Goal: Task Accomplishment & Management: Manage account settings

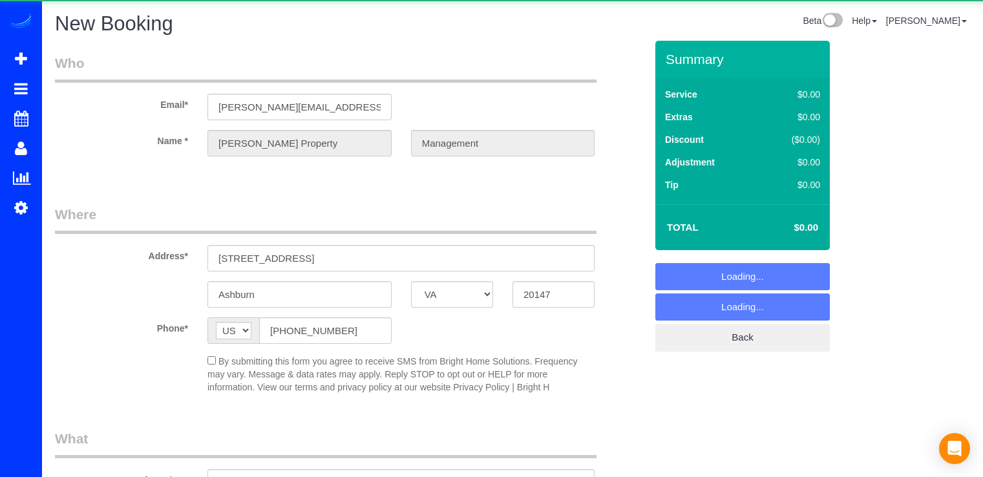
select select "VA"
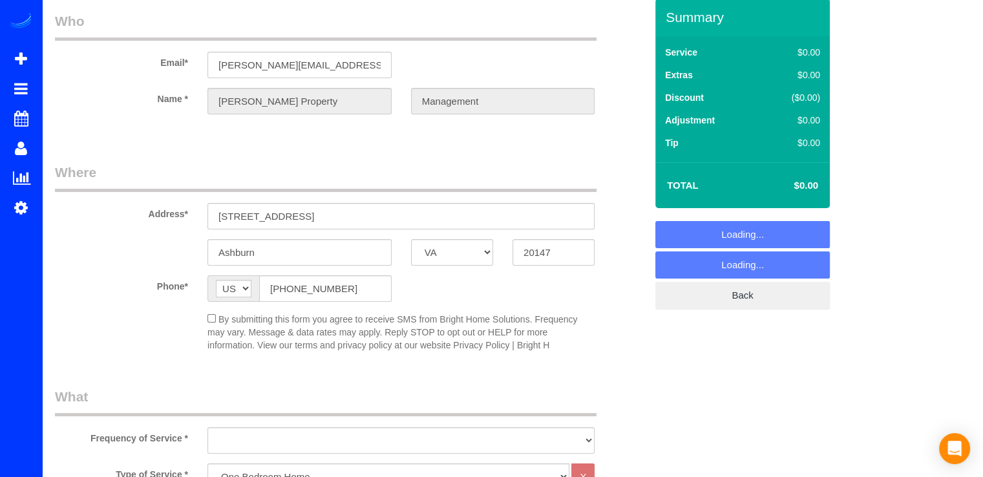
scroll to position [65, 0]
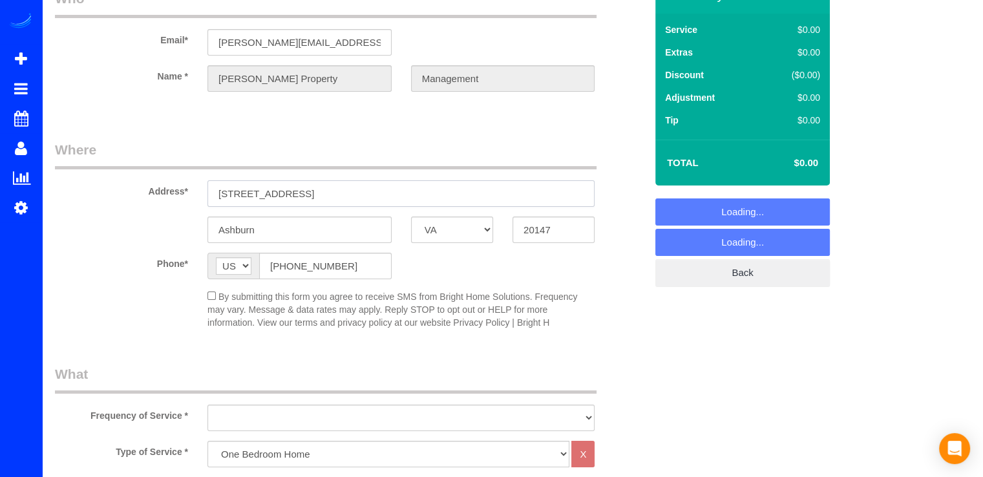
select select "object:2091"
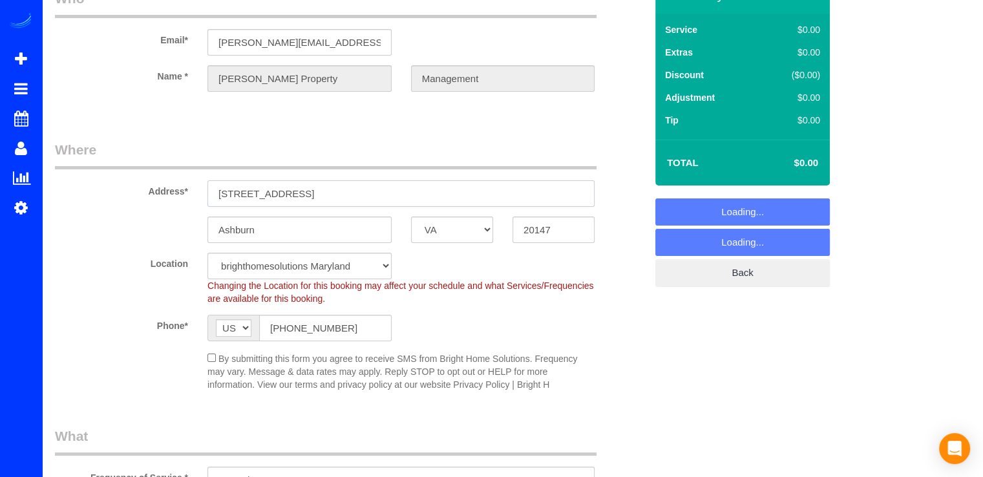
drag, startPoint x: 327, startPoint y: 193, endPoint x: 145, endPoint y: 198, distance: 182.4
click at [145, 198] on div "Address* [STREET_ADDRESS]" at bounding box center [350, 173] width 610 height 67
select select "3"
paste input "2506 Hollyhock Terrace, Ashburn, VA 20148"
type input "42506 Hollyhock Terrace, Ashburn, VA 20148"
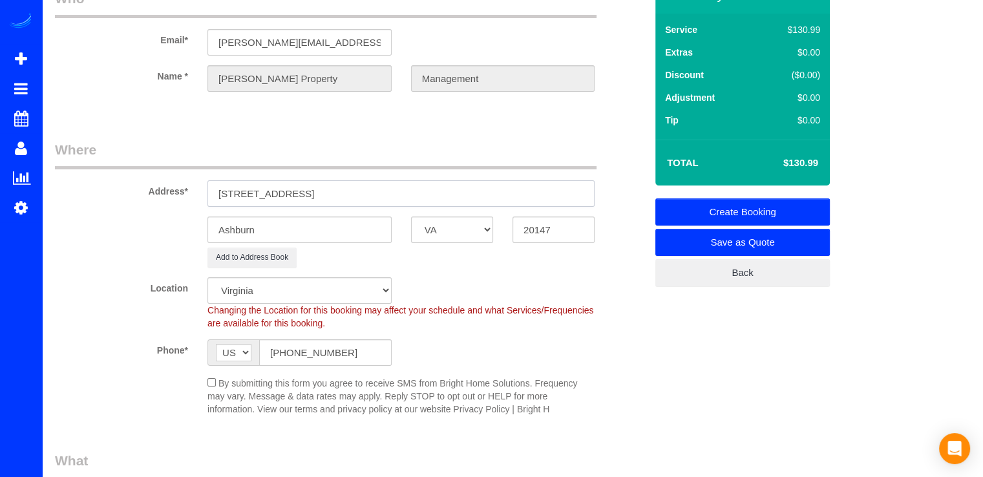
select select "object:2232"
type input "42506 Hollyhock Terrace, Ashburn, VA 20148"
click at [562, 231] on input "20147" at bounding box center [554, 230] width 82 height 27
type input "20148"
select select "1"
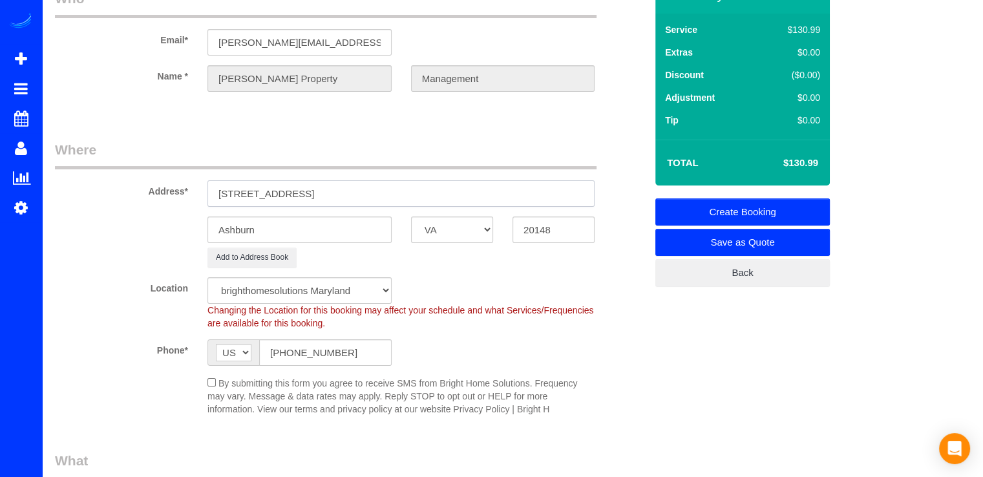
drag, startPoint x: 441, startPoint y: 195, endPoint x: 325, endPoint y: 197, distance: 116.4
click at [325, 197] on input "42506 Hollyhock Terrace, Ashburn, VA 20148" at bounding box center [401, 193] width 387 height 27
type input "42506 Hollyhock Terrace"
select select "object:2294"
type input "42506 Hollyhock Terrace"
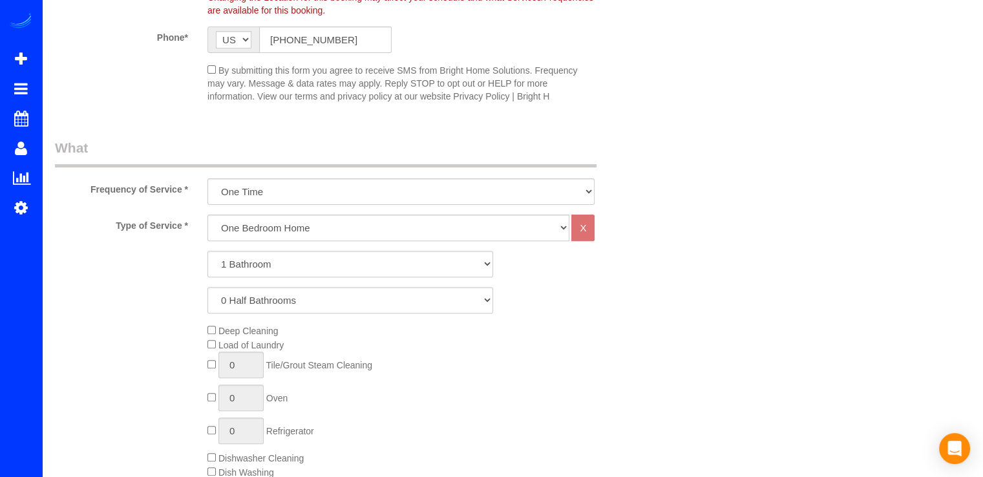
scroll to position [388, 0]
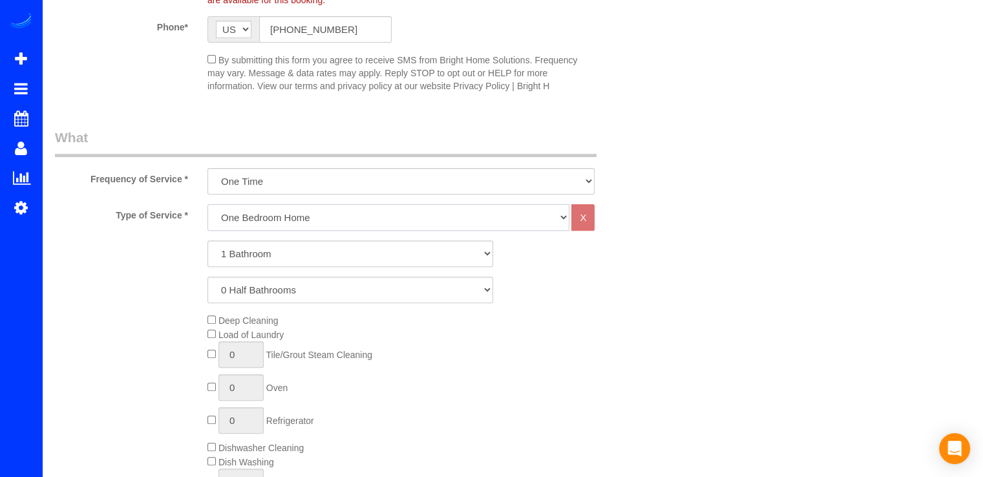
click at [272, 217] on select "One Bedroom Home Two Bedroom Home Three Bedroom Home Four Bedroom Home Five Bed…" at bounding box center [389, 217] width 362 height 27
click at [284, 217] on select "One Bedroom Home Two Bedroom Home Three Bedroom Home Four Bedroom Home Five Bed…" at bounding box center [389, 217] width 362 height 27
select select "255"
click at [208, 204] on select "One Bedroom Home Two Bedroom Home Three Bedroom Home Four Bedroom Home Five Bed…" at bounding box center [389, 217] width 362 height 27
click at [279, 259] on select "1 Bathroom 2 Bathrooms 3 Bathrooms 4 Bathrooms 5 Bathrooms 6 Bathrooms 7 Bathro…" at bounding box center [351, 254] width 286 height 27
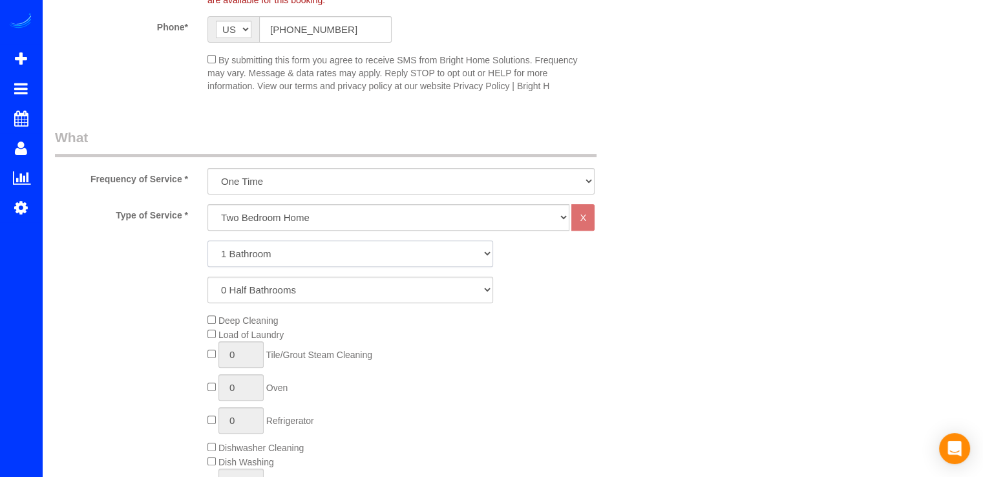
select select "2"
click at [208, 241] on select "1 Bathroom 2 Bathrooms 3 Bathrooms 4 Bathrooms 5 Bathrooms 6 Bathrooms 7 Bathro…" at bounding box center [351, 254] width 286 height 27
click at [251, 295] on select "0 Half Bathrooms 1 Half Bathroom 2 Half Bathrooms 3 Half Bathrooms 4 Half Bathr…" at bounding box center [351, 290] width 286 height 27
select select "1"
click at [208, 277] on select "0 Half Bathrooms 1 Half Bathroom 2 Half Bathrooms 3 Half Bathrooms 4 Half Bathr…" at bounding box center [351, 290] width 286 height 27
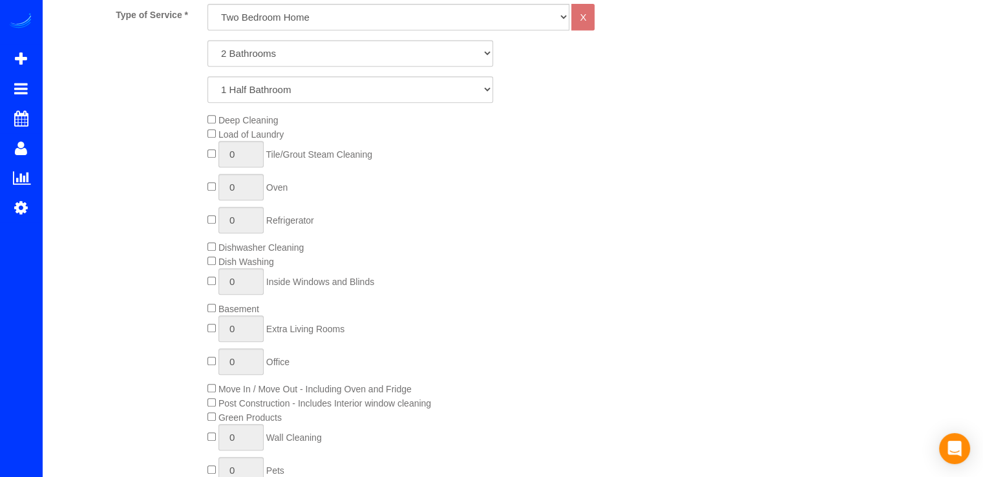
scroll to position [582, 0]
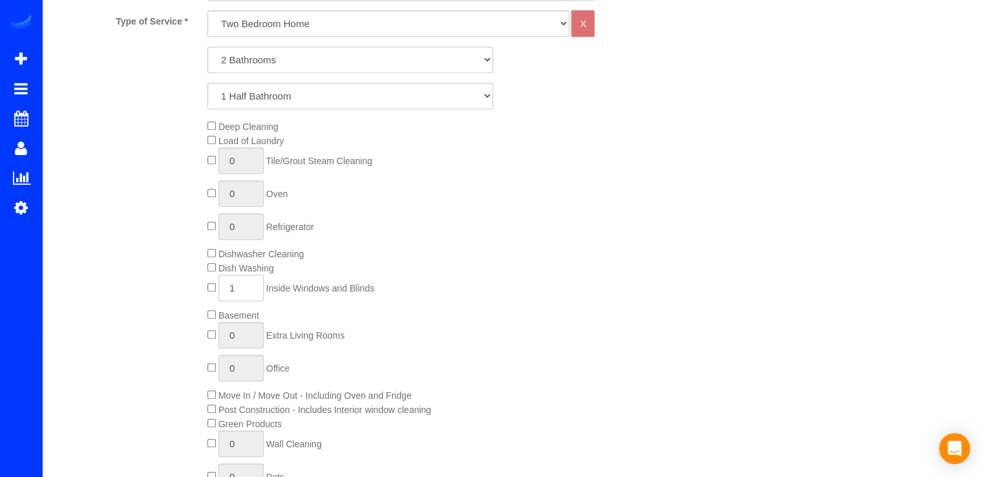
click at [248, 290] on input "1" at bounding box center [241, 288] width 45 height 27
type input "12"
click at [568, 114] on div "Type of Service * One Bedroom Home Two Bedroom Home Three Bedroom Home Four Bed…" at bounding box center [350, 280] width 591 height 541
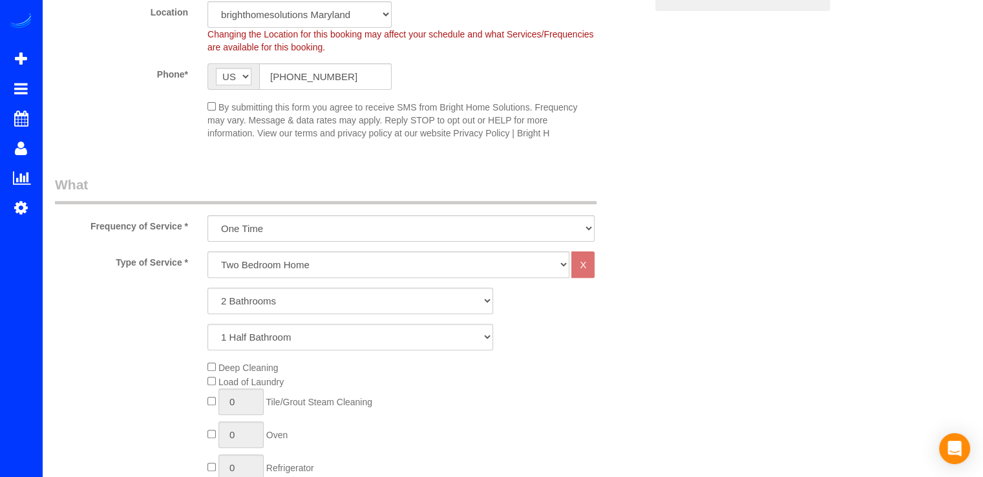
scroll to position [194, 0]
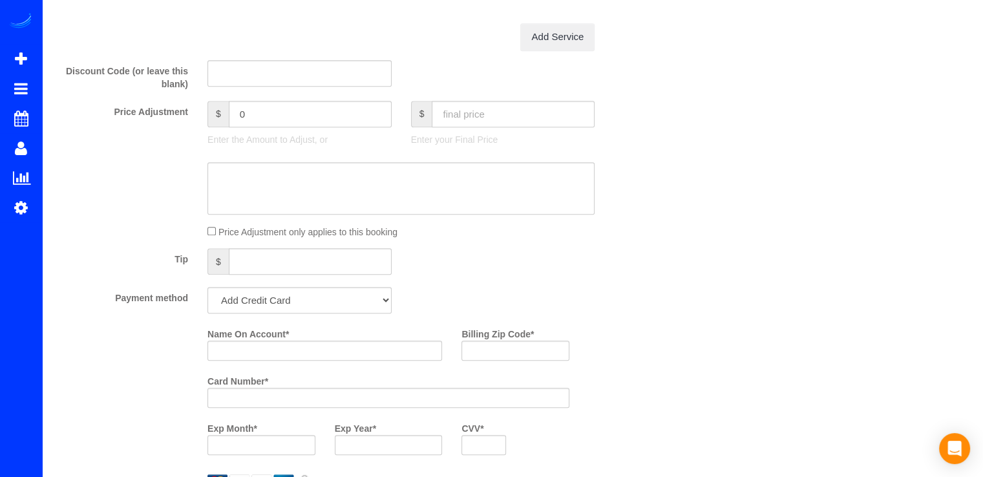
scroll to position [970, 0]
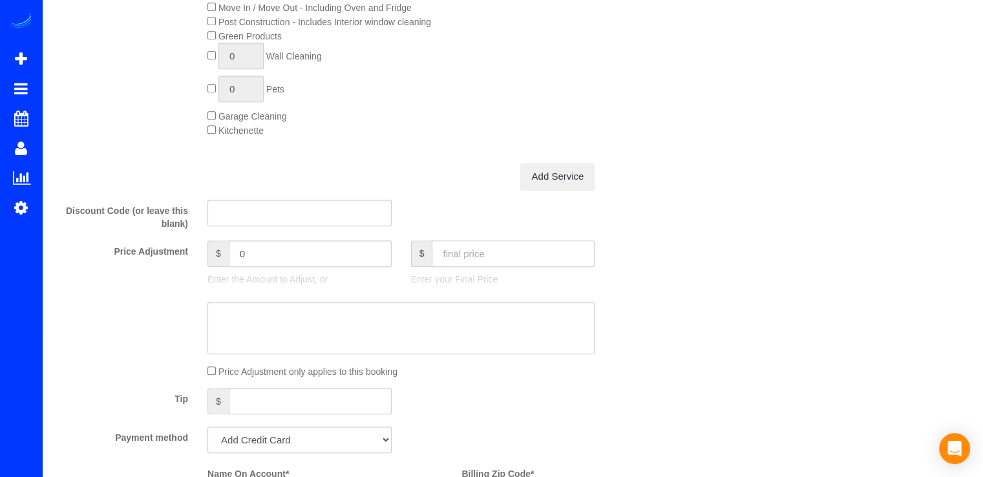
click at [463, 262] on input "text" at bounding box center [513, 254] width 163 height 27
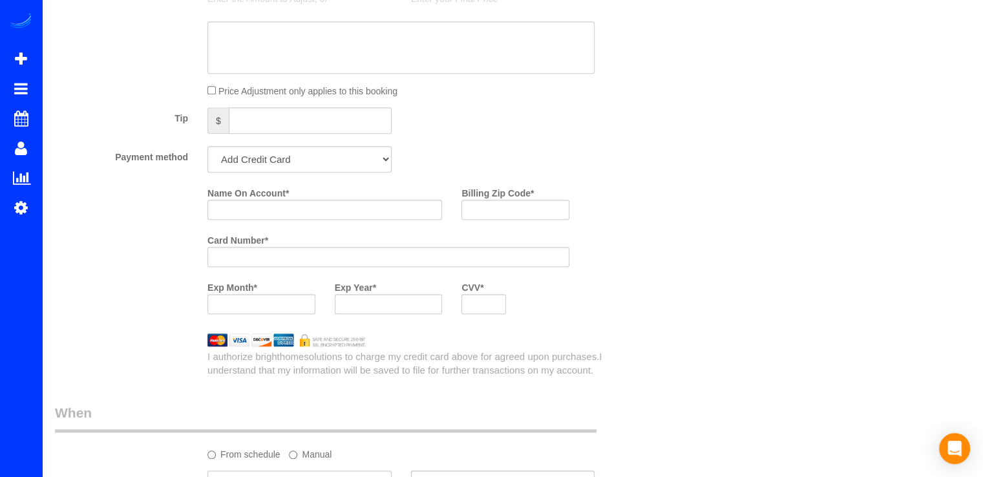
scroll to position [1228, 0]
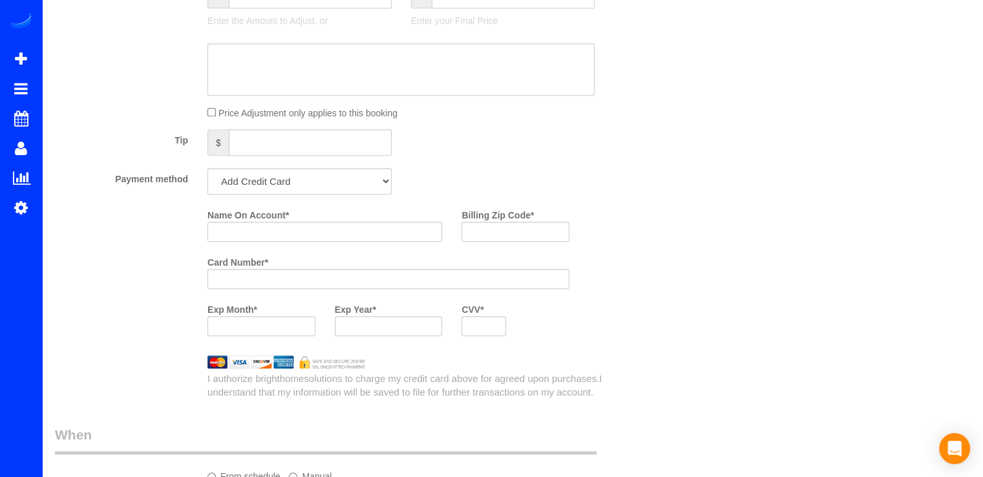
type input "493"
click at [266, 195] on select "Add Credit Card Cash Check Paypal" at bounding box center [300, 181] width 184 height 27
type input "-0.99"
select select "string:check"
click at [208, 171] on select "Add Credit Card Cash Check Paypal" at bounding box center [300, 181] width 184 height 27
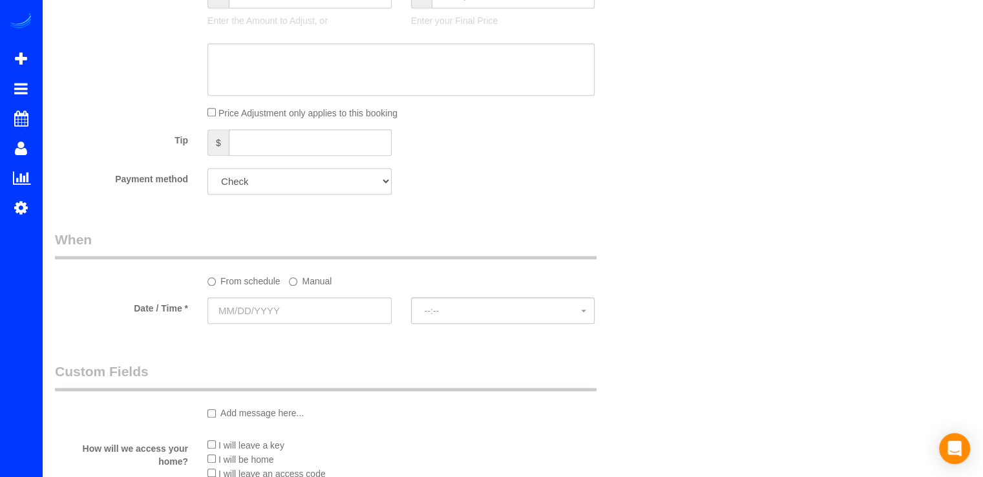
scroll to position [1358, 0]
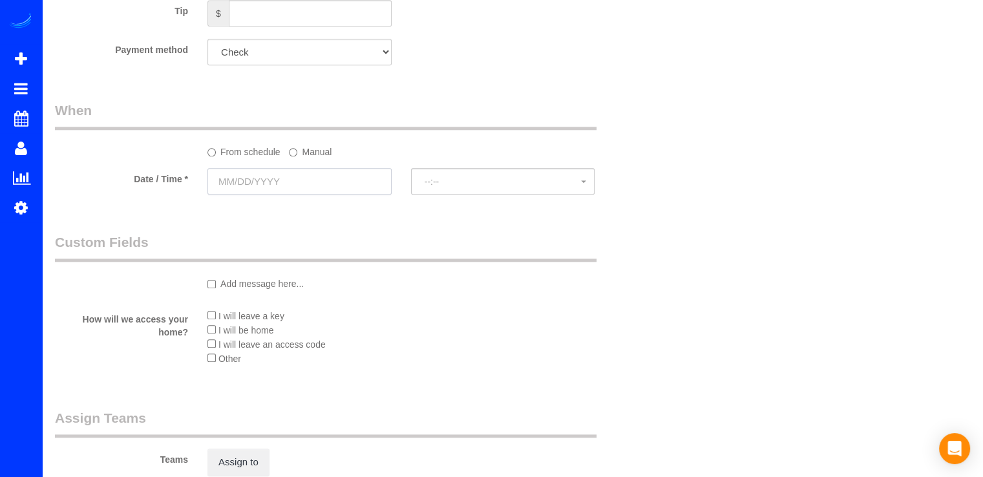
click at [255, 186] on input "text" at bounding box center [300, 181] width 184 height 27
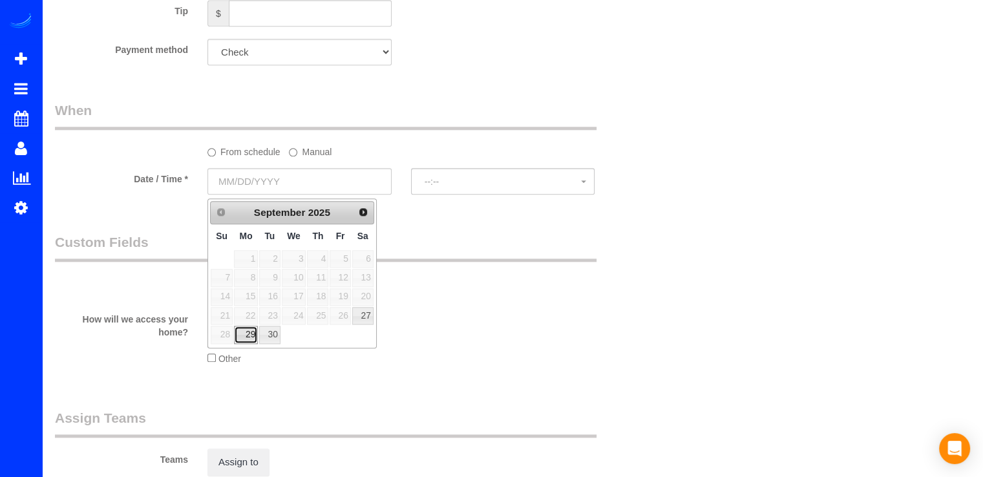
click at [239, 328] on link "29" at bounding box center [246, 334] width 24 height 17
type input "09/29/2025"
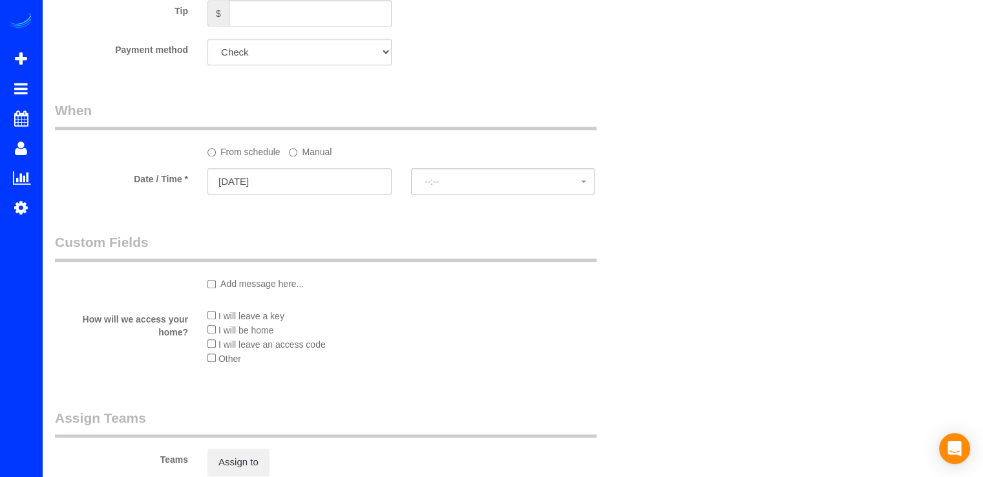
click at [322, 156] on label "Manual" at bounding box center [310, 149] width 43 height 17
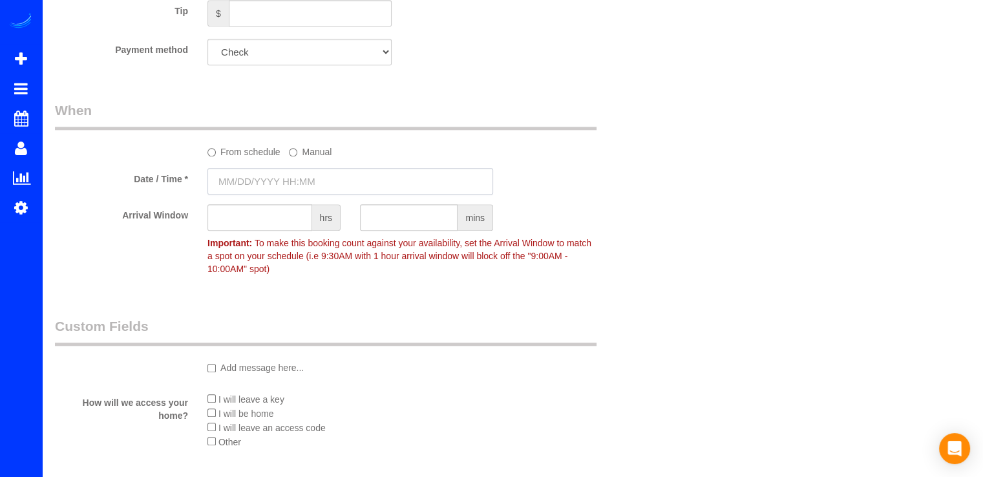
click at [290, 182] on input "text" at bounding box center [351, 181] width 286 height 27
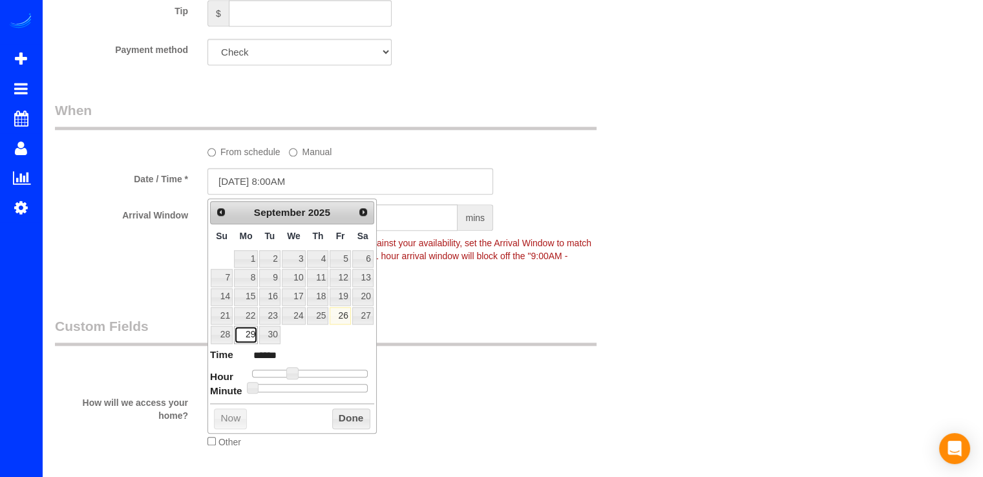
click at [246, 338] on link "29" at bounding box center [246, 334] width 24 height 17
type input "09/29/2025 10:00AM"
type input "*******"
type input "09/29/2025 11:00AM"
type input "*******"
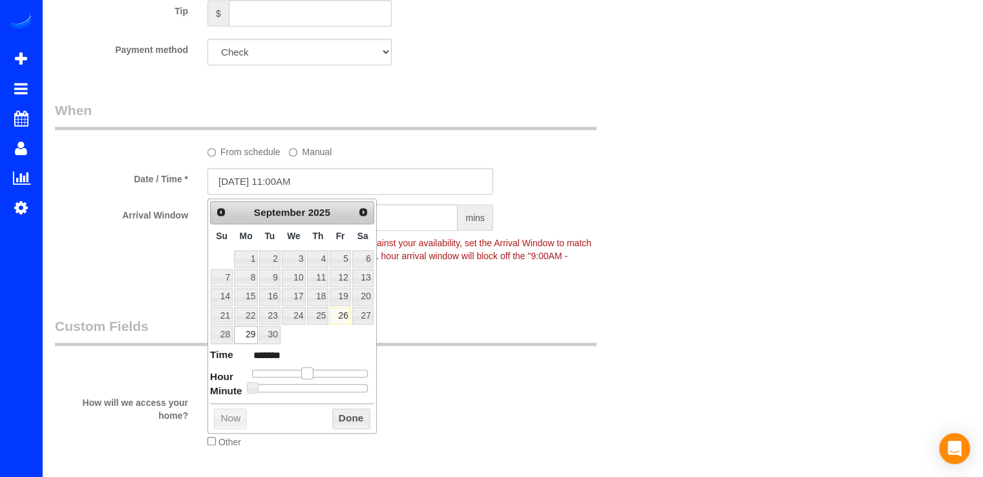
type input "09/29/2025 12:00PM"
type input "*******"
drag, startPoint x: 292, startPoint y: 374, endPoint x: 314, endPoint y: 366, distance: 23.3
click at [314, 367] on span at bounding box center [312, 373] width 12 height 12
click at [332, 414] on button "Done" at bounding box center [351, 419] width 38 height 21
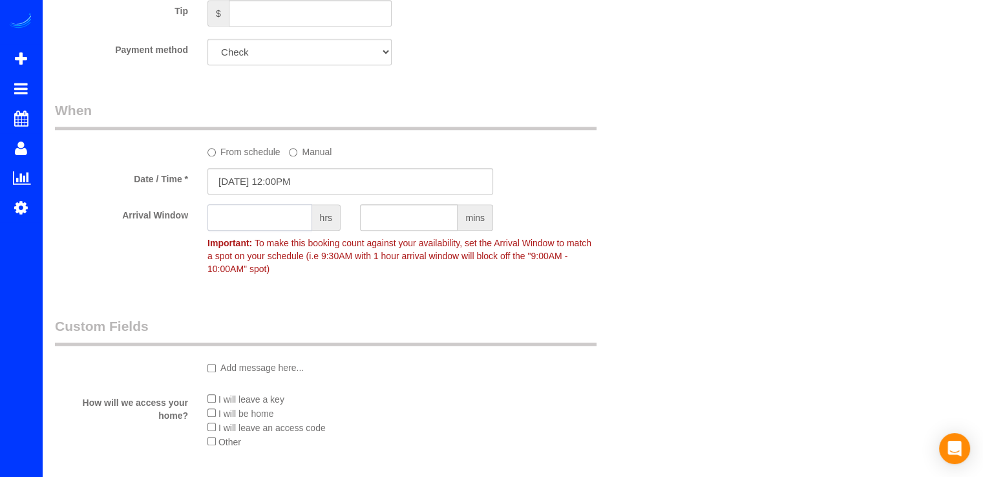
click at [252, 228] on input "text" at bounding box center [260, 217] width 105 height 27
type input "2"
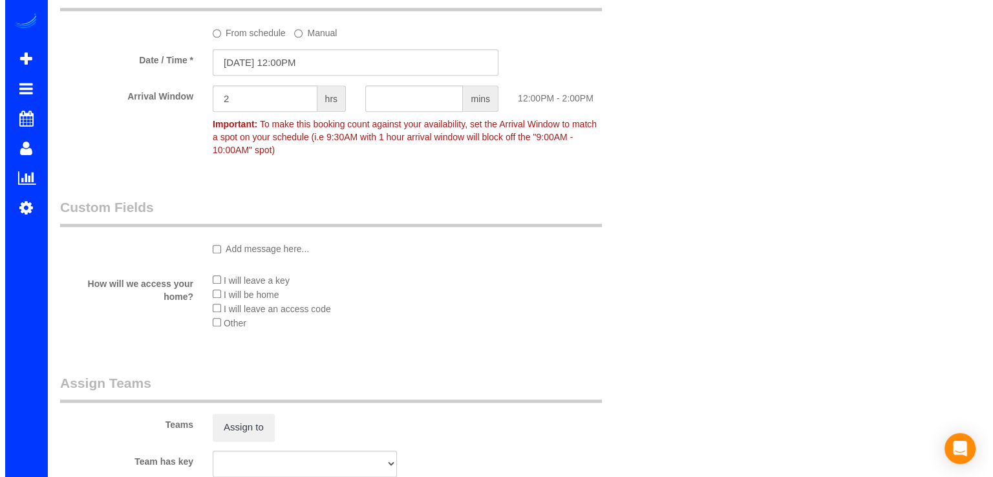
scroll to position [1616, 0]
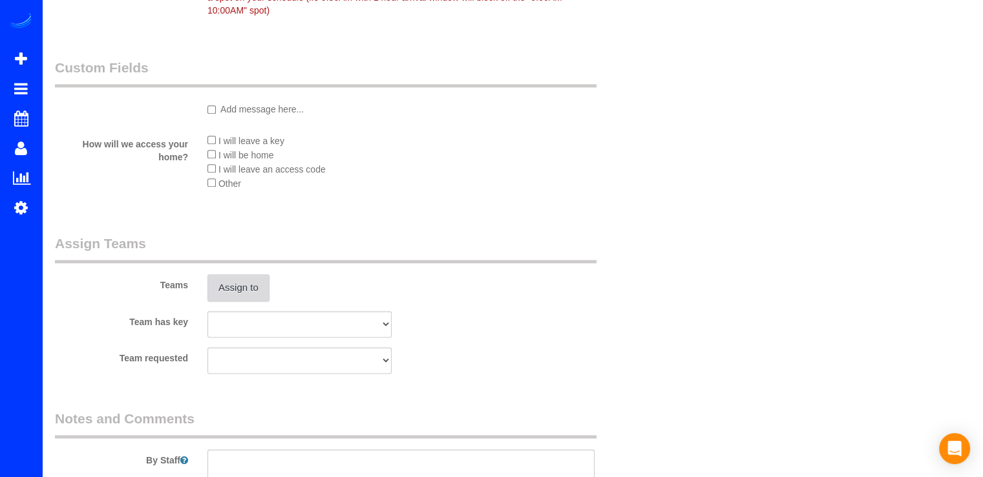
click at [248, 293] on button "Assign to" at bounding box center [239, 287] width 62 height 27
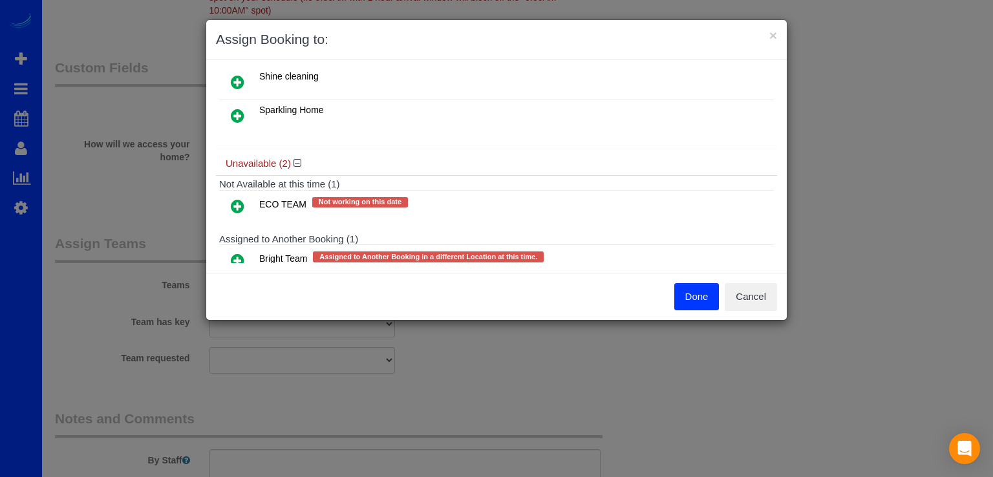
scroll to position [194, 0]
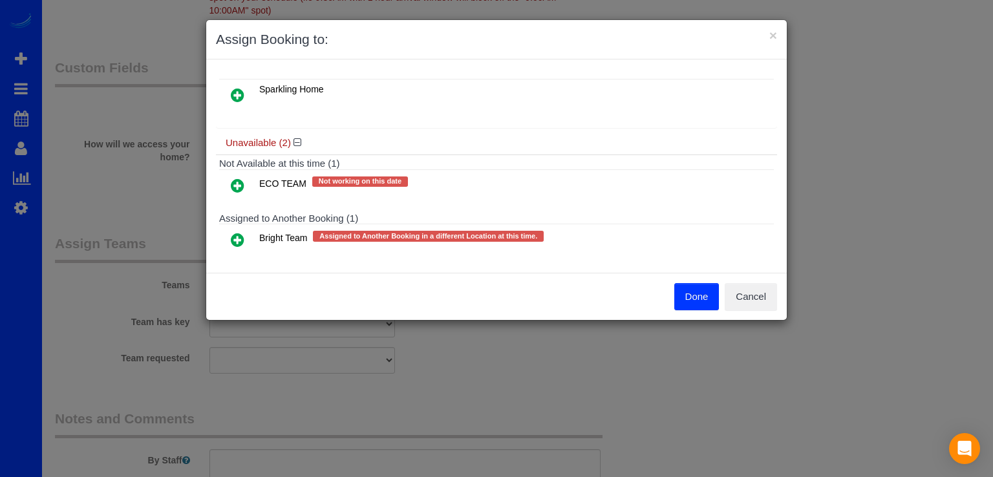
click at [233, 233] on icon at bounding box center [238, 240] width 14 height 16
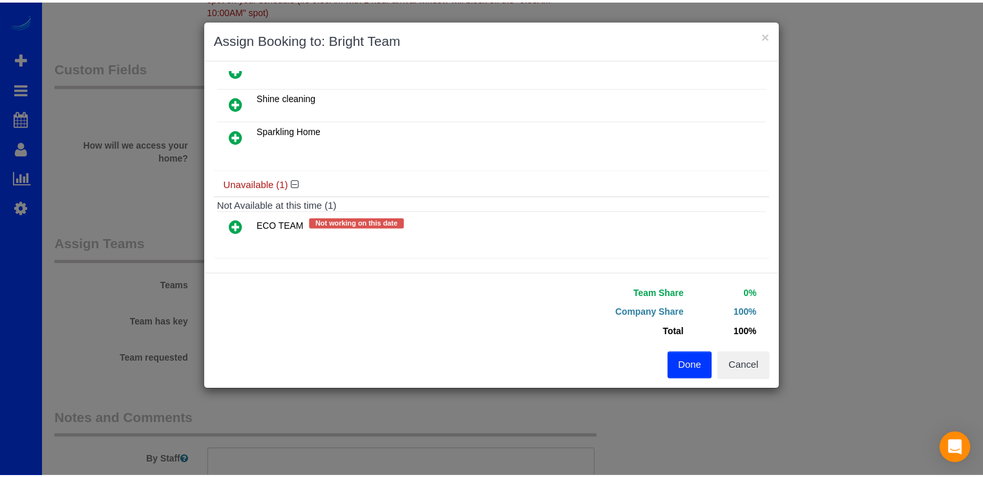
scroll to position [0, 0]
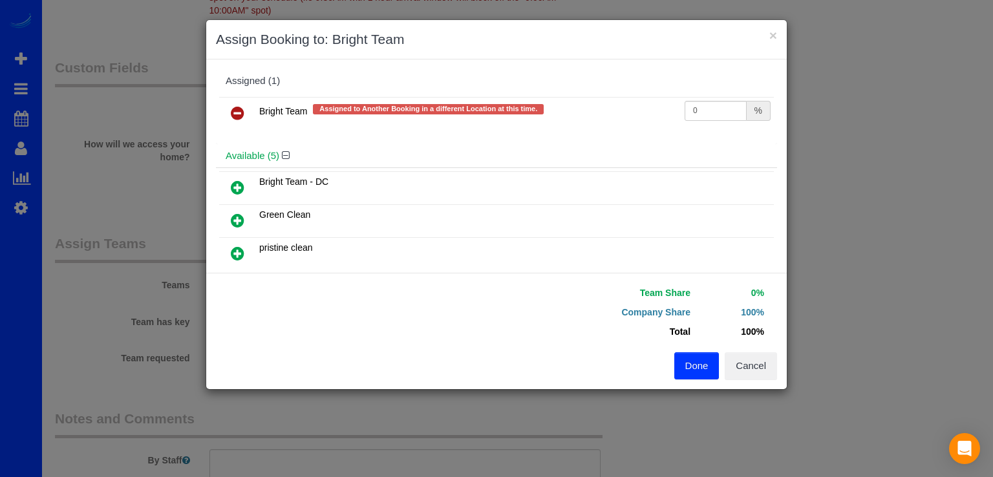
click at [235, 187] on icon at bounding box center [238, 188] width 14 height 16
drag, startPoint x: 707, startPoint y: 369, endPoint x: 578, endPoint y: 359, distance: 129.6
click at [707, 369] on button "Done" at bounding box center [696, 365] width 45 height 27
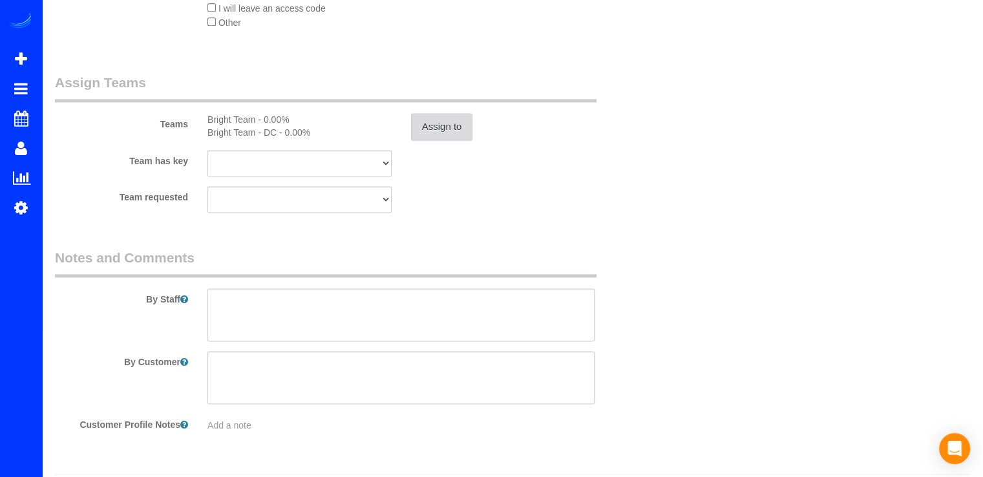
scroll to position [1816, 0]
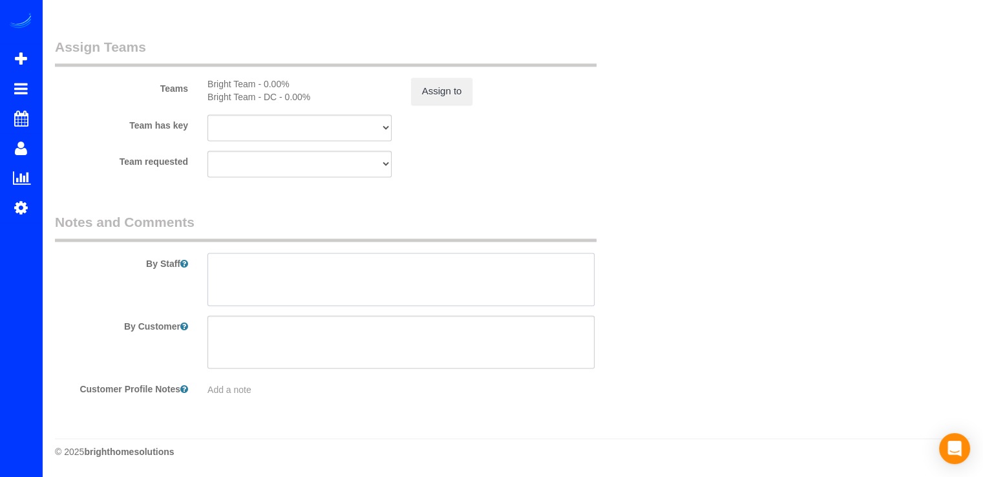
click at [226, 271] on textarea at bounding box center [401, 279] width 387 height 53
paste textarea "1876"
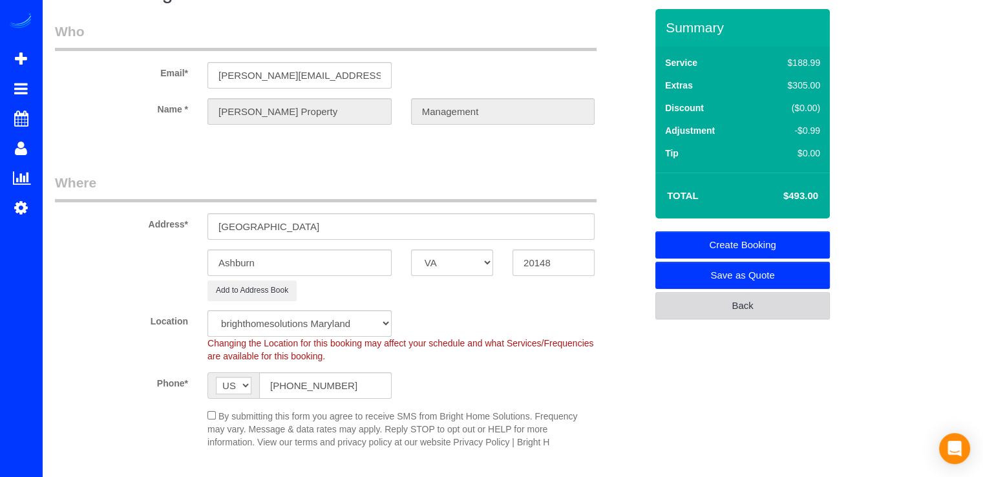
scroll to position [0, 0]
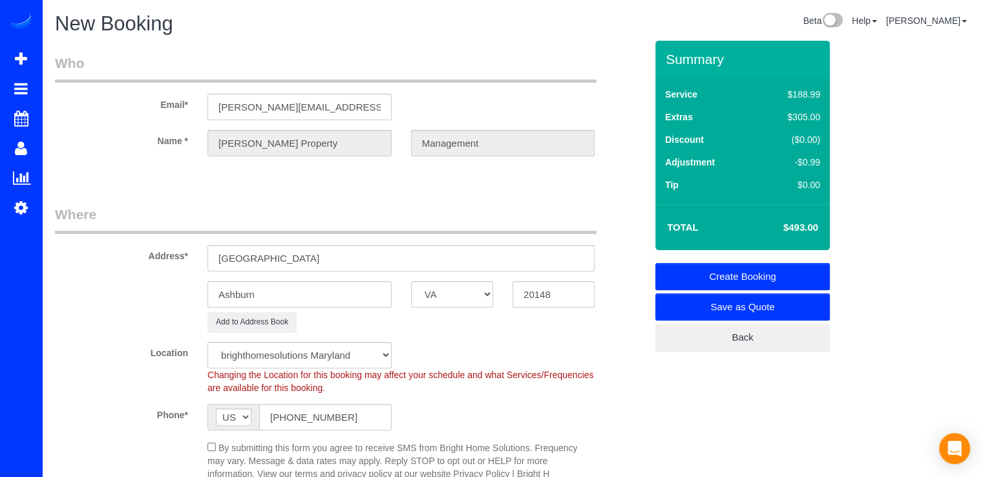
type textarea "Access Code 1876 Por favor simpre tomar fotos del antes y despues."
click at [791, 277] on link "Create Booking" at bounding box center [743, 276] width 175 height 27
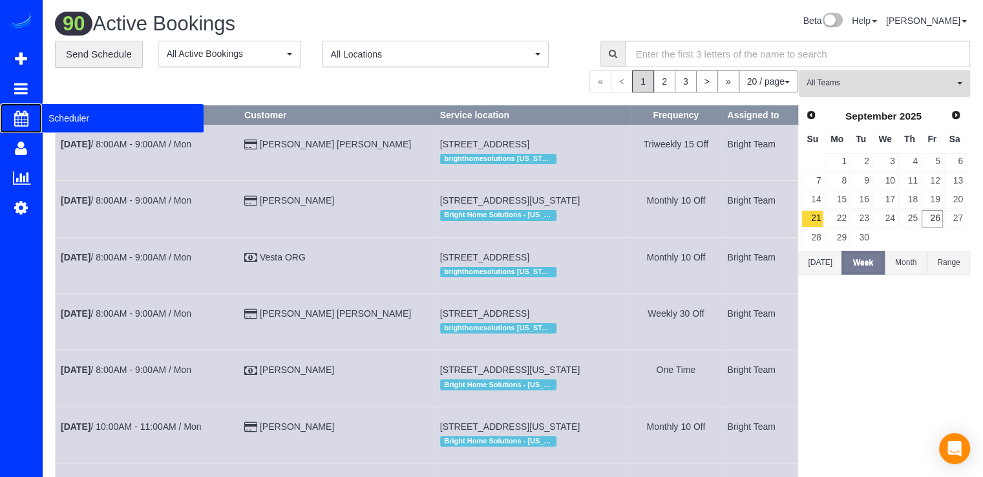
click at [54, 117] on span "Scheduler" at bounding box center [123, 118] width 162 height 30
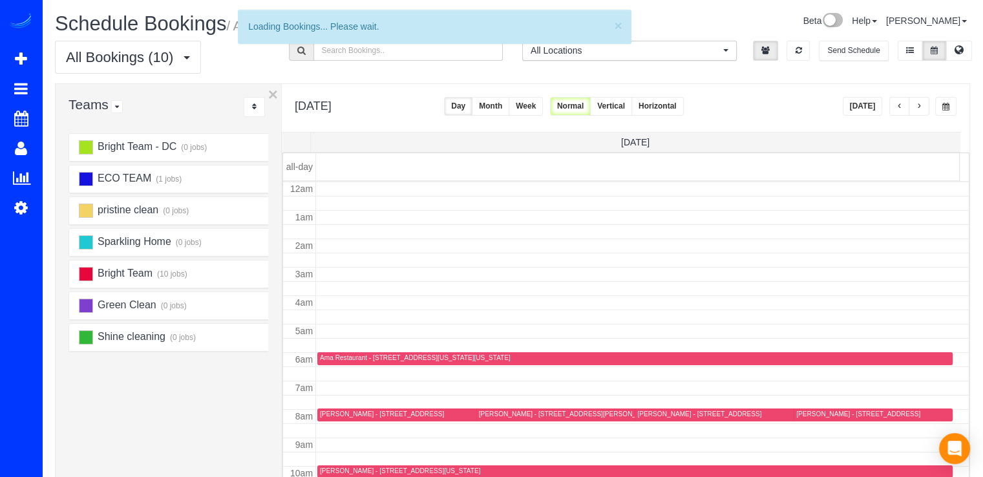
scroll to position [170, 0]
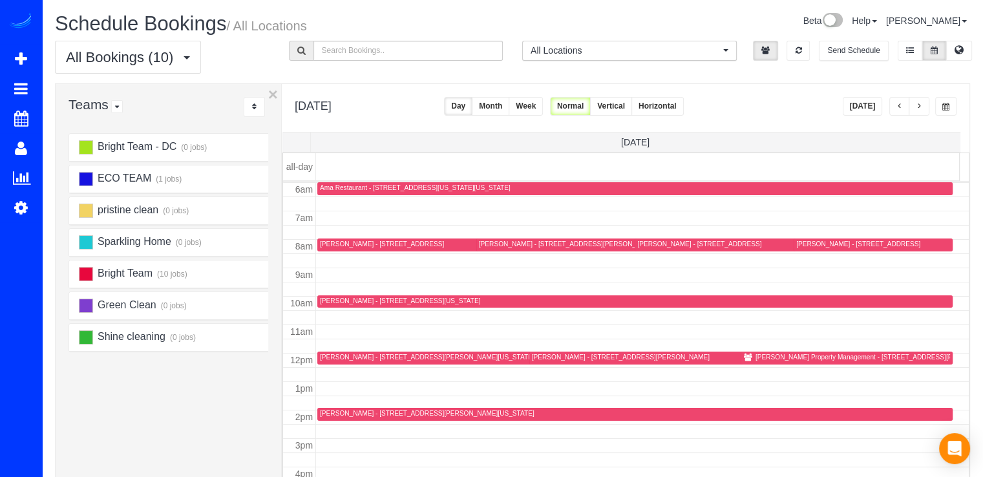
click at [927, 107] on button "button" at bounding box center [919, 106] width 21 height 19
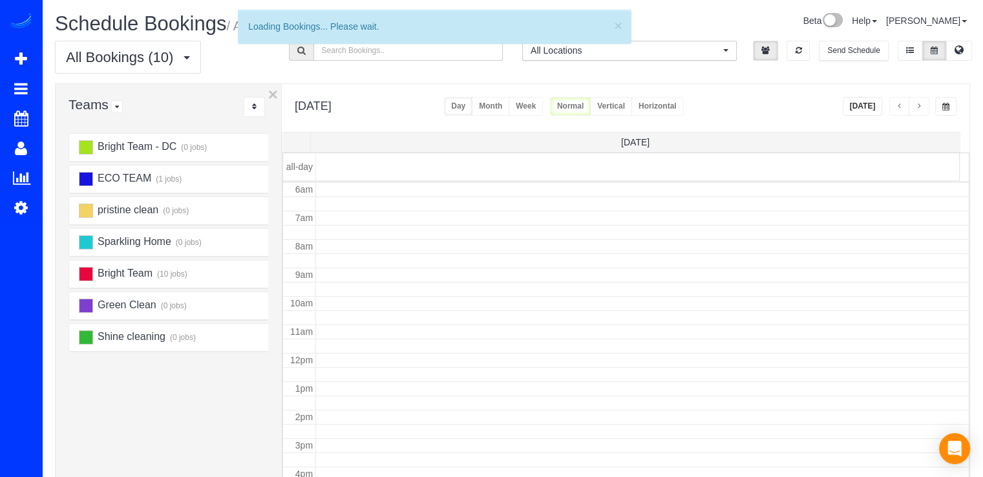
click at [923, 107] on span "button" at bounding box center [919, 107] width 6 height 8
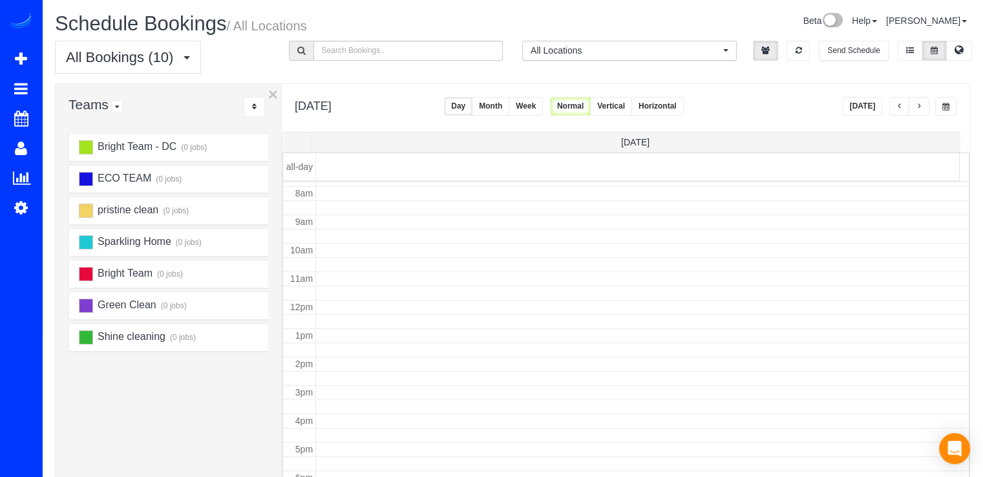
scroll to position [235, 0]
click at [926, 104] on button "button" at bounding box center [919, 106] width 21 height 19
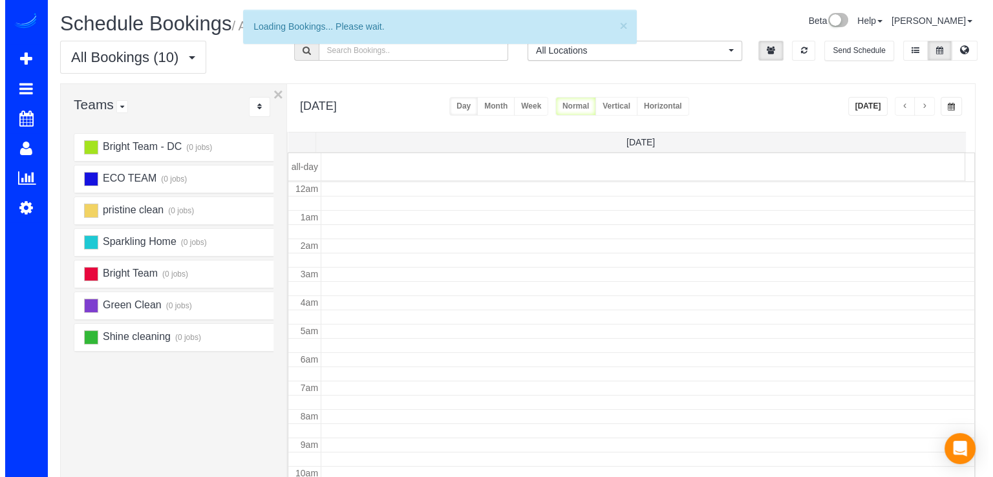
scroll to position [170, 0]
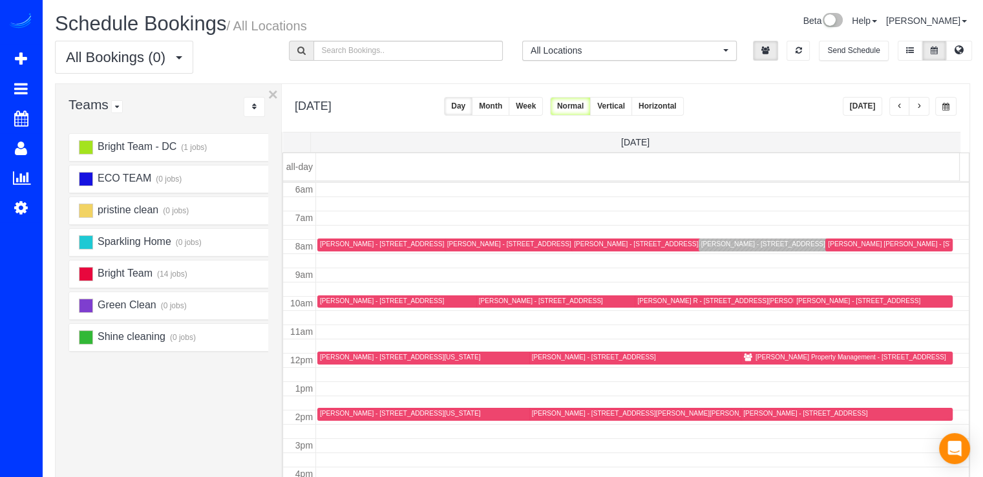
click at [757, 409] on div "Susan Chen - 14003 Weeping Cherry Drive, Rockville, MD 20850" at bounding box center [806, 413] width 124 height 8
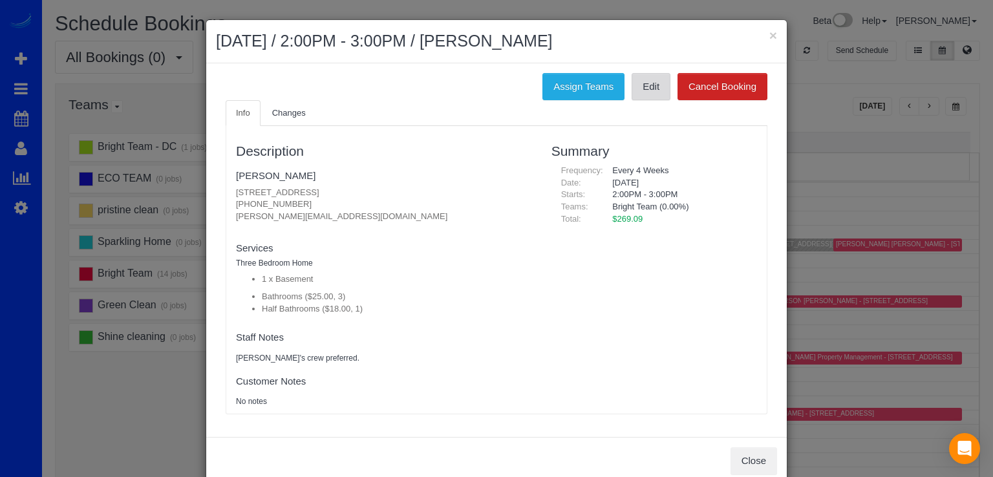
click at [635, 85] on link "Edit" at bounding box center [651, 86] width 39 height 27
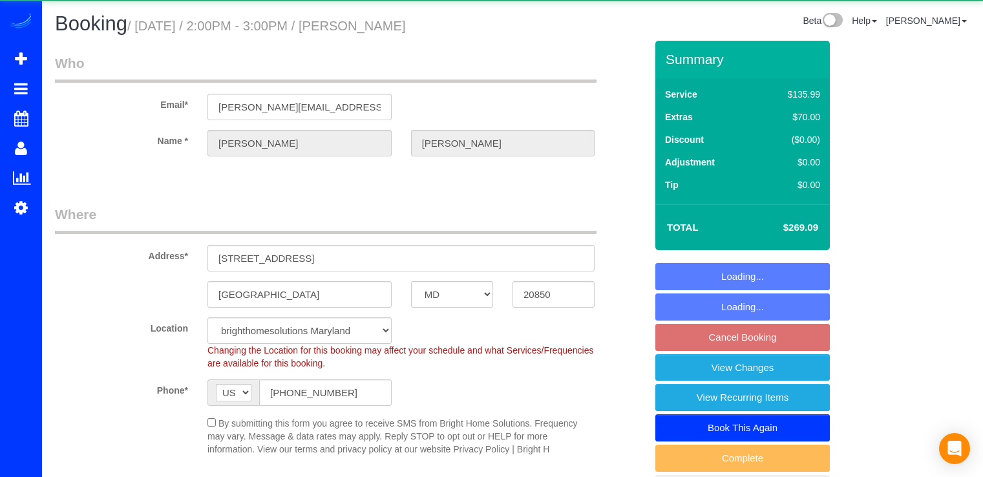
select select "MD"
select select "3"
select select "1"
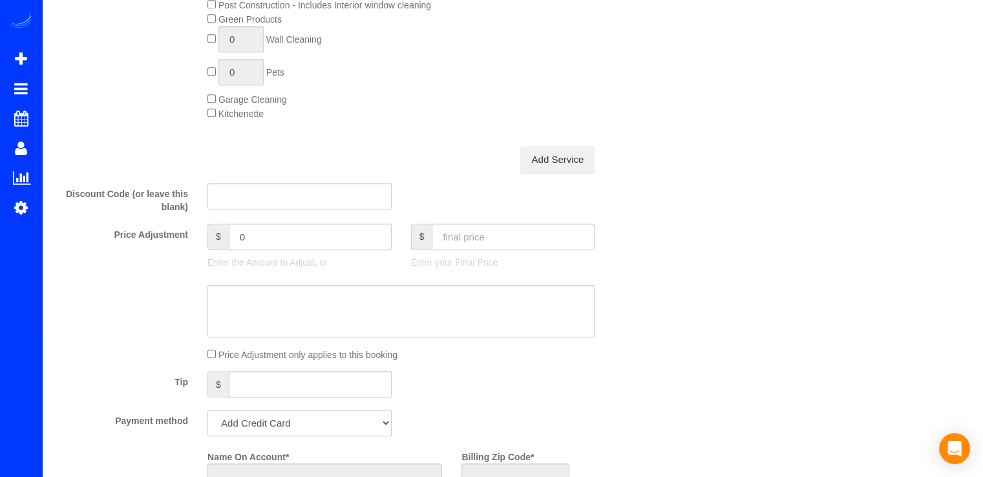
select select "string:fspay-a3f35de5-a5d7-490a-9cc4-a72c9b738c87"
select select "spot4"
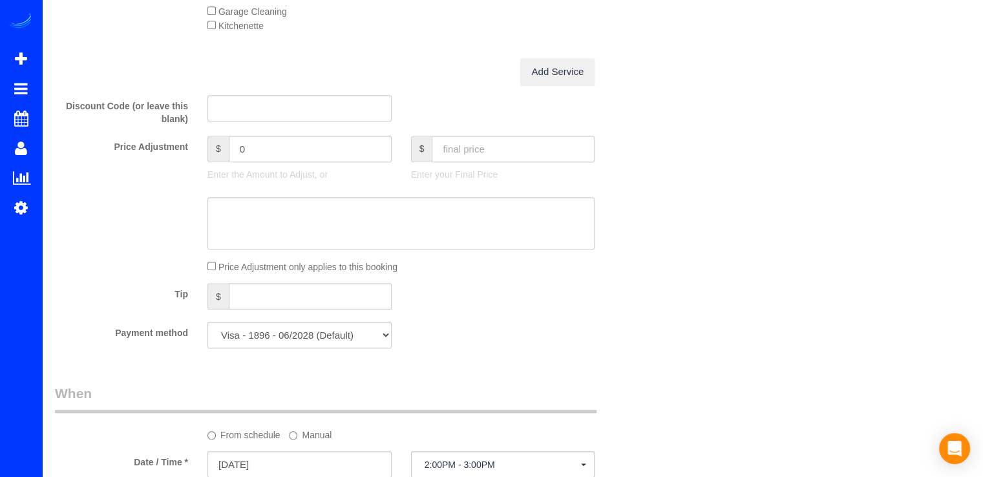
select select "3"
select select "1"
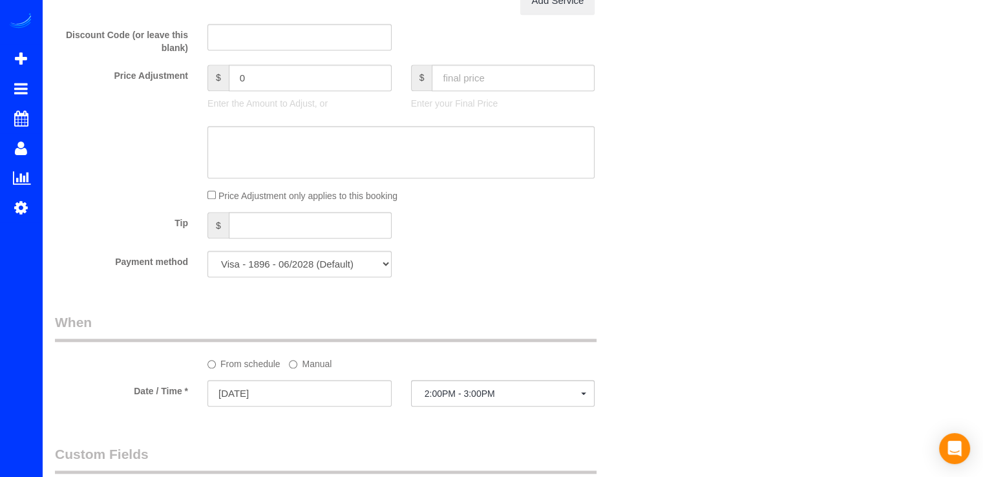
scroll to position [1164, 0]
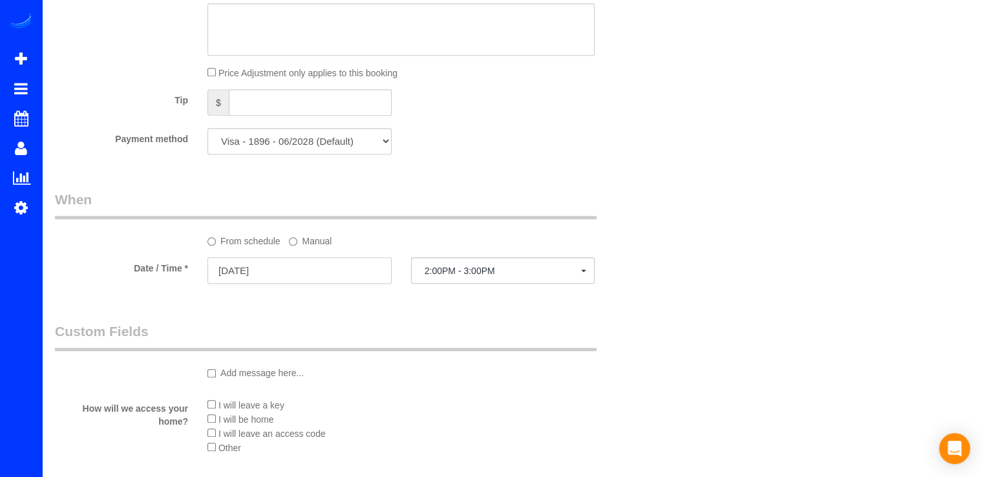
click at [313, 264] on input "09/29/2025" at bounding box center [300, 270] width 184 height 27
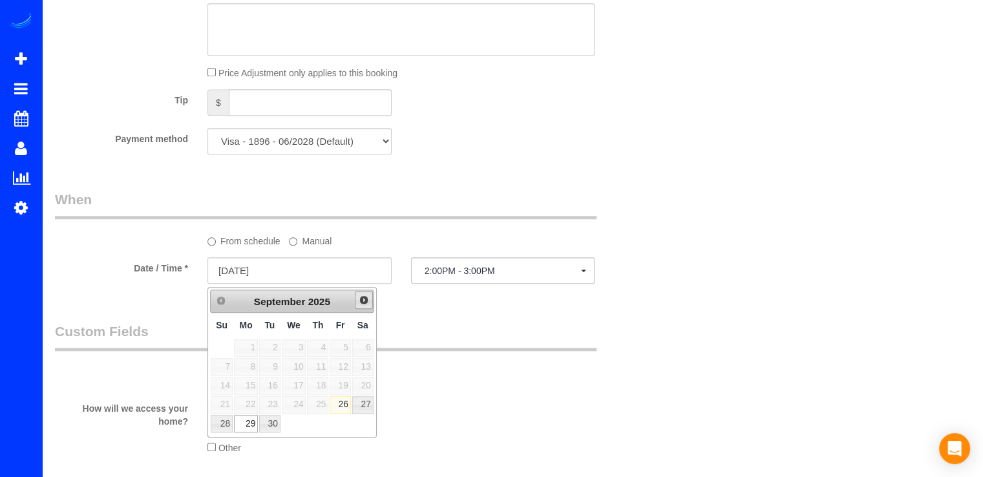
click at [359, 295] on span "Next" at bounding box center [364, 300] width 10 height 10
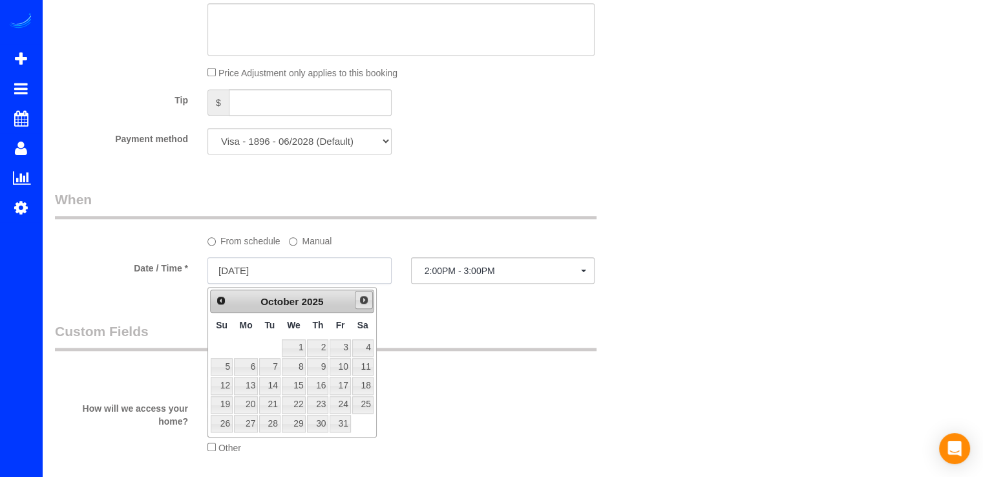
select select "object:875"
click at [255, 370] on link "6" at bounding box center [246, 366] width 24 height 17
type input "10/06/2025"
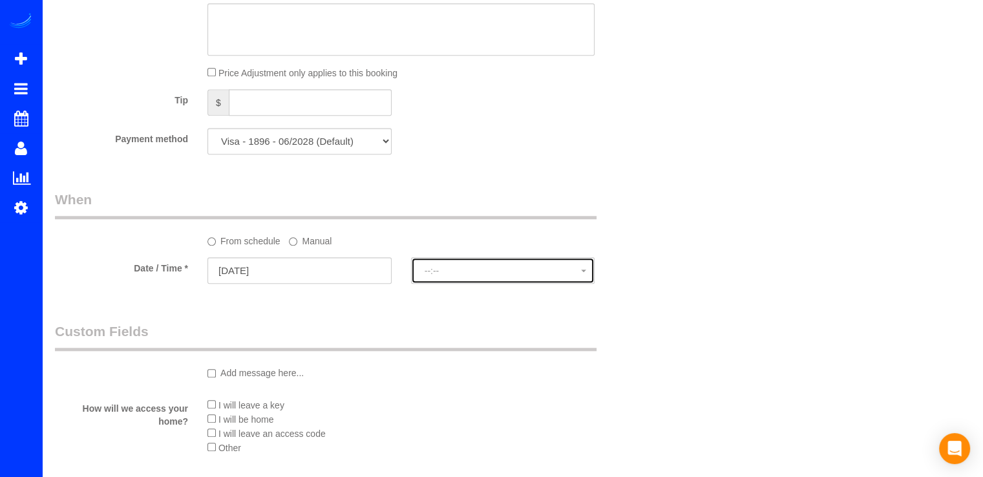
click at [461, 280] on button "--:--" at bounding box center [503, 270] width 184 height 27
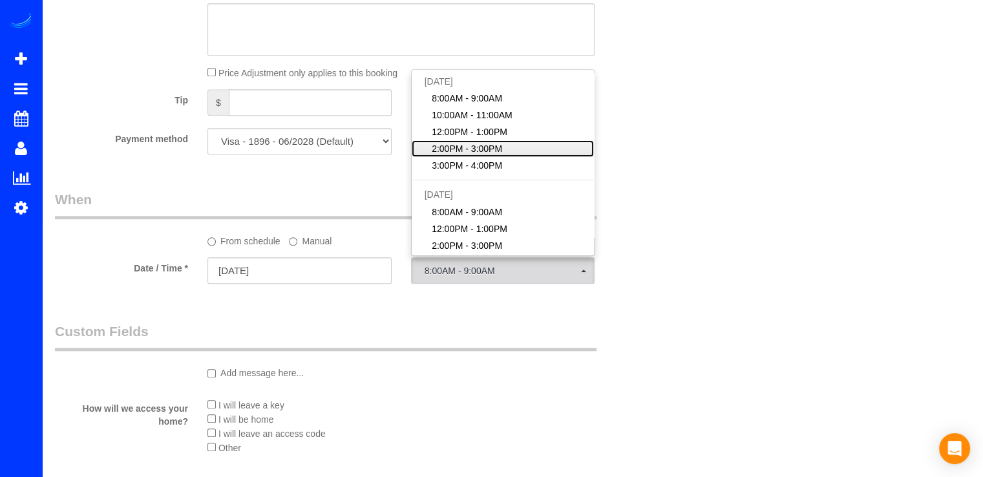
click at [471, 154] on span "2:00PM - 3:00PM" at bounding box center [467, 148] width 70 height 13
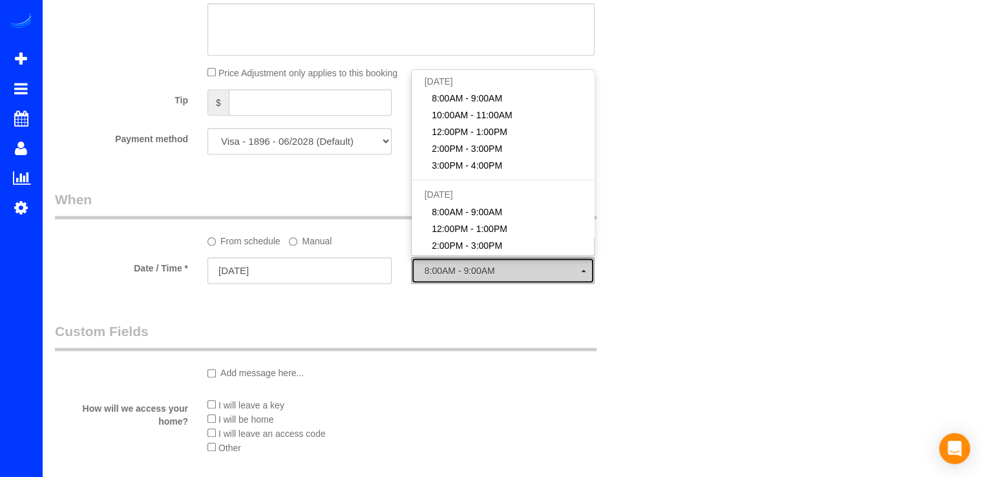
select select "spot25"
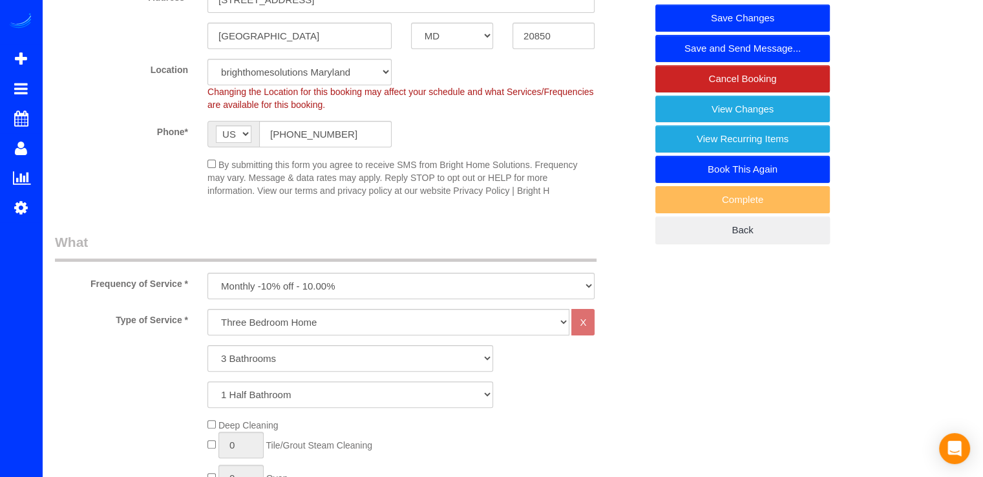
scroll to position [0, 0]
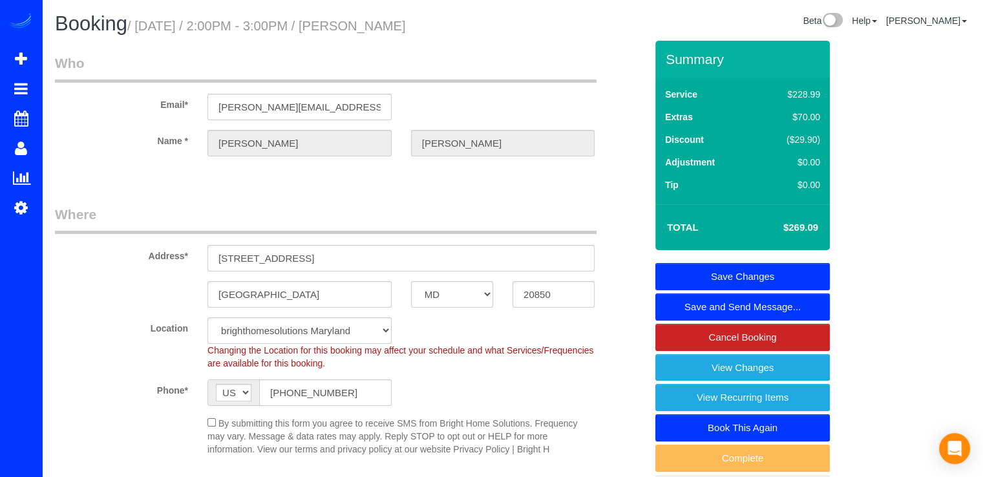
click at [770, 272] on link "Save Changes" at bounding box center [743, 276] width 175 height 27
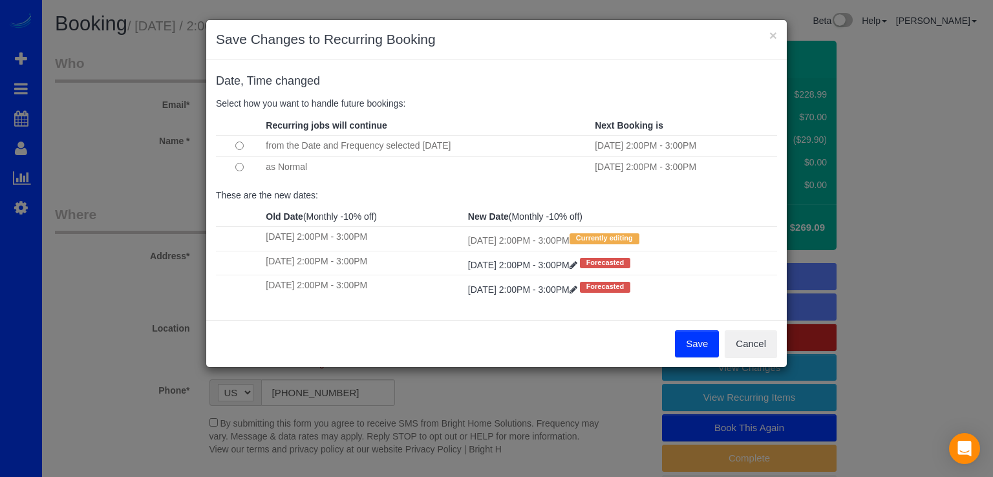
click at [691, 341] on button "Save" at bounding box center [697, 343] width 44 height 27
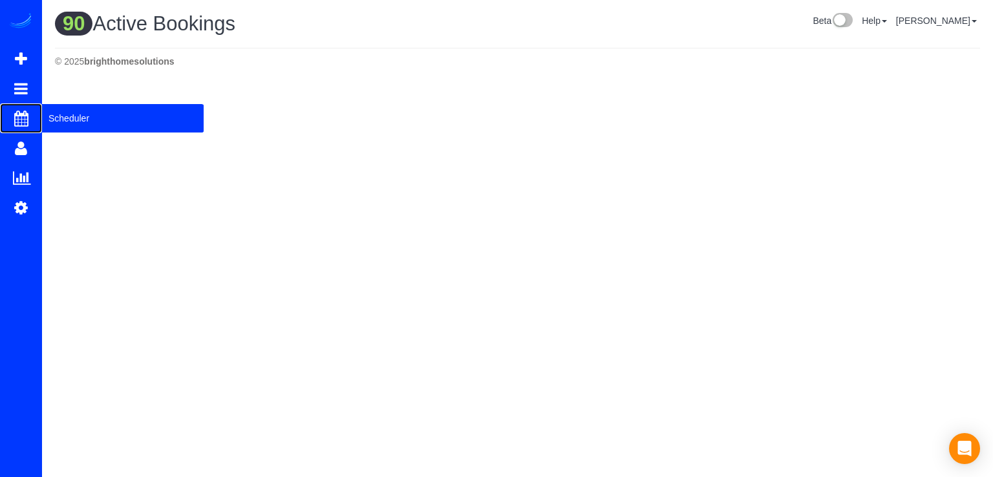
click at [63, 120] on span "Scheduler" at bounding box center [123, 118] width 162 height 30
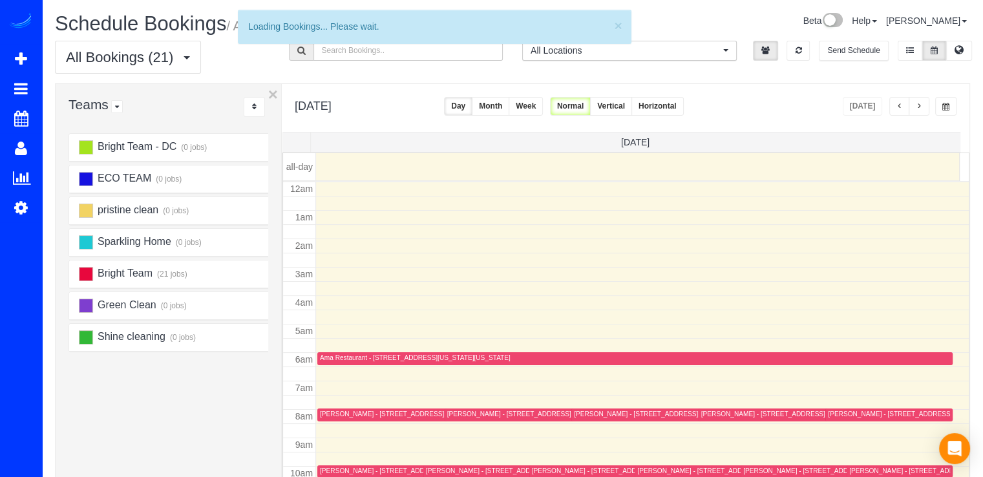
scroll to position [170, 0]
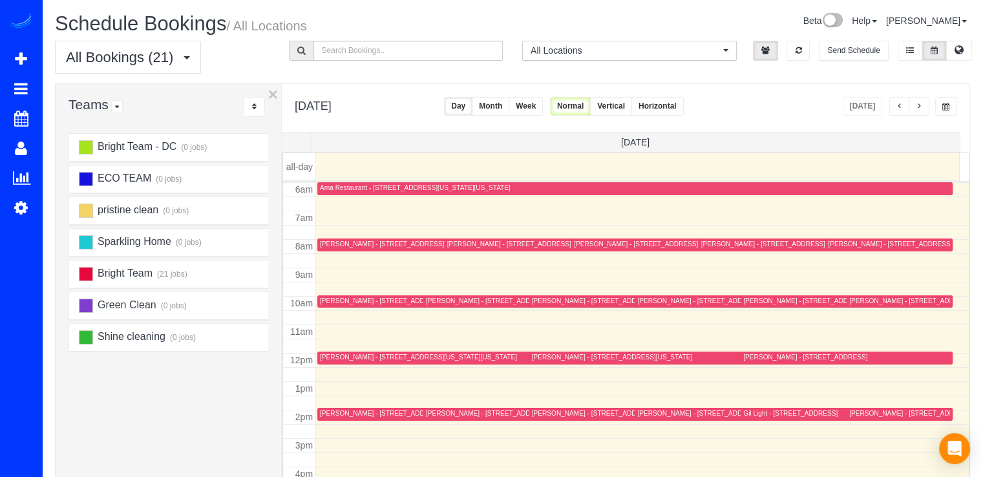
click at [906, 111] on button "button" at bounding box center [900, 106] width 21 height 19
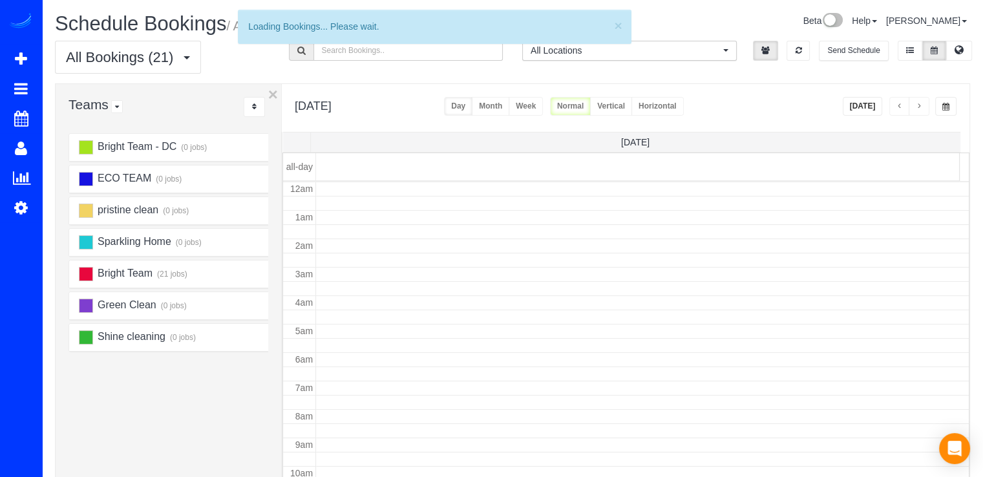
click at [904, 111] on button "button" at bounding box center [900, 106] width 21 height 19
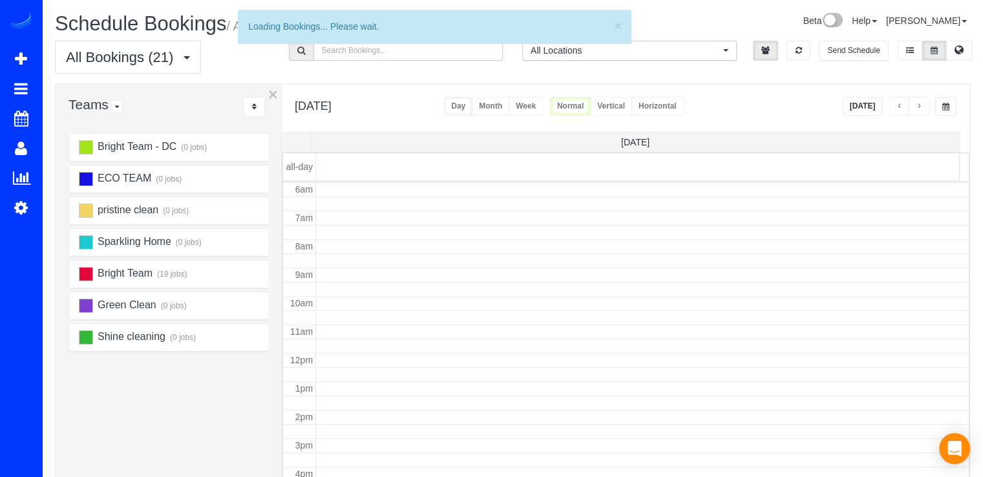
click at [904, 111] on button "button" at bounding box center [900, 106] width 21 height 19
click at [904, 109] on button "button" at bounding box center [900, 106] width 21 height 19
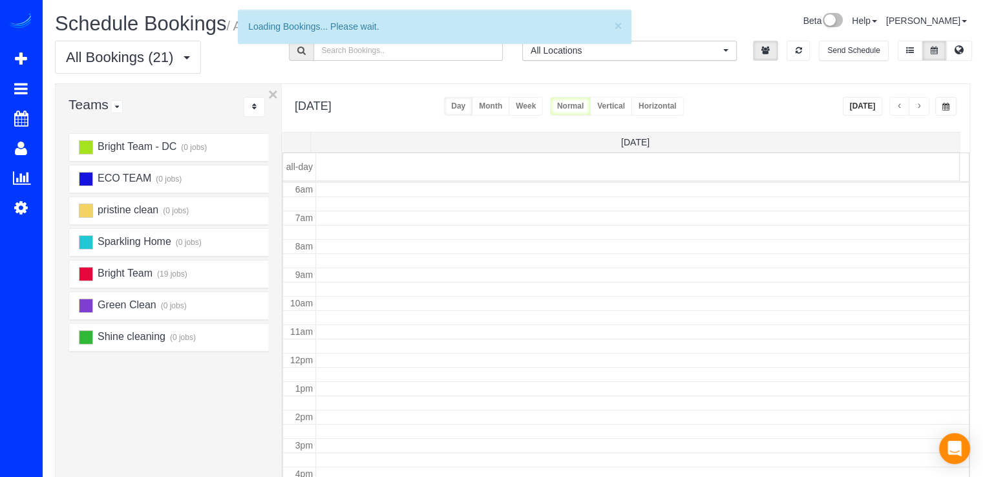
click at [903, 109] on button "button" at bounding box center [900, 106] width 21 height 19
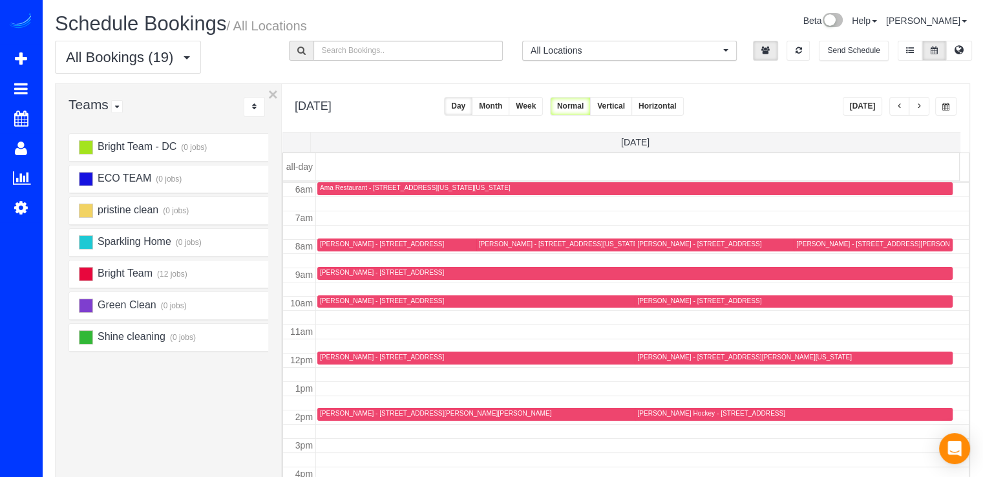
click at [897, 97] on button "button" at bounding box center [900, 106] width 21 height 19
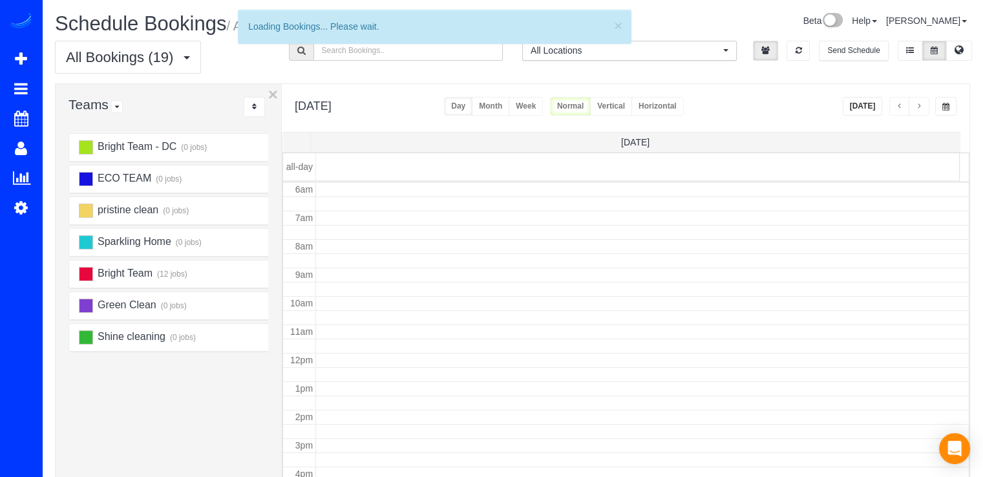
click at [897, 108] on span "button" at bounding box center [900, 107] width 6 height 8
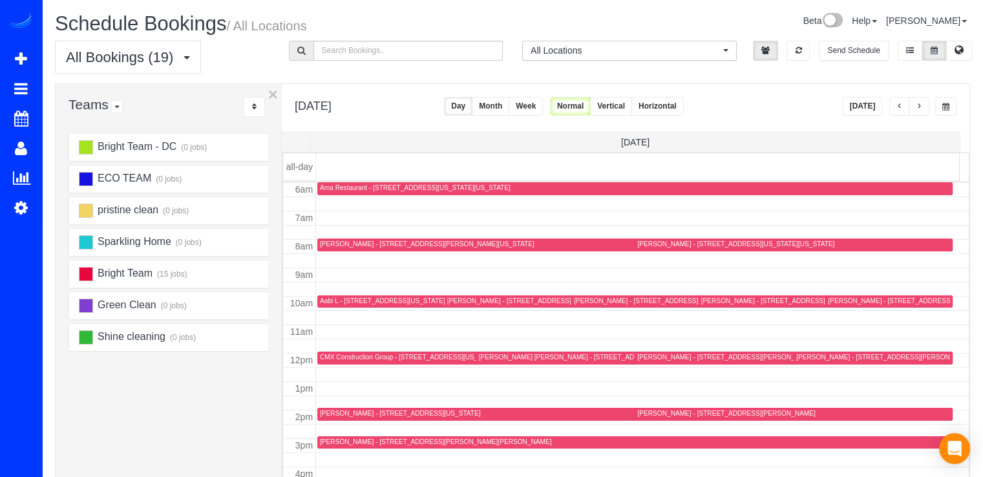
click at [897, 107] on span "button" at bounding box center [900, 107] width 6 height 8
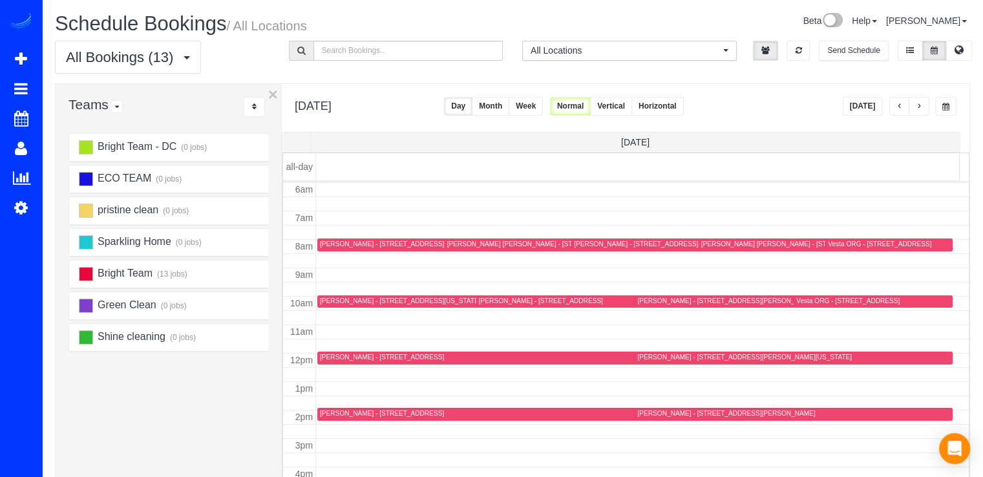
click at [899, 109] on span "button" at bounding box center [900, 107] width 6 height 8
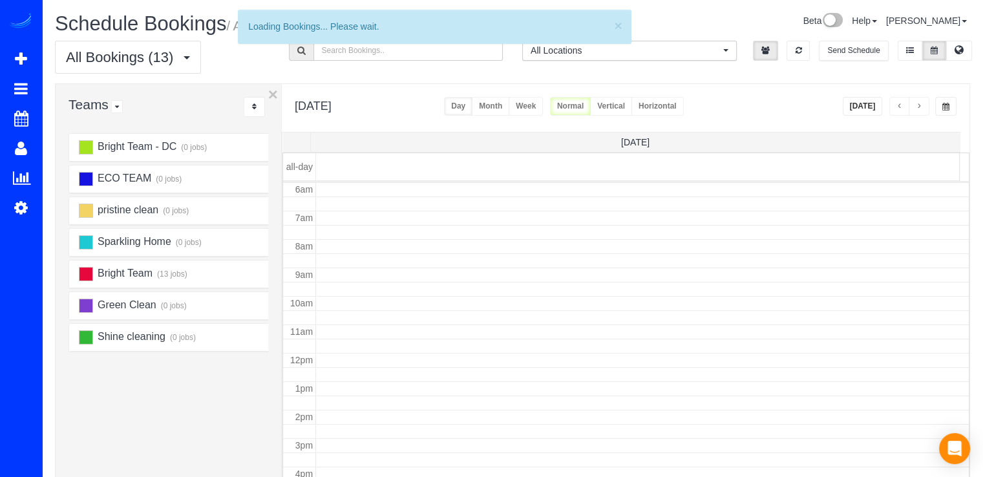
click at [903, 108] on button "button" at bounding box center [900, 106] width 21 height 19
click at [902, 108] on span "button" at bounding box center [900, 107] width 6 height 8
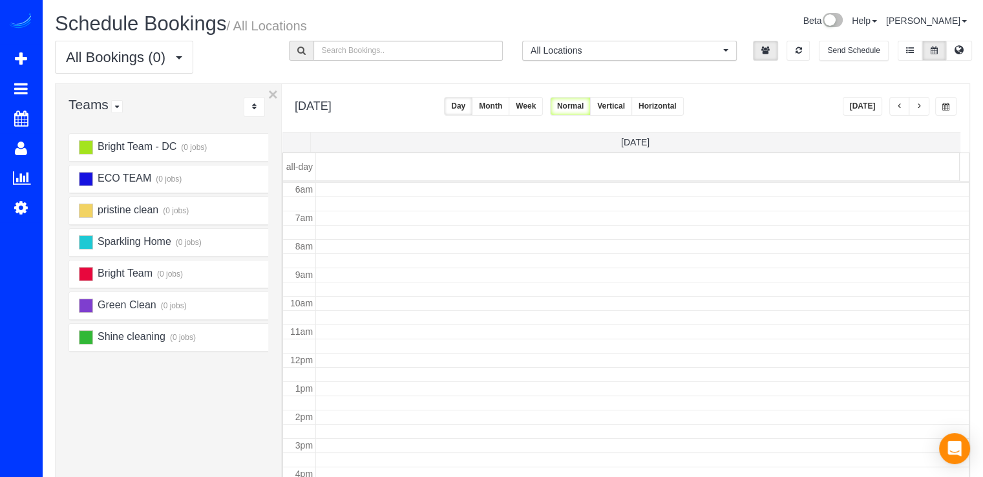
click at [897, 102] on button "button" at bounding box center [900, 106] width 21 height 19
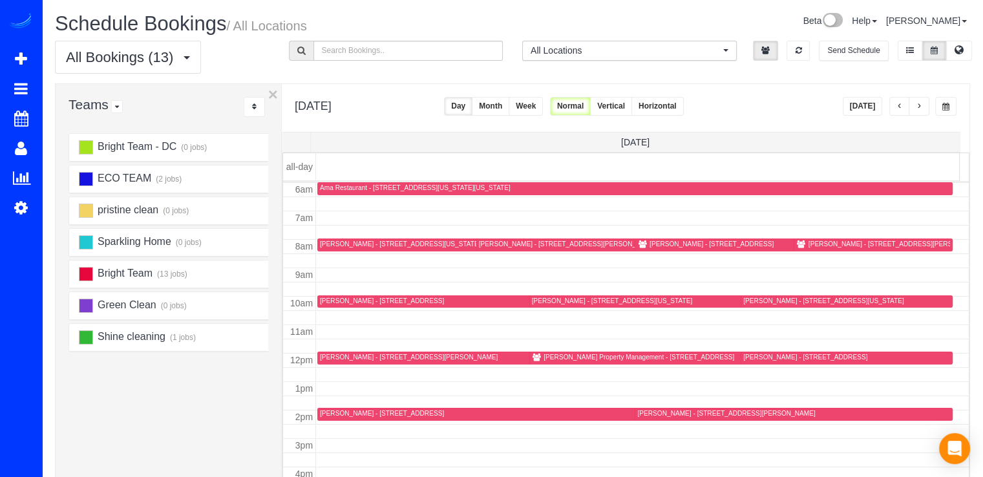
click at [645, 249] on div "Cynthia Bland - 9890 Washingtonian Boulevard Apt. 913, Gaithersburg, MD 20878" at bounding box center [786, 245] width 299 height 10
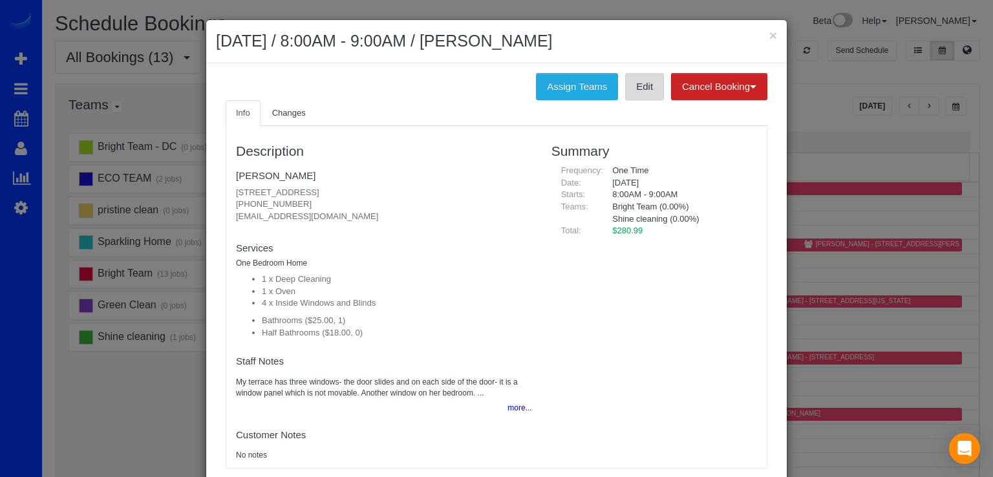
click at [640, 95] on link "Edit" at bounding box center [644, 86] width 39 height 27
click at [769, 38] on button "×" at bounding box center [773, 35] width 8 height 14
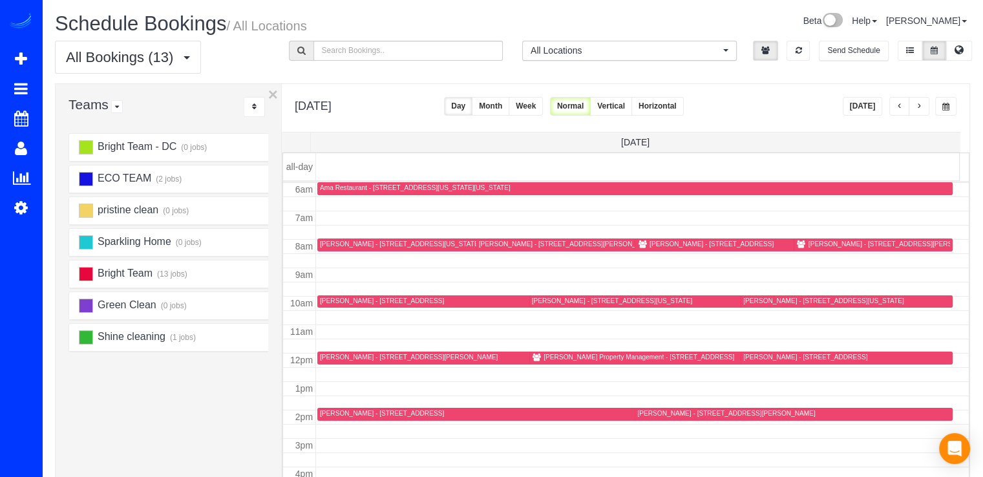
click at [556, 301] on div "Katharine Wagner - 630 F Street Ne, Apt 2, Washington, DC 20002" at bounding box center [612, 301] width 160 height 8
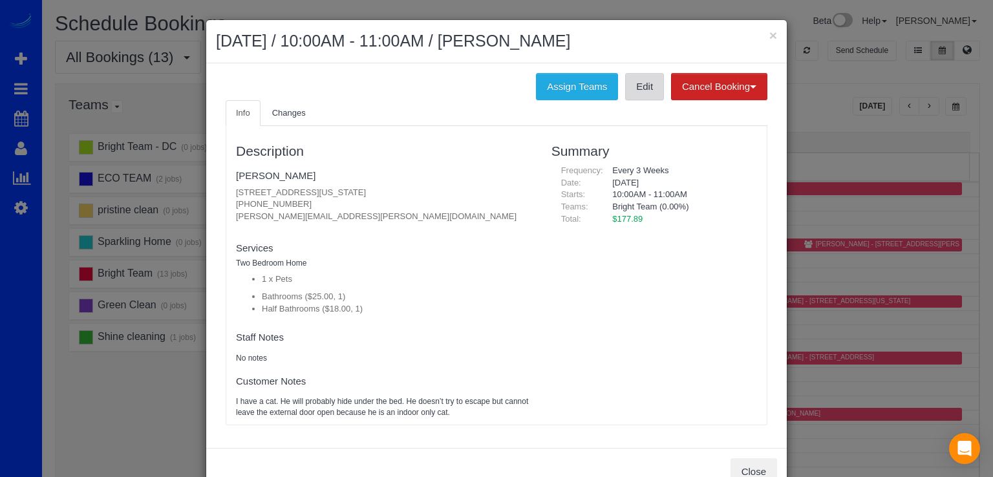
click at [637, 89] on link "Edit" at bounding box center [644, 86] width 39 height 27
click at [769, 34] on button "×" at bounding box center [773, 35] width 8 height 14
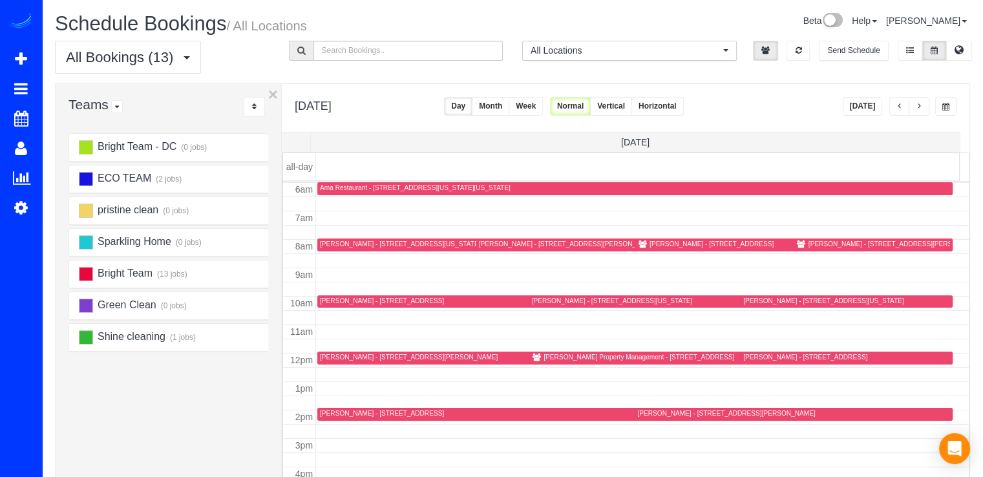
click at [493, 244] on div "Cindy Colson - 15201 Emily Ct, Bowie, MD 20716" at bounding box center [594, 244] width 231 height 8
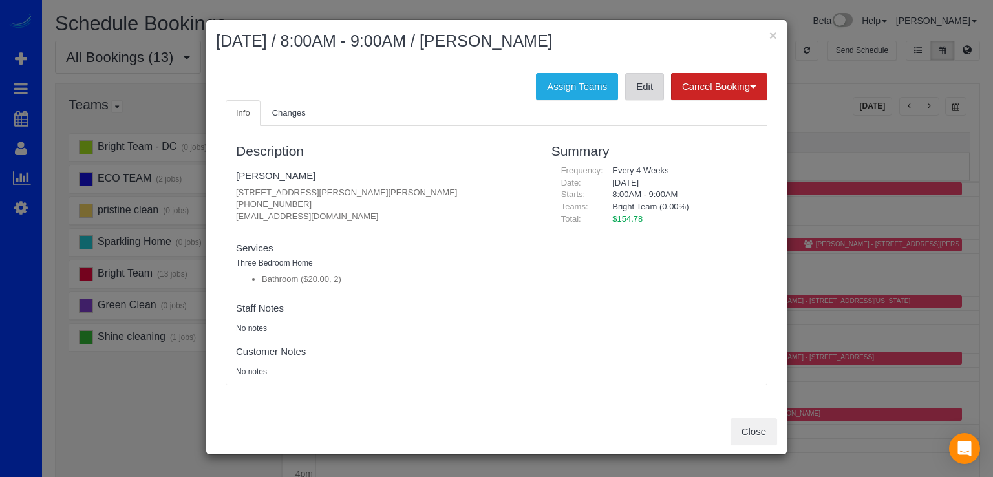
click at [639, 96] on link "Edit" at bounding box center [644, 86] width 39 height 27
click at [770, 36] on button "×" at bounding box center [773, 35] width 8 height 14
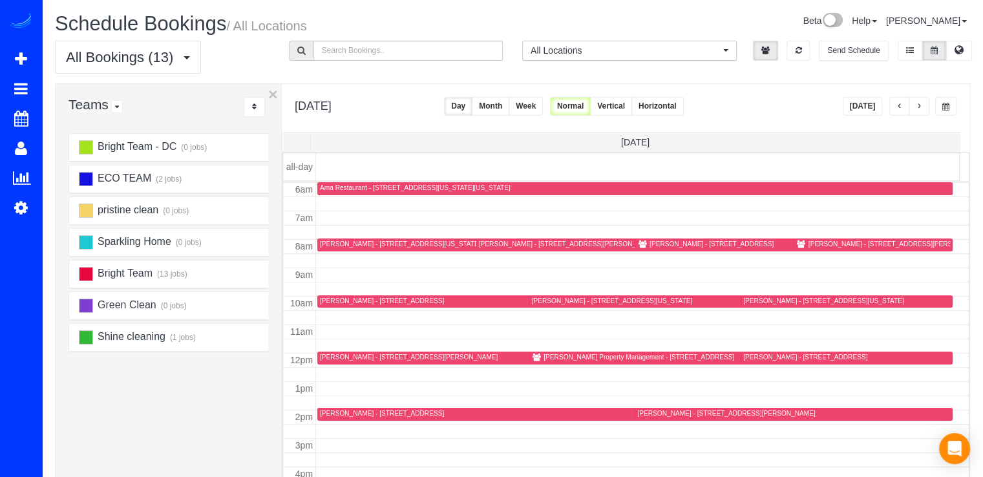
click at [755, 297] on div "Megan O'Doherty - 3815 14th St, Nw , Apartment 5, Washington, DC 20011" at bounding box center [824, 301] width 160 height 8
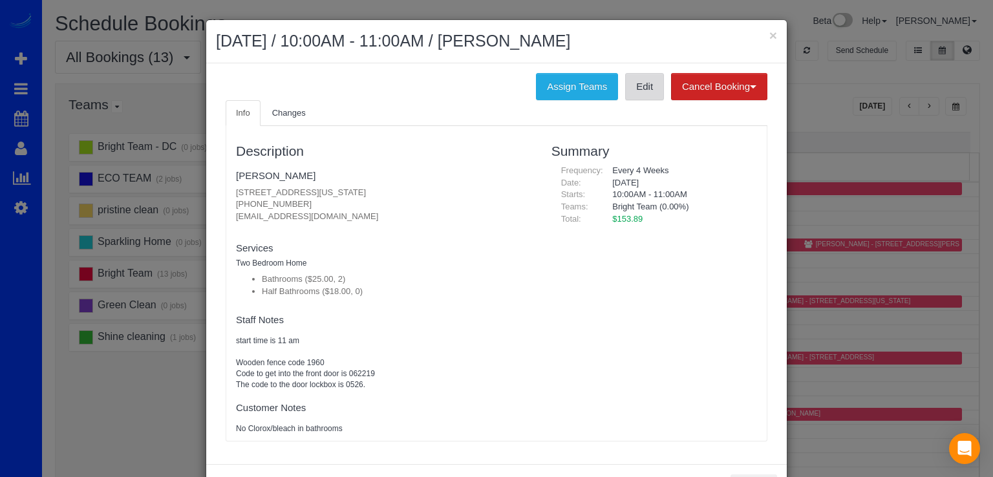
click at [639, 97] on link "Edit" at bounding box center [644, 86] width 39 height 27
click at [771, 34] on button "×" at bounding box center [773, 35] width 8 height 14
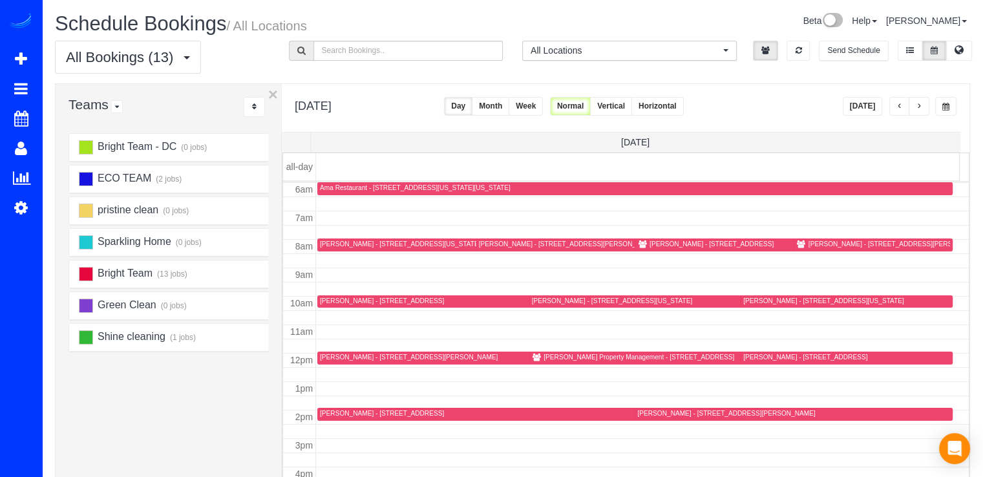
click at [345, 359] on div "Anna Ivanova - 6304 Wilson Ln, Bethesda, MD 20817" at bounding box center [409, 357] width 178 height 8
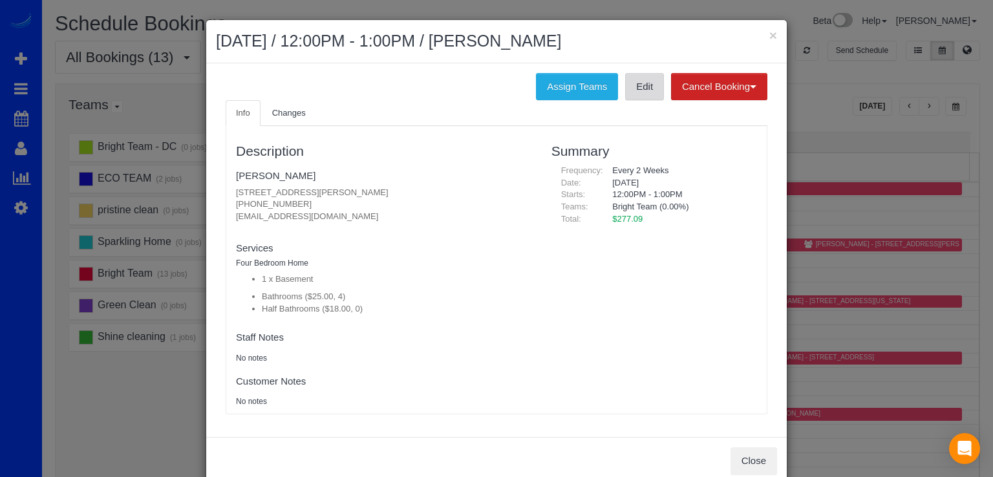
click at [639, 96] on link "Edit" at bounding box center [644, 86] width 39 height 27
click at [771, 34] on button "×" at bounding box center [773, 35] width 8 height 14
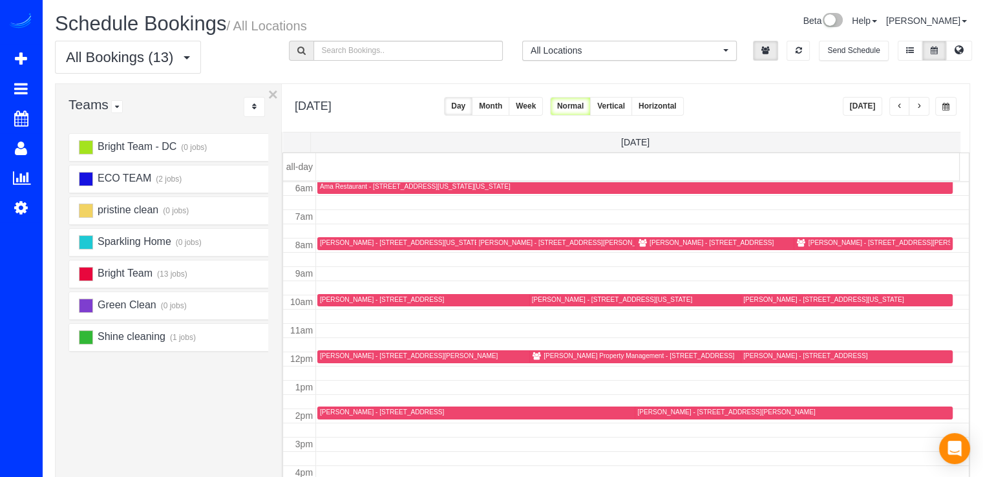
scroll to position [105, 0]
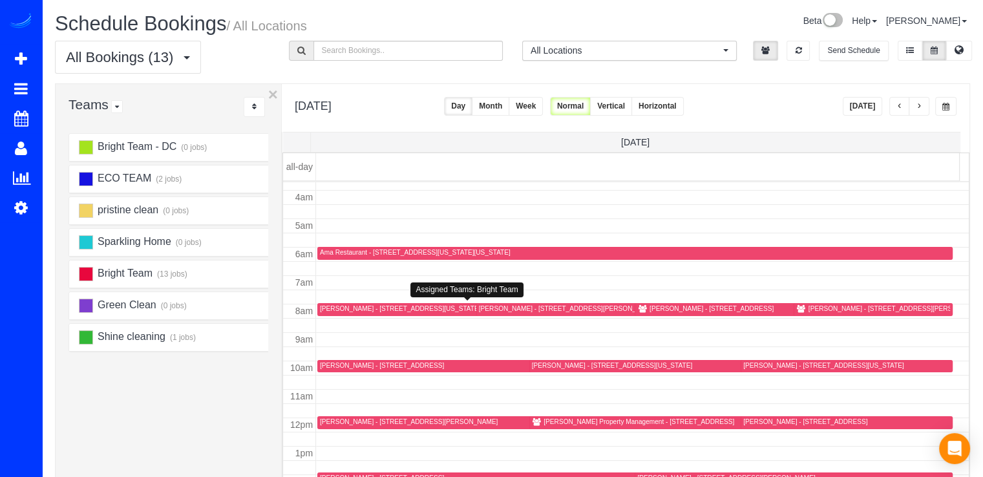
click at [340, 312] on div "Brittany Watts - 209 S St Ne, Washington, DC 20002" at bounding box center [469, 310] width 299 height 10
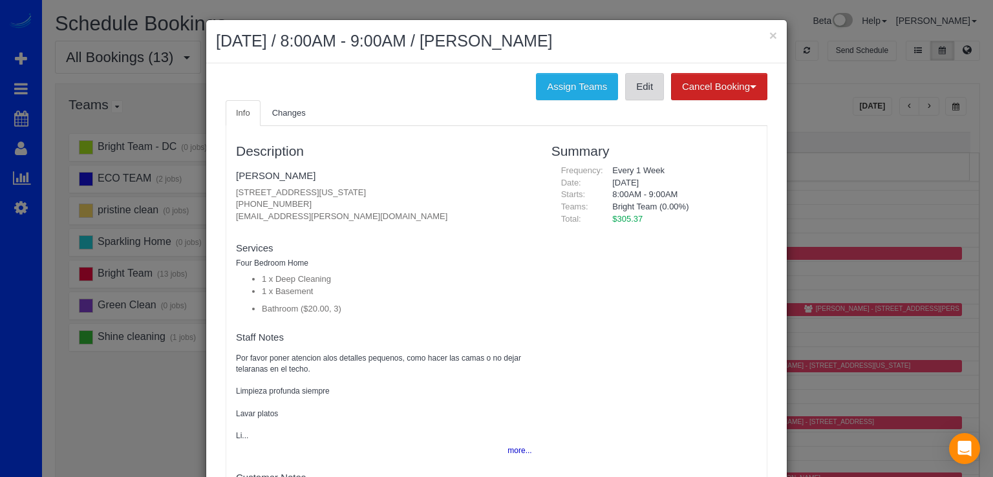
click at [639, 94] on link "Edit" at bounding box center [644, 86] width 39 height 27
click at [769, 32] on button "×" at bounding box center [773, 35] width 8 height 14
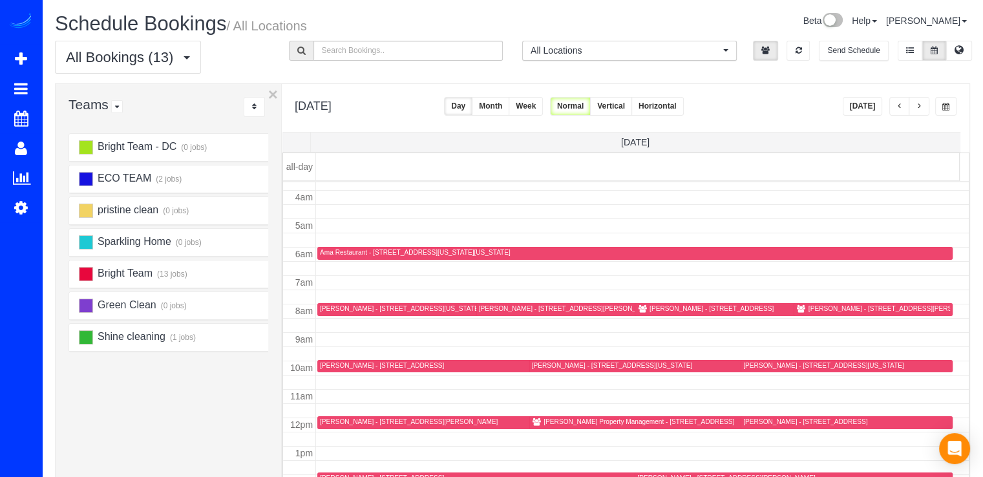
scroll to position [170, 0]
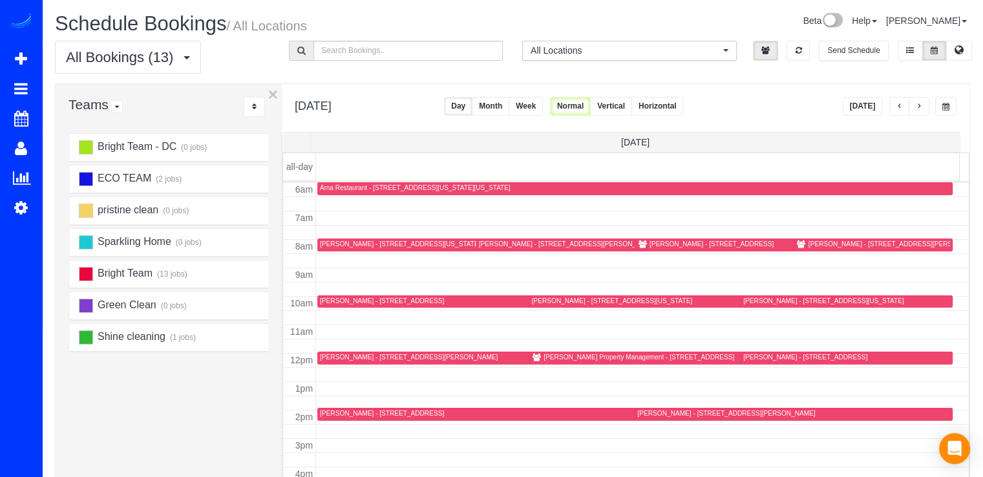
click at [870, 109] on button "Today" at bounding box center [863, 106] width 40 height 19
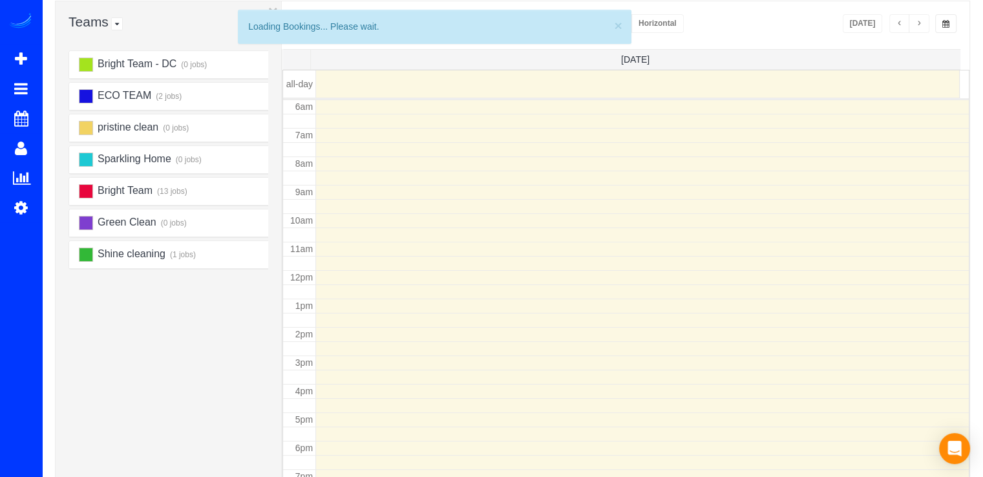
scroll to position [65, 0]
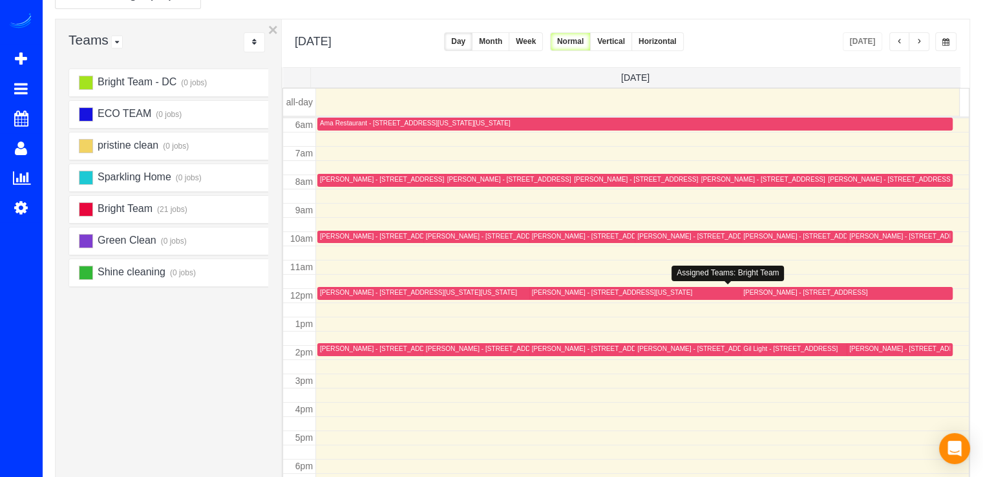
click at [550, 291] on div "Jess Feinberg - 1350 Main Dr Nw, Washington, DC 20012" at bounding box center [612, 292] width 160 height 8
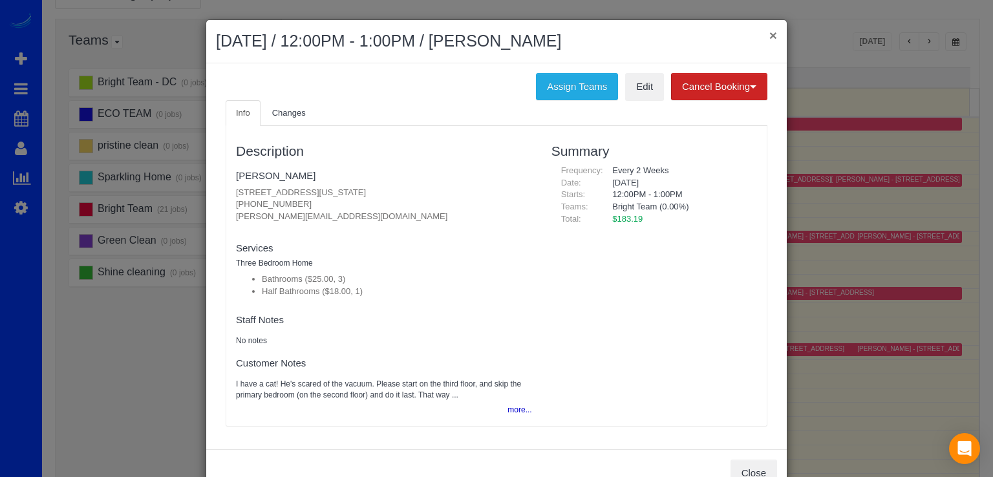
click at [769, 39] on button "×" at bounding box center [773, 35] width 8 height 14
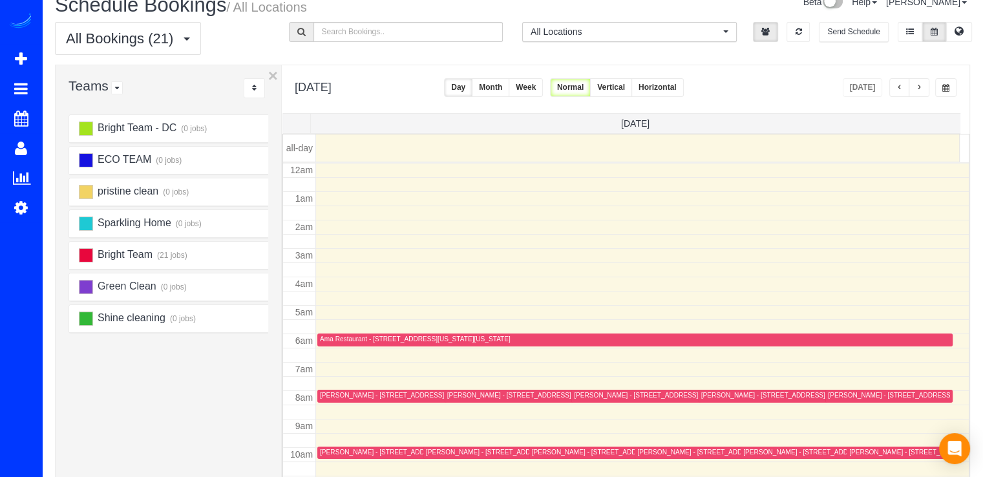
scroll to position [0, 0]
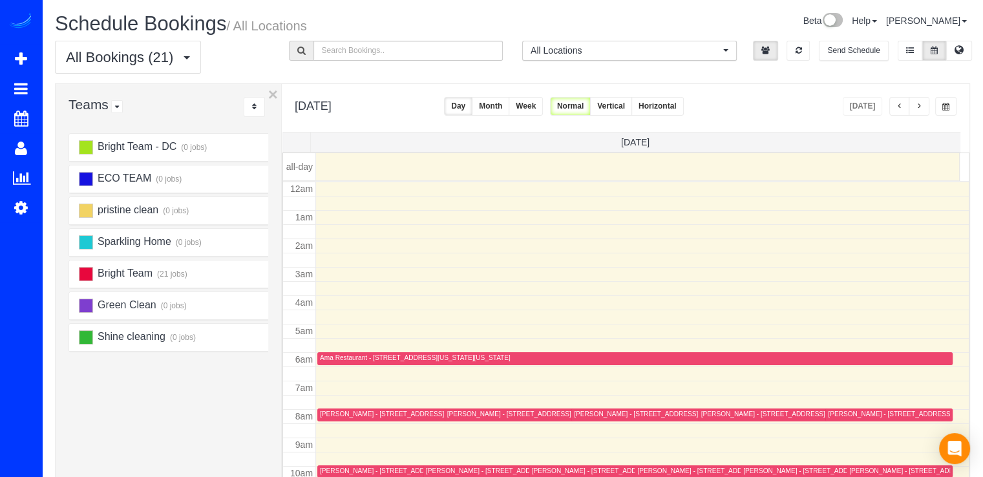
click at [900, 107] on span "button" at bounding box center [900, 107] width 6 height 8
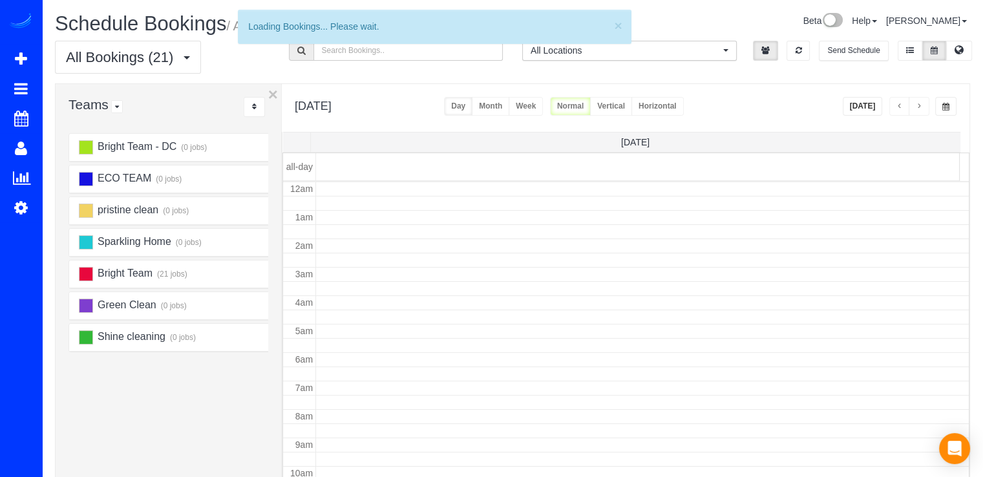
scroll to position [170, 0]
click at [900, 107] on span "button" at bounding box center [900, 107] width 6 height 8
click at [895, 106] on button "button" at bounding box center [900, 106] width 21 height 19
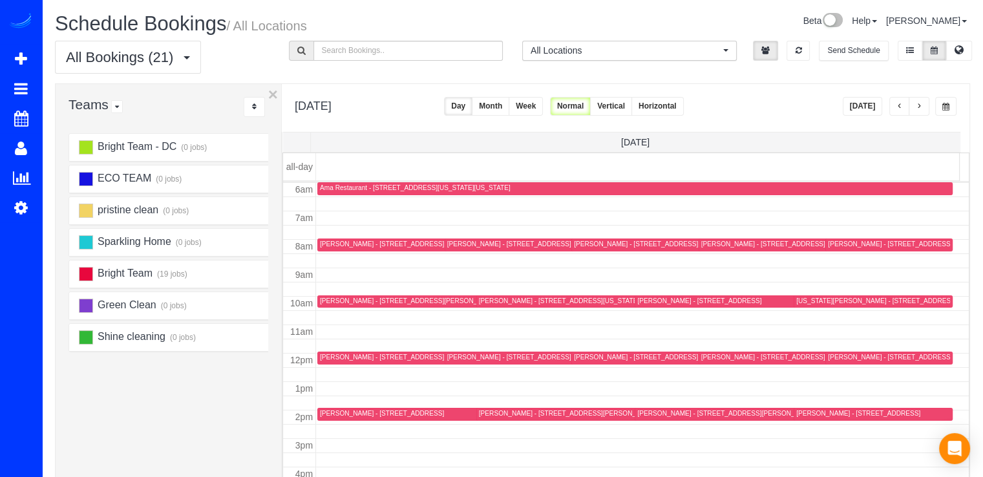
click at [895, 108] on button "button" at bounding box center [900, 106] width 21 height 19
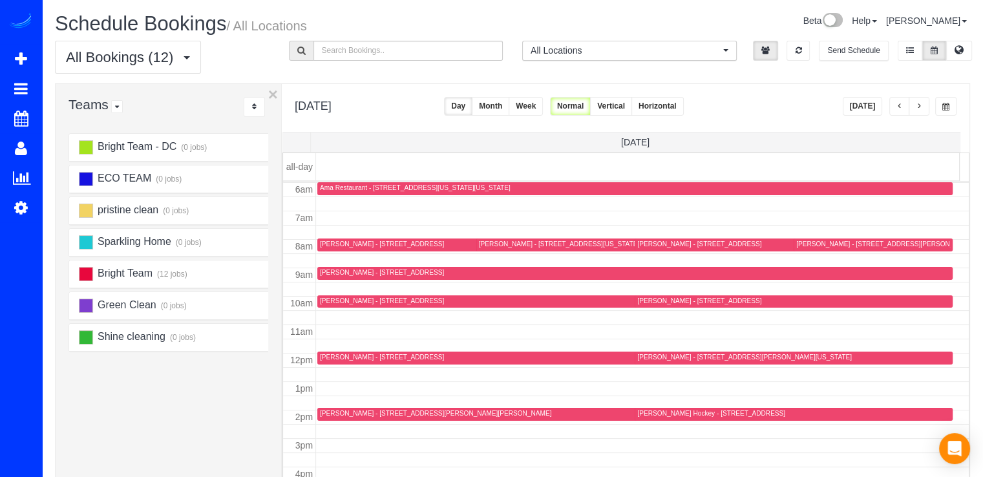
click at [895, 108] on button "button" at bounding box center [900, 106] width 21 height 19
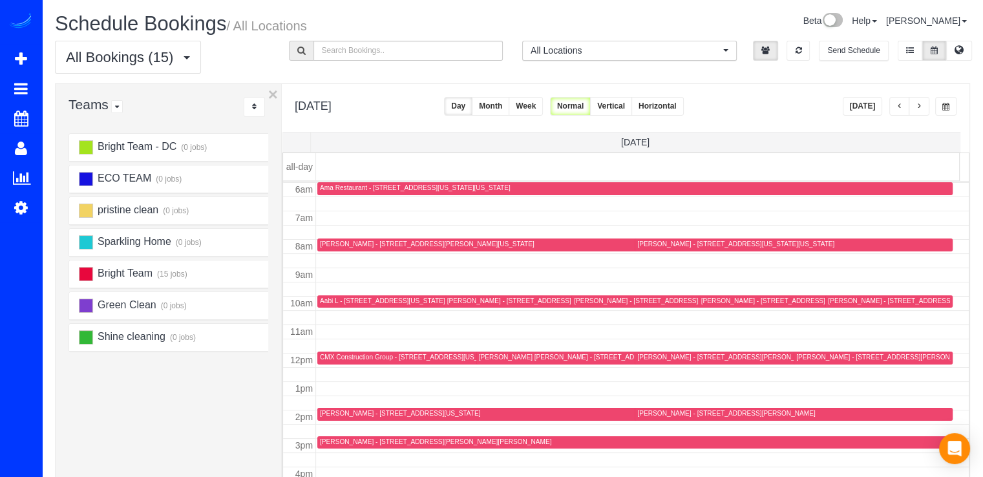
click at [895, 108] on button "button" at bounding box center [900, 106] width 21 height 19
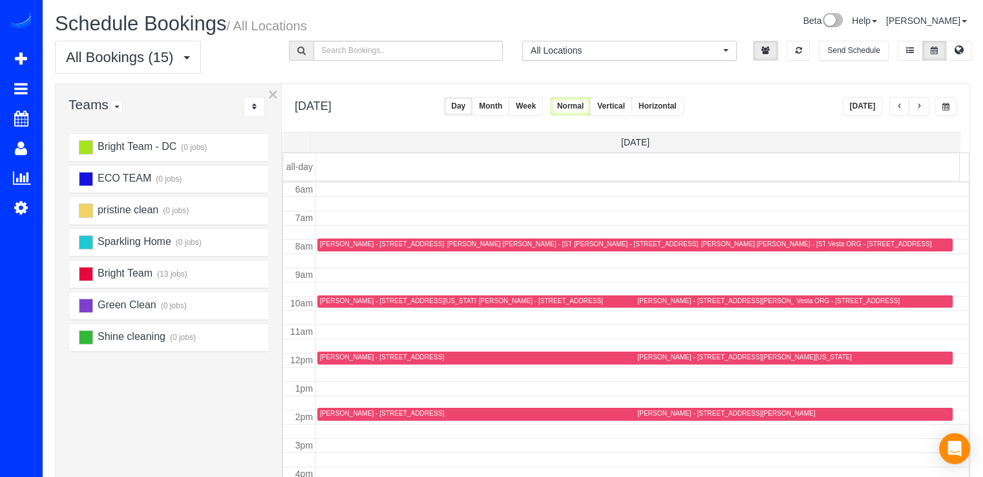
click at [895, 109] on button "button" at bounding box center [900, 106] width 21 height 19
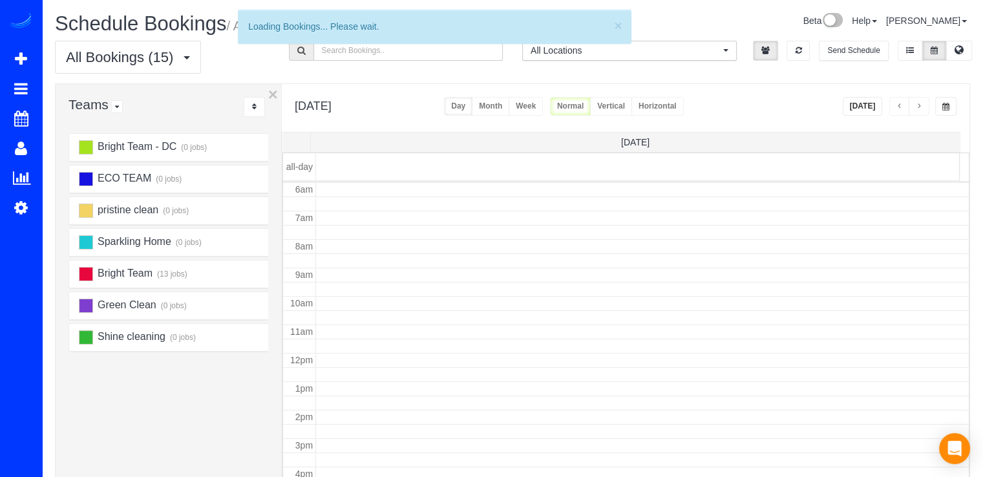
click at [897, 108] on span "button" at bounding box center [900, 107] width 6 height 8
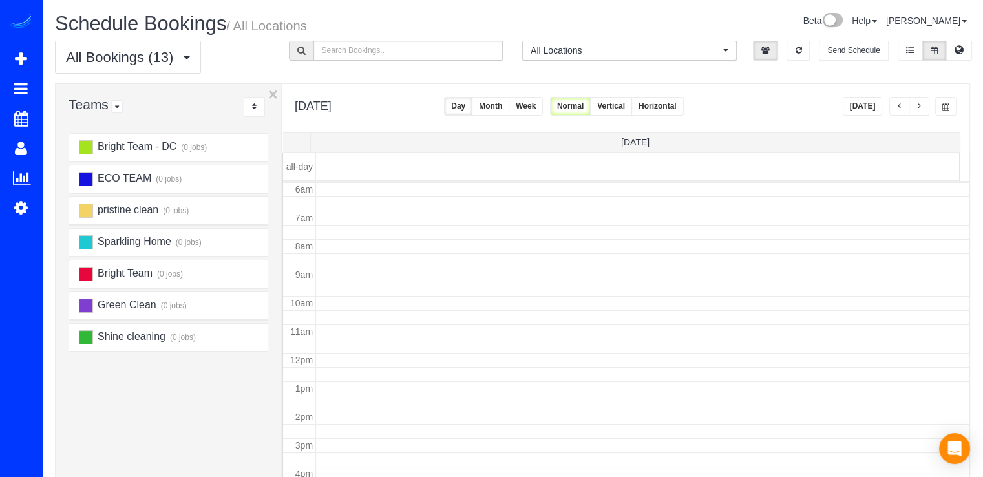
click at [899, 102] on button "button" at bounding box center [900, 106] width 21 height 19
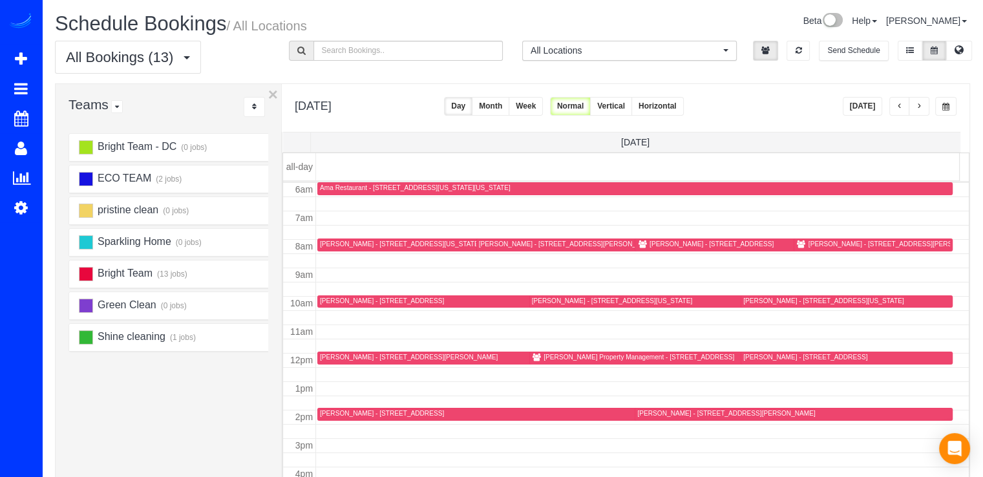
click at [323, 409] on div "Kathryn Erno - 14921 Carriage Square Drive, Silver Spring, MD 20906" at bounding box center [382, 413] width 124 height 8
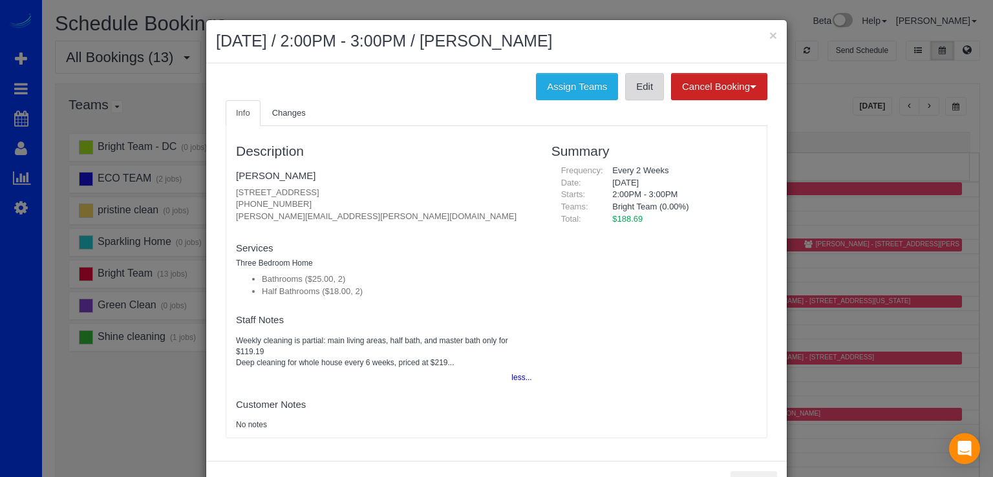
click at [631, 90] on link "Edit" at bounding box center [644, 86] width 39 height 27
click at [771, 33] on button "×" at bounding box center [773, 35] width 8 height 14
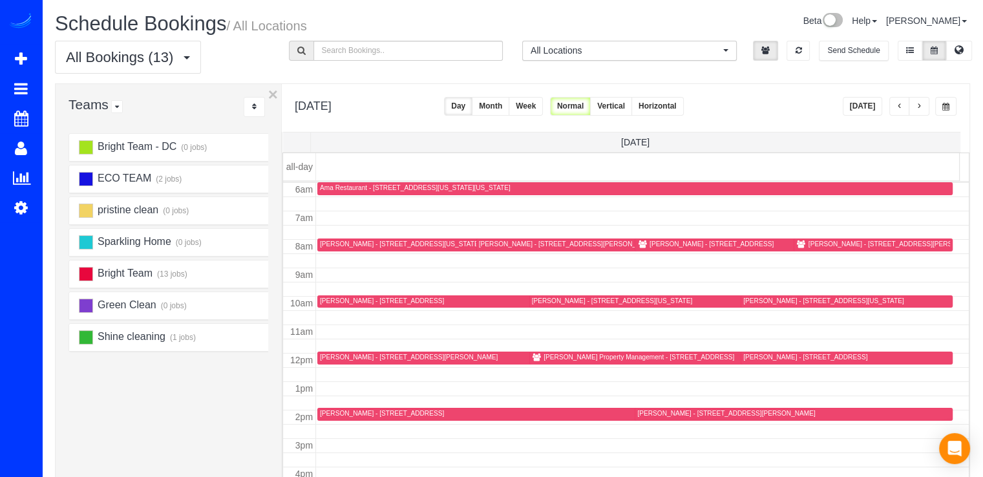
click at [335, 301] on div "Johanna Leasiolagi - 9156 Bois Ave, Vienna, VA 22182" at bounding box center [382, 301] width 124 height 8
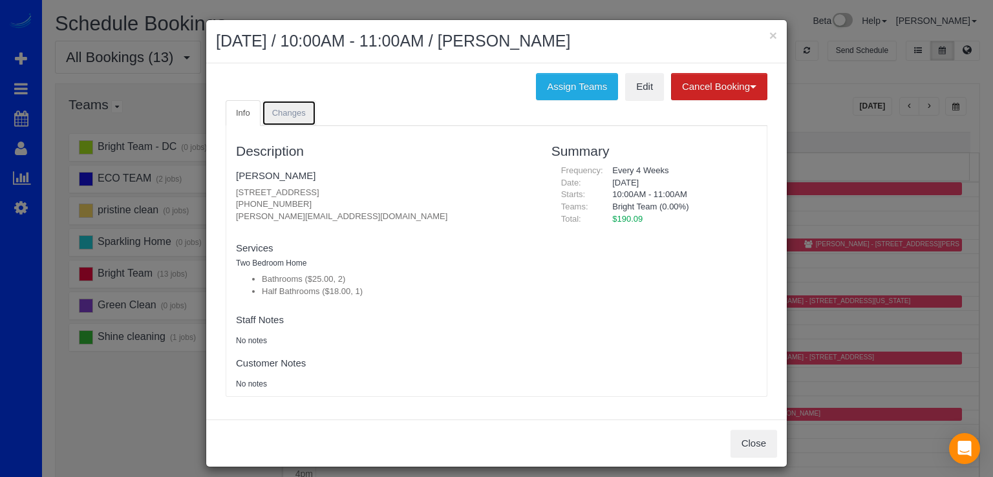
click at [276, 118] on link "Changes" at bounding box center [289, 113] width 54 height 27
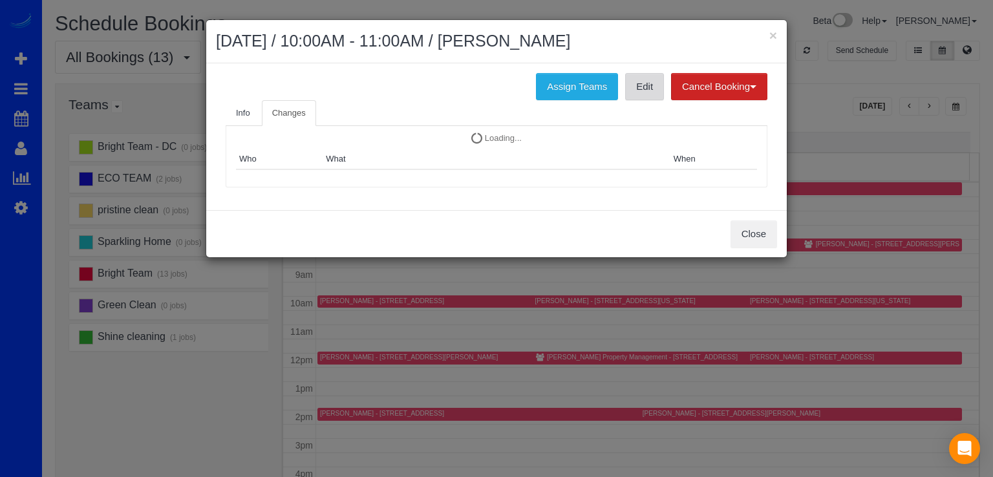
click at [640, 88] on link "Edit" at bounding box center [644, 86] width 39 height 27
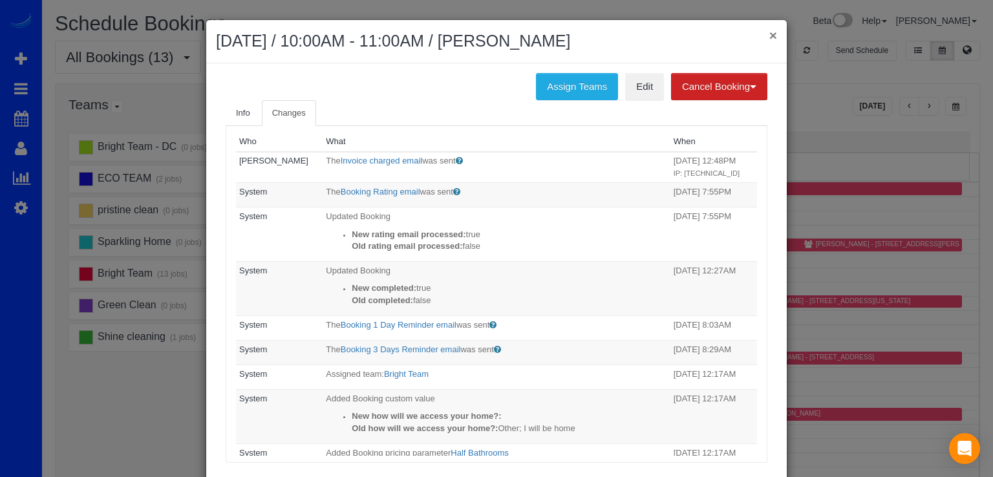
click at [770, 30] on button "×" at bounding box center [773, 35] width 8 height 14
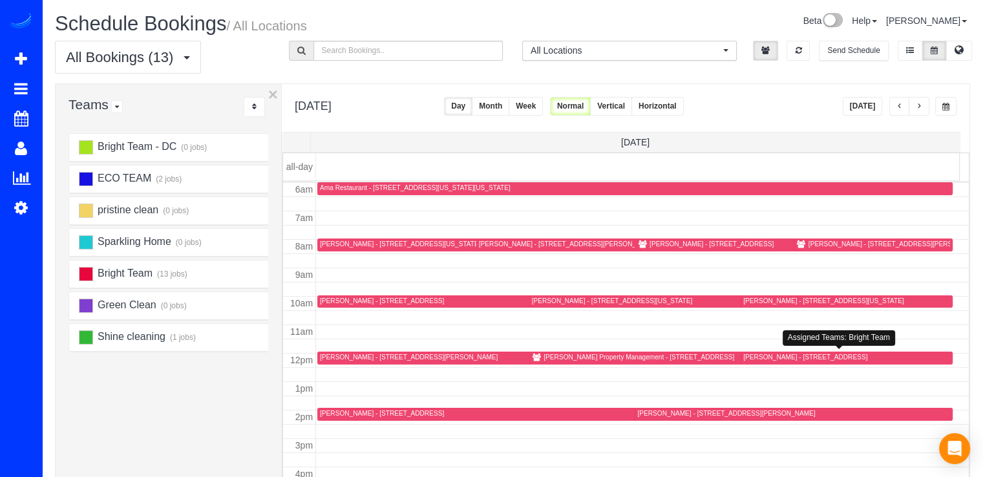
click at [753, 355] on div "Rudy Garcia - 401 12th St S, 302, Apt 302, Arlington, VA 22202" at bounding box center [806, 357] width 124 height 8
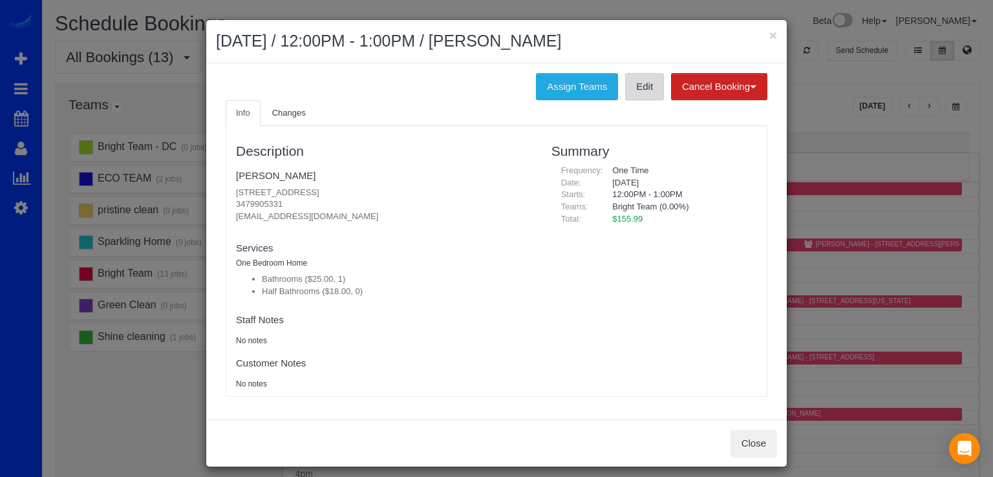
click at [640, 92] on link "Edit" at bounding box center [644, 86] width 39 height 27
click at [769, 39] on button "×" at bounding box center [773, 35] width 8 height 14
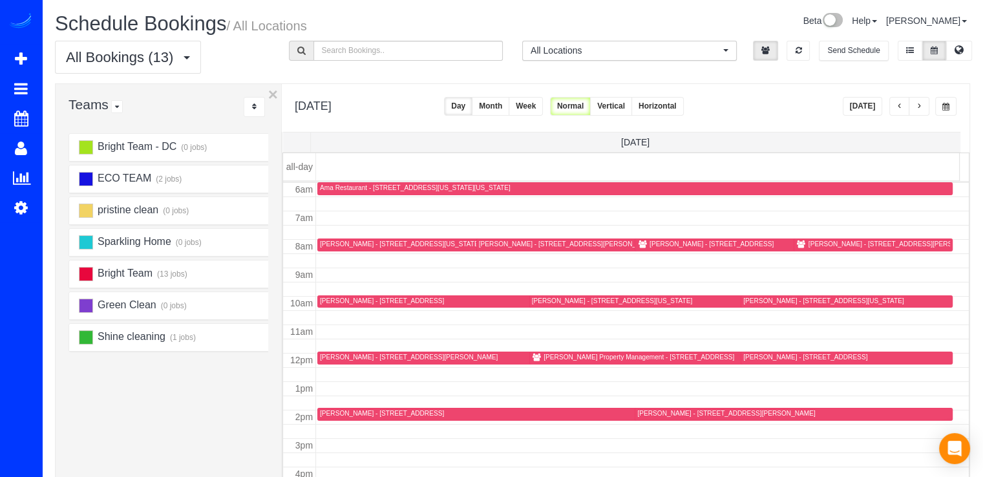
click at [665, 412] on div "Suzie Sinno - 1410 N Scott Street, Apt 1069, Arlington, VA 22209" at bounding box center [726, 413] width 178 height 8
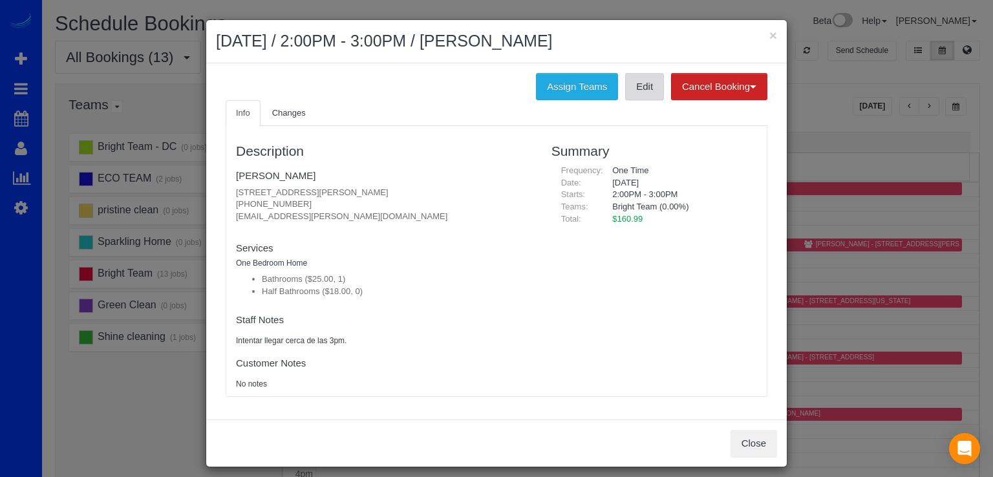
click at [639, 81] on link "Edit" at bounding box center [644, 86] width 39 height 27
click at [769, 32] on button "×" at bounding box center [773, 35] width 8 height 14
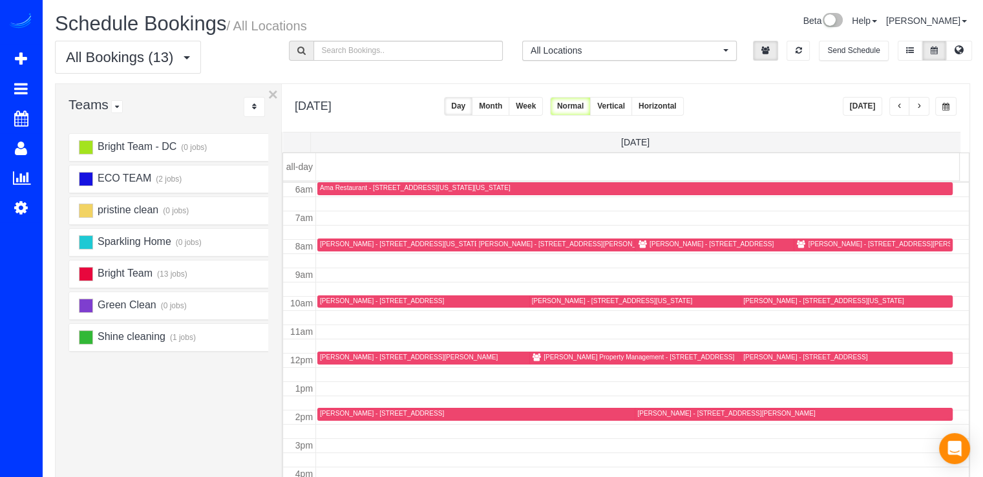
click at [923, 107] on button "button" at bounding box center [919, 106] width 21 height 19
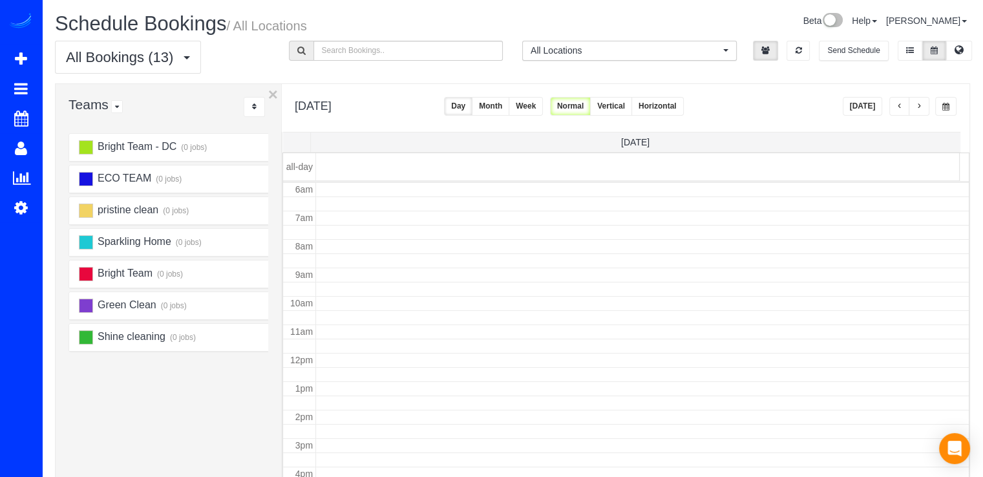
click at [922, 104] on button "button" at bounding box center [919, 106] width 21 height 19
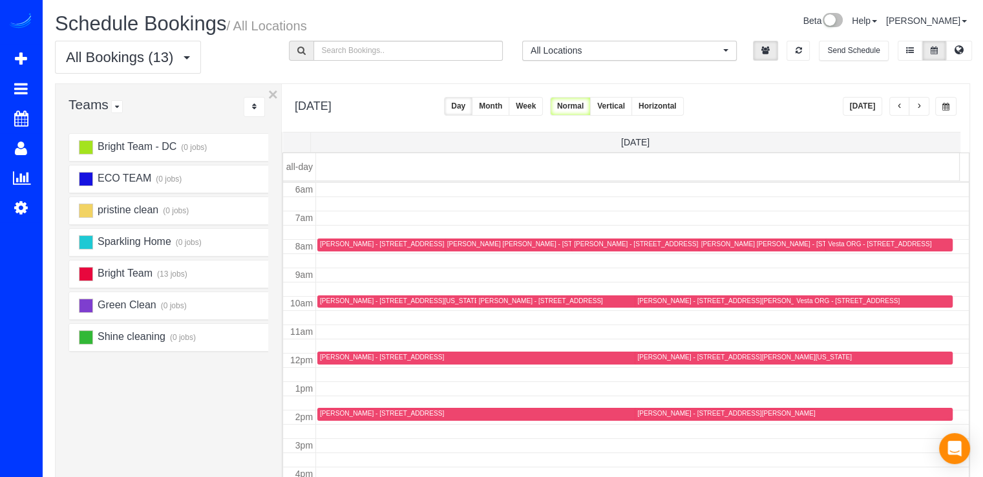
click at [864, 102] on button "[DATE]" at bounding box center [863, 106] width 40 height 19
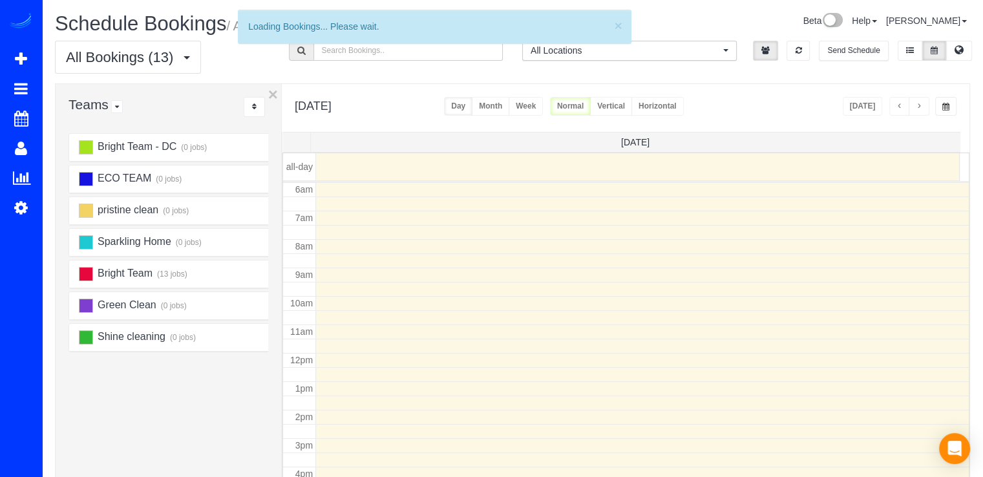
click at [543, 104] on button "Week" at bounding box center [526, 106] width 34 height 19
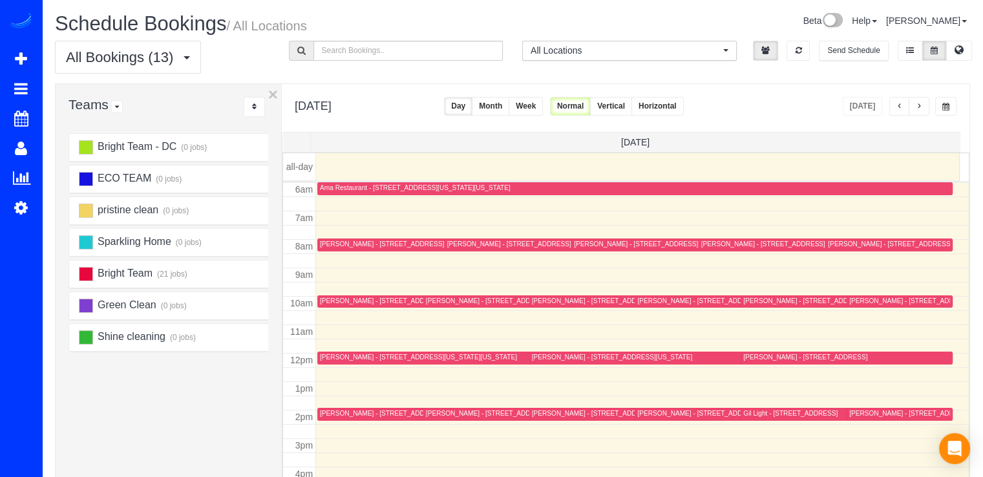
click at [543, 105] on button "Week" at bounding box center [526, 106] width 34 height 19
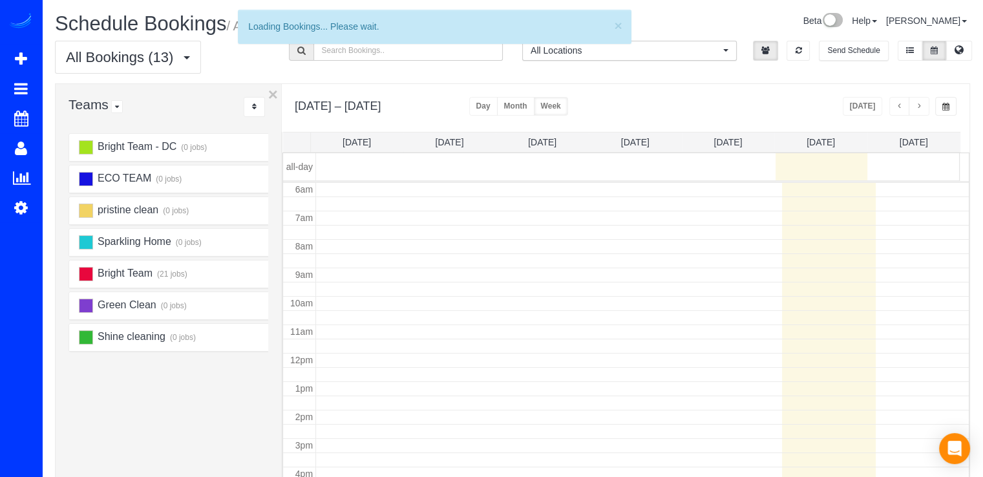
click at [925, 107] on button "button" at bounding box center [919, 106] width 21 height 19
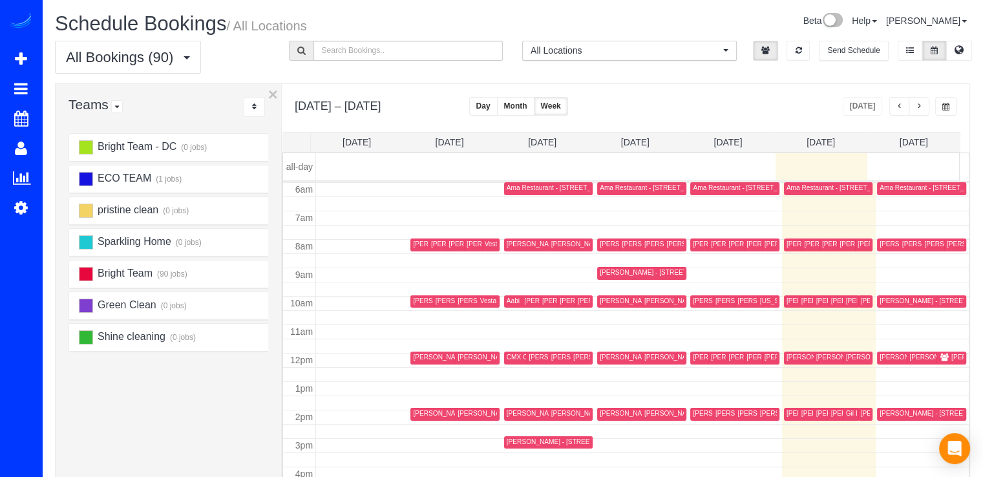
click at [920, 103] on span "button" at bounding box center [919, 107] width 6 height 8
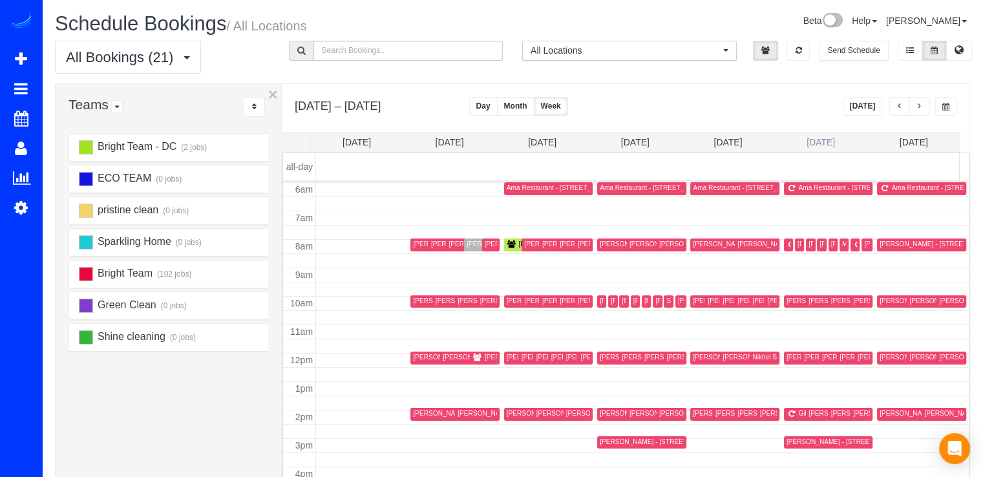
click at [824, 144] on link "Fri 10/3" at bounding box center [821, 142] width 28 height 10
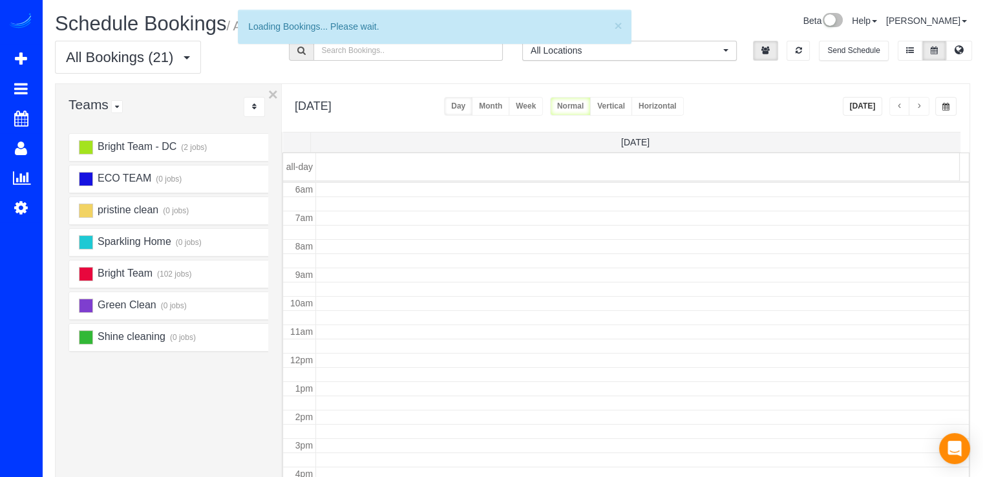
click at [924, 105] on button "button" at bounding box center [919, 106] width 21 height 19
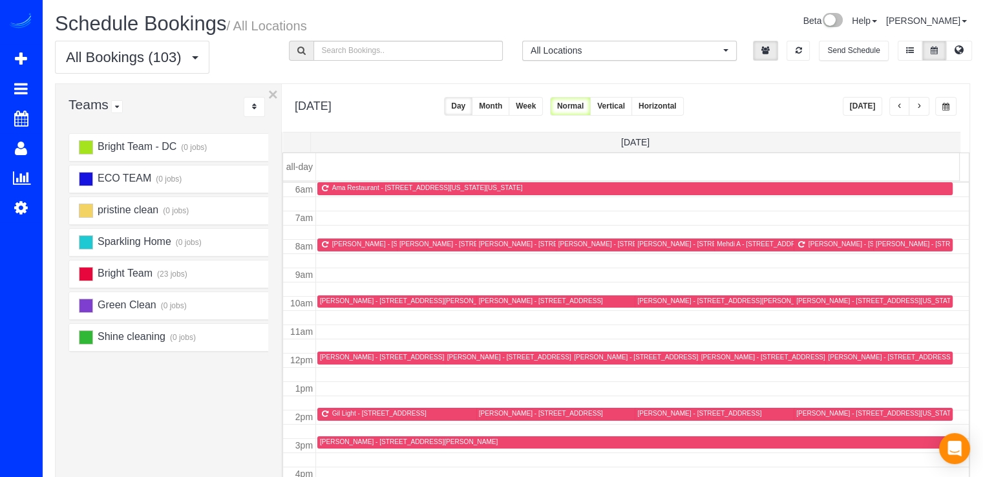
click at [922, 109] on span "button" at bounding box center [919, 107] width 6 height 8
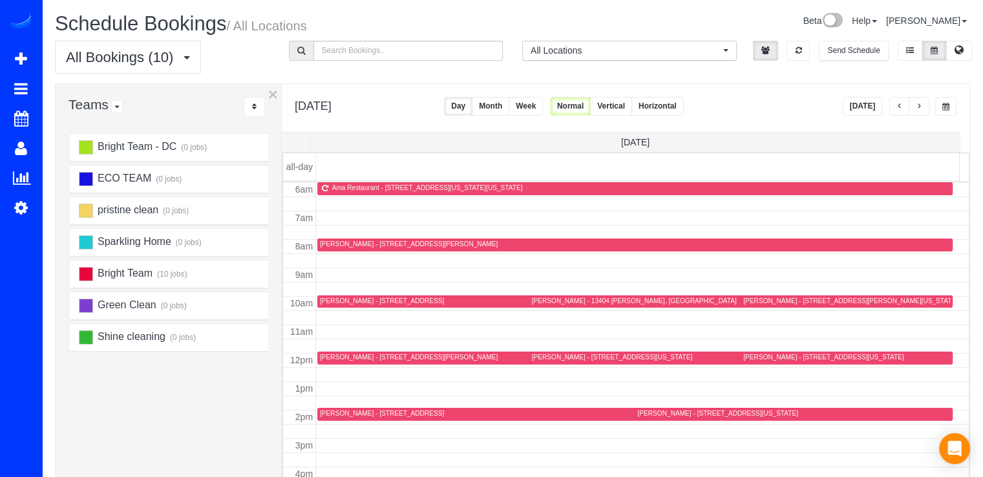
click at [861, 109] on button "[DATE]" at bounding box center [863, 106] width 40 height 19
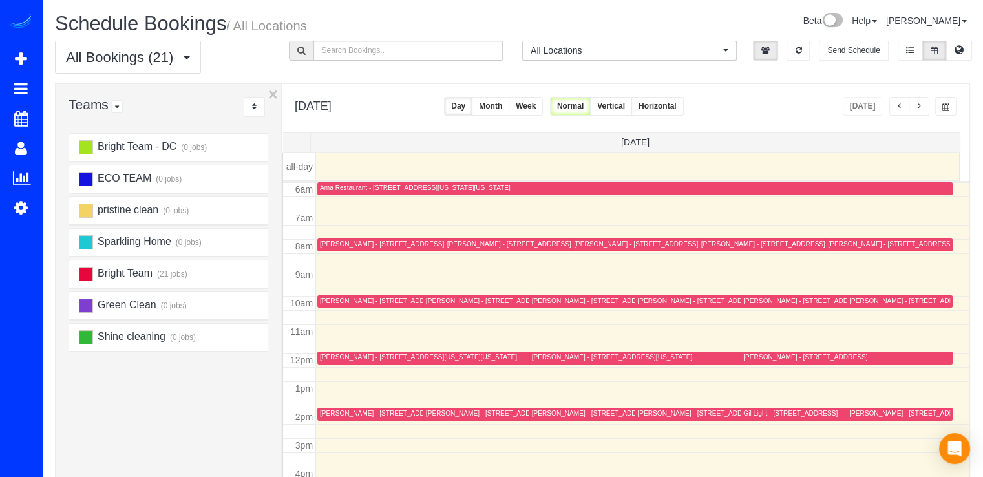
click at [926, 105] on button "button" at bounding box center [919, 106] width 21 height 19
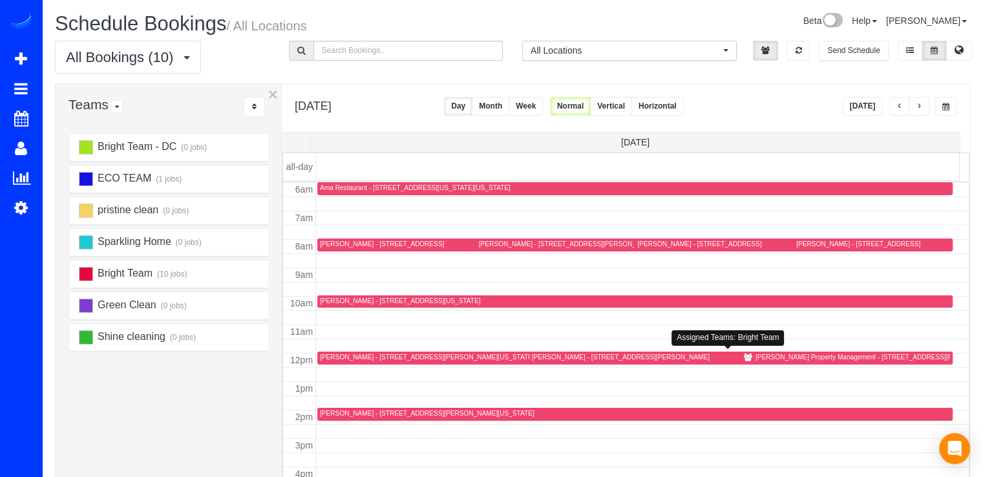
click at [562, 356] on div "Meagan Sheffler - 3262 Bidle Rd, Middletown, MD 21769" at bounding box center [621, 357] width 178 height 8
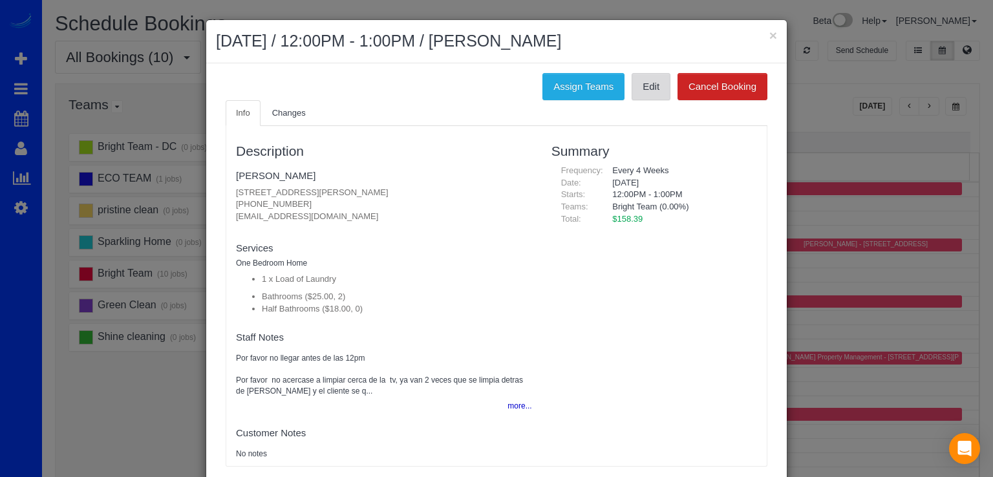
click at [642, 95] on link "Edit" at bounding box center [651, 86] width 39 height 27
click at [769, 37] on button "×" at bounding box center [773, 35] width 8 height 14
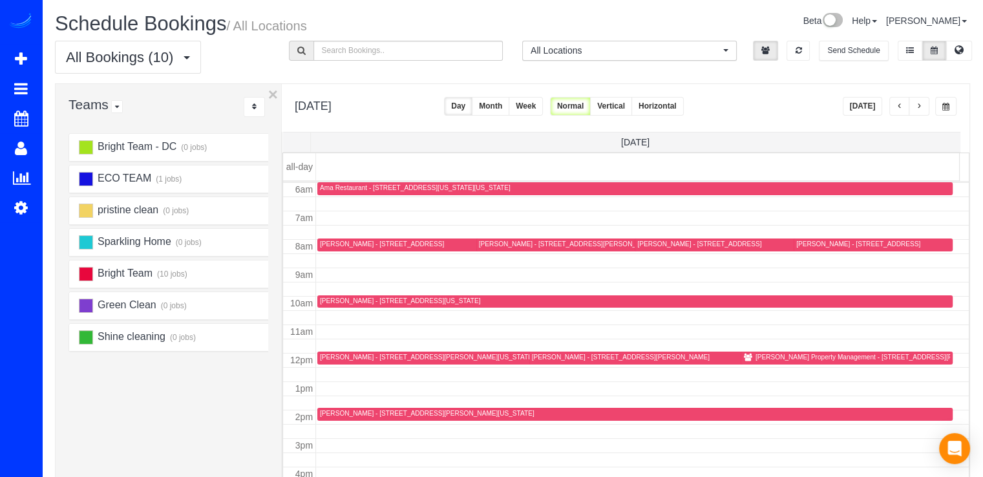
click at [945, 102] on button "button" at bounding box center [946, 106] width 21 height 19
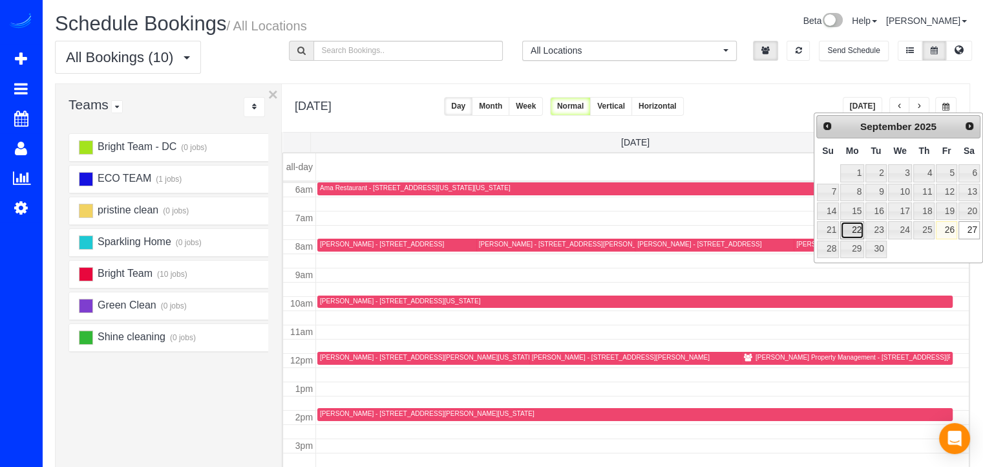
click at [853, 231] on link "22" at bounding box center [853, 229] width 24 height 17
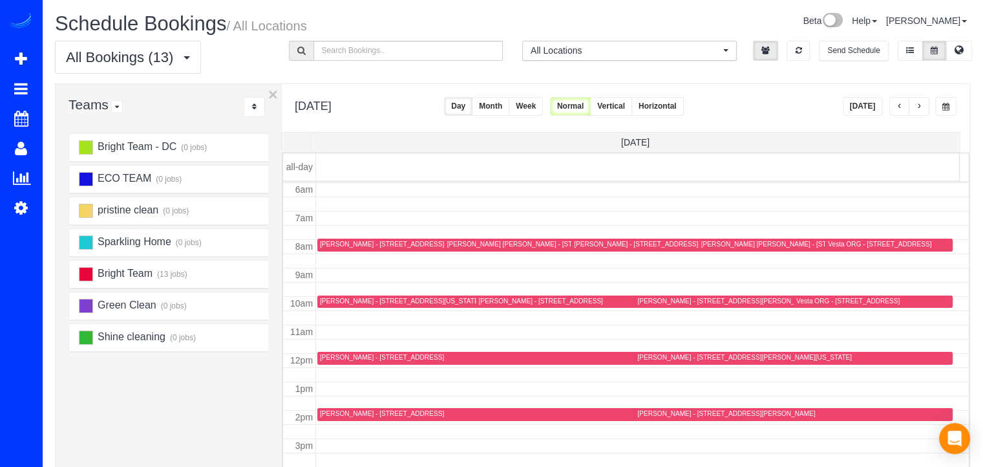
click at [654, 356] on div "Lisa Marflak - 1322 Girard Street Ne, Washington, DC 20017" at bounding box center [744, 357] width 215 height 8
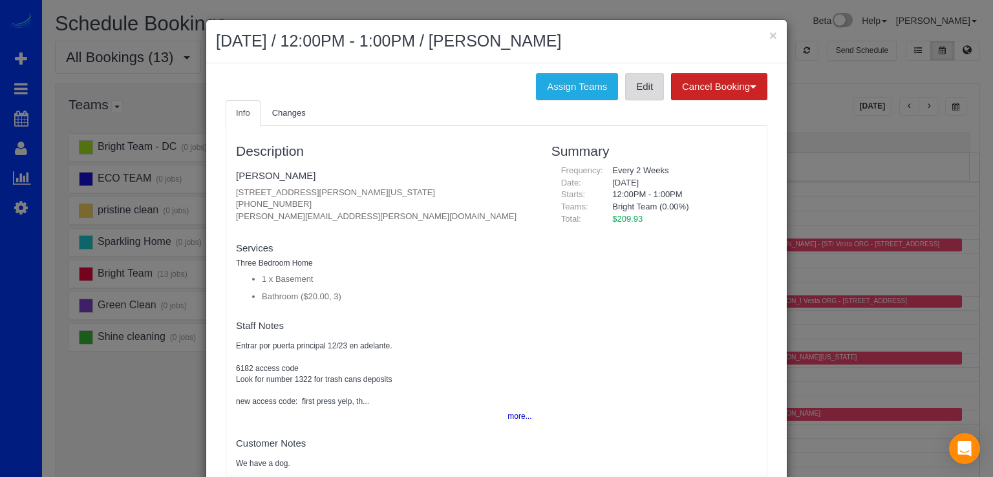
click at [636, 92] on link "Edit" at bounding box center [644, 86] width 39 height 27
click at [769, 36] on button "×" at bounding box center [773, 35] width 8 height 14
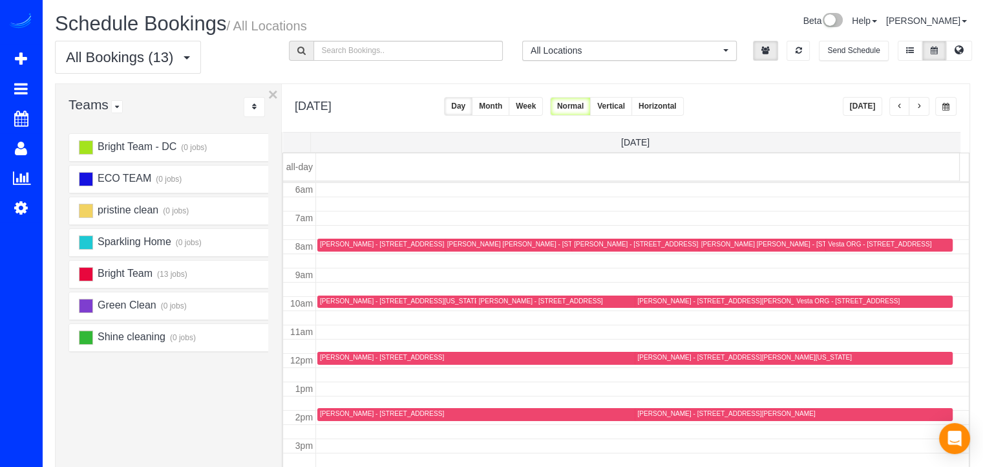
click at [650, 413] on div "Lindsey Berisha - 9200 Watson Rd, Silver Spring, MD 20910" at bounding box center [726, 413] width 178 height 8
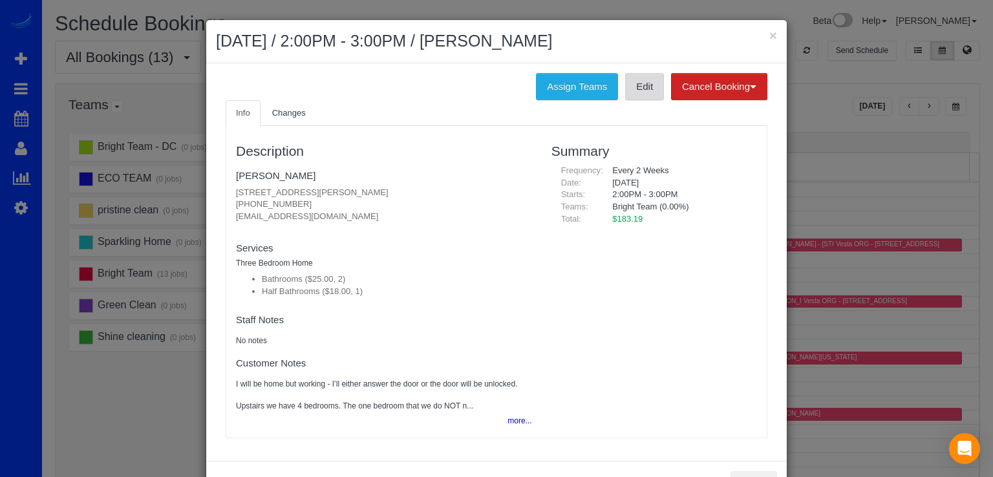
click at [638, 99] on div "Assign Teams Edit Cancel Booking Without Fee With $0.00 Fee Info Changes Descri…" at bounding box center [496, 262] width 581 height 398
click at [637, 96] on link "Edit" at bounding box center [644, 86] width 39 height 27
click at [769, 32] on button "×" at bounding box center [773, 35] width 8 height 14
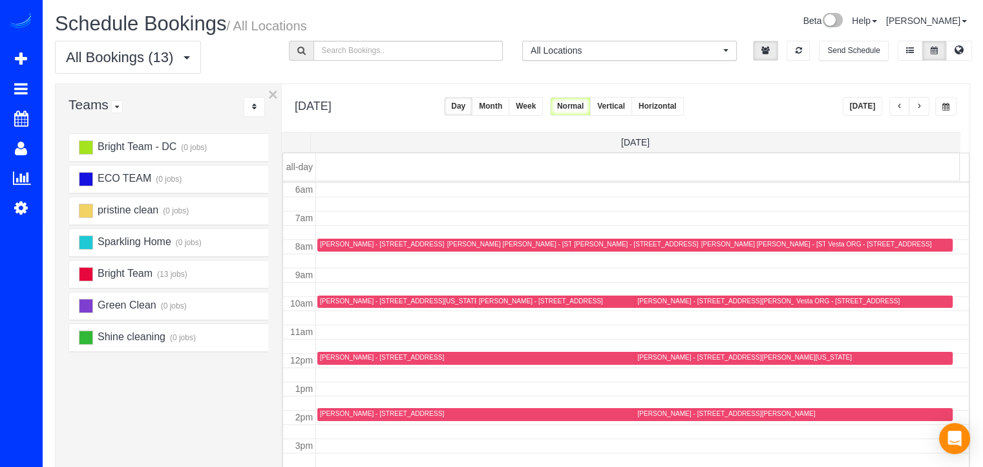
click at [328, 356] on div "Brian Coblitz - 11902 Grey Hollow Ct, Rockville, MD 20852" at bounding box center [382, 357] width 124 height 8
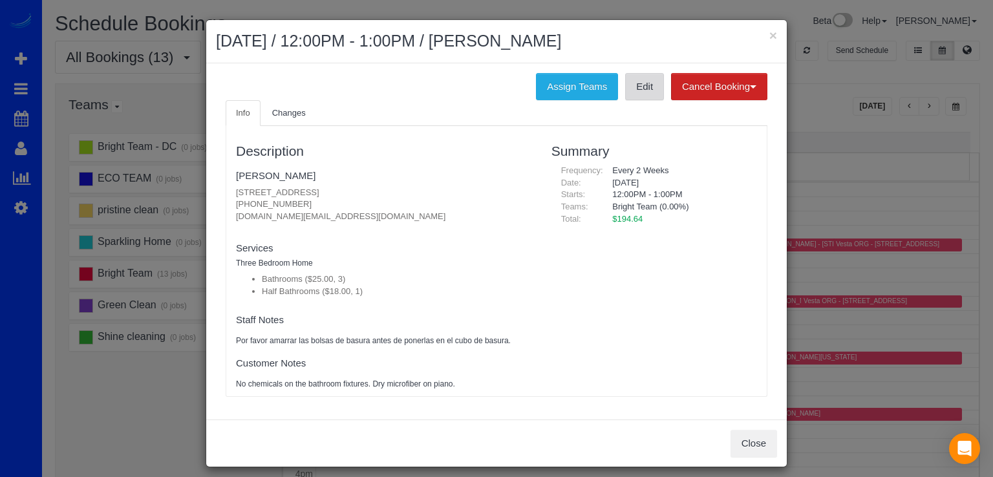
click at [629, 85] on link "Edit" at bounding box center [644, 86] width 39 height 27
click at [769, 32] on button "×" at bounding box center [773, 35] width 8 height 14
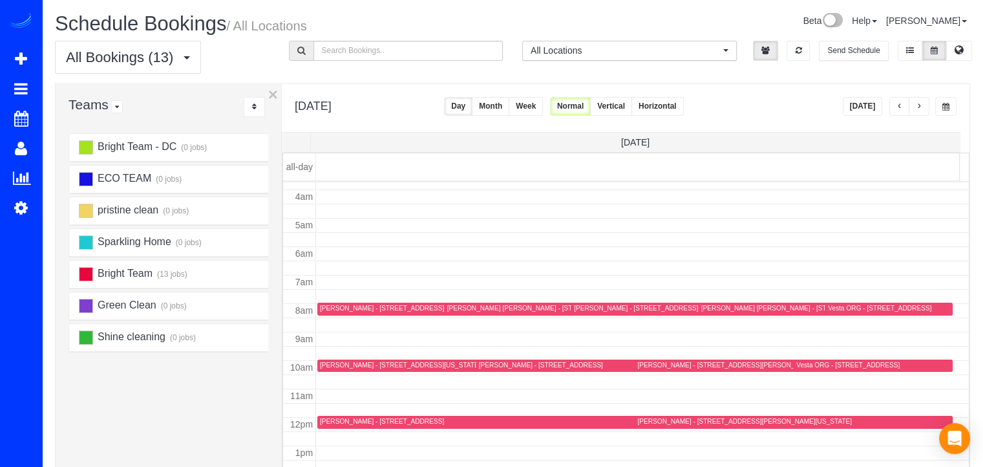
scroll to position [105, 0]
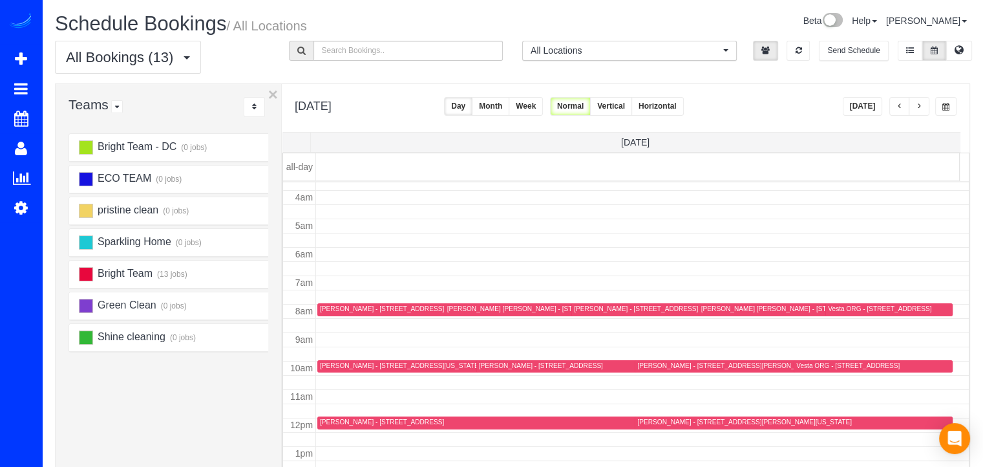
click at [328, 306] on div "Eric Danko - 3311 13th Street Nw, 5, Washington, DC 20010" at bounding box center [400, 309] width 160 height 8
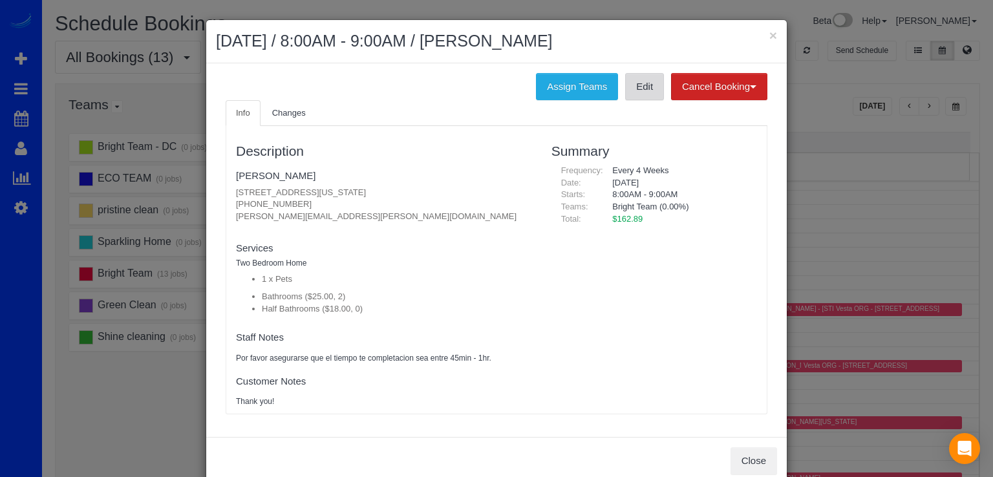
click at [637, 94] on link "Edit" at bounding box center [644, 86] width 39 height 27
click at [770, 31] on button "×" at bounding box center [773, 35] width 8 height 14
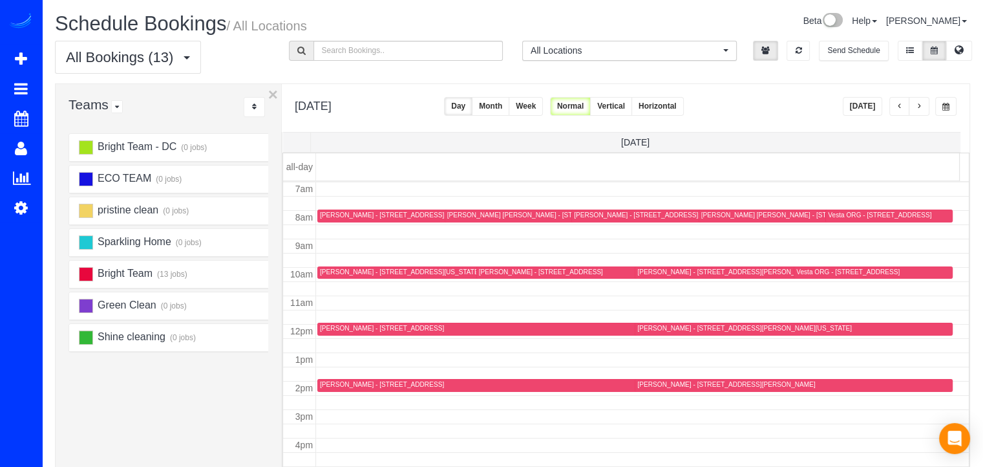
scroll to position [235, 0]
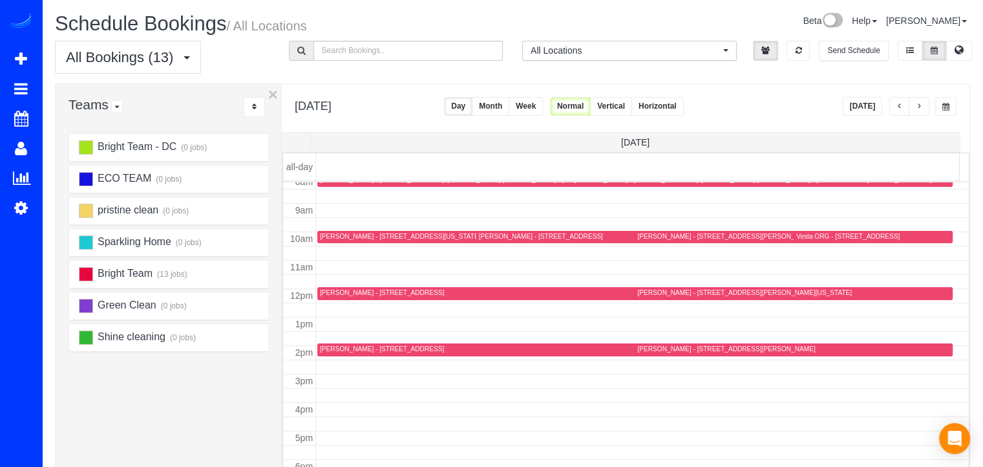
click at [338, 232] on div "Bret Peterson - 609 3rd St, Ne, Washington, DC 20002" at bounding box center [400, 236] width 160 height 8
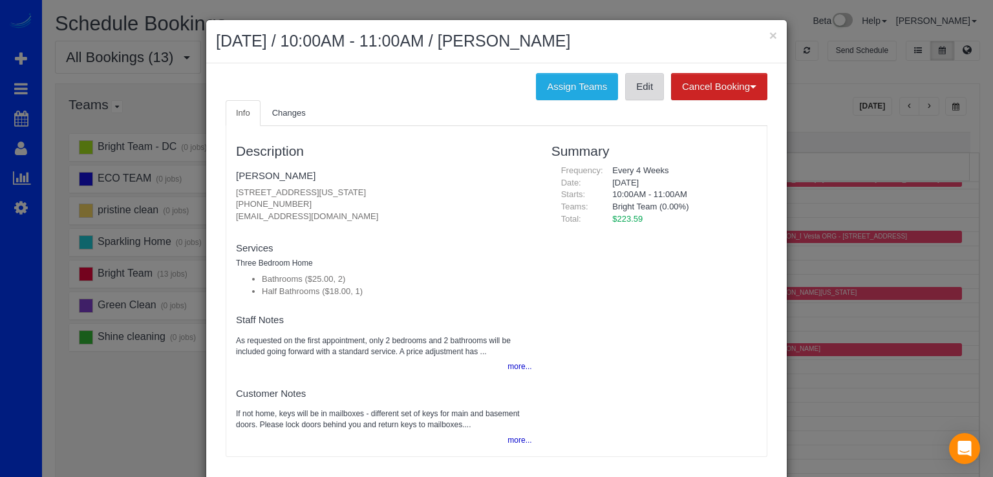
click at [626, 85] on link "Edit" at bounding box center [644, 86] width 39 height 27
click at [771, 34] on button "×" at bounding box center [773, 35] width 8 height 14
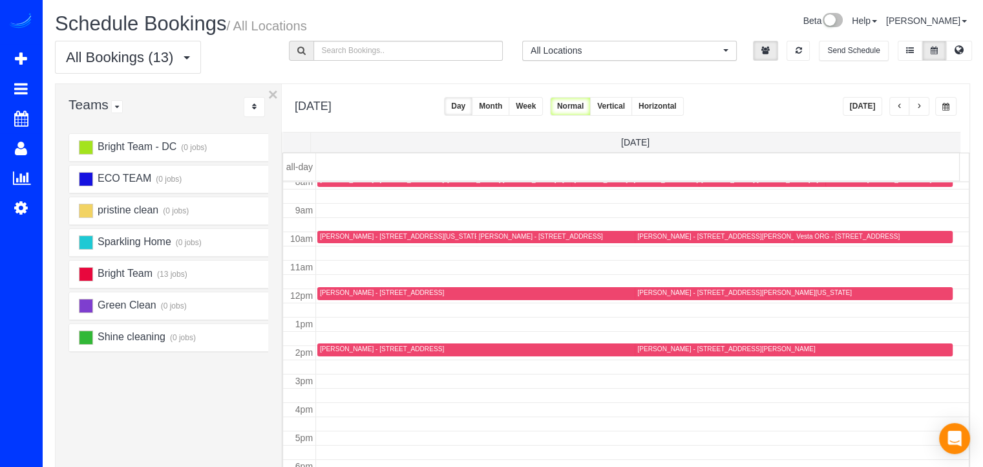
scroll to position [170, 0]
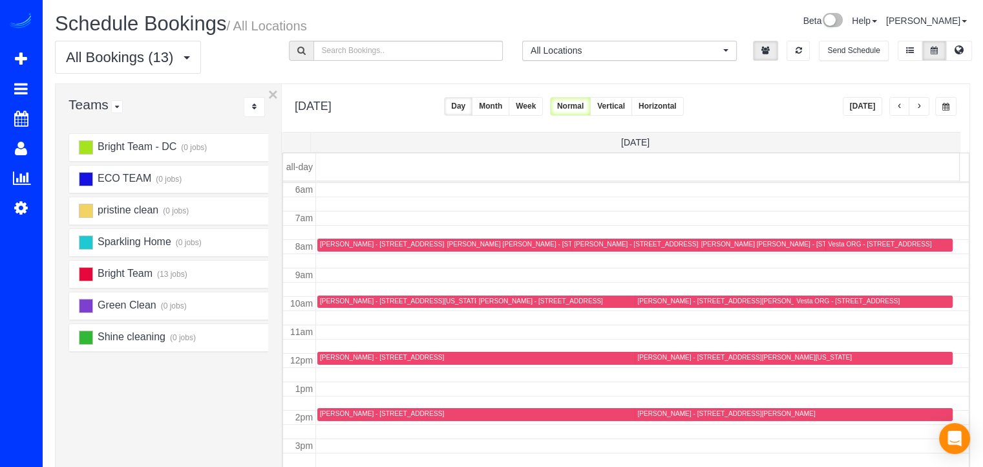
click at [460, 246] on div "Laura Craig Mason - 6607 Poplar Ave,, Takoma Park, MD 20912" at bounding box center [537, 244] width 180 height 8
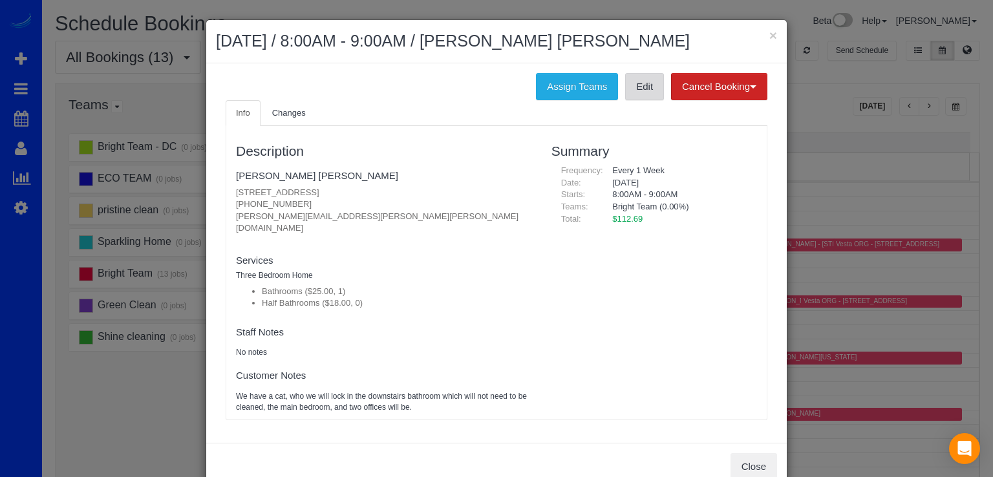
click at [649, 91] on link "Edit" at bounding box center [644, 86] width 39 height 27
click at [771, 34] on button "×" at bounding box center [773, 35] width 8 height 14
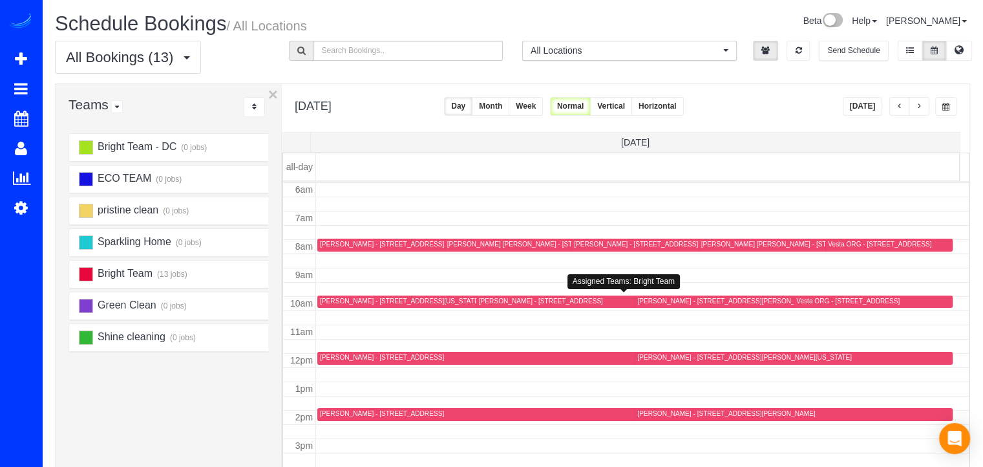
click at [493, 303] on div "Carter Hallett - 6317 Early Red Ct, Columbia, MD 21045" at bounding box center [541, 301] width 124 height 8
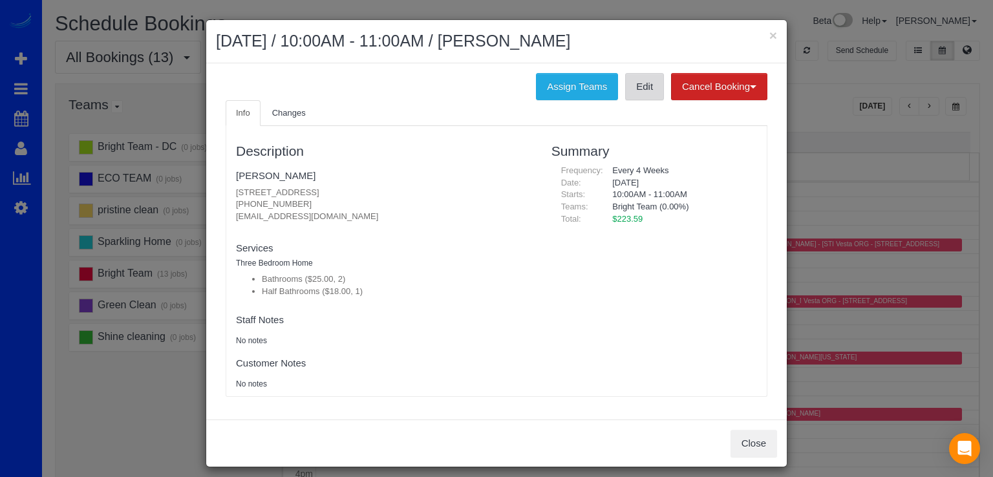
click at [637, 94] on link "Edit" at bounding box center [644, 86] width 39 height 27
click at [769, 33] on button "×" at bounding box center [773, 35] width 8 height 14
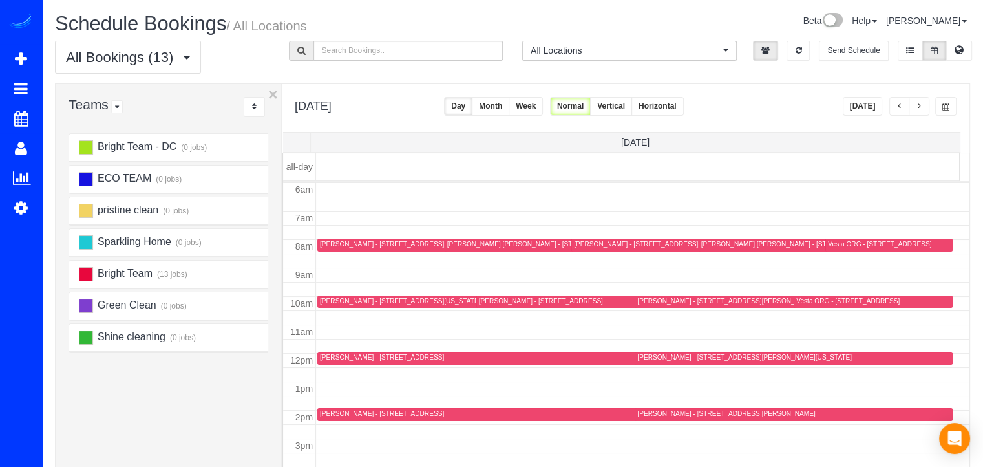
click at [830, 244] on div "Vesta ORG - 19017 Staleybridge Rd, Germantown, MD 20876" at bounding box center [879, 244] width 103 height 8
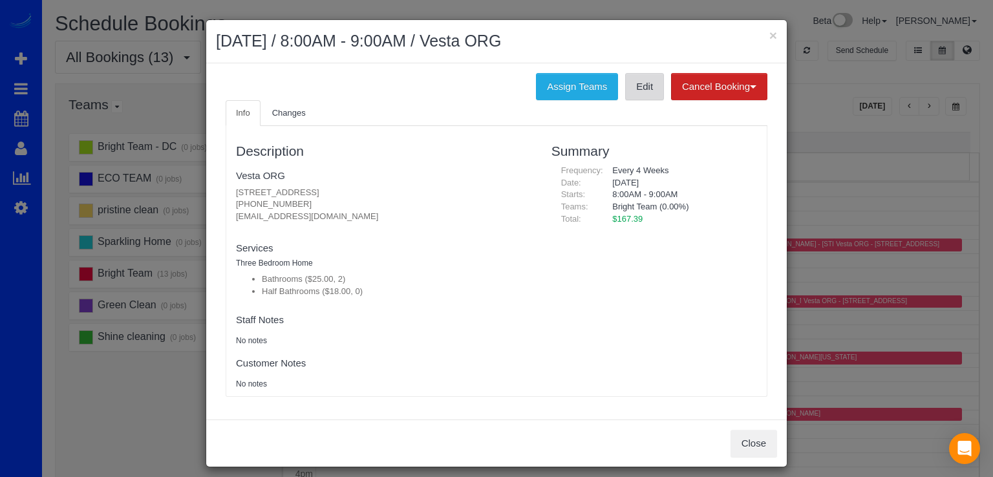
click at [625, 91] on link "Edit" at bounding box center [644, 86] width 39 height 27
click at [771, 39] on button "×" at bounding box center [773, 35] width 8 height 14
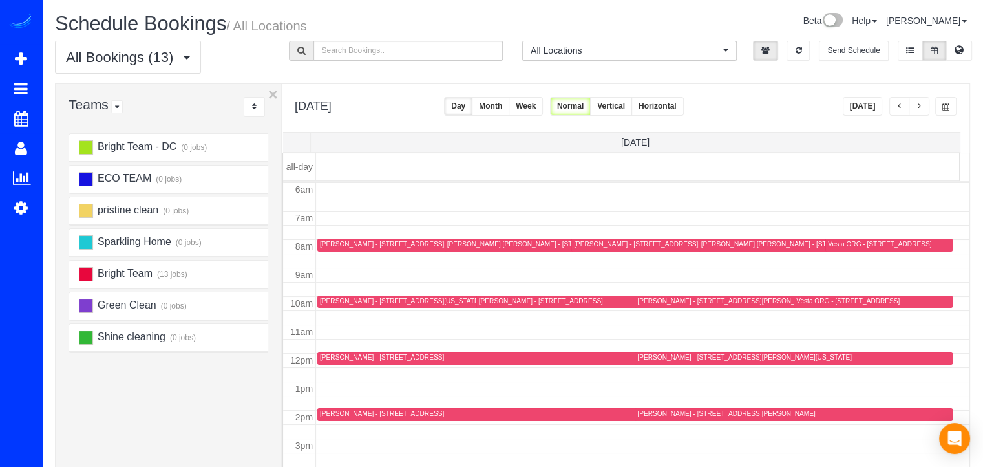
click at [799, 303] on div "Vesta ORG - 18 Doxdam Ct, Germantown, MD 20876" at bounding box center [848, 301] width 103 height 8
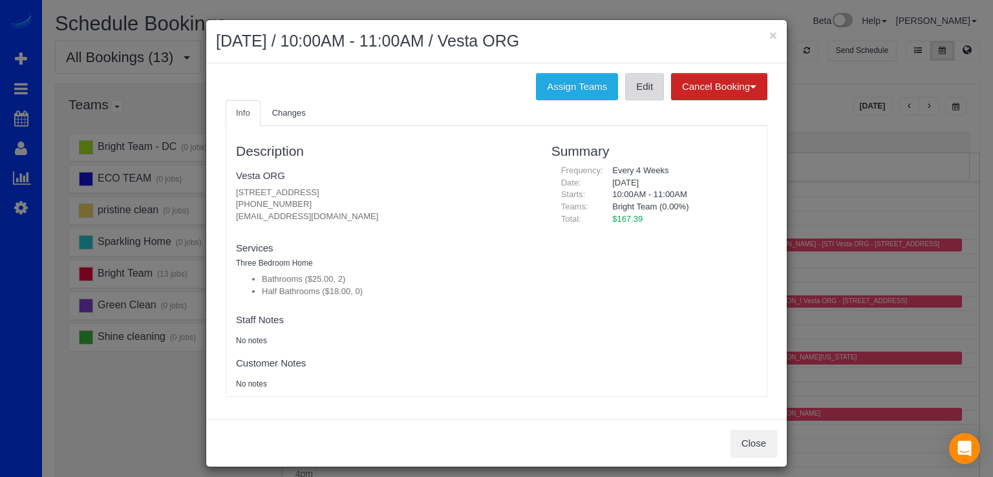
click at [647, 92] on link "Edit" at bounding box center [644, 86] width 39 height 27
click at [769, 39] on button "×" at bounding box center [773, 35] width 8 height 14
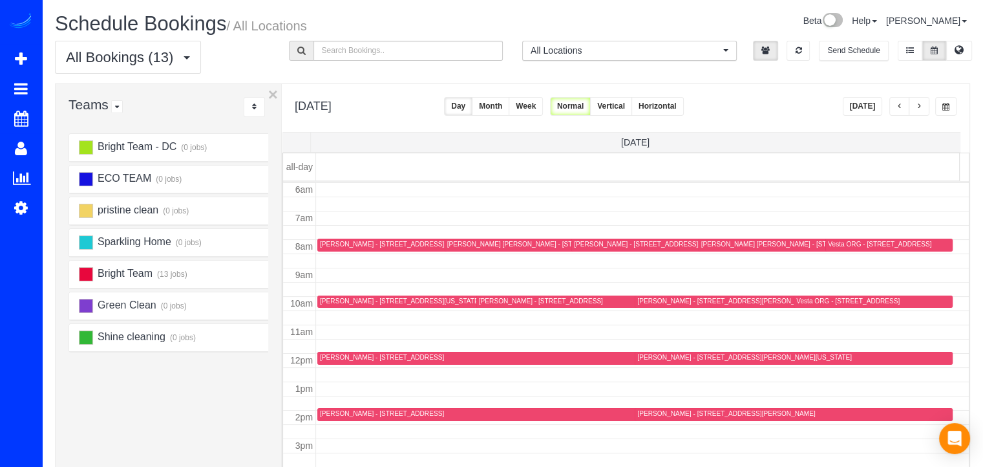
click at [857, 107] on button "[DATE]" at bounding box center [863, 106] width 40 height 19
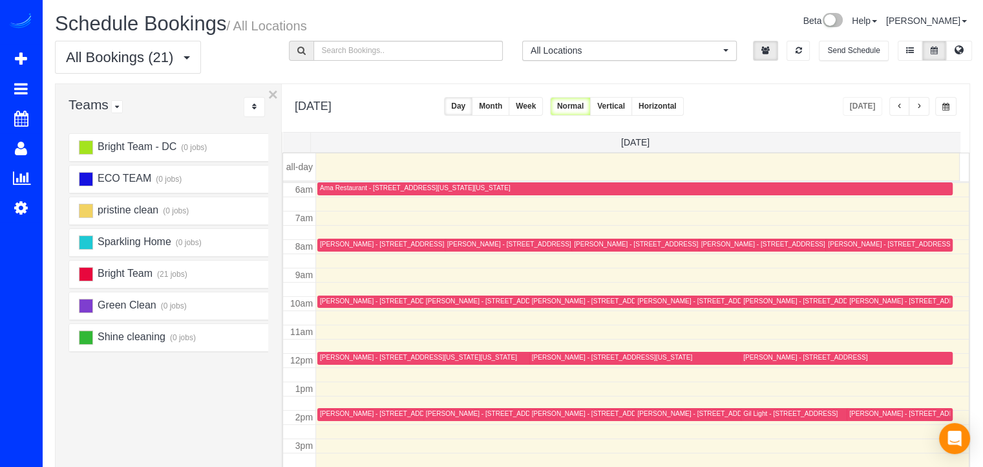
click at [444, 414] on div "Caitlin Masters - 817 Quackenbos Nw, Washington, DC 20011" at bounding box center [533, 413] width 215 height 8
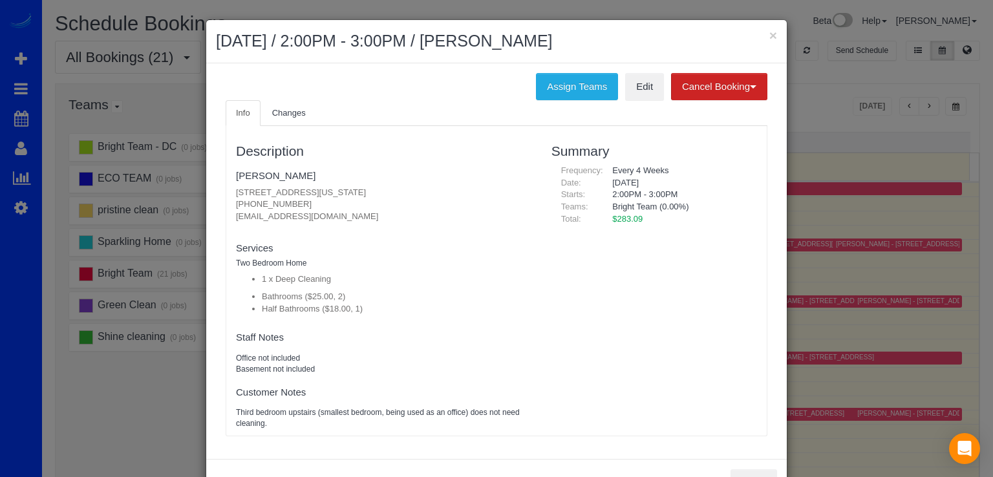
drag, startPoint x: 226, startPoint y: 195, endPoint x: 429, endPoint y: 185, distance: 203.9
click at [429, 185] on div "Description Caitlin Masters 817 Quackenbos Nw, Washington, DC 20011 (908) 591-9…" at bounding box center [384, 281] width 316 height 297
copy p "817 Quackenbos Nw, Washington, DC 20011"
click at [771, 30] on button "×" at bounding box center [773, 35] width 8 height 14
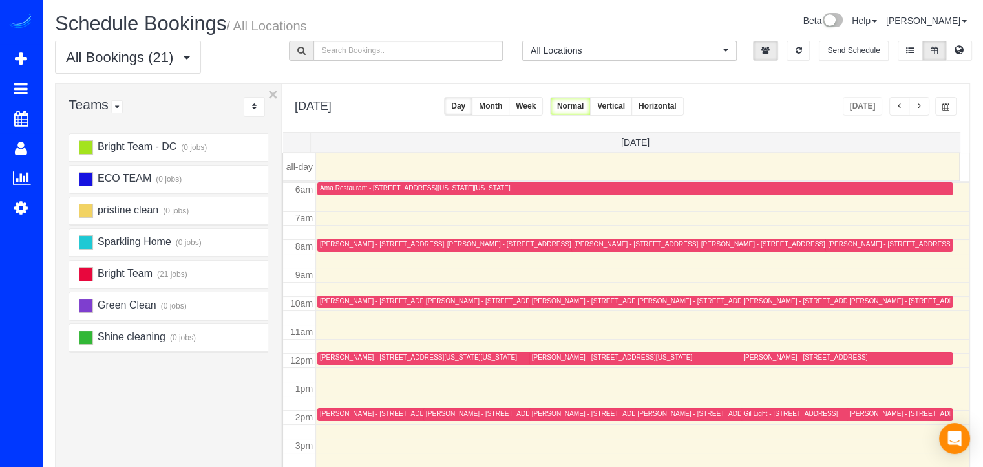
click at [343, 412] on div "Brian Bronson - 5401 Mcgrath Blvd Apt 1216, North Bethesda, MD 20852" at bounding box center [409, 413] width 178 height 8
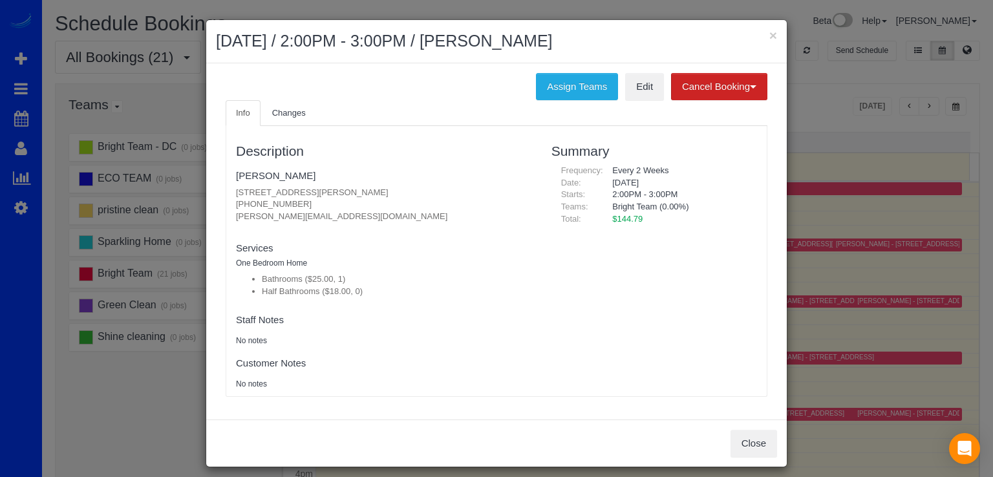
drag, startPoint x: 228, startPoint y: 193, endPoint x: 451, endPoint y: 193, distance: 223.1
click at [451, 193] on div "Description Brian Bronson 5401 Mcgrath Blvd Apt 1216, North Bethesda, MD 20852 …" at bounding box center [384, 261] width 316 height 257
copy p "5401 Mcgrath Blvd Apt 1216, North Bethesda, MD 20852"
click at [771, 33] on button "×" at bounding box center [773, 35] width 8 height 14
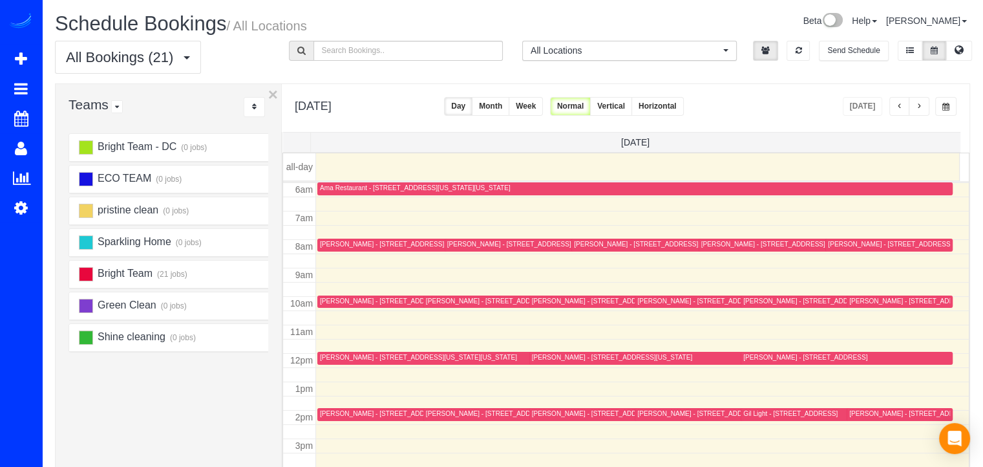
click at [325, 410] on div "Brian Bronson - 5401 Mcgrath Blvd Apt 1216, North Bethesda, MD 20852" at bounding box center [409, 413] width 178 height 8
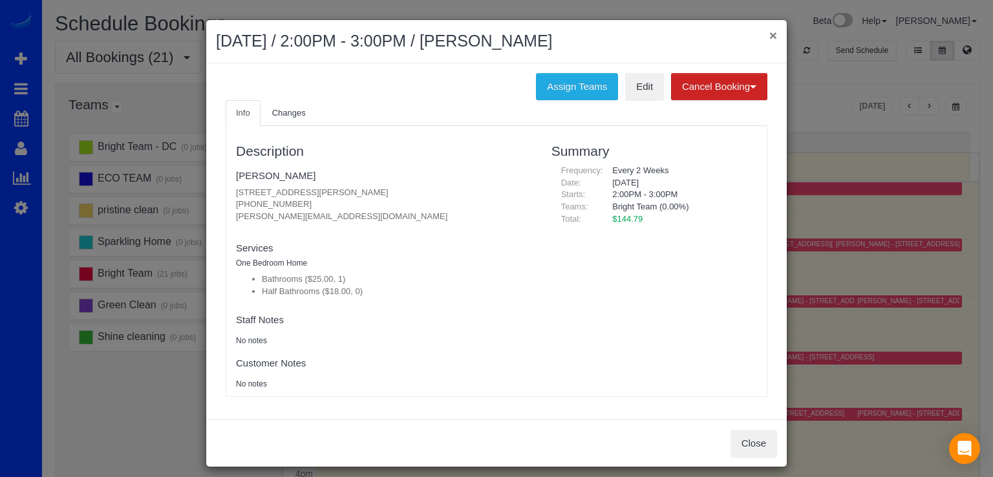
click at [769, 36] on button "×" at bounding box center [773, 35] width 8 height 14
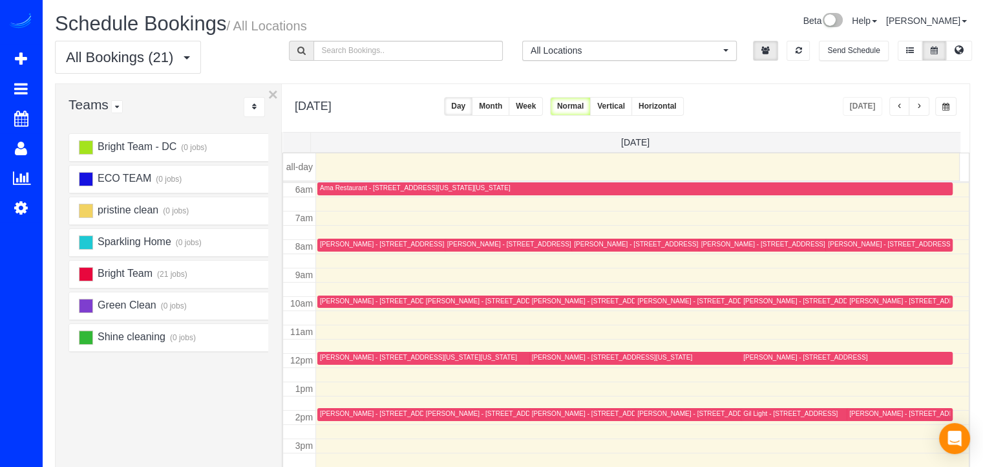
click at [948, 109] on span "button" at bounding box center [946, 107] width 7 height 8
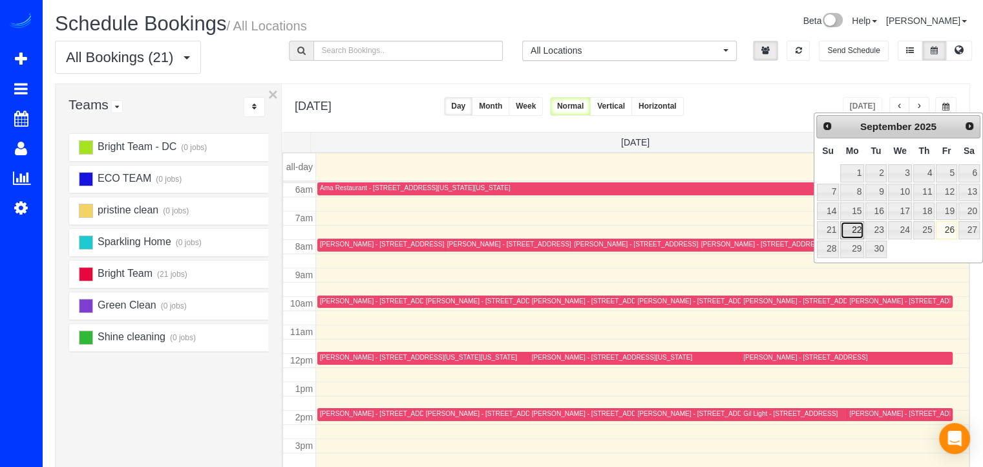
click at [854, 224] on link "22" at bounding box center [853, 229] width 24 height 17
type input "**********"
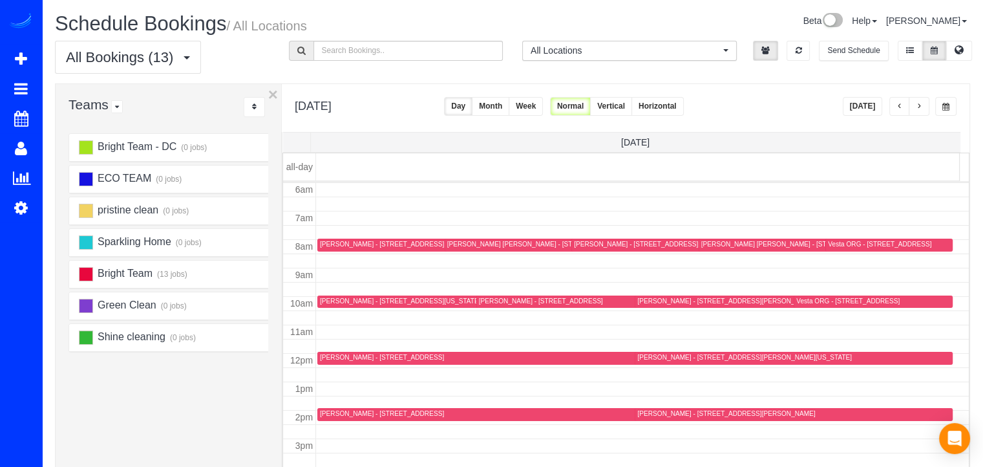
click at [647, 303] on div "Christoph Wollersheim - 10425 Glen Rd, Potomac, MD 20854" at bounding box center [726, 301] width 178 height 8
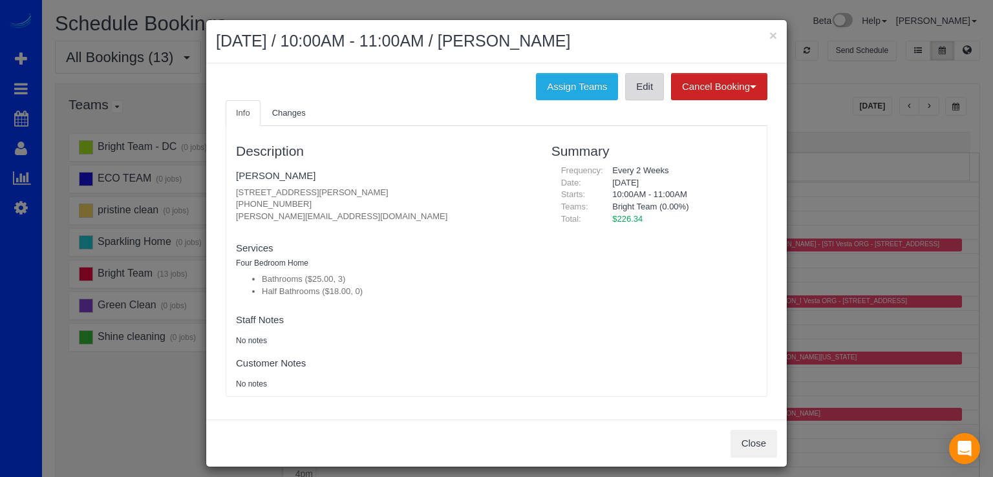
click at [625, 89] on link "Edit" at bounding box center [644, 86] width 39 height 27
click at [769, 37] on button "×" at bounding box center [773, 35] width 8 height 14
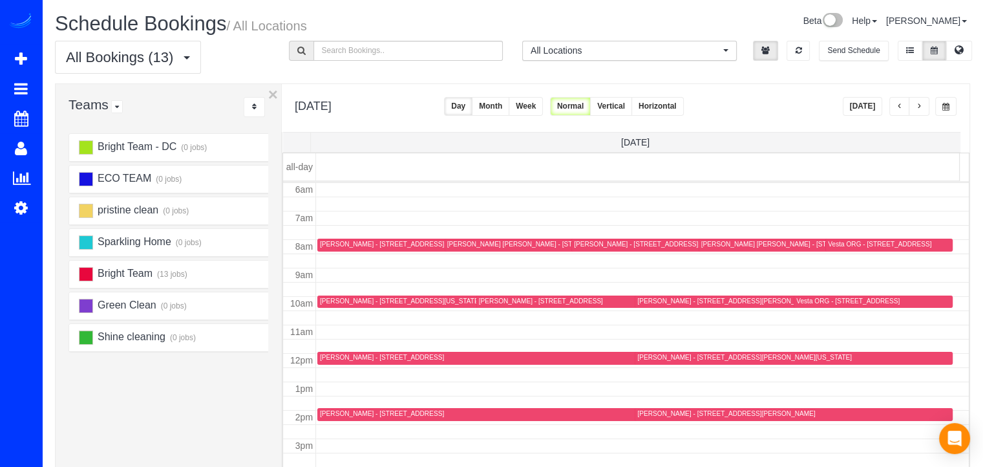
click at [923, 107] on button "button" at bounding box center [919, 106] width 21 height 19
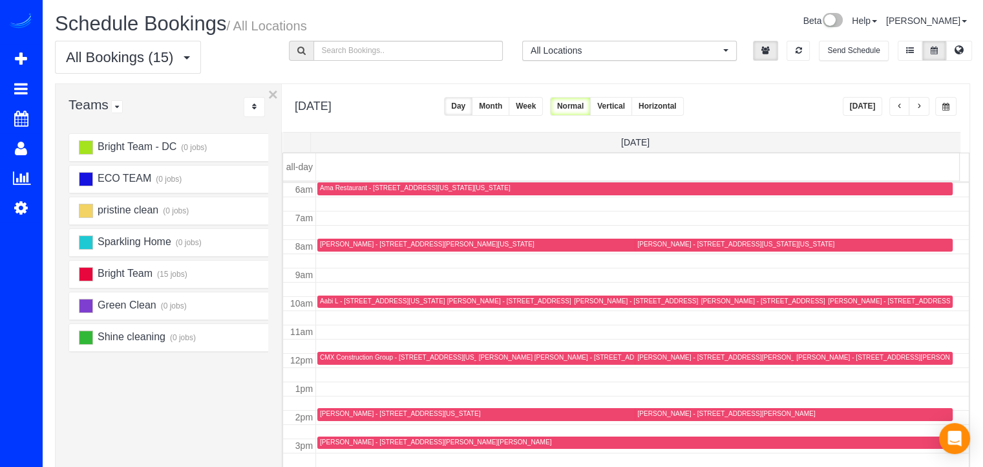
click at [650, 246] on div "Onur Balta - 1631 Wisconsin Ave Nw, Washington, DC 20007" at bounding box center [735, 244] width 197 height 8
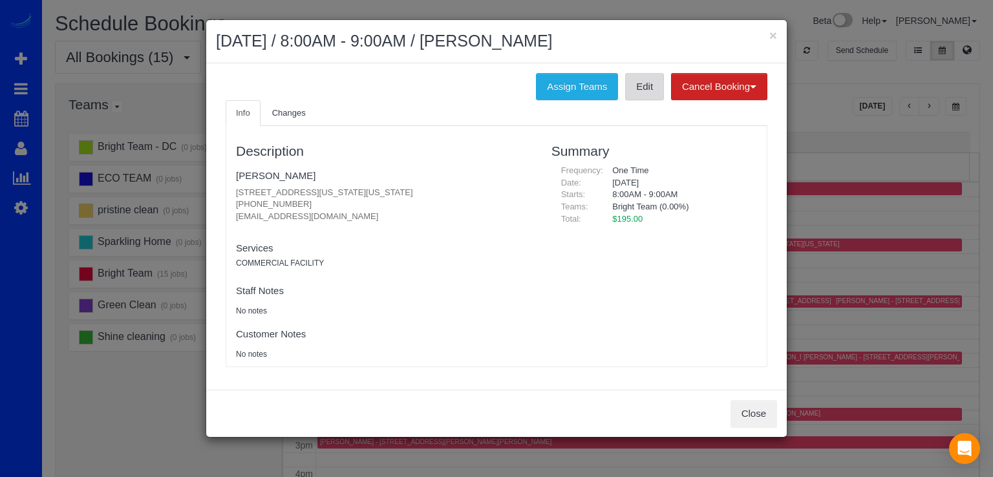
click at [635, 95] on link "Edit" at bounding box center [644, 86] width 39 height 27
click at [771, 37] on button "×" at bounding box center [773, 35] width 8 height 14
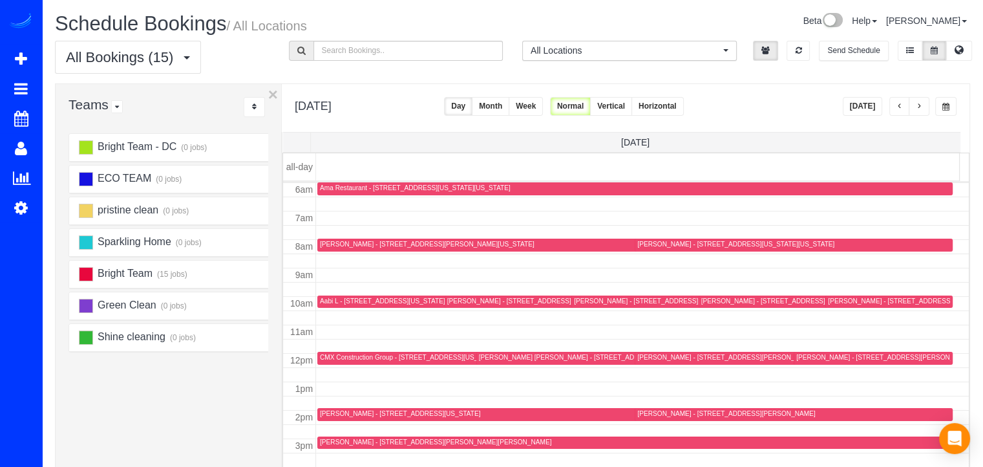
click at [830, 301] on div "Stephanie Lines - 4500 South Four Mile Run Drive, Apt 831, Arlington, VA 22204" at bounding box center [890, 301] width 124 height 8
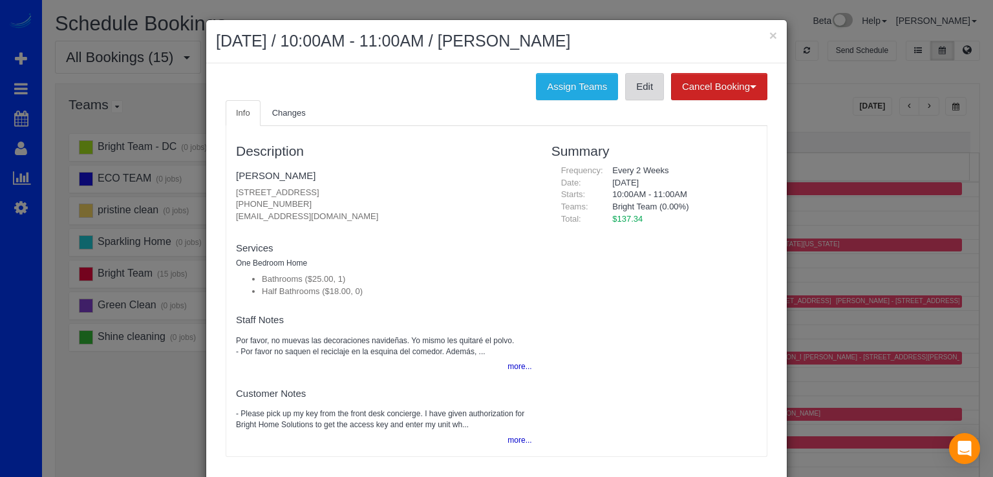
click at [638, 89] on link "Edit" at bounding box center [644, 86] width 39 height 27
click at [769, 37] on button "×" at bounding box center [773, 35] width 8 height 14
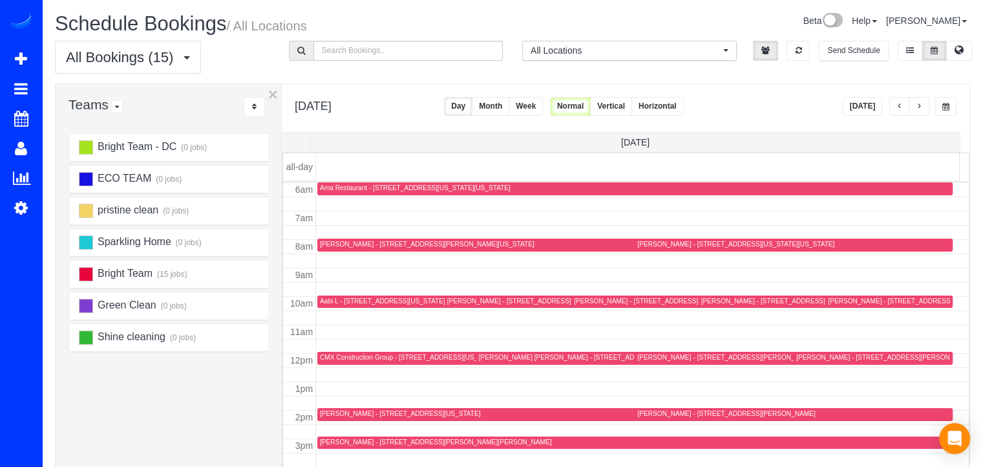
click at [583, 301] on div "Colin Gannon - 27 Logan Cir Nw, 13, Washington, DC 20005" at bounding box center [681, 301] width 215 height 8
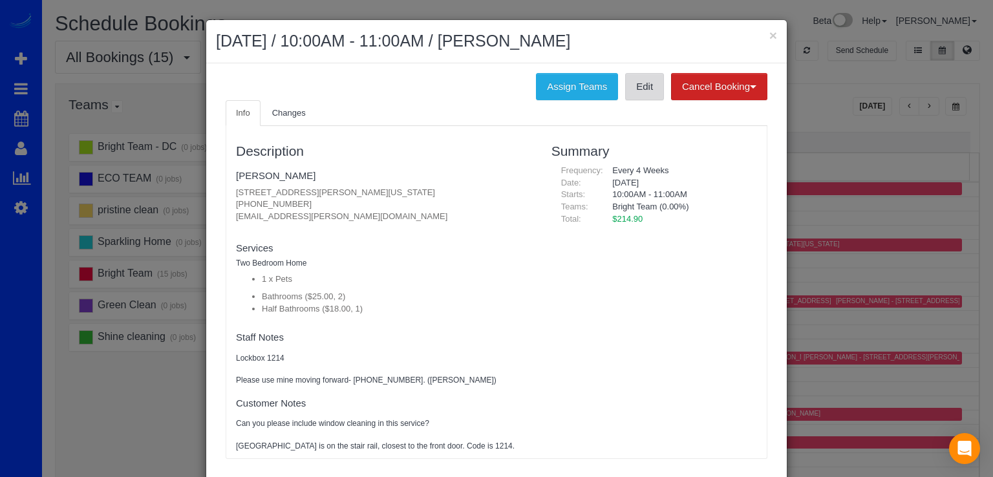
click at [637, 96] on link "Edit" at bounding box center [644, 86] width 39 height 27
click at [764, 32] on div "× September 23, 2025 / 10:00AM - 11:00AM / Colin Gannon" at bounding box center [496, 41] width 581 height 43
click at [771, 41] on button "×" at bounding box center [773, 35] width 8 height 14
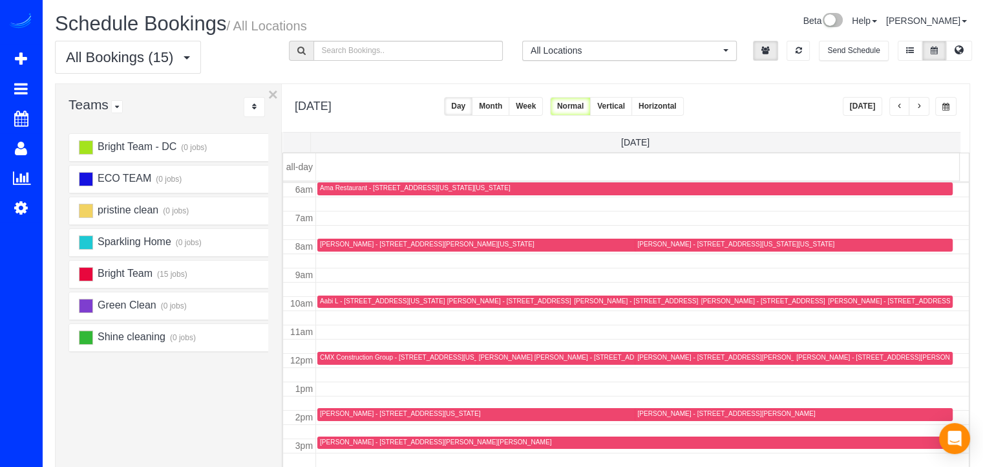
click at [804, 356] on div "Wei Wei - 4264 Maisel Farm Ln, Ellicott City, MD 21042" at bounding box center [886, 357] width 178 height 8
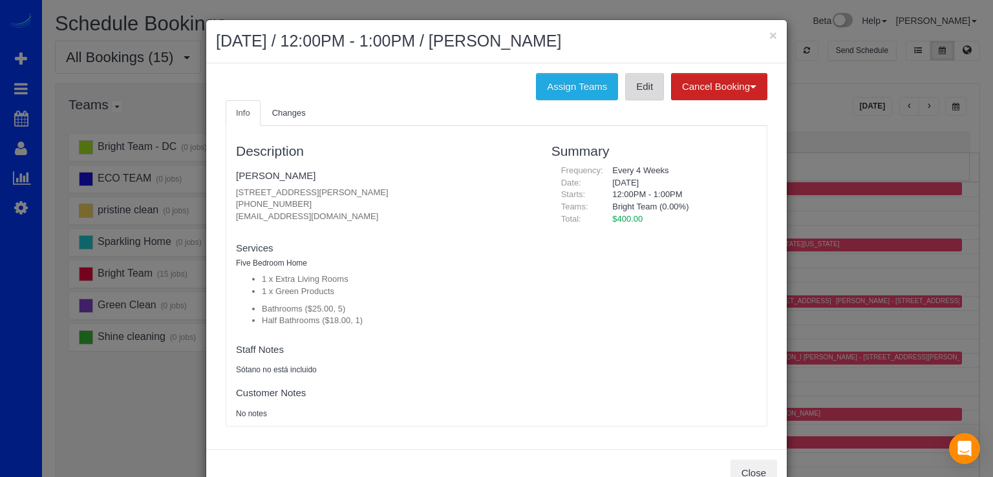
click at [635, 94] on link "Edit" at bounding box center [644, 86] width 39 height 27
click at [769, 37] on button "×" at bounding box center [773, 35] width 8 height 14
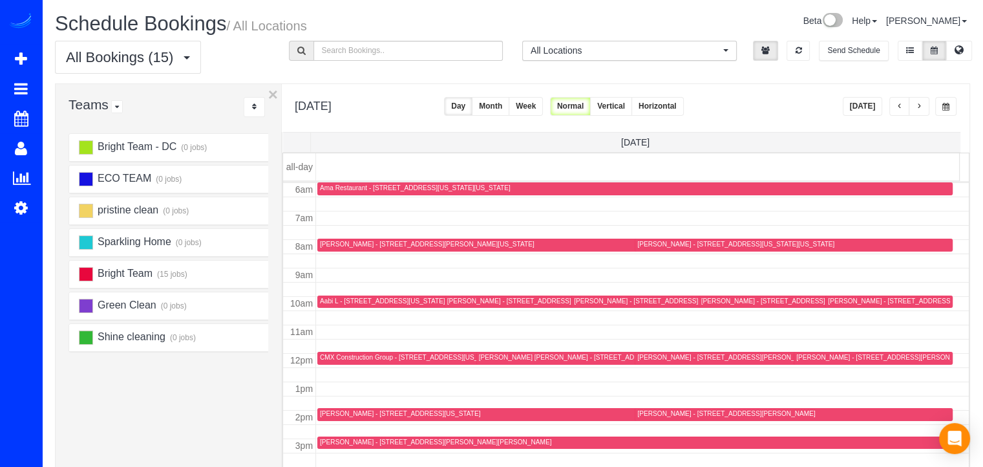
click at [341, 240] on div "Meriwether Zeager - 2912 Fort Baker Drive Se, Washington, DC 20020" at bounding box center [427, 244] width 215 height 8
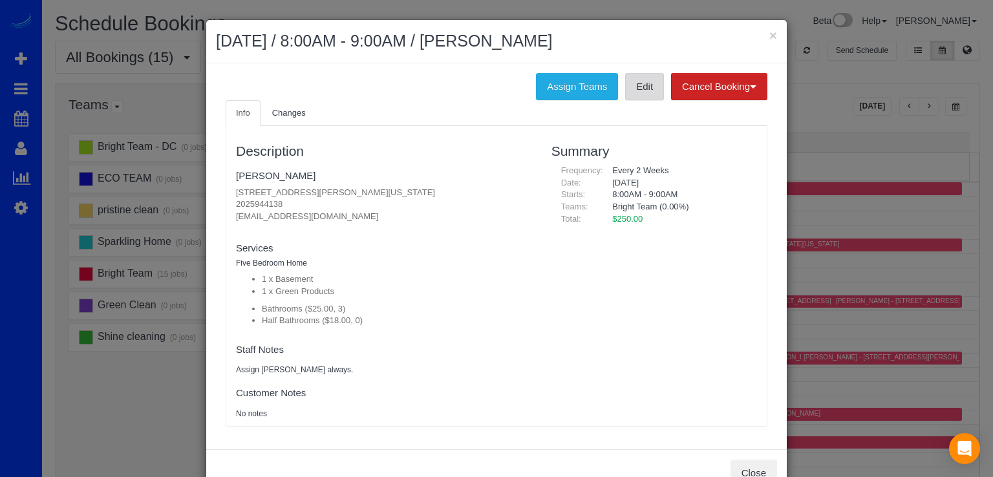
click at [638, 86] on link "Edit" at bounding box center [644, 86] width 39 height 27
click at [769, 33] on button "×" at bounding box center [773, 35] width 8 height 14
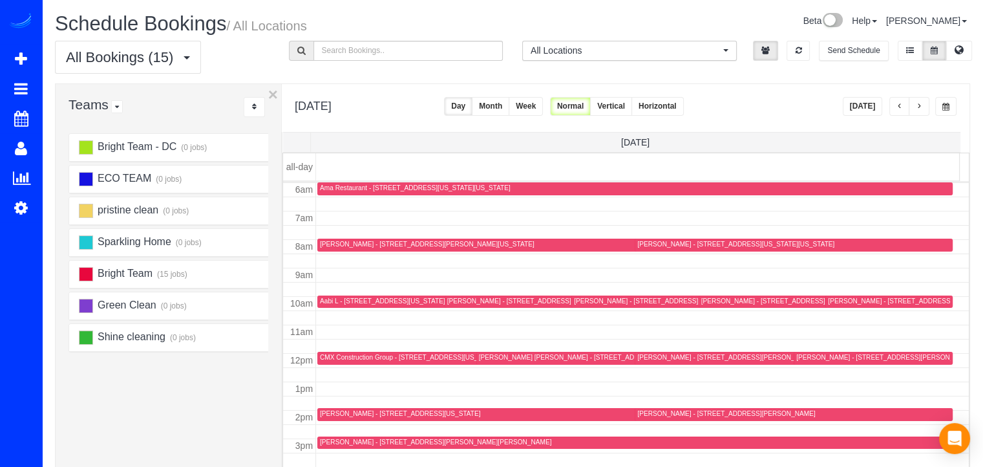
click at [328, 306] on div at bounding box center [437, 301] width 241 height 13
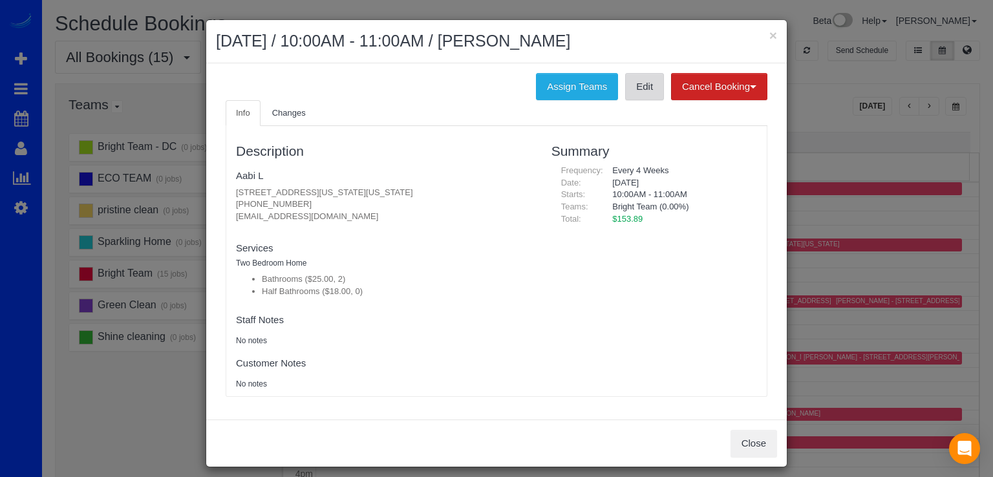
click at [643, 94] on link "Edit" at bounding box center [644, 86] width 39 height 27
click at [769, 31] on button "×" at bounding box center [773, 35] width 8 height 14
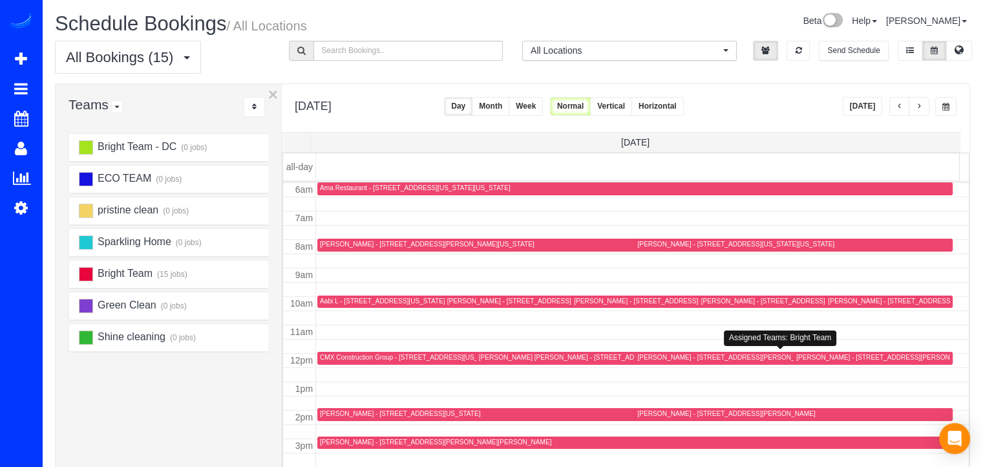
click at [667, 359] on div "Kimberly Christoph - 4330 N Henderson Rd, Arlington, VA 22203" at bounding box center [726, 357] width 178 height 8
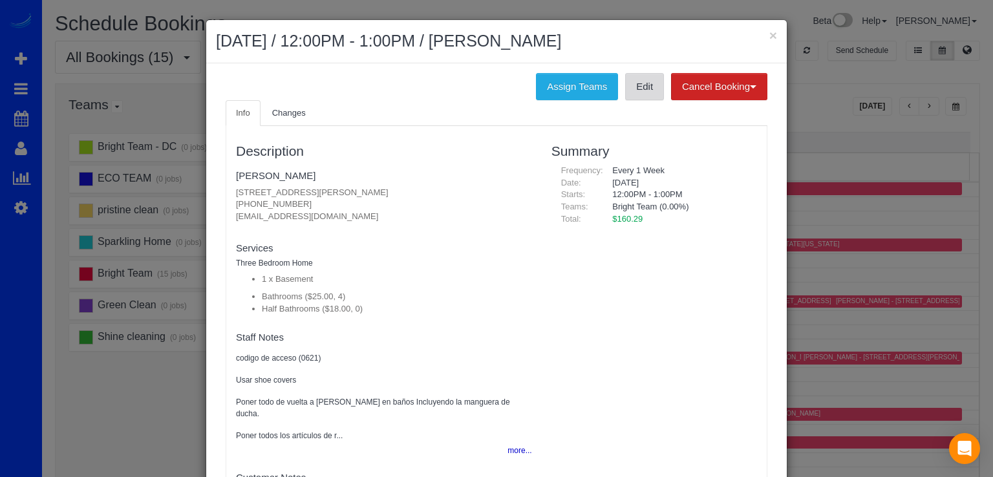
click at [629, 92] on link "Edit" at bounding box center [644, 86] width 39 height 27
click at [771, 34] on button "×" at bounding box center [773, 35] width 8 height 14
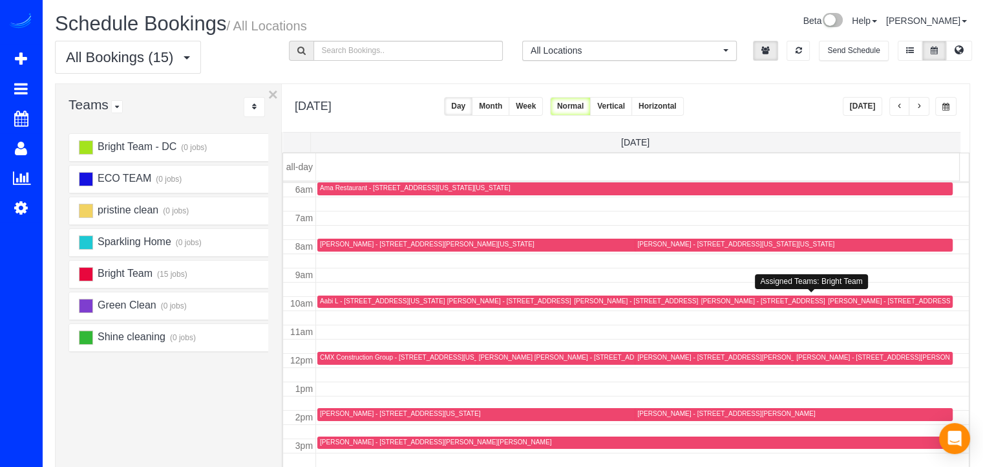
click at [716, 297] on div "Jennifer Maisel - 5116 Saratoga Avenue,, Bethesda, MD 20816" at bounding box center [763, 301] width 124 height 8
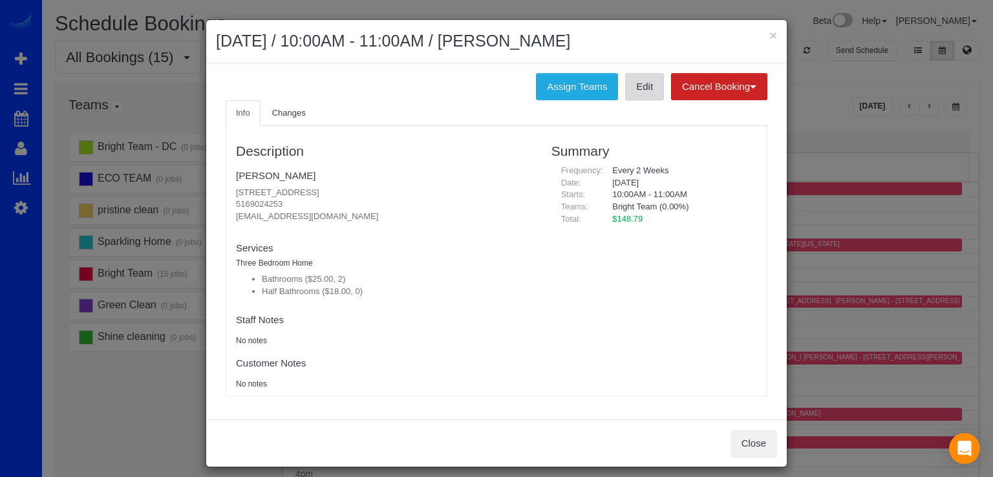
click at [644, 91] on link "Edit" at bounding box center [644, 86] width 39 height 27
click at [769, 36] on button "×" at bounding box center [773, 35] width 8 height 14
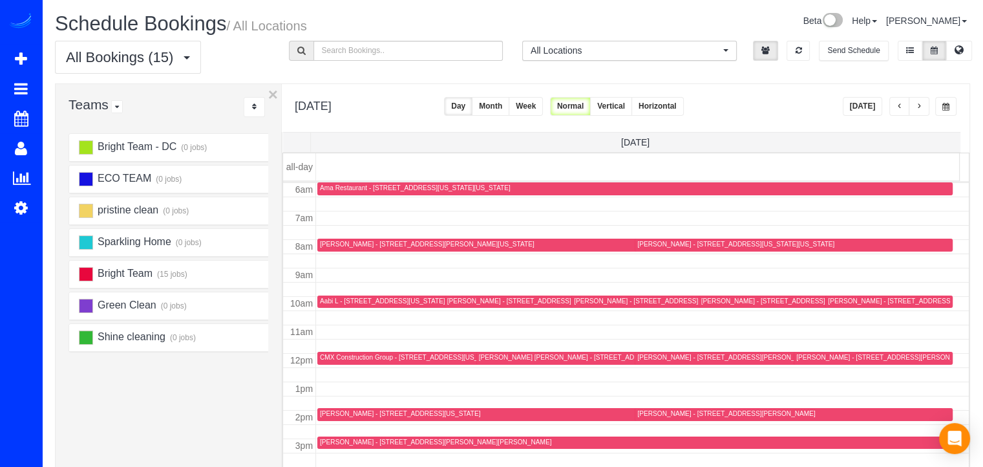
click at [488, 360] on div "Connor McCarty - 4012 Gallatin St., Hyattsville, MD 20781" at bounding box center [628, 358] width 299 height 10
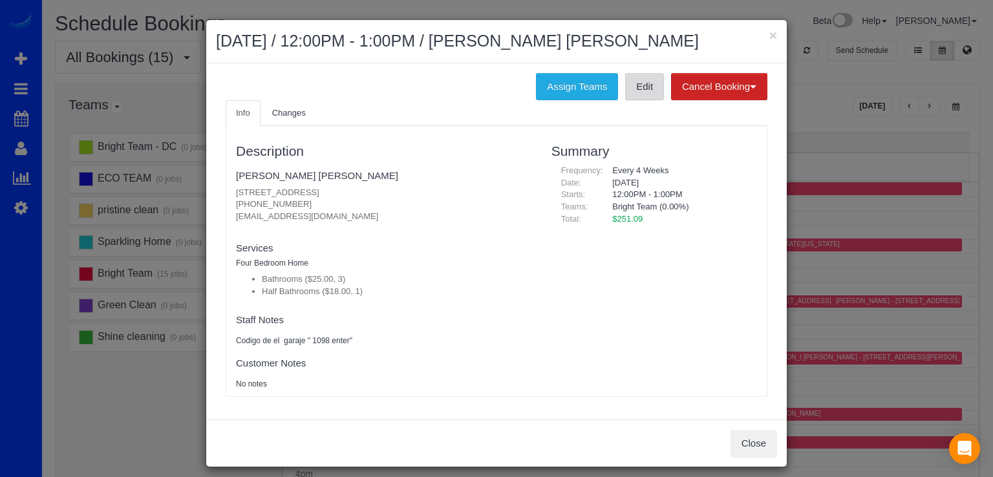
click at [636, 92] on link "Edit" at bounding box center [644, 86] width 39 height 27
click at [770, 34] on button "×" at bounding box center [773, 35] width 8 height 14
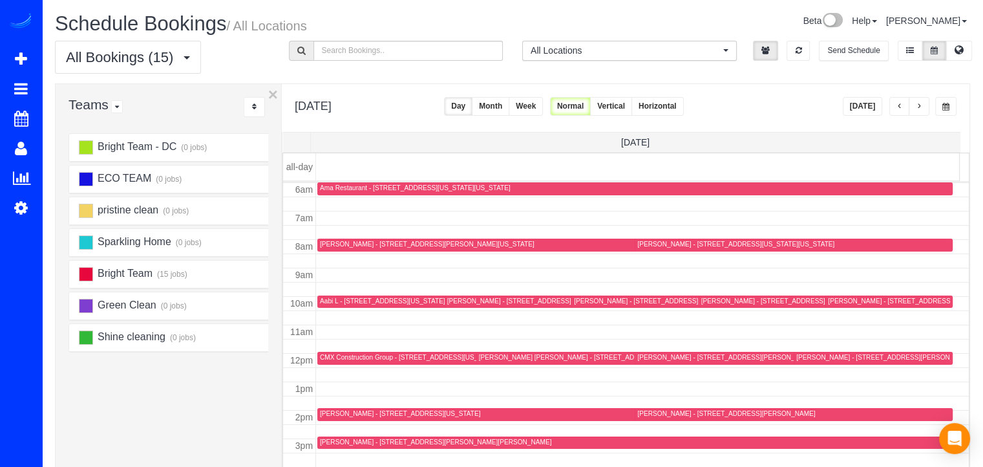
click at [337, 438] on div "Carrie Clingan - 4440 Willard Ave, 728, Chevy Chase, MD 20815" at bounding box center [435, 442] width 231 height 8
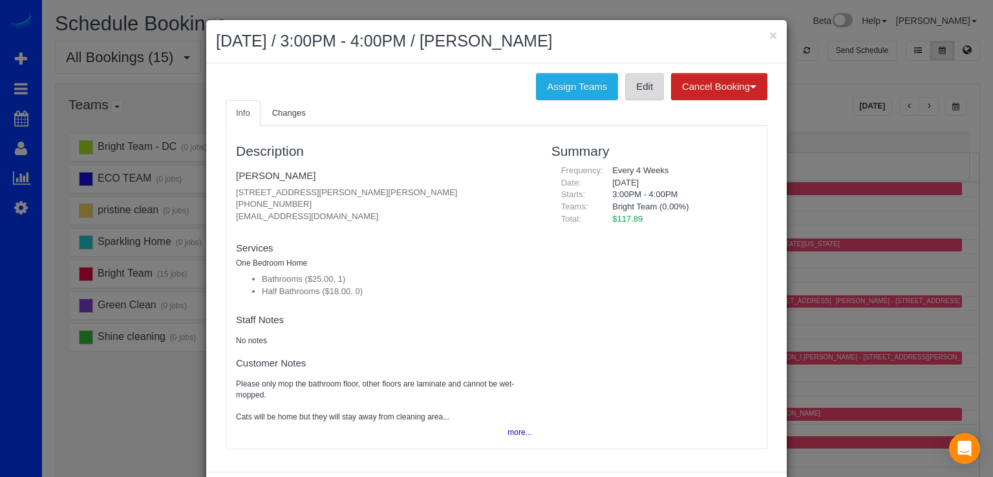
click at [638, 94] on link "Edit" at bounding box center [644, 86] width 39 height 27
click at [769, 32] on button "×" at bounding box center [773, 35] width 8 height 14
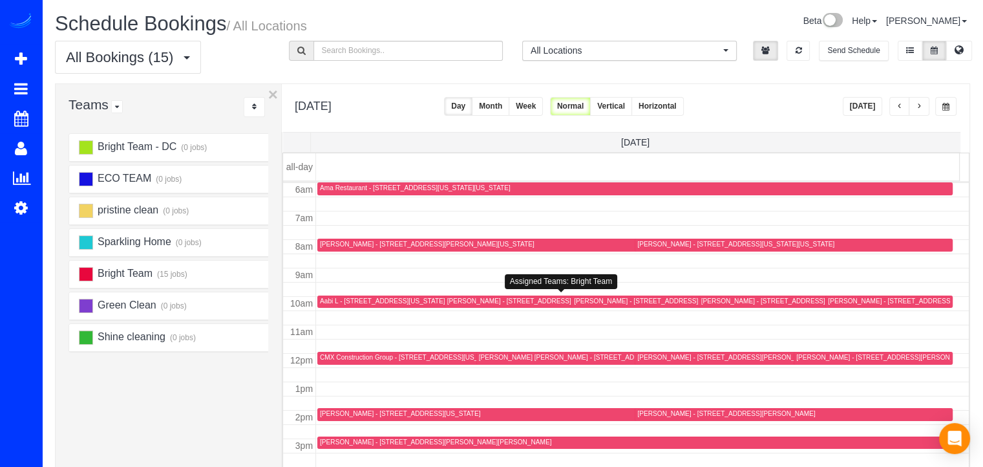
click at [462, 301] on div "Carly Meltzer - 6607 Marywood Road, Bethesda, MD 20817" at bounding box center [509, 301] width 124 height 8
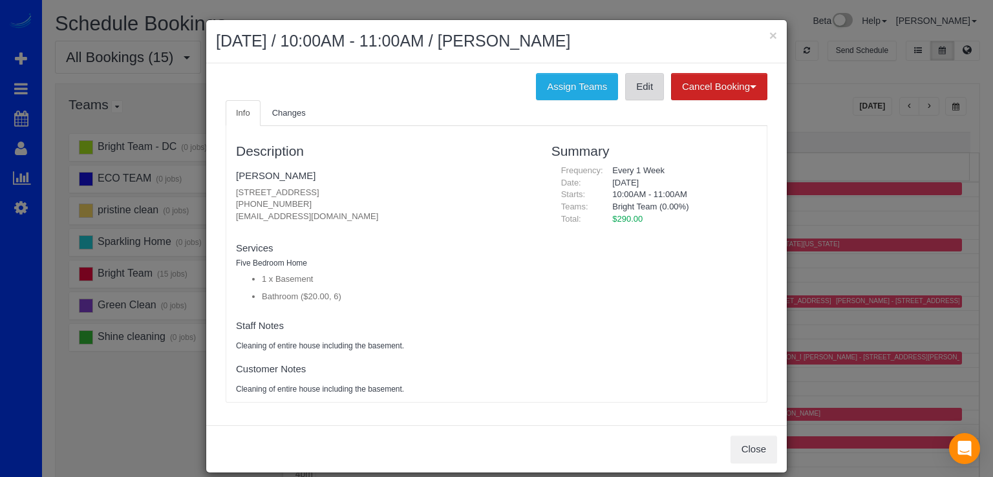
click at [634, 81] on link "Edit" at bounding box center [644, 86] width 39 height 27
click at [769, 32] on button "×" at bounding box center [773, 35] width 8 height 14
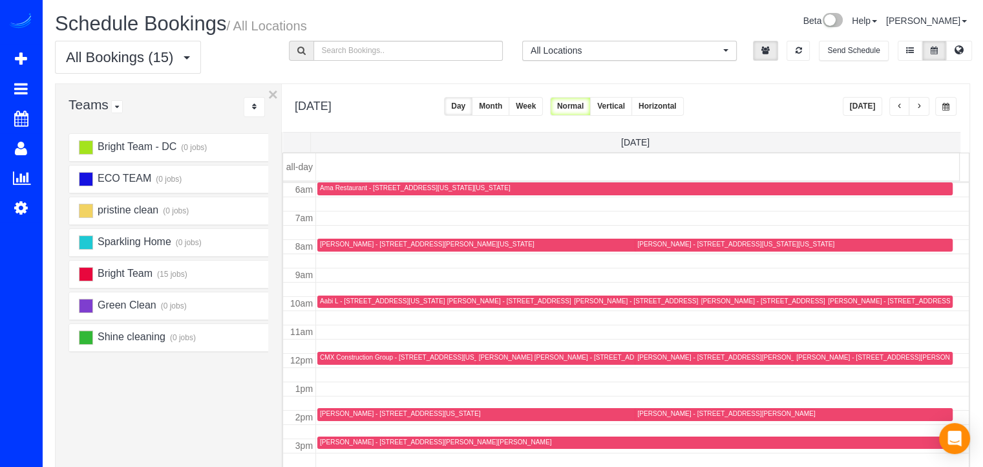
click at [329, 412] on div "Megan Jackson - 5543 29th St Nw, Washington, DC 20015" at bounding box center [400, 413] width 160 height 8
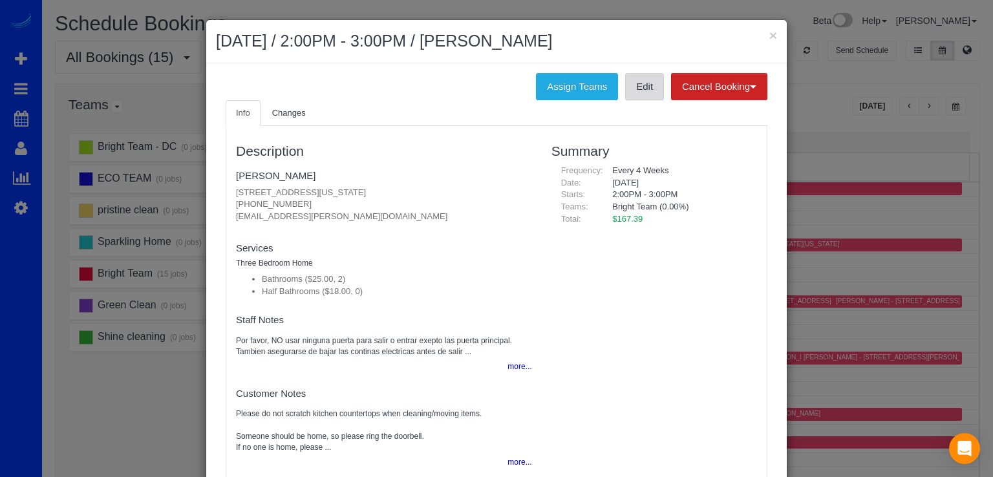
click at [641, 86] on link "Edit" at bounding box center [644, 86] width 39 height 27
click at [769, 31] on button "×" at bounding box center [773, 35] width 8 height 14
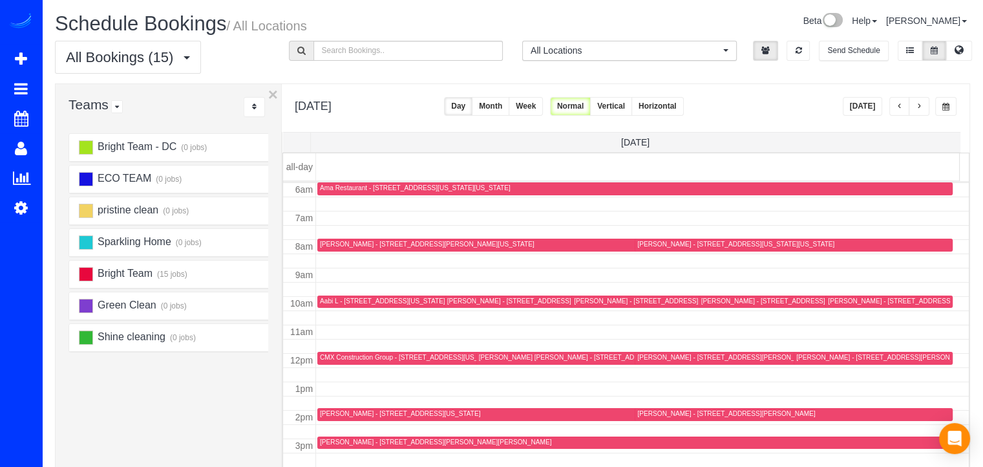
click at [645, 414] on div "Walker Thompson - 401 Holland Lane, Apt 605, Alexandria, VA 22314" at bounding box center [726, 413] width 178 height 8
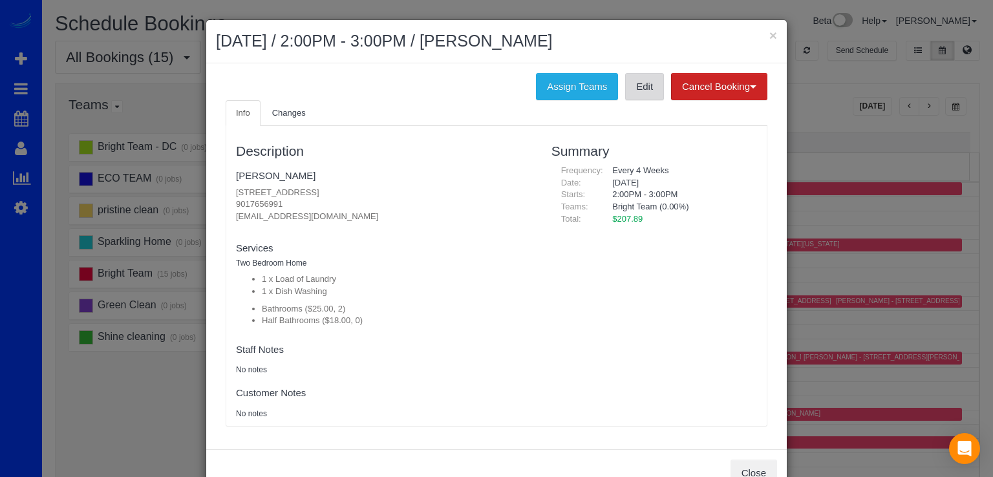
click at [641, 87] on link "Edit" at bounding box center [644, 86] width 39 height 27
click at [769, 36] on button "×" at bounding box center [773, 35] width 8 height 14
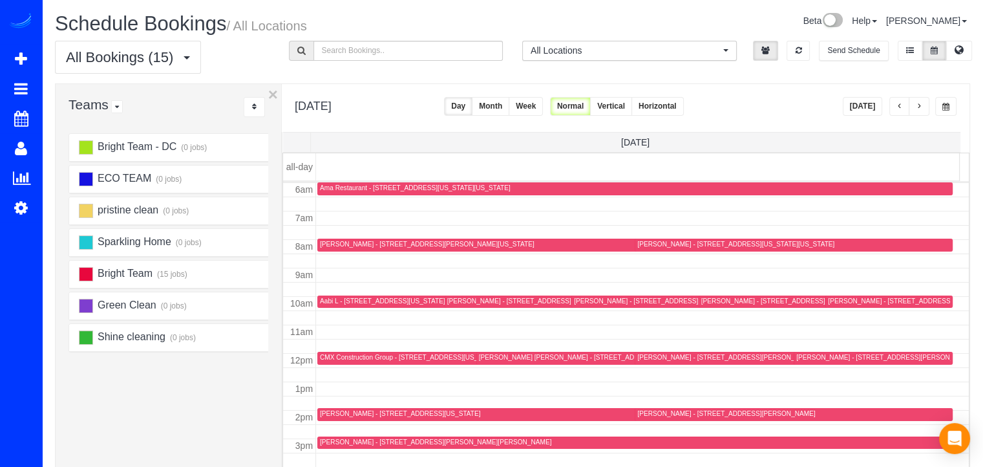
click at [921, 105] on span "button" at bounding box center [919, 107] width 6 height 8
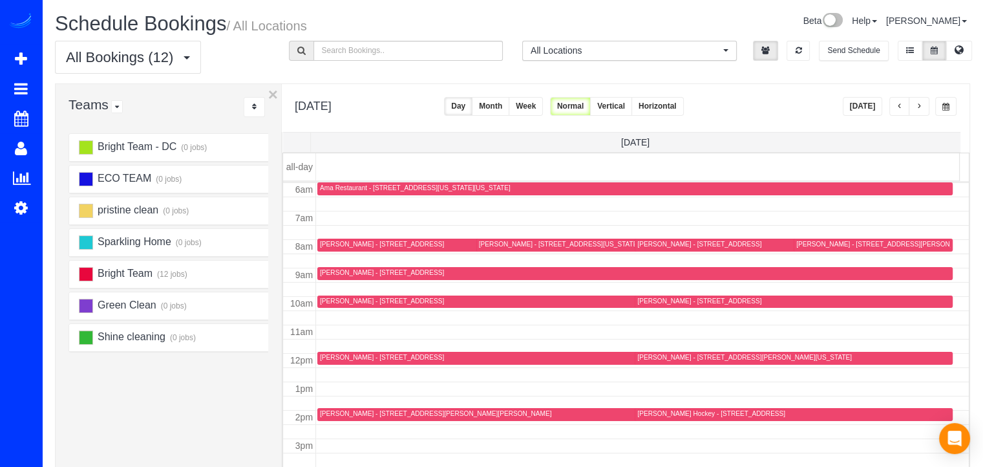
click at [672, 246] on div "Lindsay Clements - 1962 Dundee Rd, Rockville, MD 20850" at bounding box center [699, 244] width 124 height 8
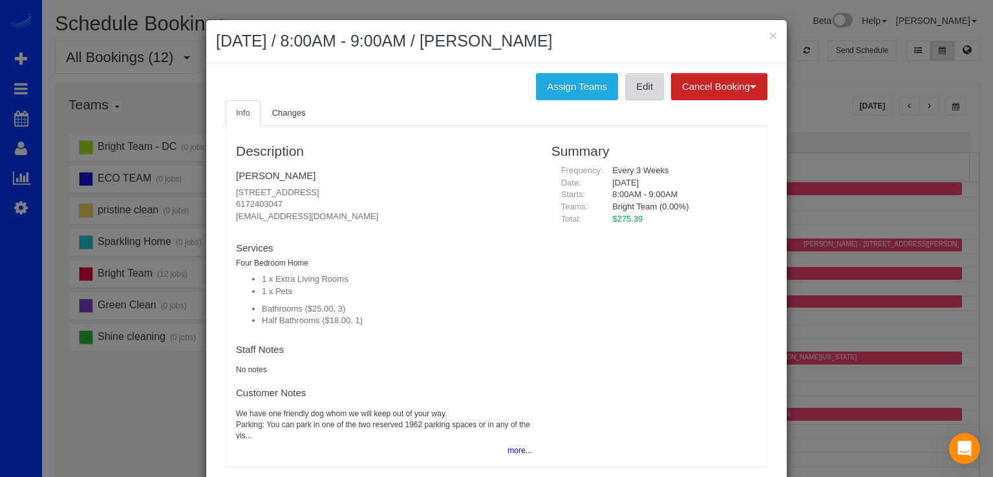
click at [645, 94] on link "Edit" at bounding box center [644, 86] width 39 height 27
click at [769, 37] on button "×" at bounding box center [773, 35] width 8 height 14
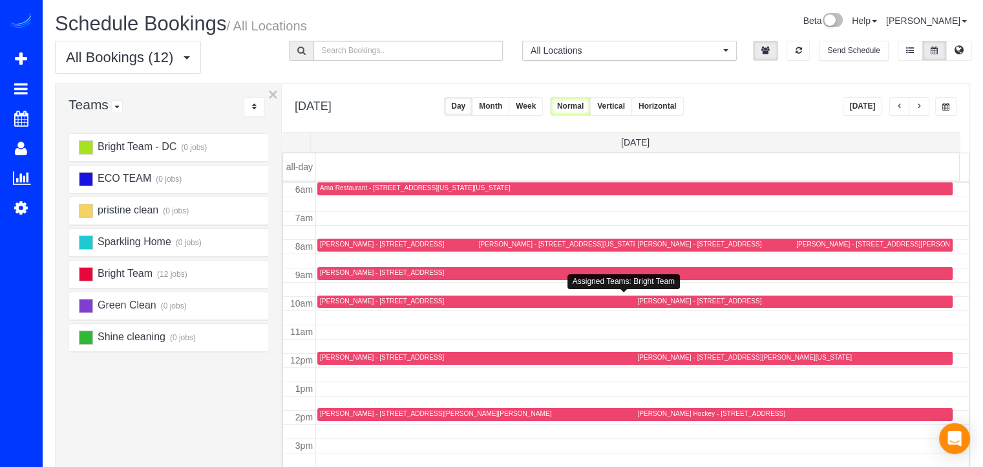
click at [637, 303] on div "Susan Lusk - 9037 Falls Chapel Way, Potomac, MD 20854" at bounding box center [699, 301] width 124 height 8
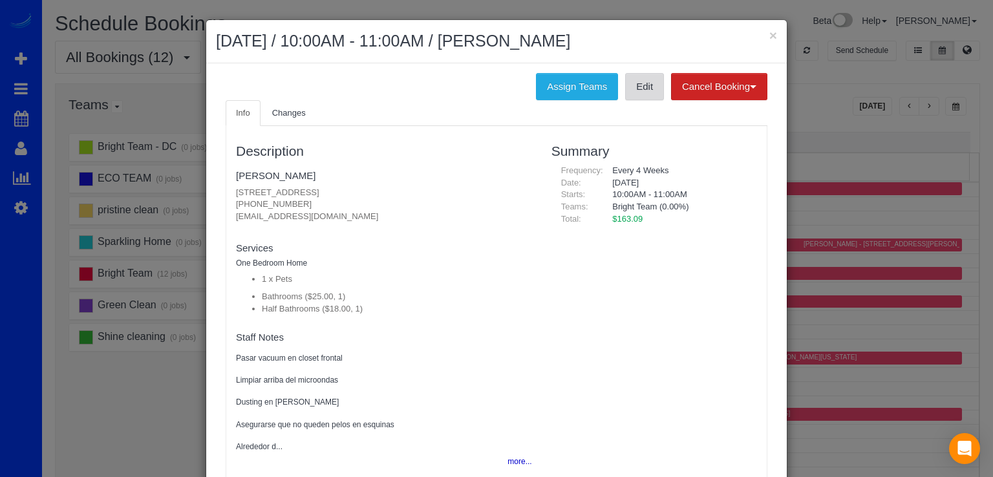
click at [639, 93] on link "Edit" at bounding box center [644, 86] width 39 height 27
click at [769, 33] on button "×" at bounding box center [773, 35] width 8 height 14
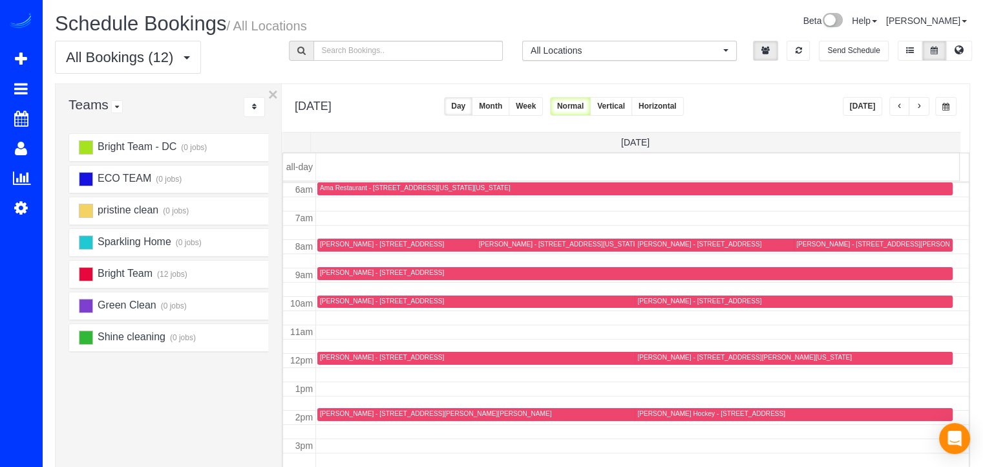
click at [652, 415] on div "Shannon Hockey - 21712 Glendalough Rd, Gaithersburg, MD 20882" at bounding box center [711, 413] width 148 height 8
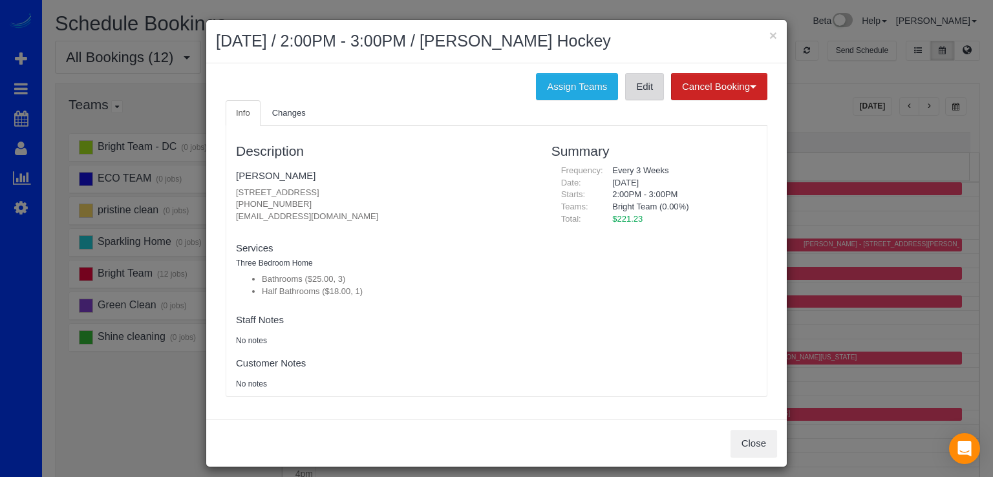
click at [637, 89] on link "Edit" at bounding box center [644, 86] width 39 height 27
click at [769, 37] on button "×" at bounding box center [773, 35] width 8 height 14
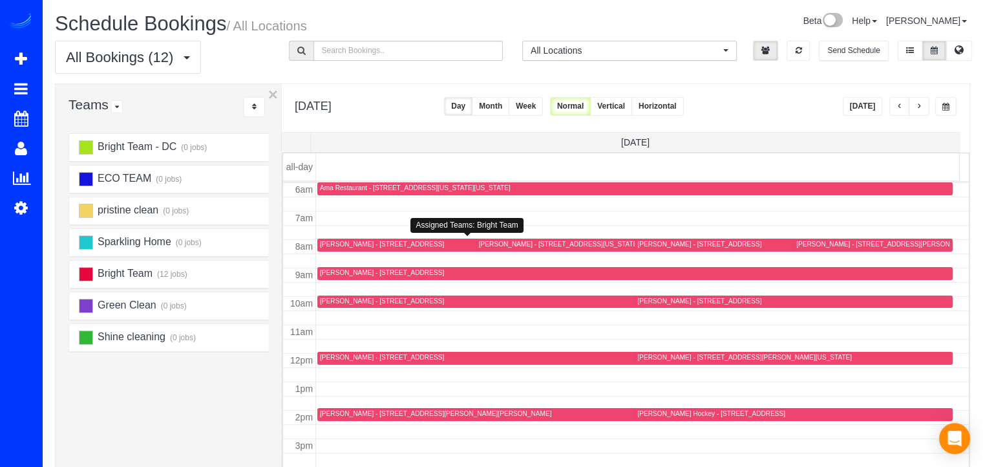
click at [337, 245] on div "Annie Lee - 5605 24th St N,, Arlington, VA 22205" at bounding box center [382, 244] width 124 height 8
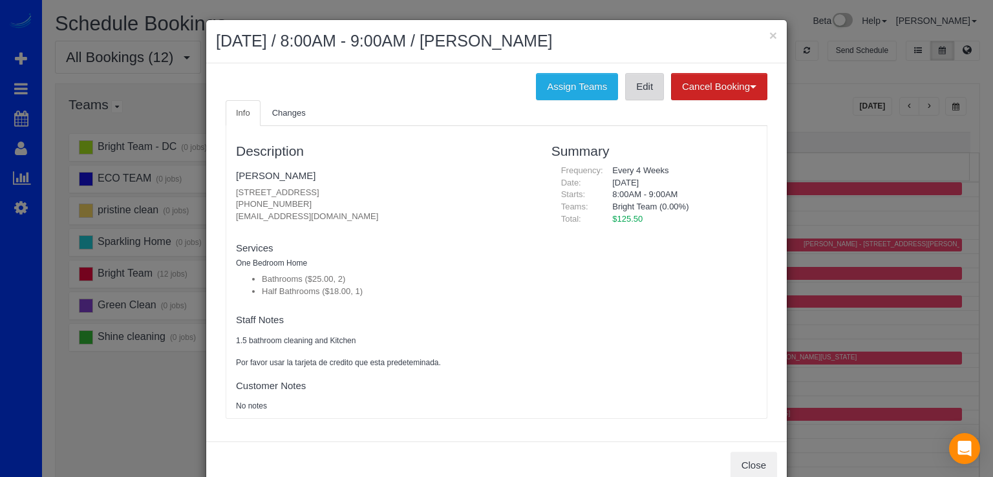
click at [628, 96] on link "Edit" at bounding box center [644, 86] width 39 height 27
click at [769, 34] on button "×" at bounding box center [773, 35] width 8 height 14
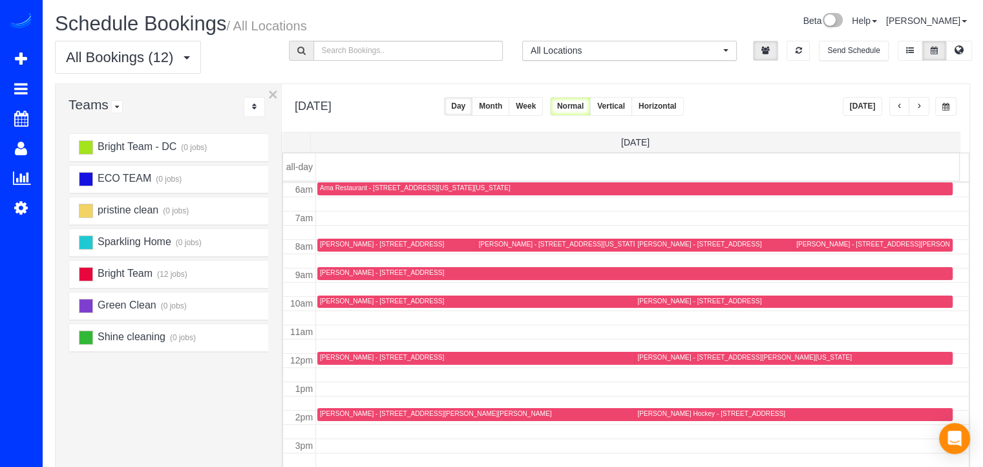
click at [642, 359] on div "Yardena Wolf - 3 Tingey Square Apt #711, Washington, DC 20003" at bounding box center [744, 357] width 215 height 8
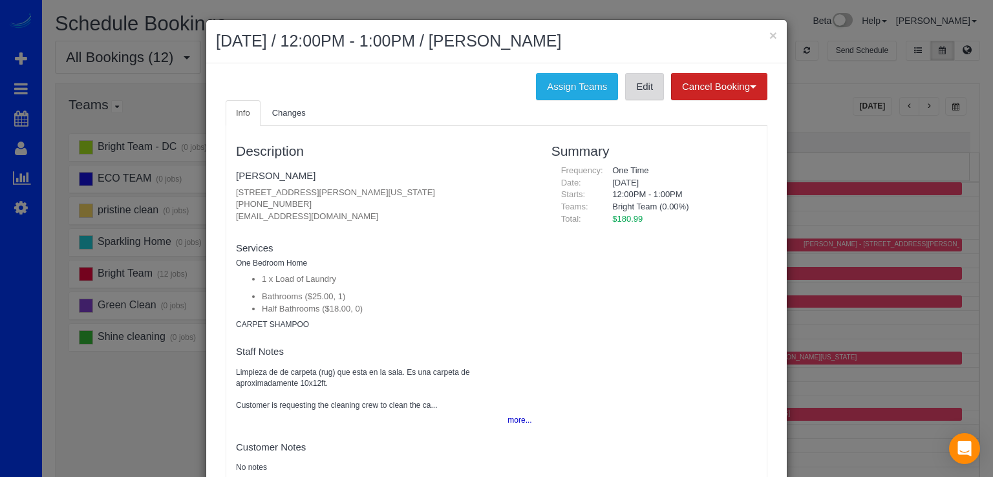
click at [643, 94] on link "Edit" at bounding box center [644, 86] width 39 height 27
click at [771, 32] on button "×" at bounding box center [773, 35] width 8 height 14
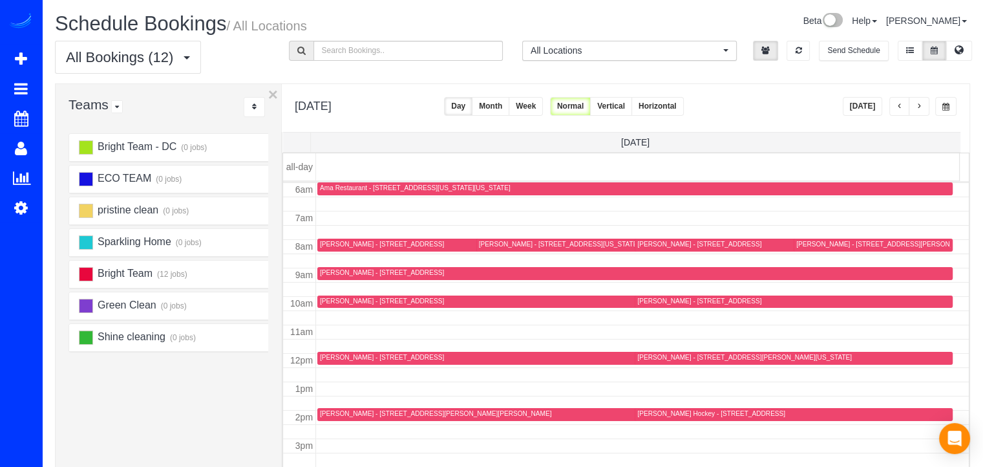
click at [807, 242] on div "Michael Brille - 8503 Rayburn Rd, Bethesda, MD 20817" at bounding box center [886, 244] width 178 height 8
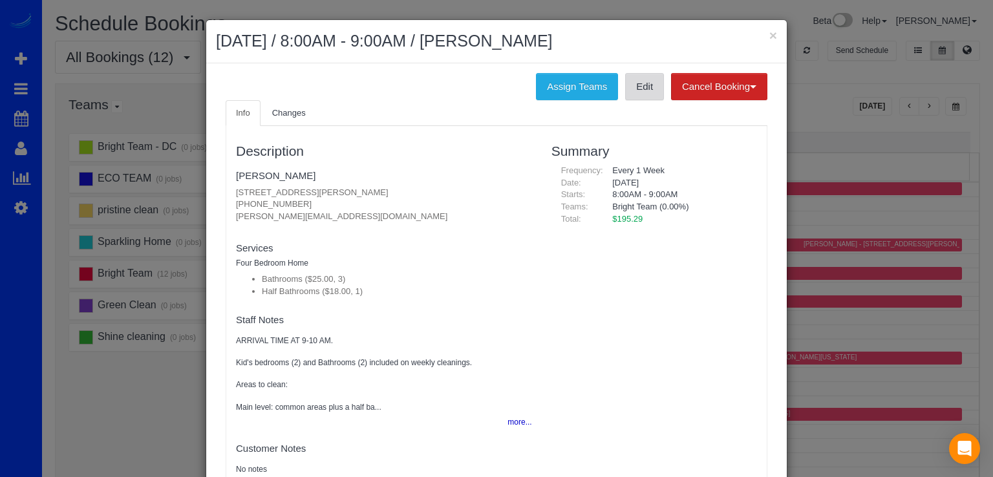
click at [641, 87] on link "Edit" at bounding box center [644, 86] width 39 height 27
click at [769, 34] on button "×" at bounding box center [773, 35] width 8 height 14
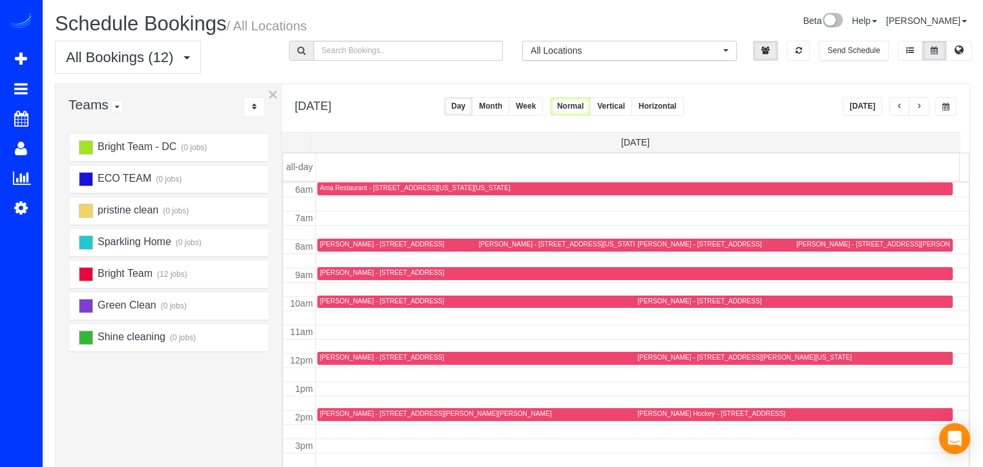
click at [358, 272] on div "Amanda Zigmond - 1912 Lansdowne Way, Silver Spring, MD 20910" at bounding box center [382, 272] width 124 height 8
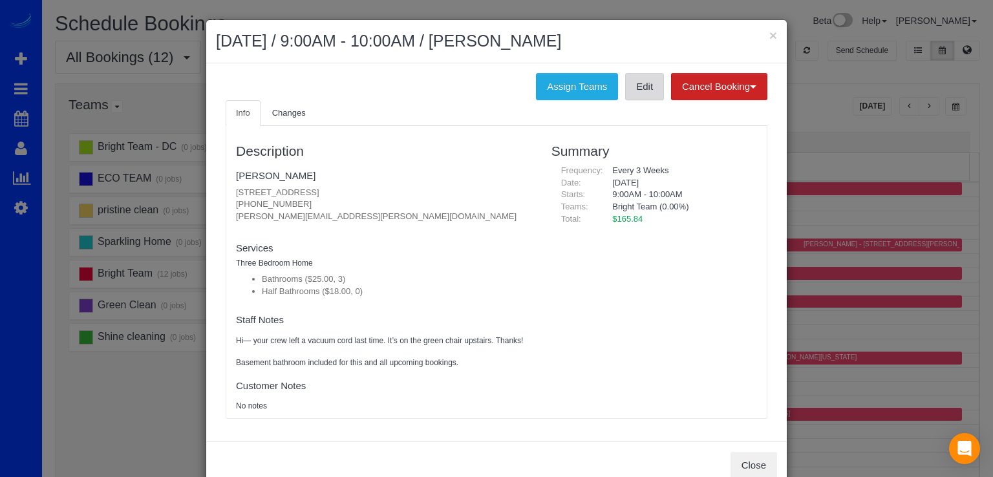
click at [646, 83] on link "Edit" at bounding box center [644, 86] width 39 height 27
click at [769, 32] on button "×" at bounding box center [773, 35] width 8 height 14
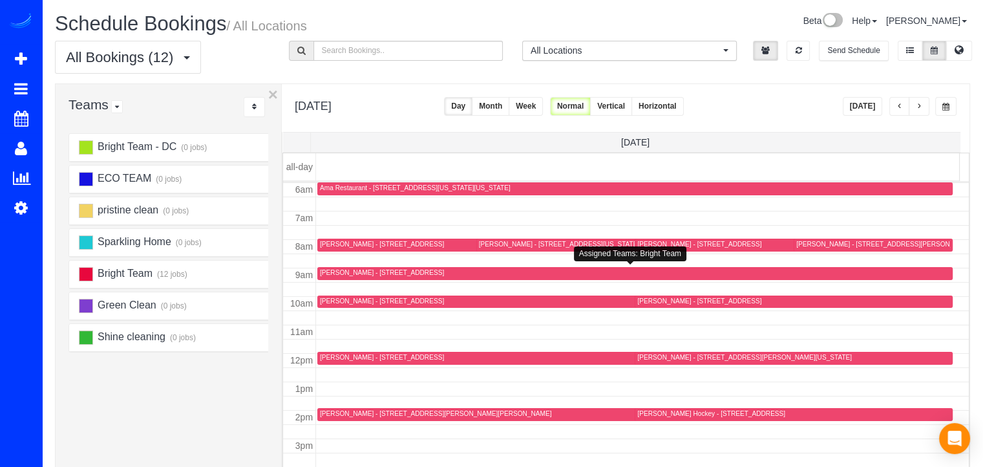
click at [493, 245] on div "Greg M - 135 V St. Nw, Washington, DC 20001" at bounding box center [559, 244] width 160 height 8
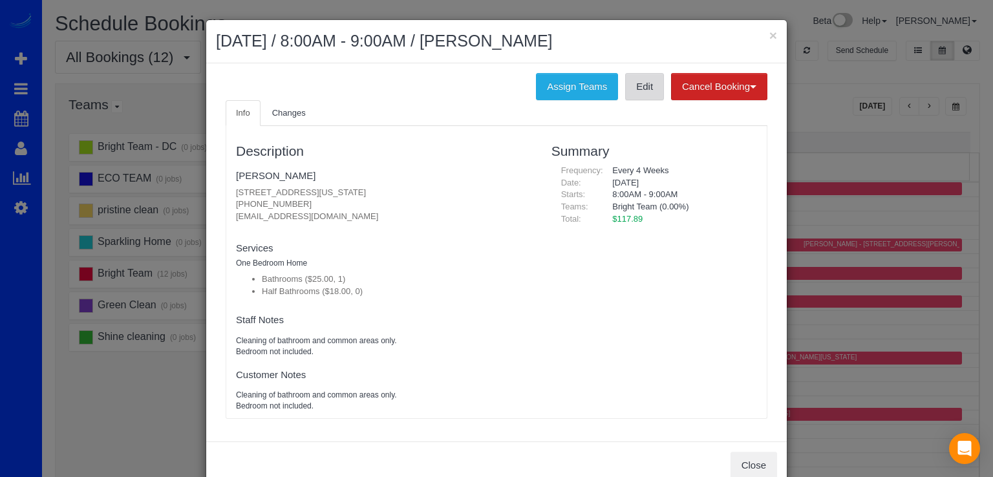
click at [634, 92] on link "Edit" at bounding box center [644, 86] width 39 height 27
click at [770, 36] on button "×" at bounding box center [773, 35] width 8 height 14
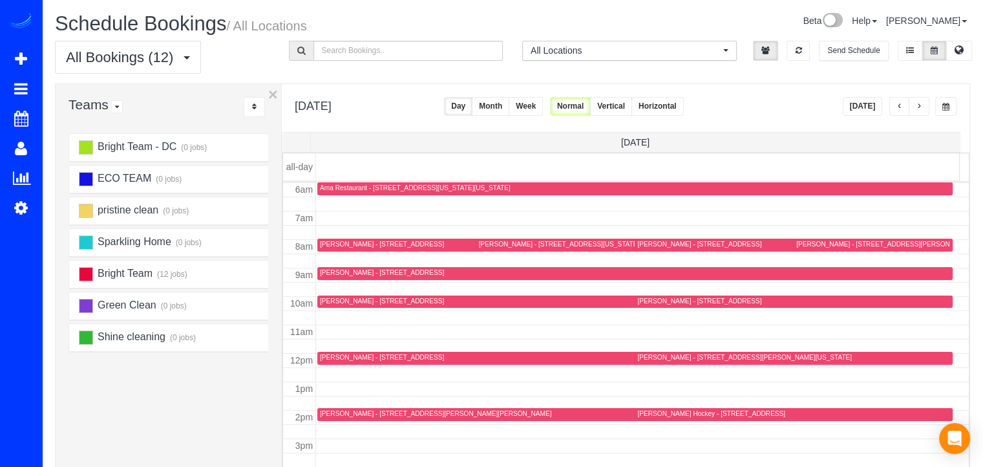
click at [331, 301] on div "Danny Delorenzo - 19608 Galway Bay Circle, #202, Germantown, MD 20874" at bounding box center [382, 301] width 124 height 8
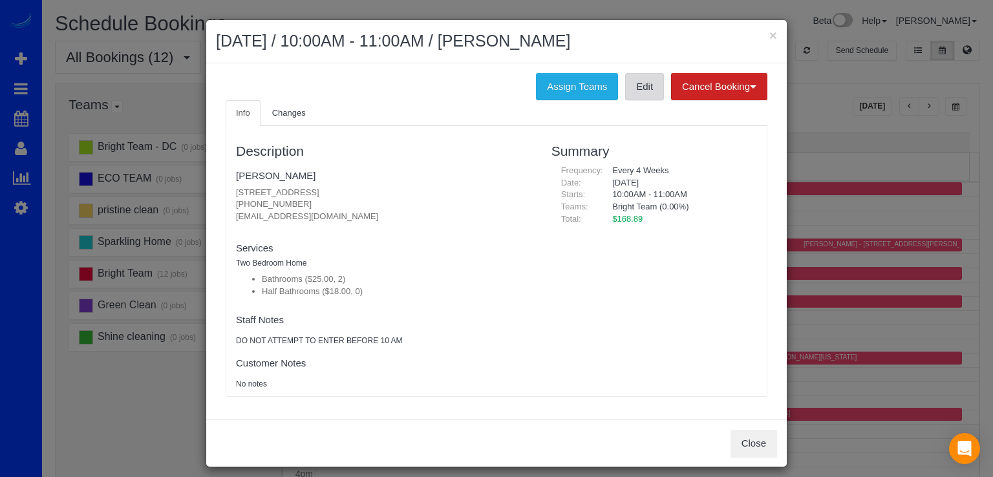
click at [634, 86] on link "Edit" at bounding box center [644, 86] width 39 height 27
click at [773, 31] on div "× September 24, 2025 / 10:00AM - 11:00AM / Danny Delorenzo" at bounding box center [496, 41] width 581 height 43
click at [769, 34] on button "×" at bounding box center [773, 35] width 8 height 14
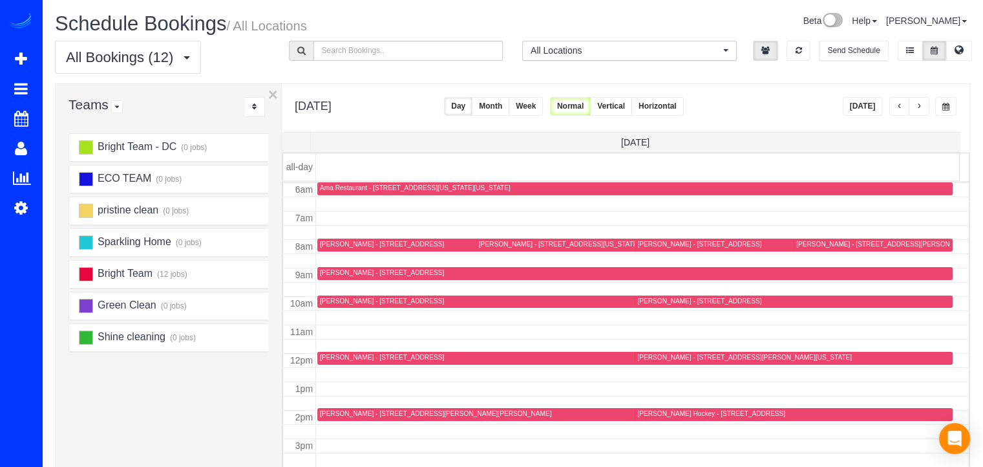
click at [332, 353] on td at bounding box center [643, 360] width 654 height 14
click at [332, 352] on div at bounding box center [628, 358] width 623 height 13
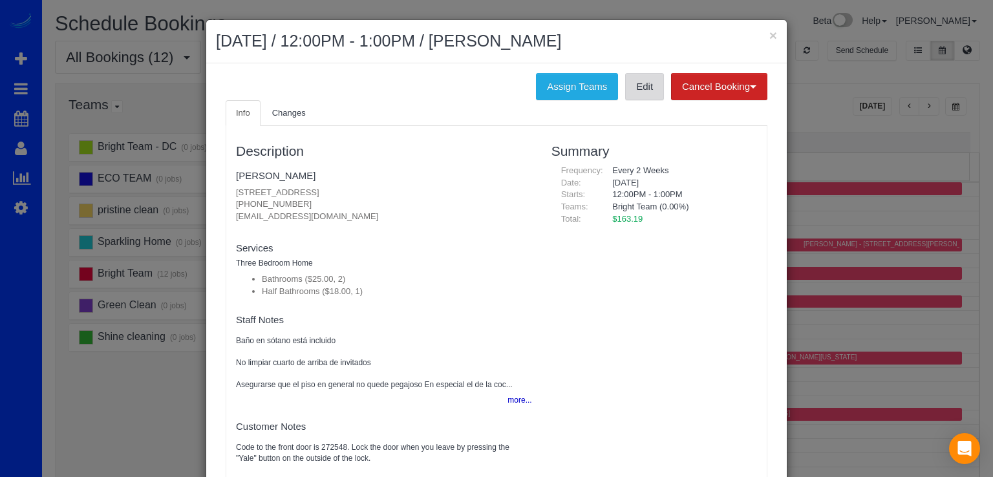
click at [634, 81] on link "Edit" at bounding box center [644, 86] width 39 height 27
click at [769, 37] on button "×" at bounding box center [773, 35] width 8 height 14
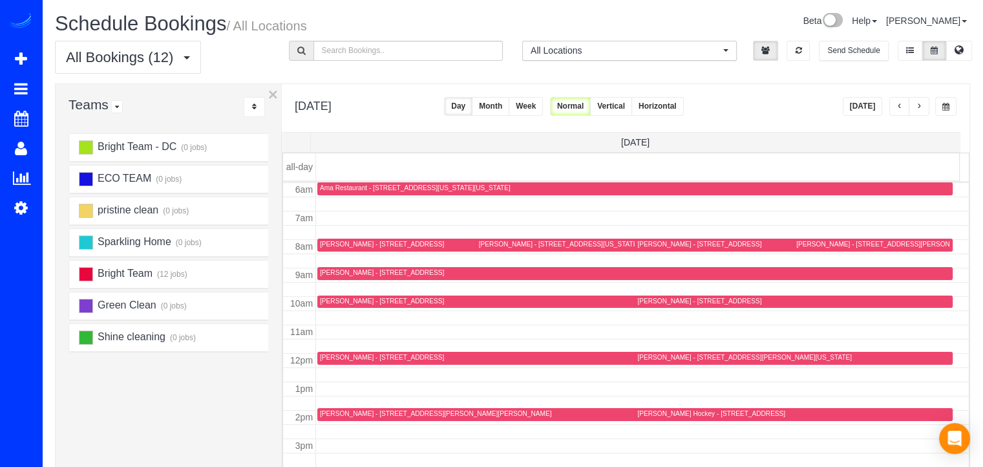
click at [925, 104] on button "button" at bounding box center [919, 106] width 21 height 19
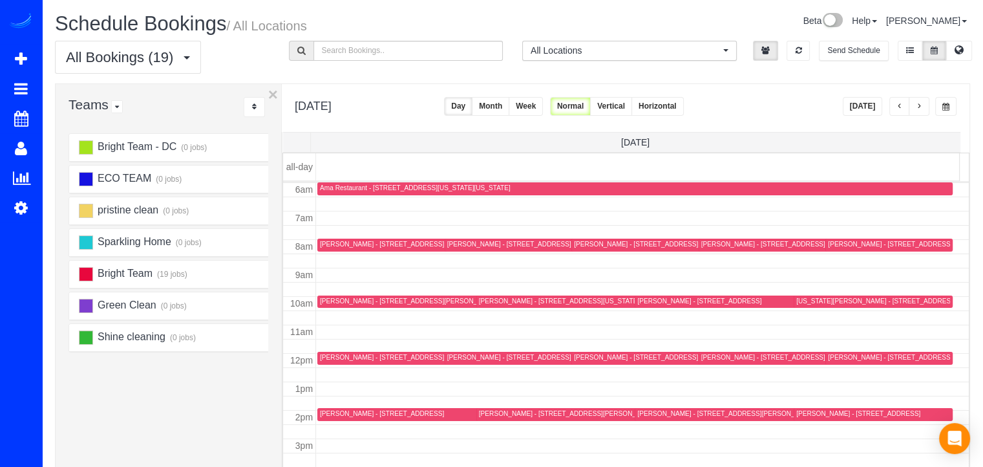
click at [710, 244] on div "Justin Weiss - 631 D Street Nw Apt 426, Washington, DC 20004" at bounding box center [781, 244] width 160 height 8
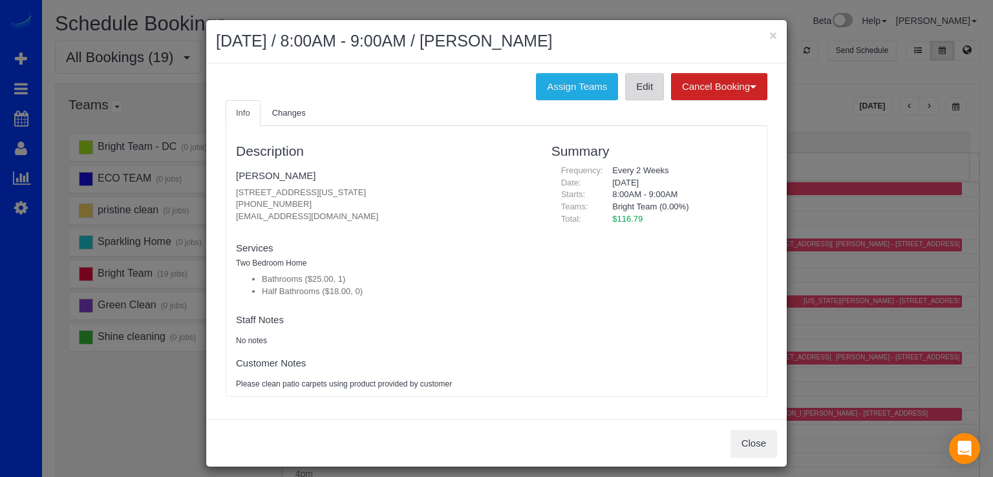
click at [645, 91] on link "Edit" at bounding box center [644, 86] width 39 height 27
click at [770, 34] on button "×" at bounding box center [773, 35] width 8 height 14
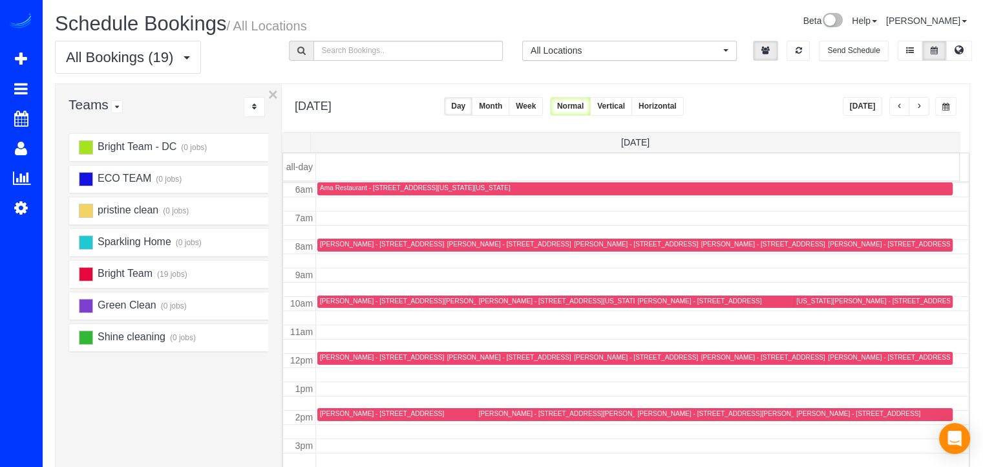
click at [505, 299] on div "Stephony Humphrey - 3807 Rhode Island Ave, 301, Brentwood, MD 20722" at bounding box center [559, 301] width 160 height 8
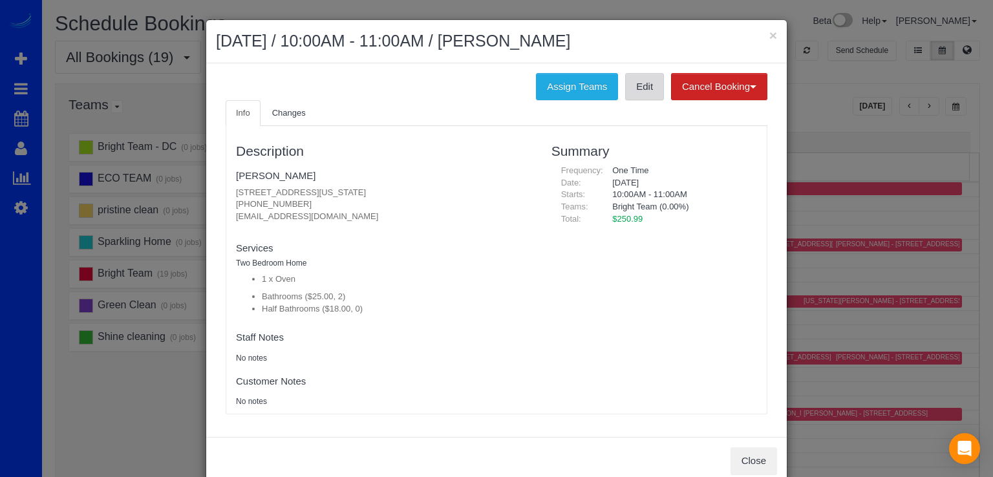
click at [630, 93] on link "Edit" at bounding box center [644, 86] width 39 height 27
click at [772, 34] on button "×" at bounding box center [773, 35] width 8 height 14
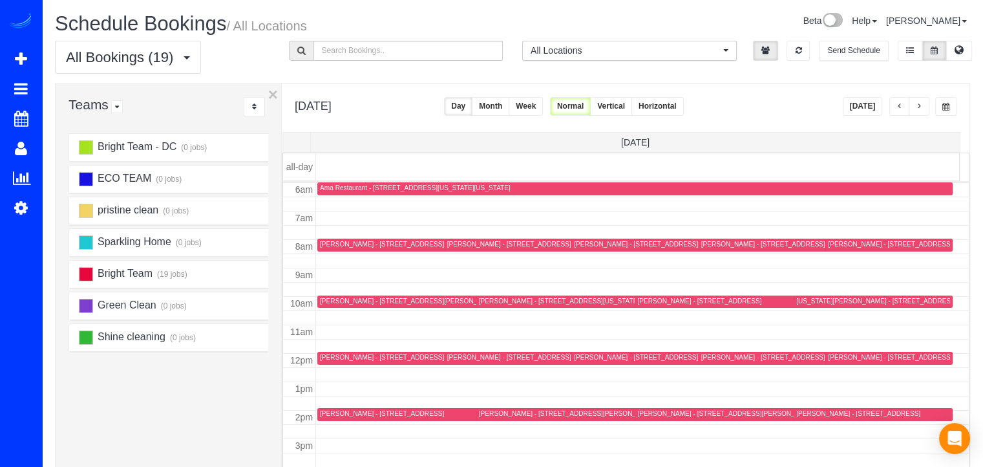
click at [703, 358] on div "Nancy O’donell - 14860 Triadelphia Road,, Glenelg, MD 21737" at bounding box center [763, 357] width 124 height 8
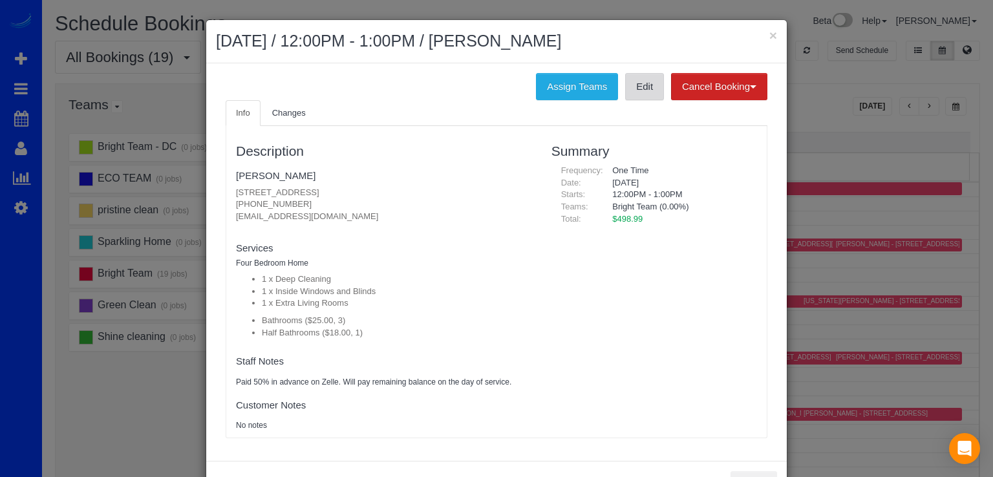
click at [641, 91] on link "Edit" at bounding box center [644, 86] width 39 height 27
click at [773, 34] on div "× September 25, 2025 / 12:00PM - 1:00PM / Nancy O’donell" at bounding box center [496, 41] width 581 height 43
click at [771, 34] on button "×" at bounding box center [773, 35] width 8 height 14
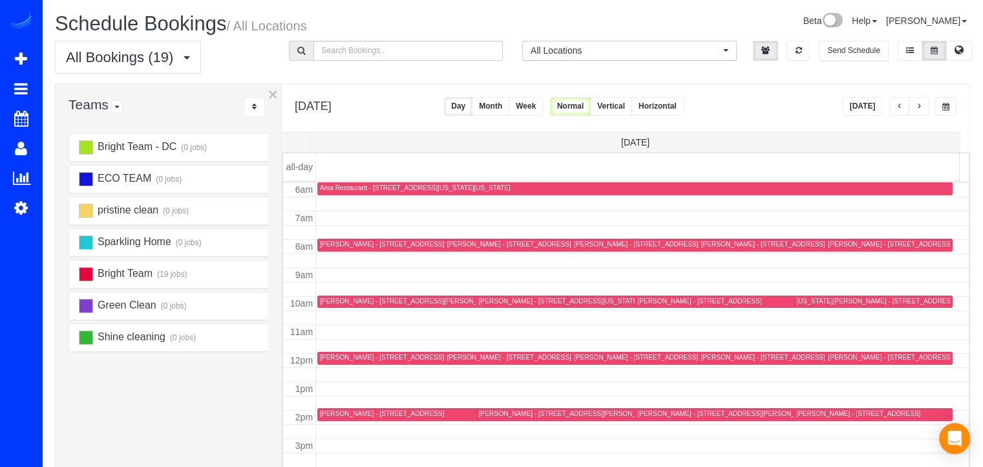
click at [337, 246] on div "Amelia Glymph - 1311 Delaware Ave Sw, #S243, Washington, DC 20024" at bounding box center [418, 244] width 197 height 8
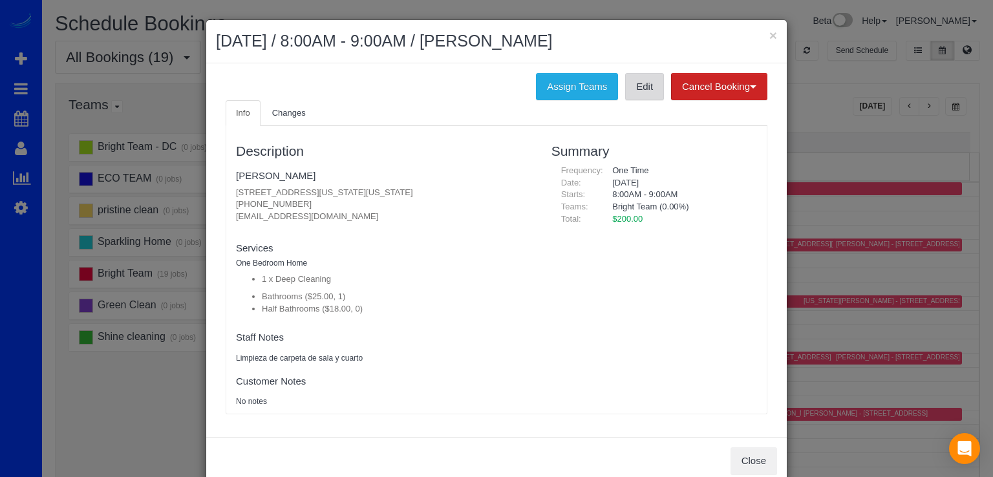
click at [637, 86] on link "Edit" at bounding box center [644, 86] width 39 height 27
click at [769, 36] on button "×" at bounding box center [773, 35] width 8 height 14
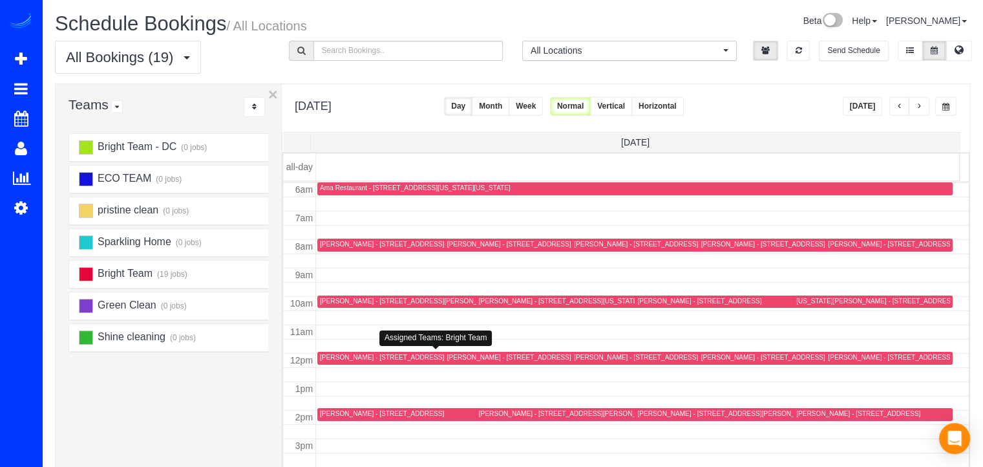
click at [335, 357] on div "Cindy Kang - 74 Rhode Island Ave Ne, Washington, DC 20002" at bounding box center [418, 357] width 197 height 8
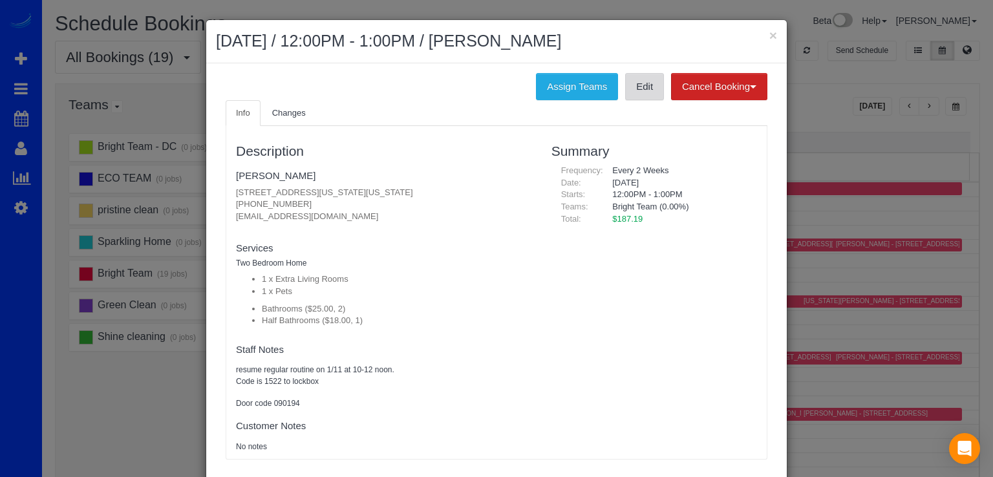
click at [639, 90] on link "Edit" at bounding box center [644, 86] width 39 height 27
click at [769, 34] on button "×" at bounding box center [773, 35] width 8 height 14
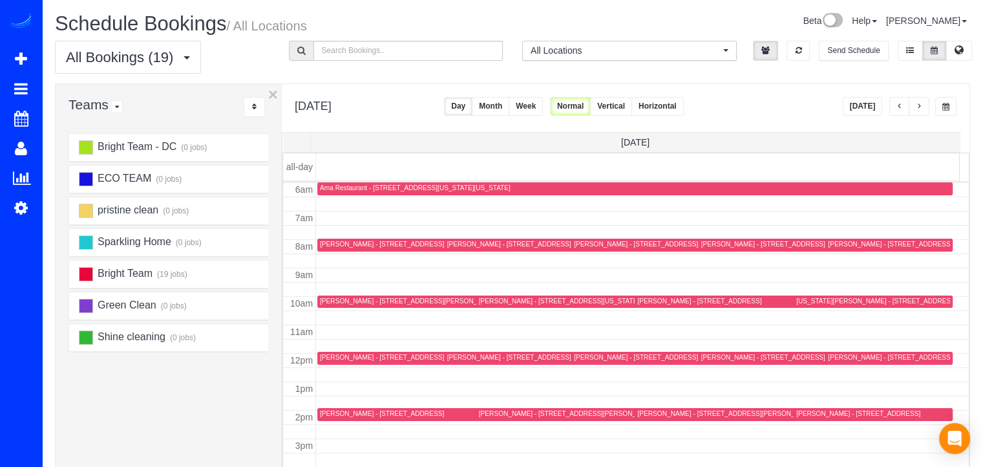
click at [332, 417] on div "Abigail Simmons - 5661 8th Rd N, Arlington, VA 22205" at bounding box center [469, 414] width 299 height 10
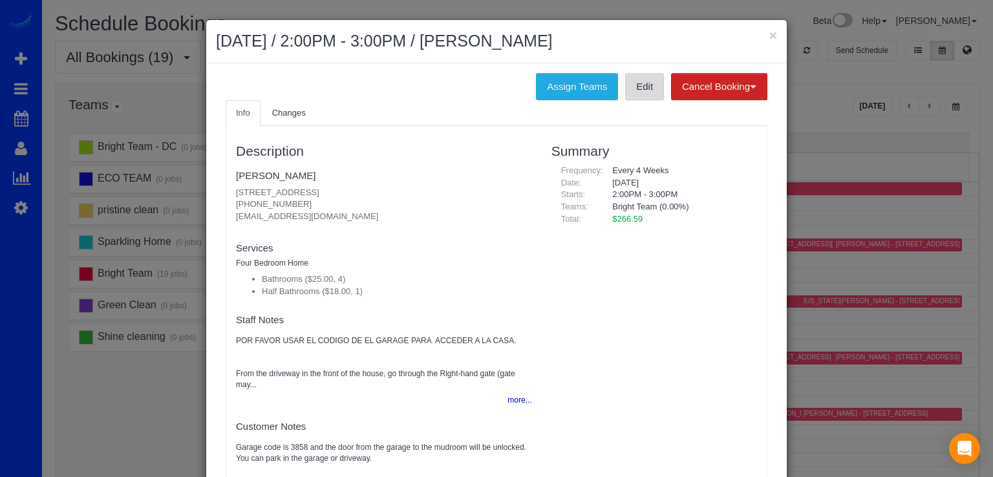
click at [633, 73] on link "Edit" at bounding box center [644, 86] width 39 height 27
click at [769, 35] on button "×" at bounding box center [773, 35] width 8 height 14
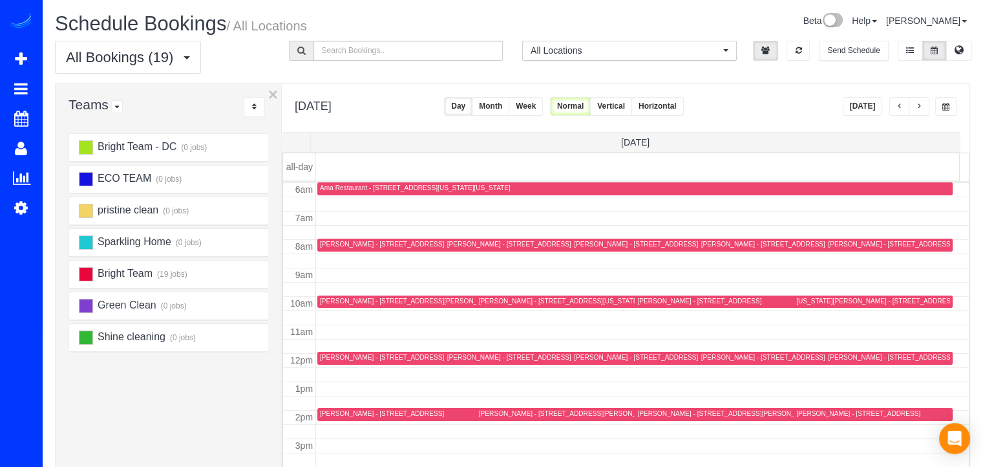
click at [460, 241] on div "Craig Brown - 13510 Redspire Dr, Silver Spring, MD 20906" at bounding box center [509, 244] width 124 height 8
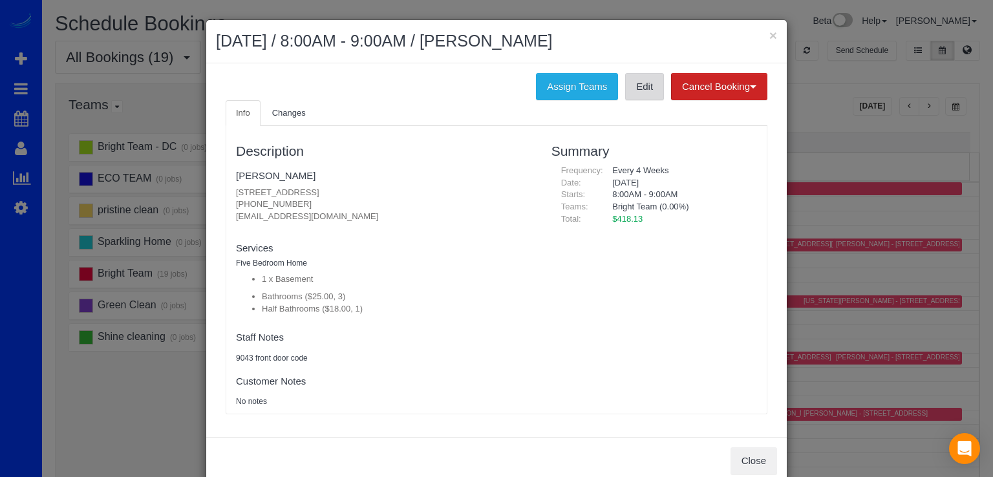
click at [633, 83] on link "Edit" at bounding box center [644, 86] width 39 height 27
click at [769, 31] on button "×" at bounding box center [773, 35] width 8 height 14
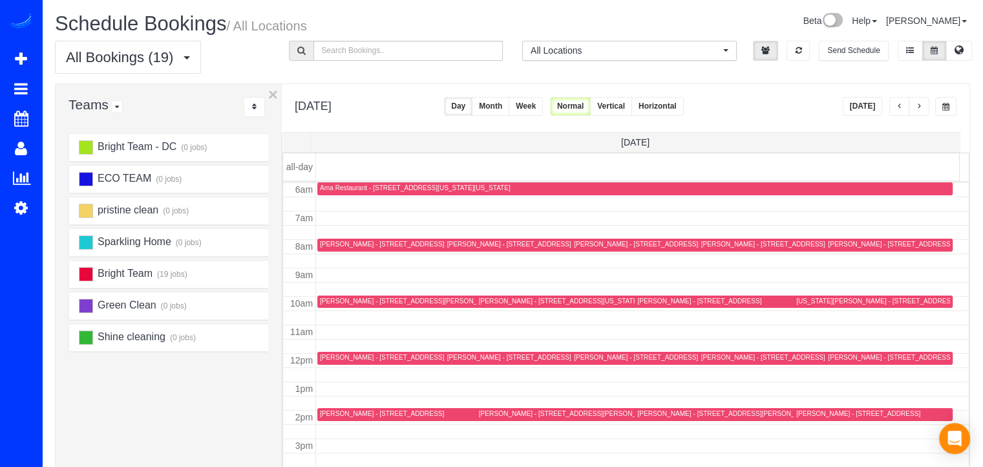
click at [812, 301] on div "Virginia Rowe - 10682 Salem Ave, Thurmont, MD 21788" at bounding box center [877, 301] width 160 height 8
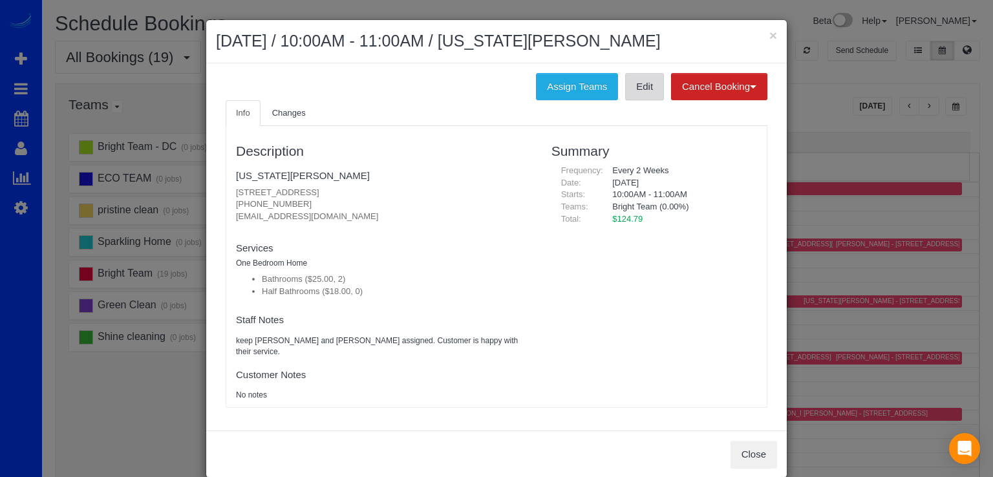
click at [644, 94] on link "Edit" at bounding box center [644, 86] width 39 height 27
click at [771, 33] on button "×" at bounding box center [773, 35] width 8 height 14
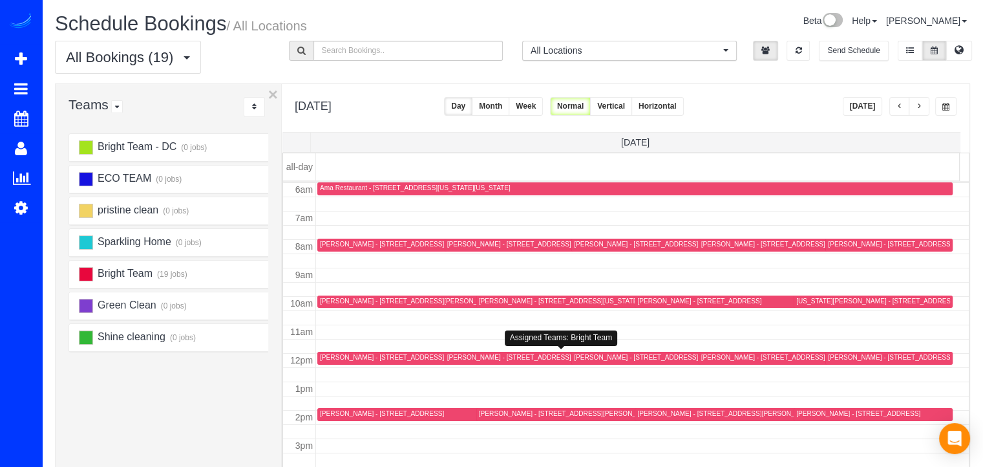
click at [467, 359] on div "Cori Quirk - 10109 Portland Pl, Silver Spring, MD 20901" at bounding box center [509, 357] width 124 height 8
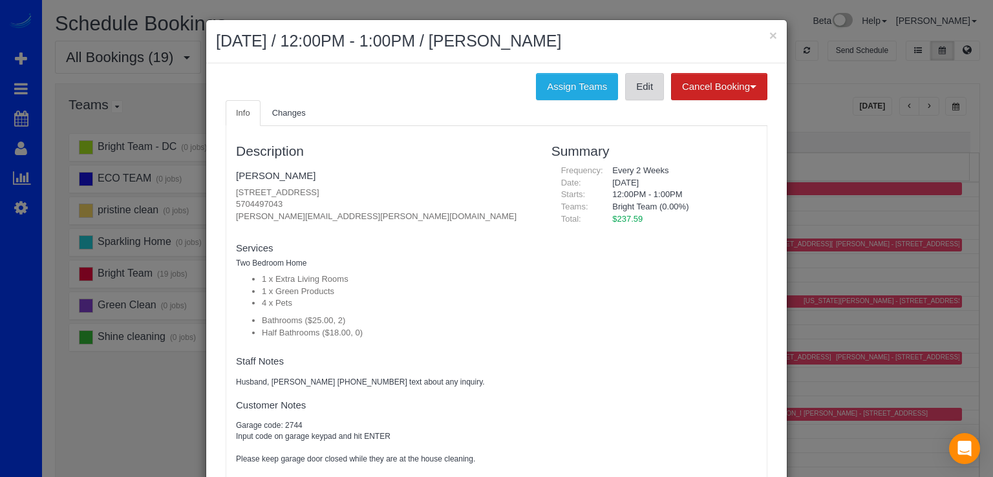
click at [632, 92] on link "Edit" at bounding box center [644, 86] width 39 height 27
click at [769, 32] on button "×" at bounding box center [773, 35] width 8 height 14
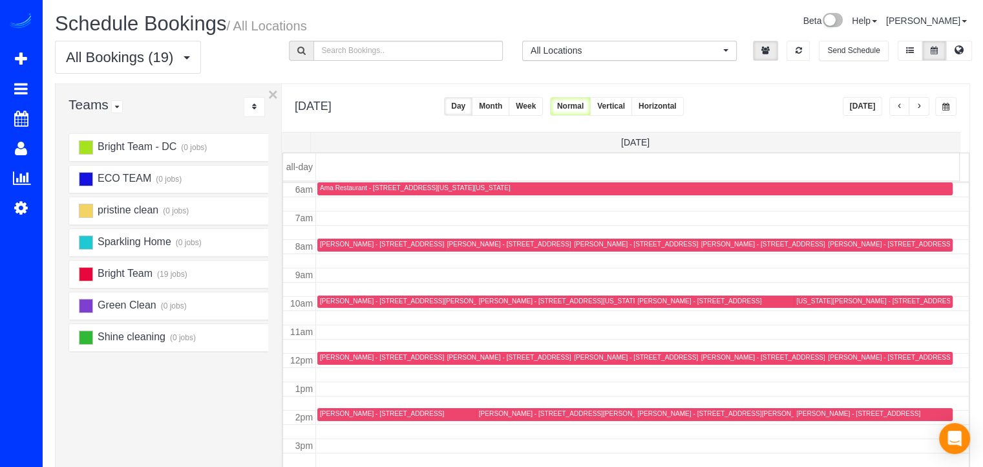
click at [644, 404] on td at bounding box center [643, 403] width 654 height 14
click at [647, 412] on div "Larissa Klevan - 2814 Peregoy Drive, Kensington, MD 20895" at bounding box center [726, 413] width 178 height 8
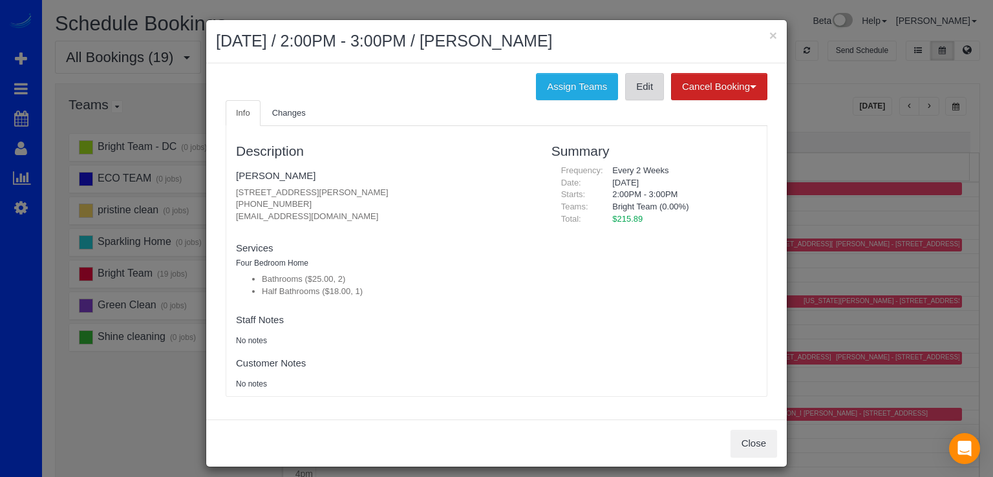
click at [634, 93] on link "Edit" at bounding box center [644, 86] width 39 height 27
click at [770, 34] on button "×" at bounding box center [773, 35] width 8 height 14
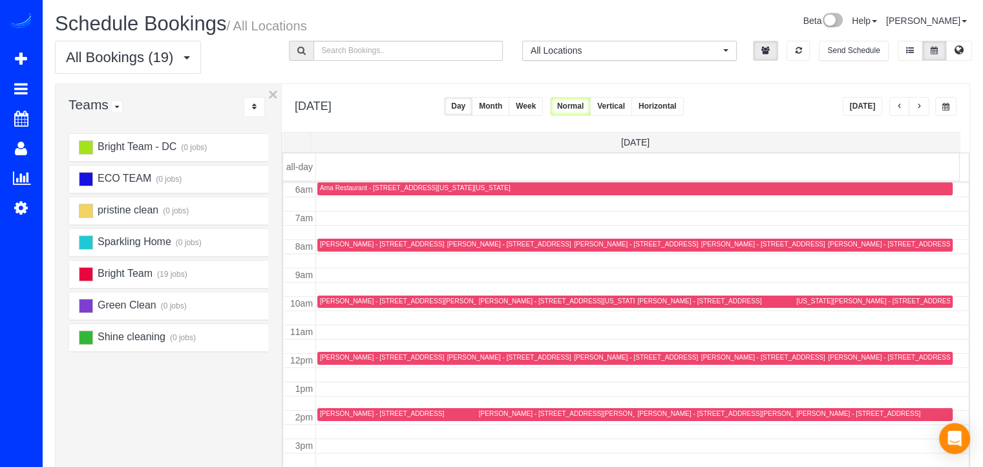
click at [855, 109] on button "[DATE]" at bounding box center [863, 106] width 40 height 19
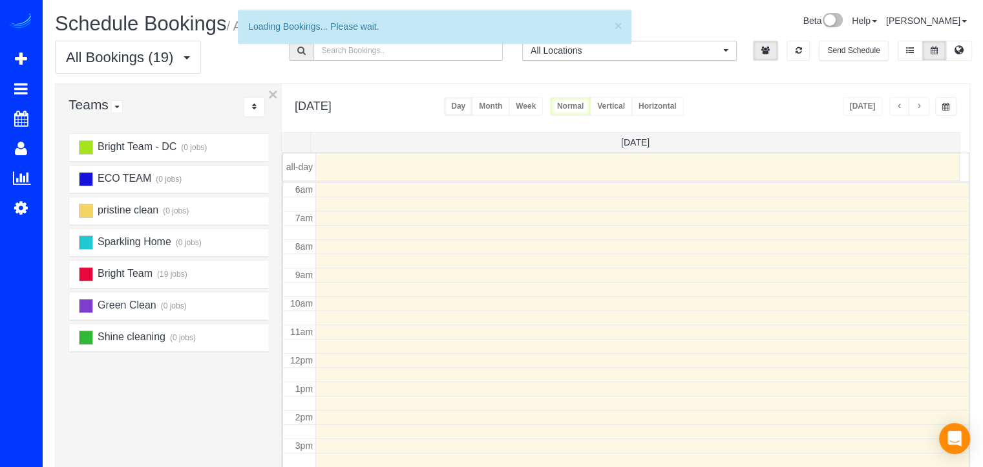
click at [918, 105] on span "button" at bounding box center [919, 107] width 6 height 8
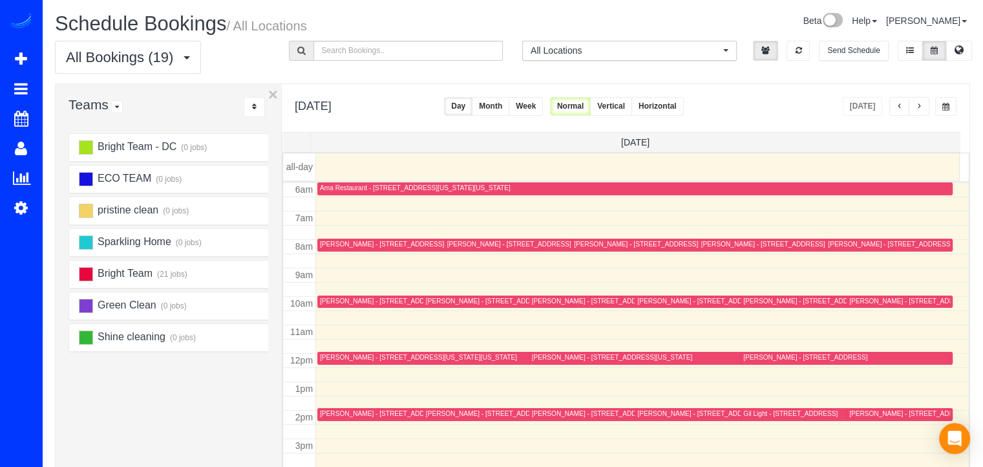
click at [918, 105] on span "button" at bounding box center [919, 107] width 6 height 8
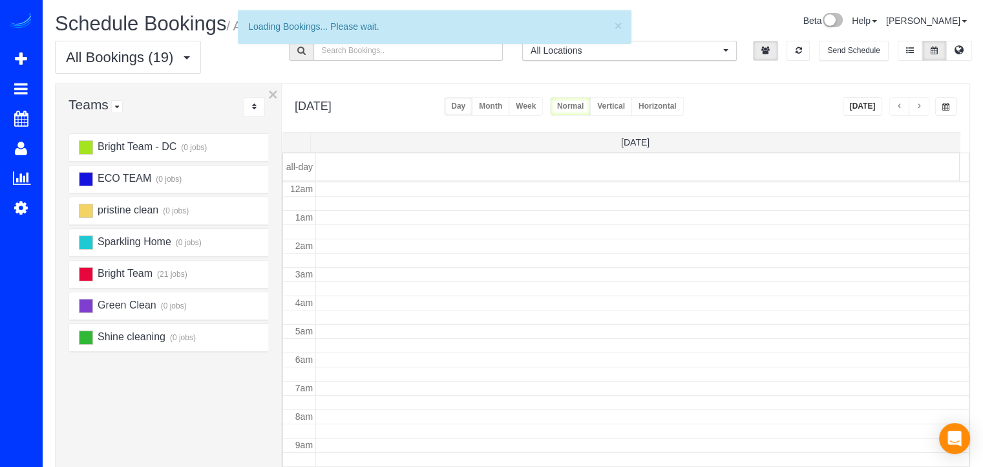
click at [917, 105] on span "button" at bounding box center [919, 107] width 6 height 8
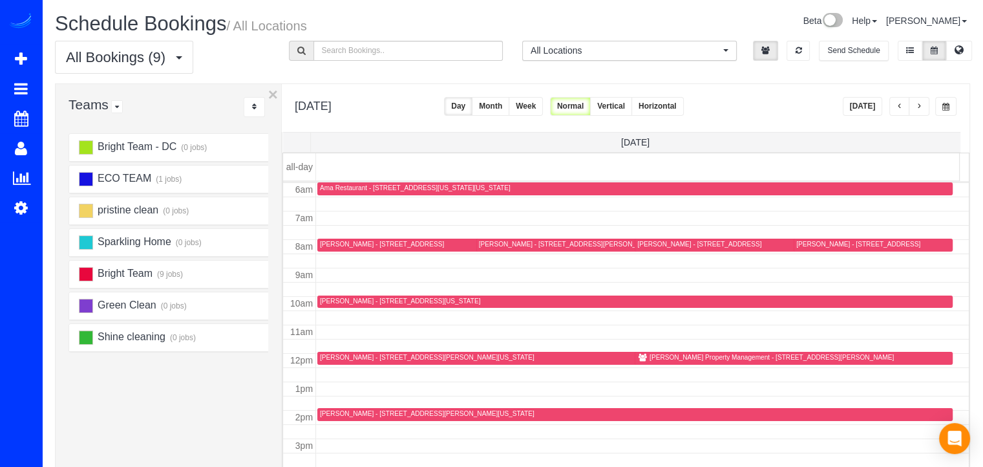
click at [669, 361] on div "Richey Property Management - 5123 Travis Edward Way, Unit H, Centreville, VA 20…" at bounding box center [793, 358] width 312 height 10
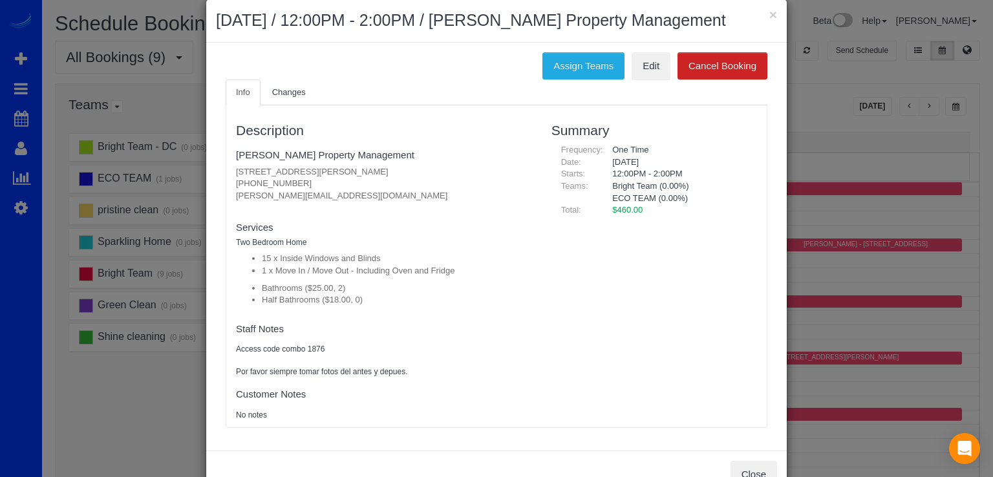
scroll to position [0, 0]
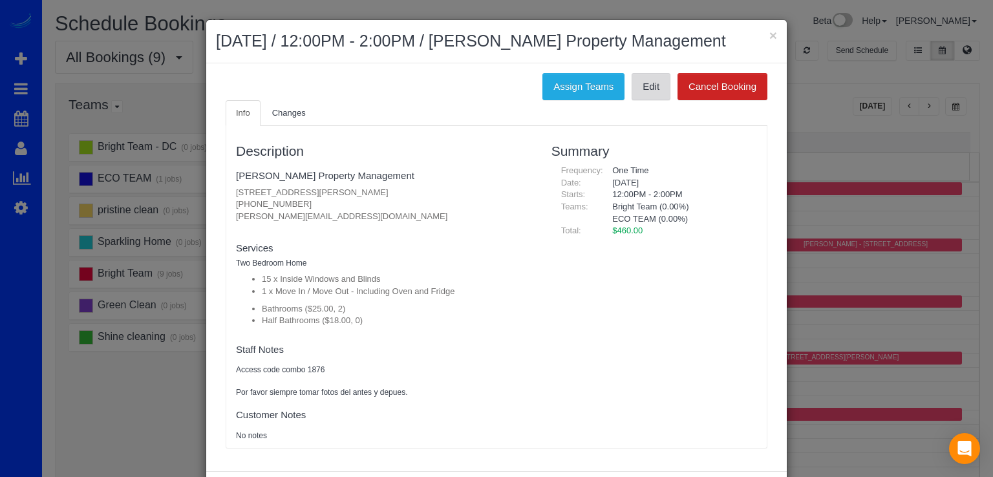
click at [639, 79] on link "Edit" at bounding box center [651, 86] width 39 height 27
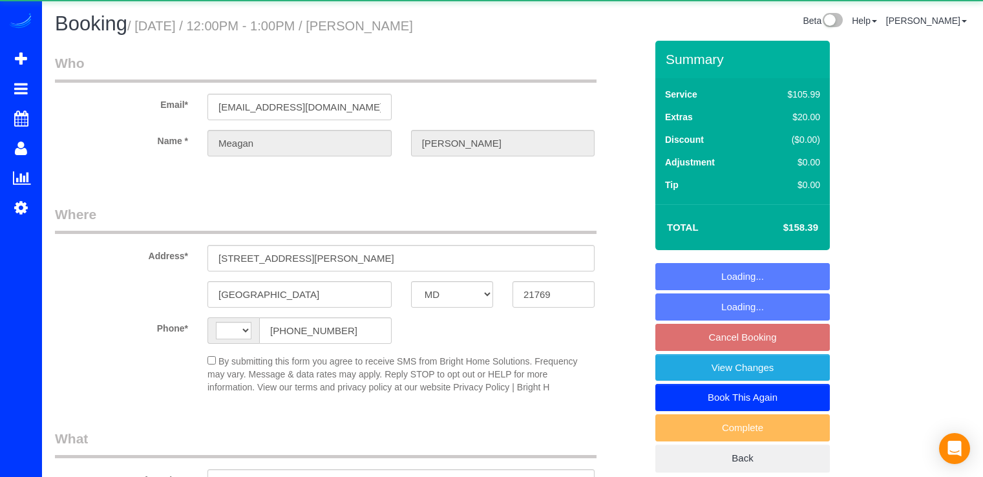
select select "MD"
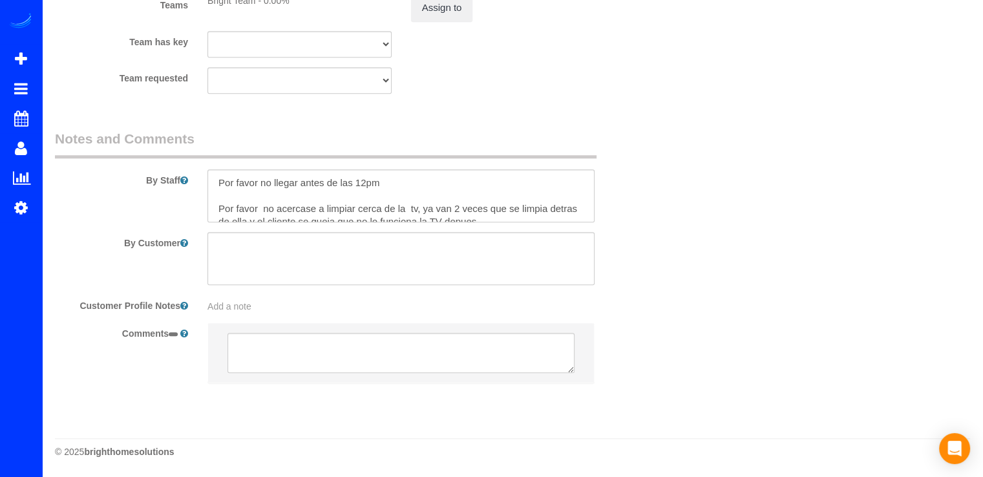
select select "string:[GEOGRAPHIC_DATA]"
select select "object:651"
select select "spot2"
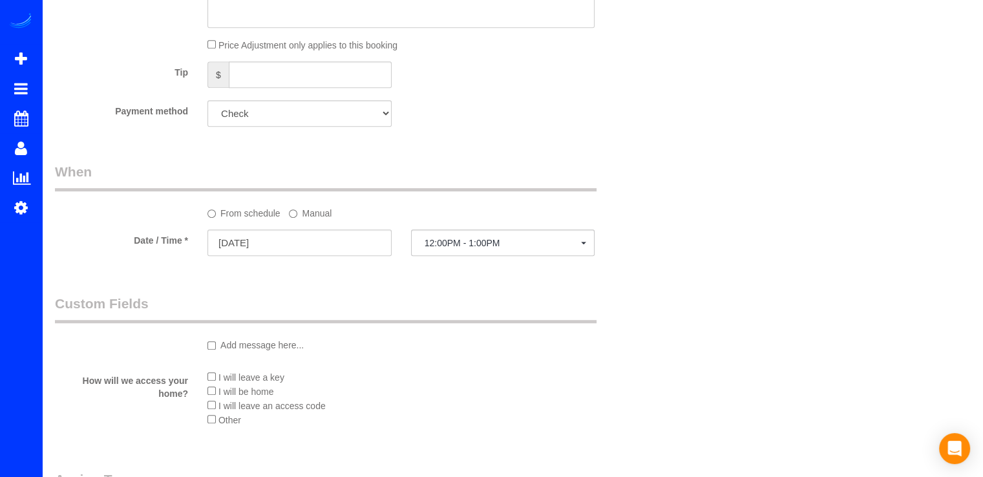
scroll to position [729, 0]
click at [318, 234] on input "09/27/2025" at bounding box center [300, 244] width 184 height 27
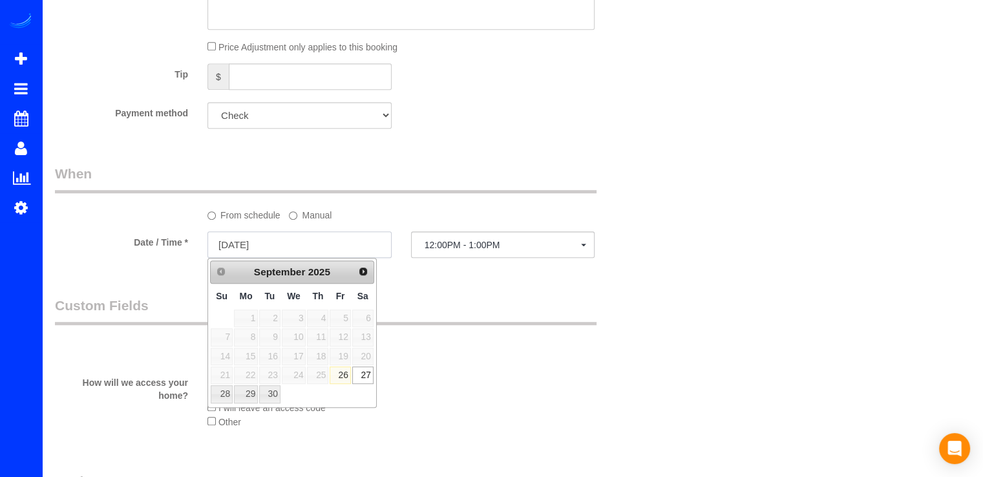
select select "spot20"
select select "object:657"
select select "2"
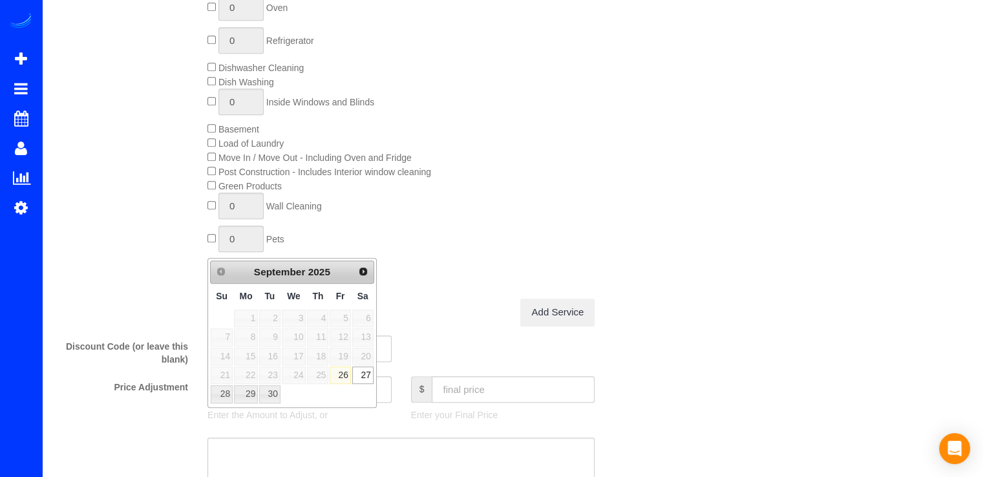
scroll to position [1194, 0]
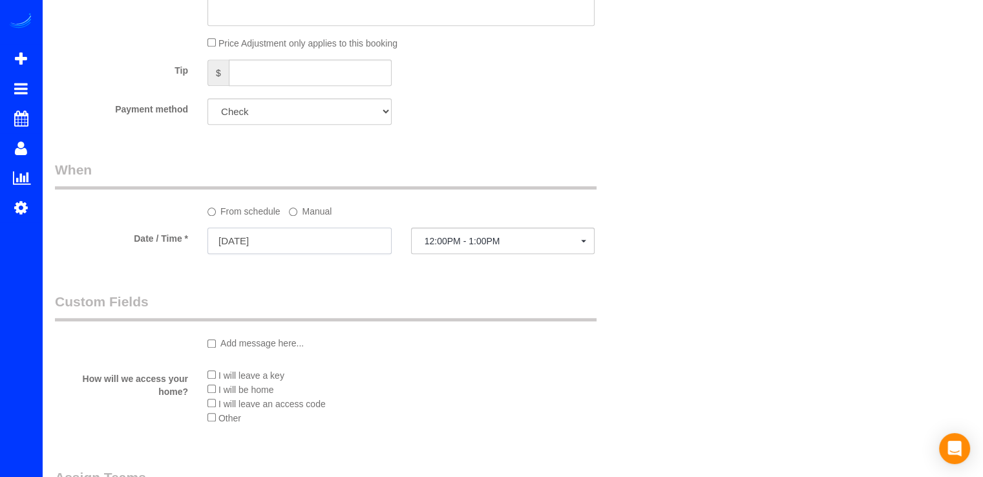
select select "2"
click at [353, 237] on input "09/27/2025" at bounding box center [300, 241] width 184 height 27
click at [373, 250] on input "09/27/2025" at bounding box center [300, 241] width 184 height 27
click at [424, 311] on legend "Custom Fields" at bounding box center [326, 306] width 542 height 29
click at [253, 244] on input "09/27/2025" at bounding box center [300, 241] width 184 height 27
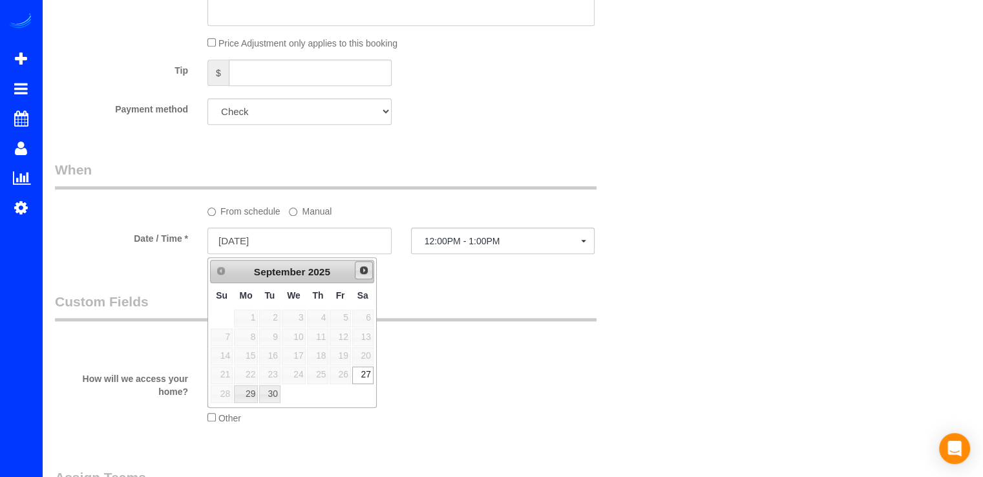
click at [366, 272] on span "Next" at bounding box center [364, 270] width 10 height 10
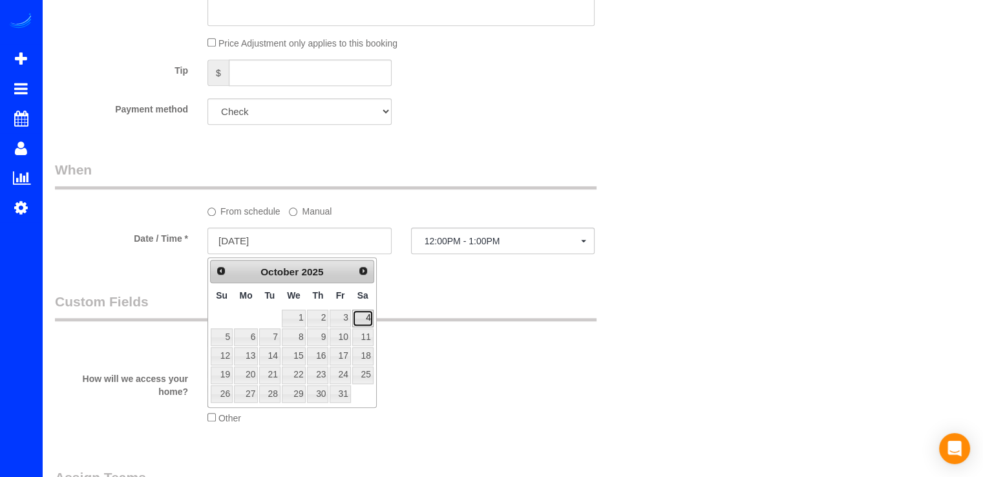
click at [369, 315] on link "4" at bounding box center [362, 318] width 21 height 17
type input "10/04/2025"
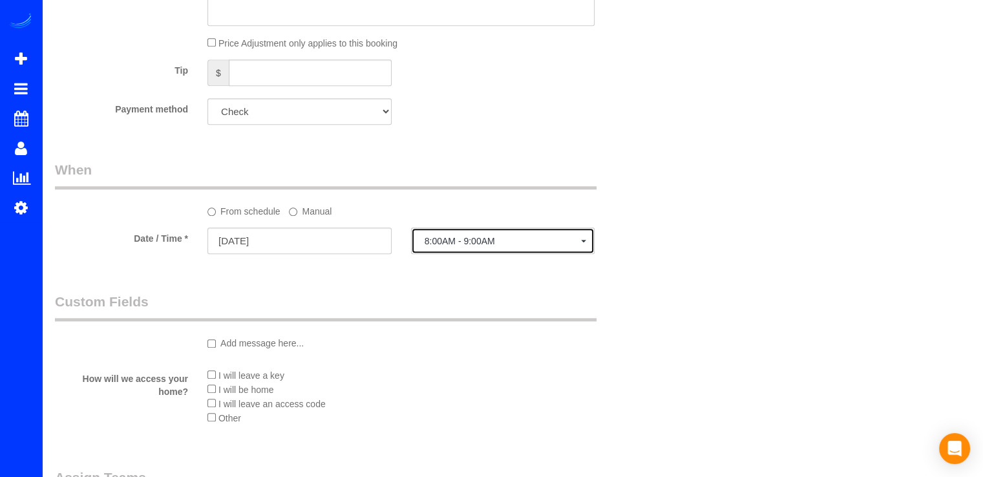
click at [471, 252] on button "8:00AM - 9:00AM" at bounding box center [503, 241] width 184 height 27
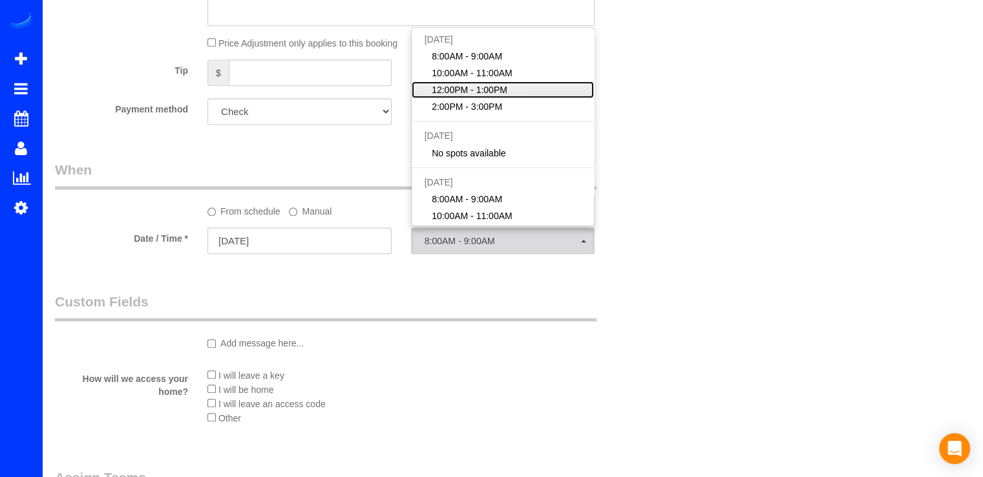
click at [516, 98] on link "12:00PM - 1:00PM" at bounding box center [503, 89] width 183 height 17
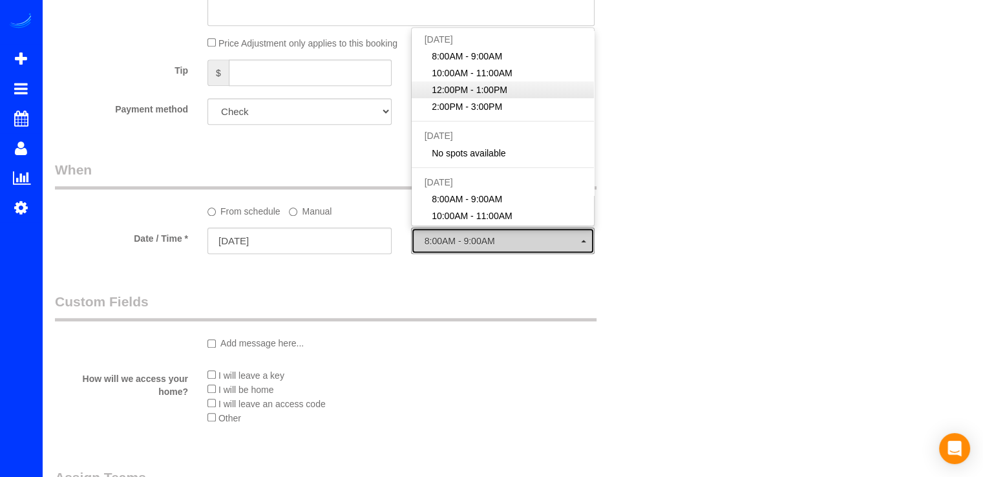
select select "spot39"
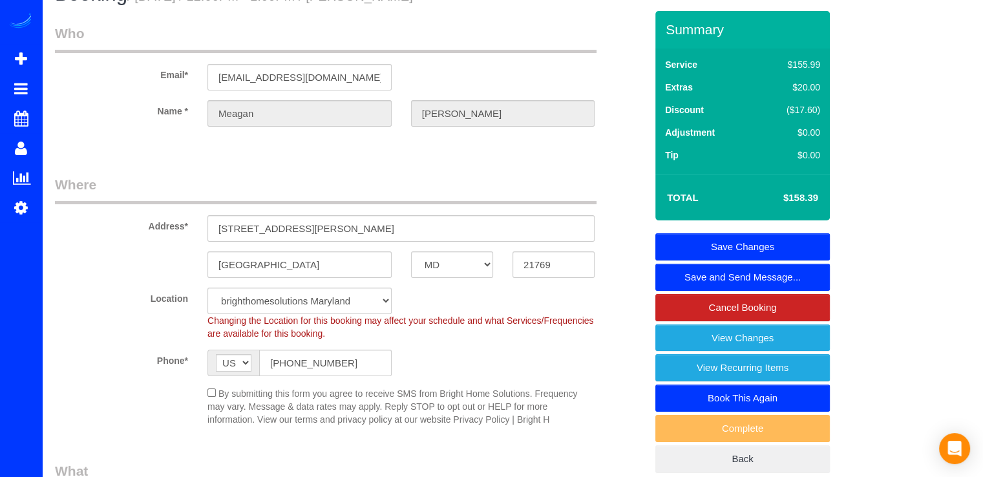
scroll to position [0, 0]
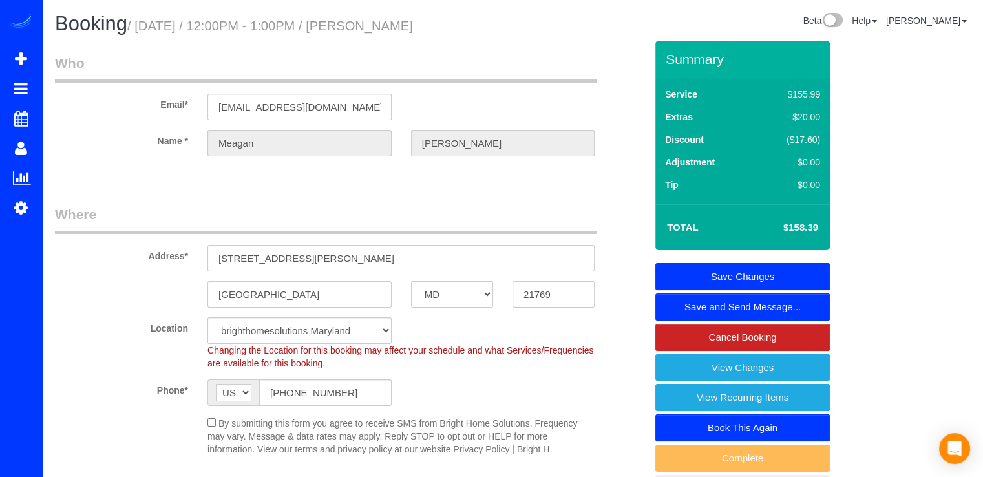
click at [749, 264] on link "Save Changes" at bounding box center [743, 276] width 175 height 27
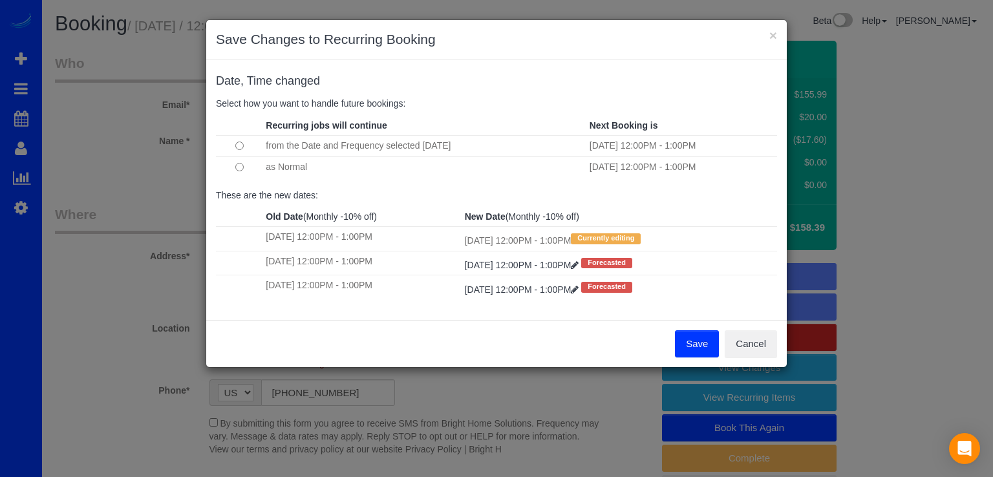
click at [691, 347] on button "Save" at bounding box center [697, 343] width 44 height 27
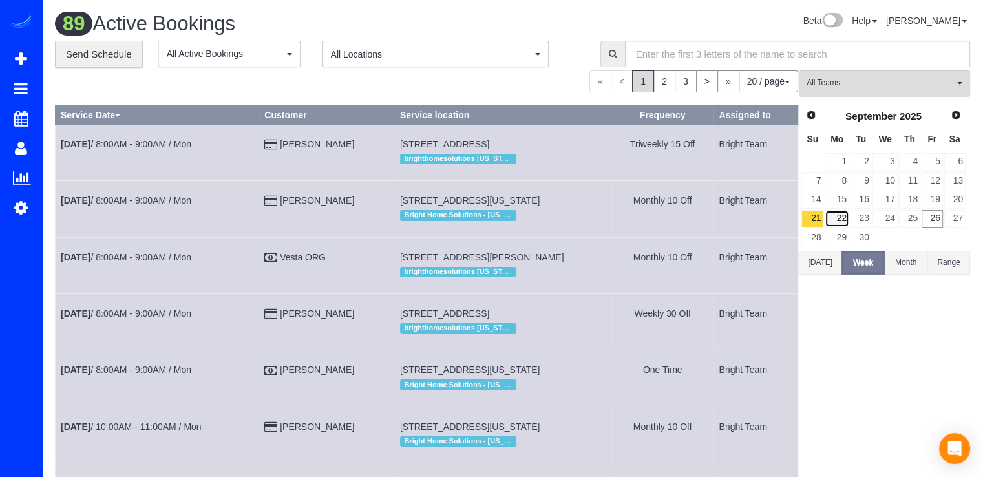
click at [838, 219] on link "22" at bounding box center [837, 218] width 24 height 17
click at [838, 218] on link "22" at bounding box center [837, 218] width 24 height 17
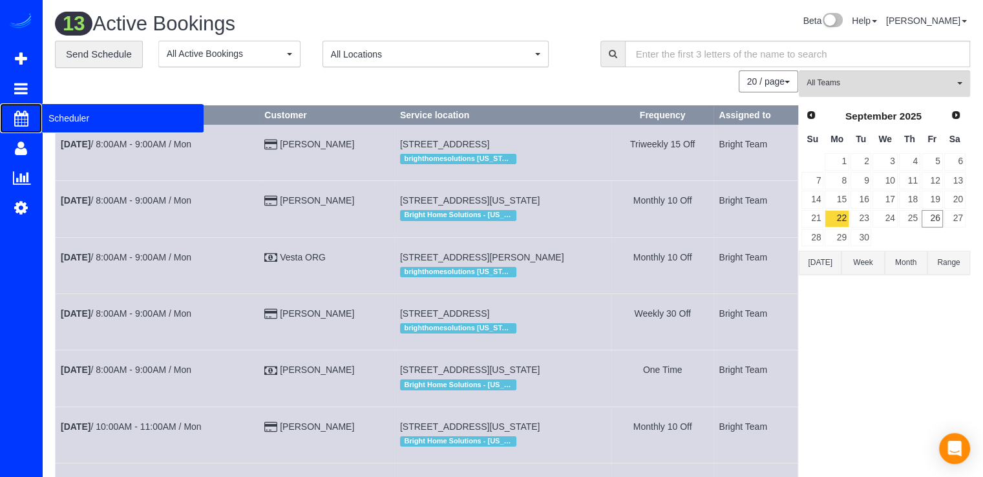
click at [49, 116] on span "Scheduler" at bounding box center [123, 118] width 162 height 30
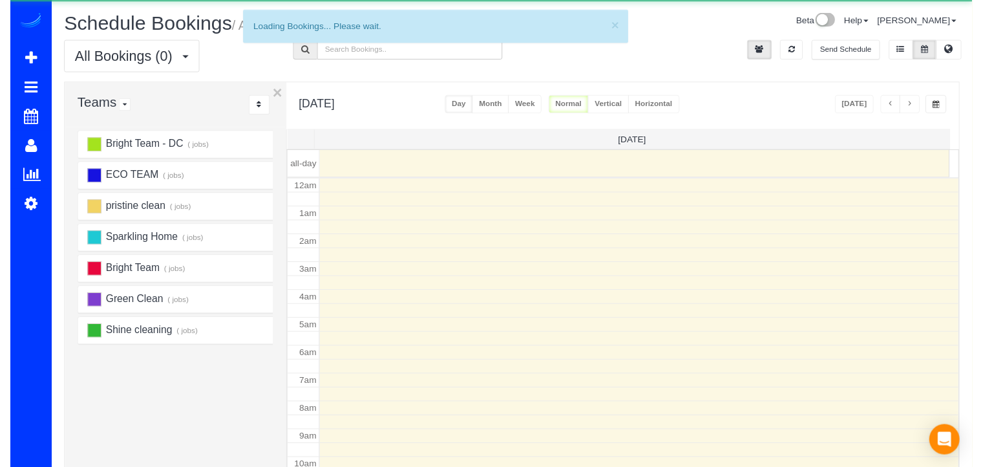
scroll to position [170, 0]
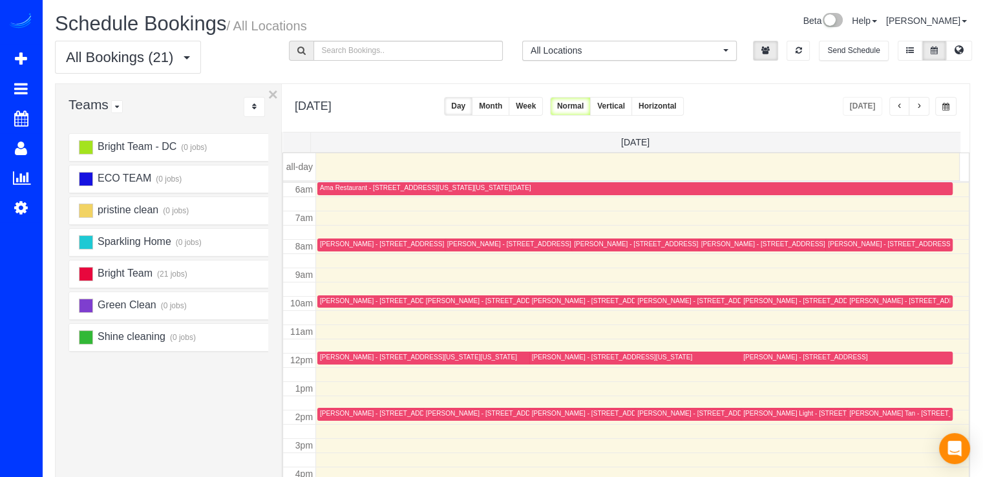
click at [949, 107] on span "button" at bounding box center [946, 107] width 7 height 8
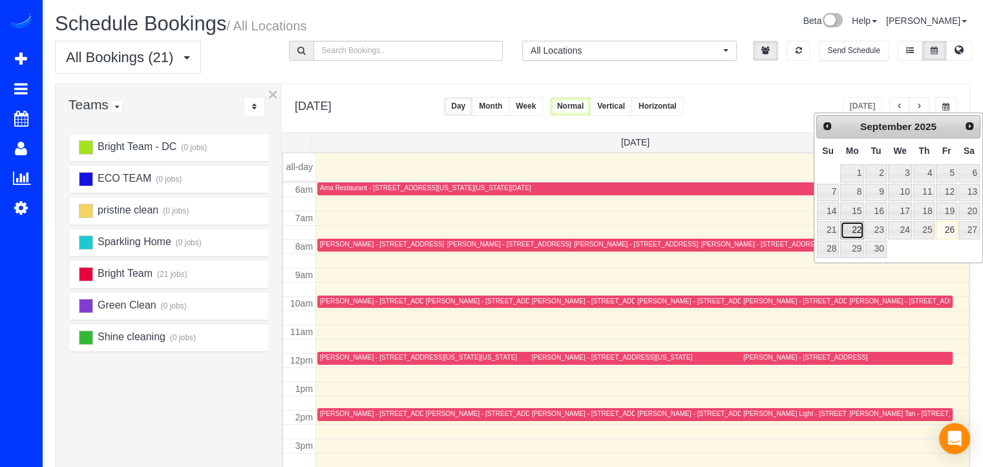
click at [850, 226] on link "22" at bounding box center [853, 229] width 24 height 17
type input "**********"
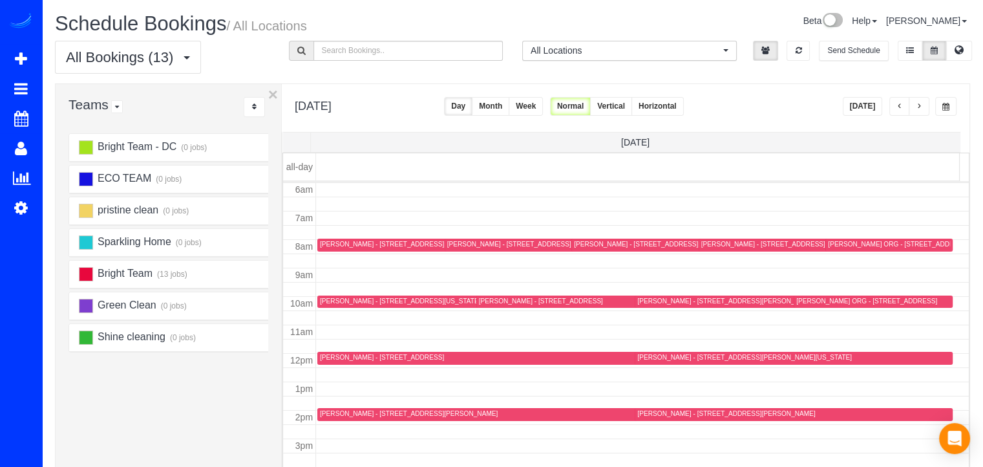
click at [709, 245] on div "Tamar Lawrence-Samuel - 121 Geneva Avenue, Silver Spring, MD 20910" at bounding box center [763, 244] width 124 height 8
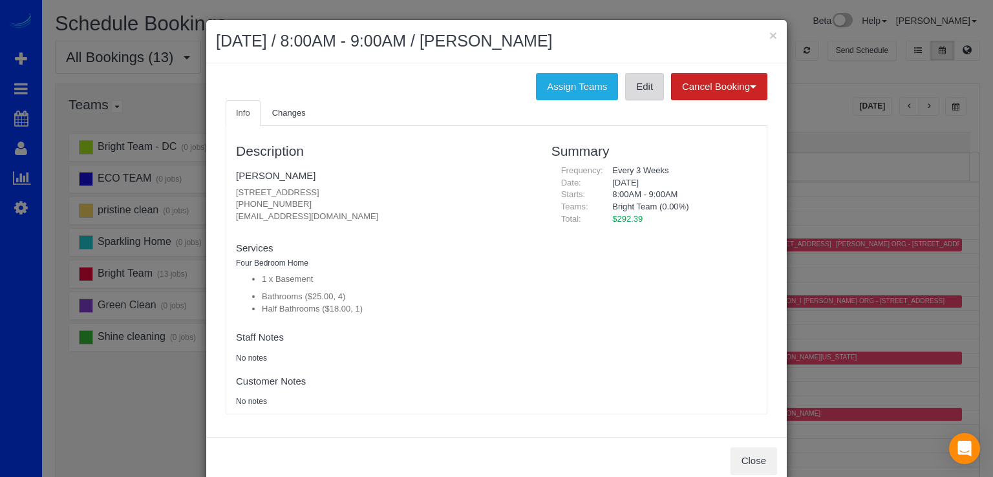
click at [642, 83] on link "Edit" at bounding box center [644, 86] width 39 height 27
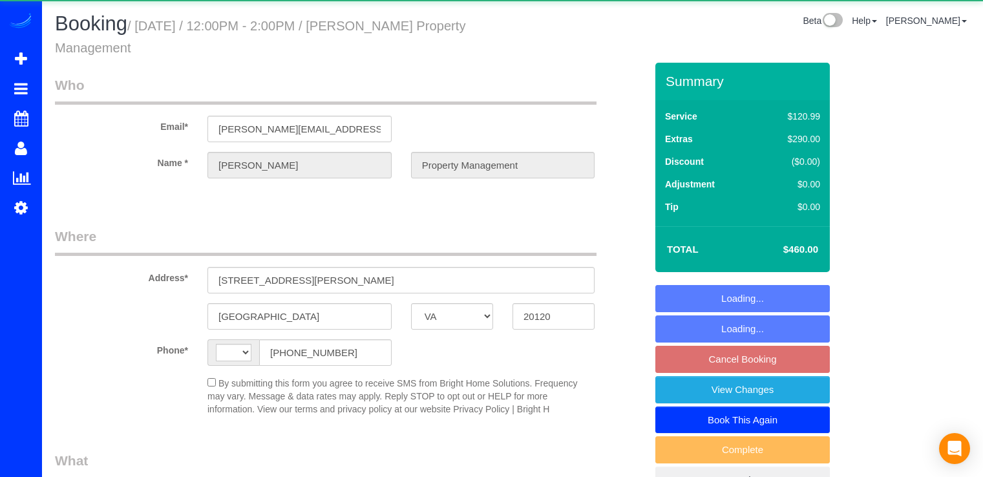
select select "VA"
select select "2"
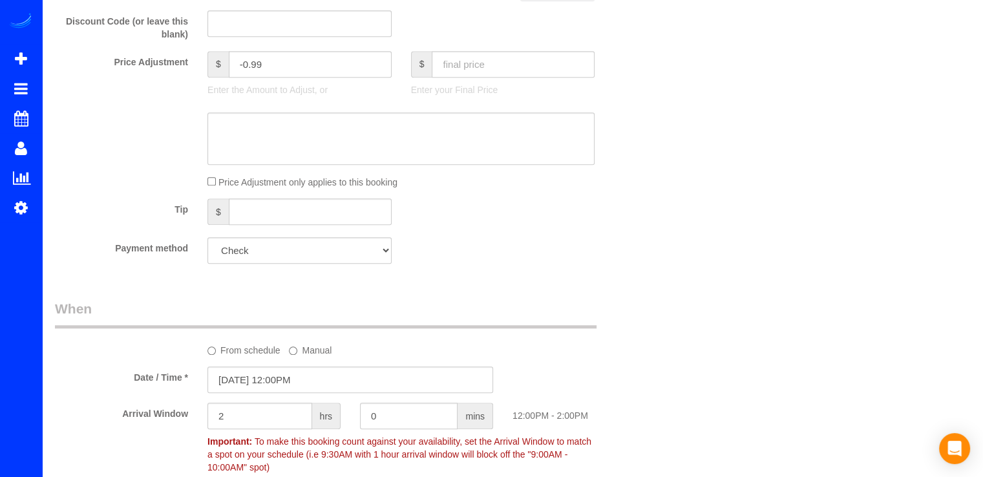
select select "string:[GEOGRAPHIC_DATA]"
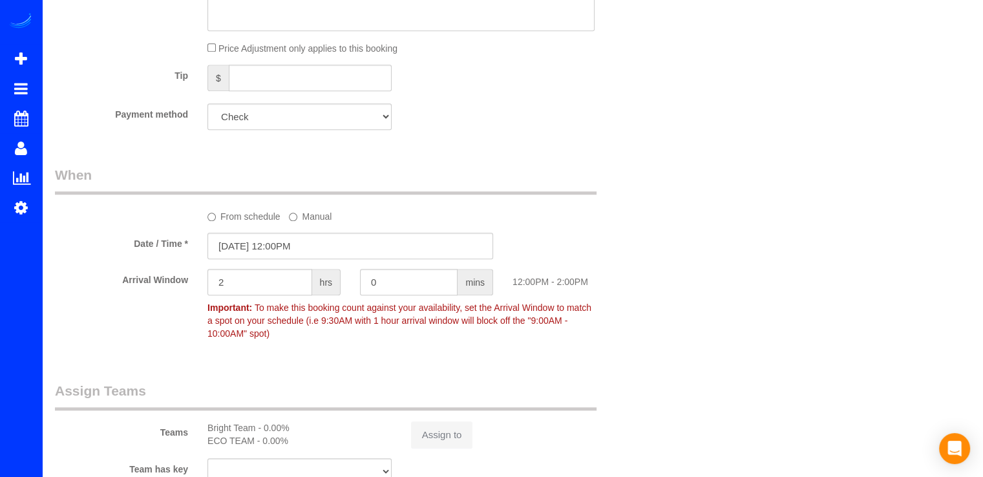
select select "2"
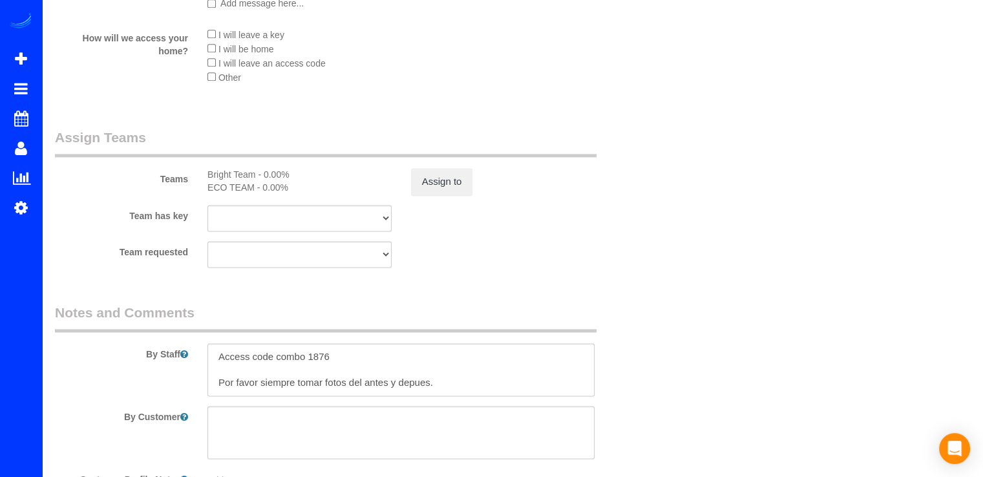
scroll to position [1896, 0]
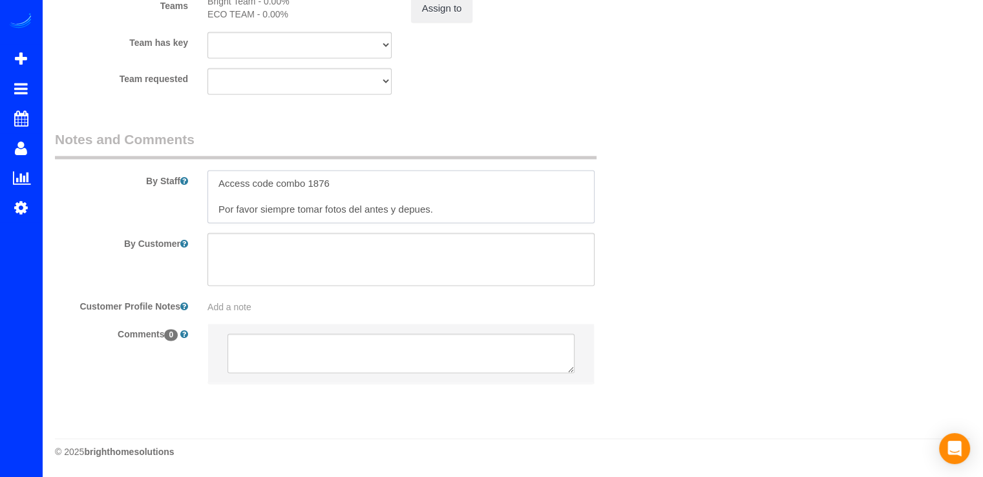
click at [351, 182] on textarea at bounding box center [401, 196] width 387 height 53
type textarea "Access code combo 1876 Por favor siempre tomar fotos del antes y depues."
select select "object:871"
type textarea "Access code combo 1876 Codigo Por favor siempre tomar fotos del antes y depues."
select select "object:877"
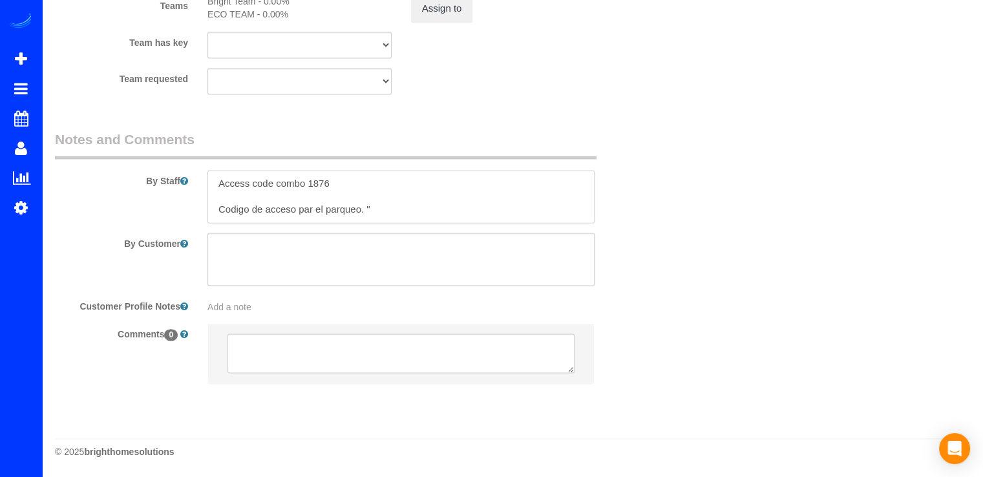
paste textarea "If unable to scan the QR code, you can enter the access code 50654900."
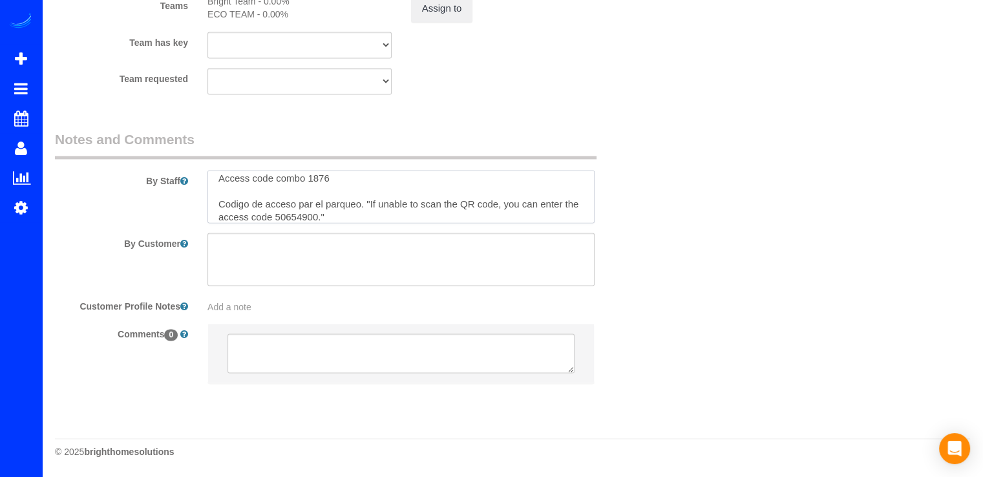
click at [365, 202] on textarea at bounding box center [401, 196] width 387 height 53
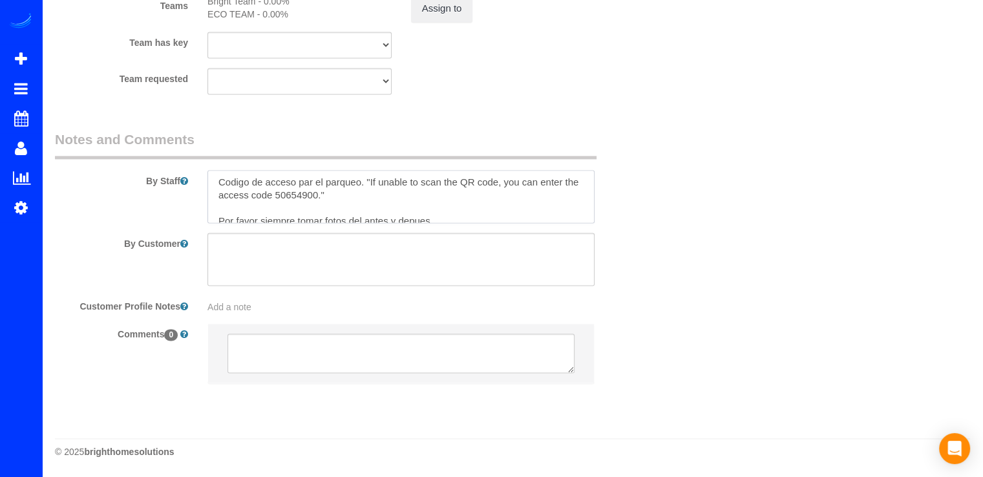
scroll to position [39, 0]
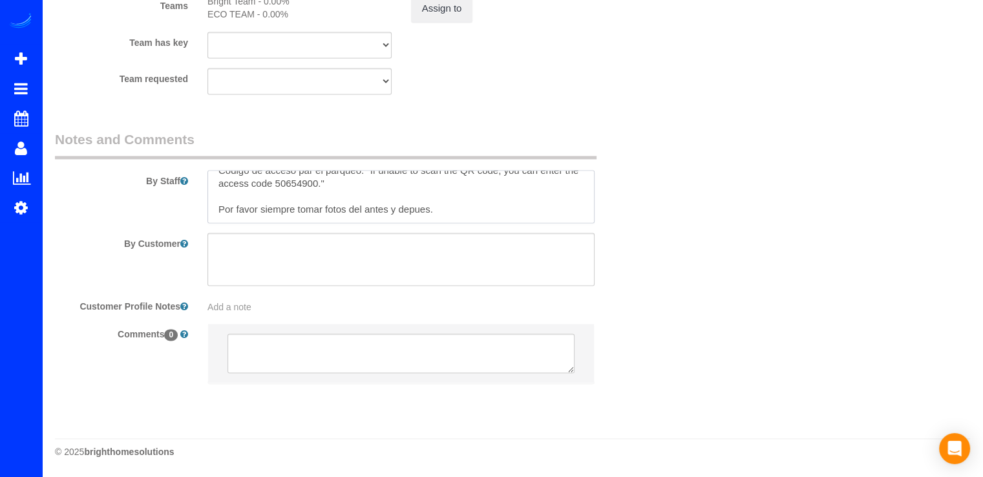
click at [348, 189] on textarea at bounding box center [401, 196] width 387 height 53
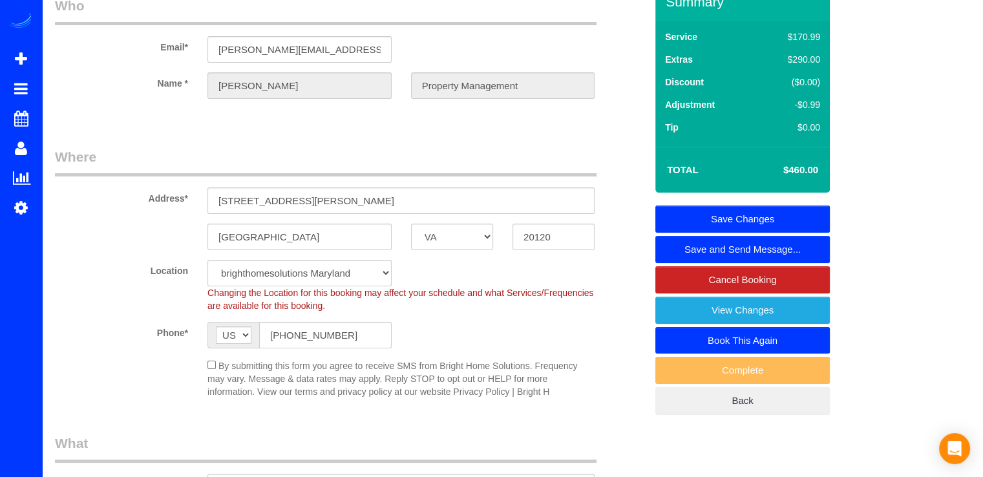
scroll to position [0, 0]
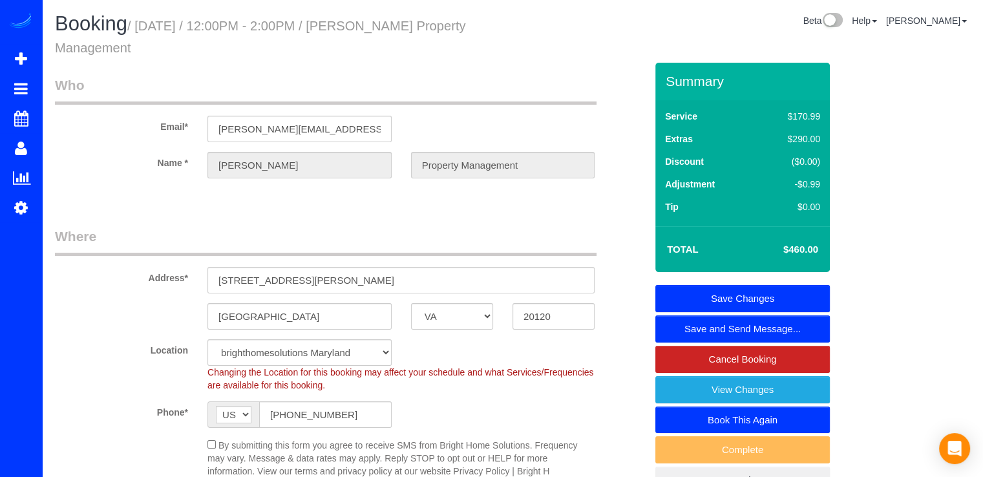
type textarea "Access code combo 1876 Codigo de acceso par el parqueo. "If unable to scan the …"
click at [764, 292] on link "Save Changes" at bounding box center [743, 298] width 175 height 27
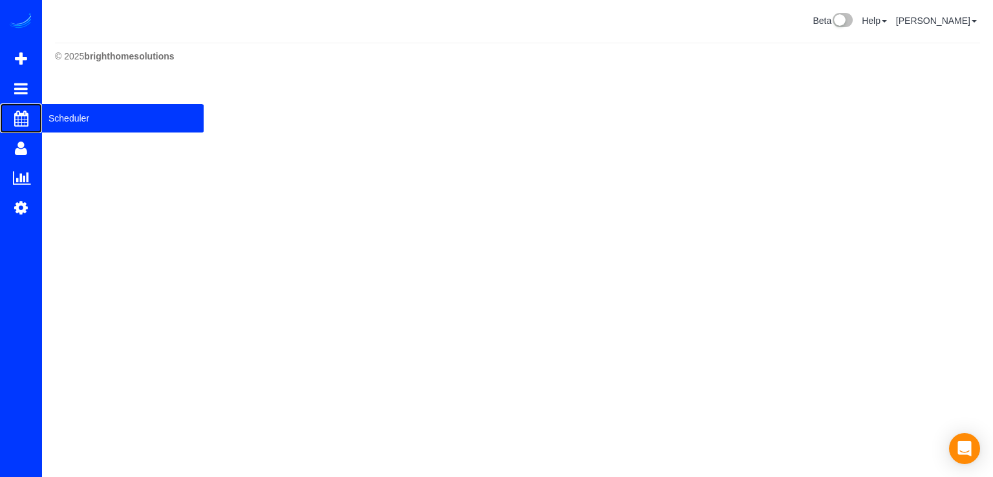
click at [57, 117] on span "Scheduler" at bounding box center [123, 118] width 162 height 30
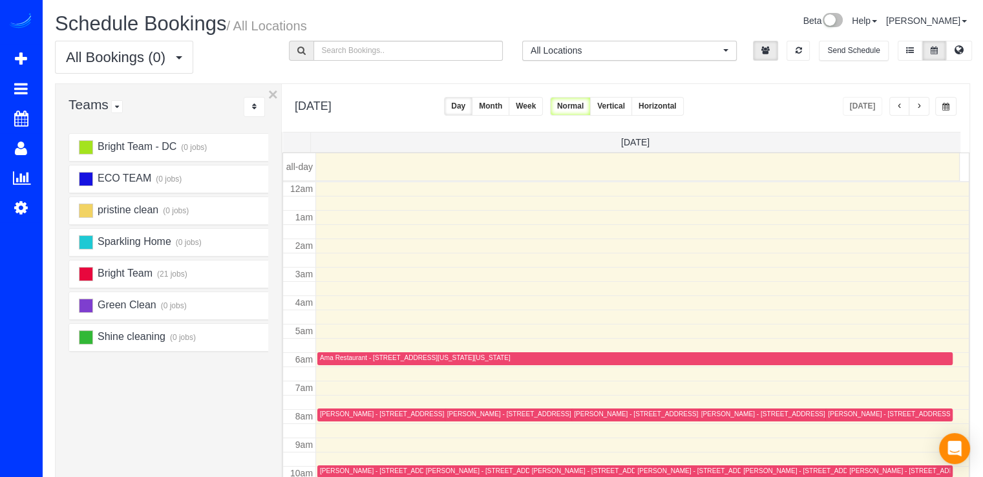
scroll to position [170, 0]
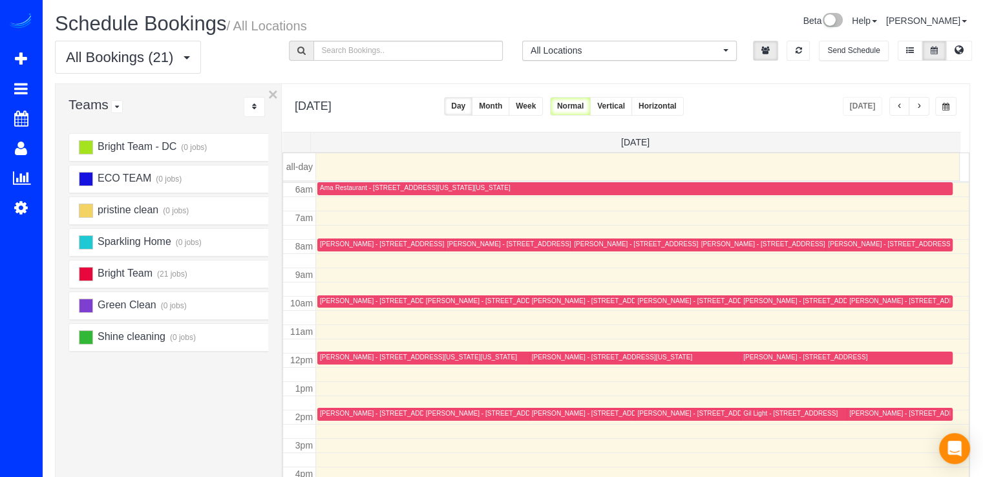
click at [897, 104] on span "button" at bounding box center [900, 107] width 6 height 8
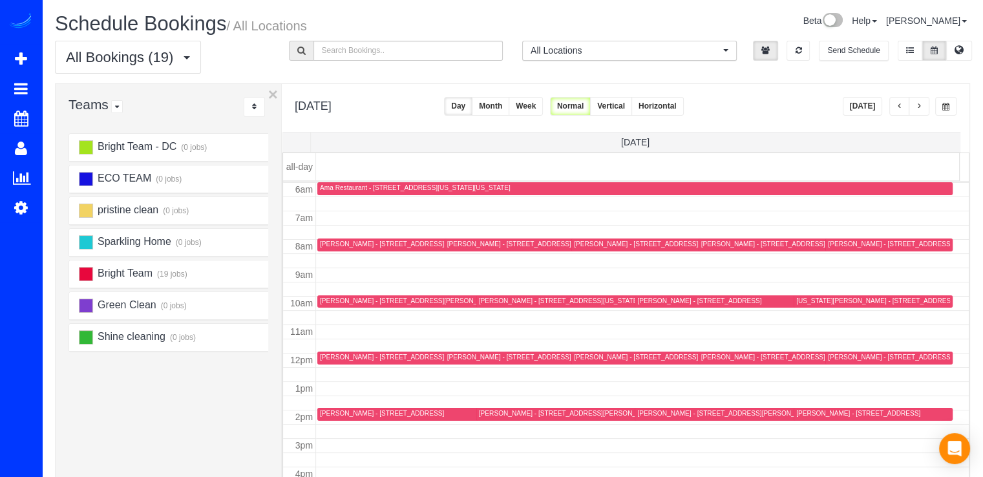
click at [602, 243] on div "Deborah List - 5306 Sherrill Avenue, Chevy Chase, MD 20815" at bounding box center [689, 244] width 231 height 8
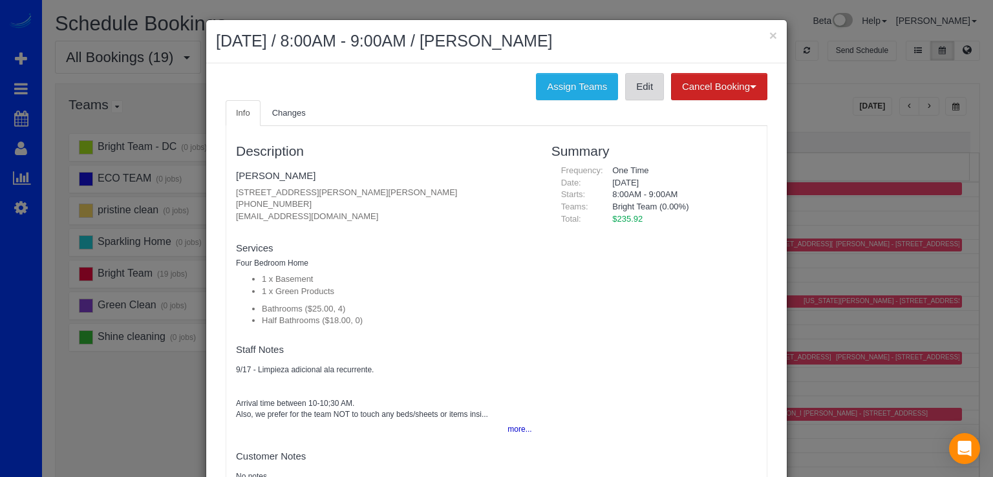
click at [652, 89] on link "Edit" at bounding box center [644, 86] width 39 height 27
click at [760, 32] on h2 "September 25, 2025 / 8:00AM - 9:00AM / Deborah List" at bounding box center [496, 41] width 561 height 23
click at [769, 32] on button "×" at bounding box center [773, 35] width 8 height 14
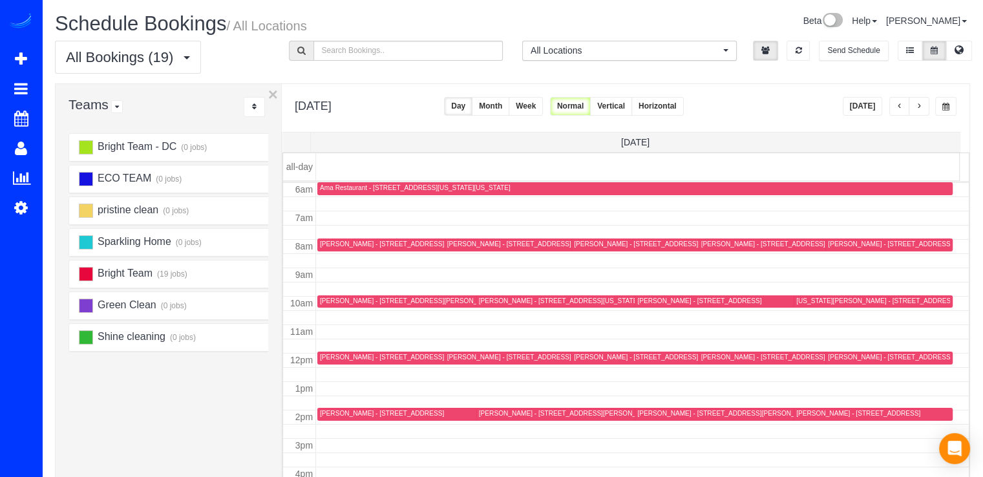
click at [597, 356] on div "Jim Mathews - 22 Melbourne Ave, Silver Spring, MD 20901" at bounding box center [636, 357] width 124 height 8
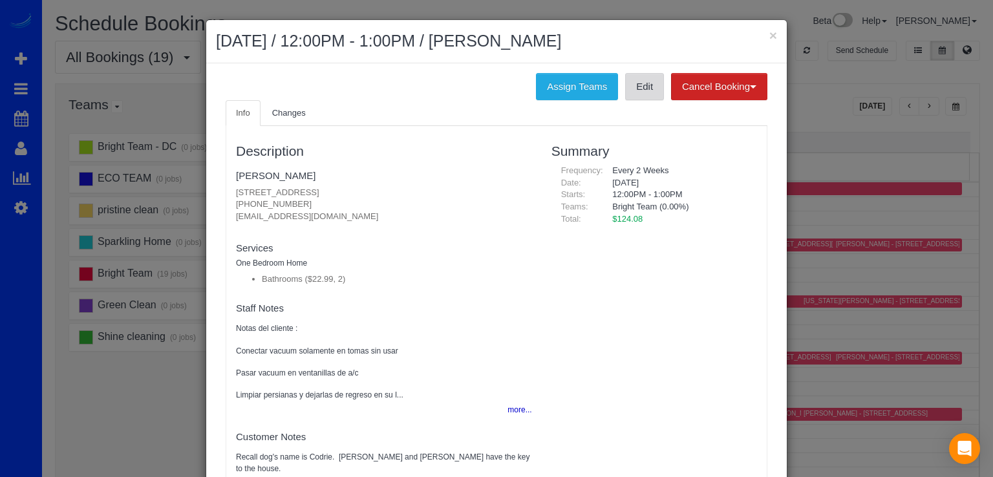
click at [625, 80] on link "Edit" at bounding box center [644, 86] width 39 height 27
click at [769, 36] on button "×" at bounding box center [773, 35] width 8 height 14
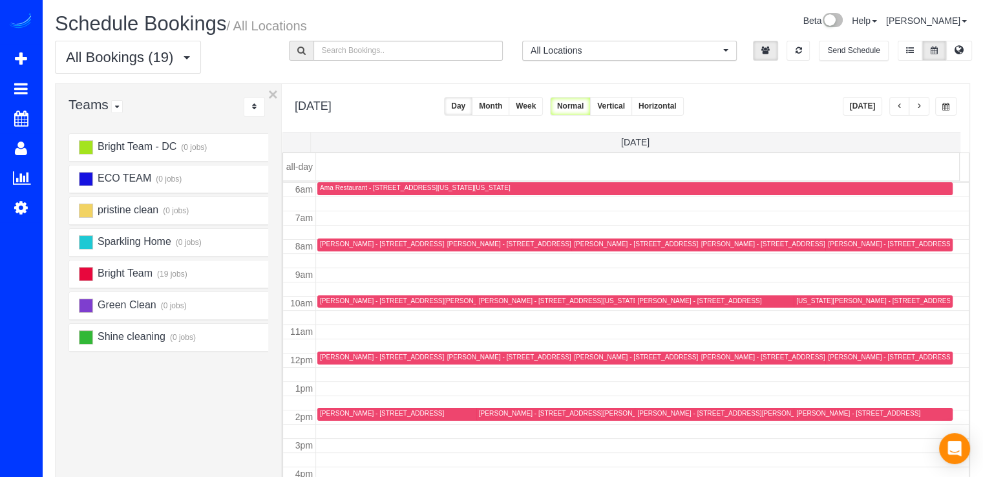
click at [489, 414] on div "Julia Curlee - 3712 Woodley Rd Nw, Washington, DC 20016" at bounding box center [586, 413] width 215 height 8
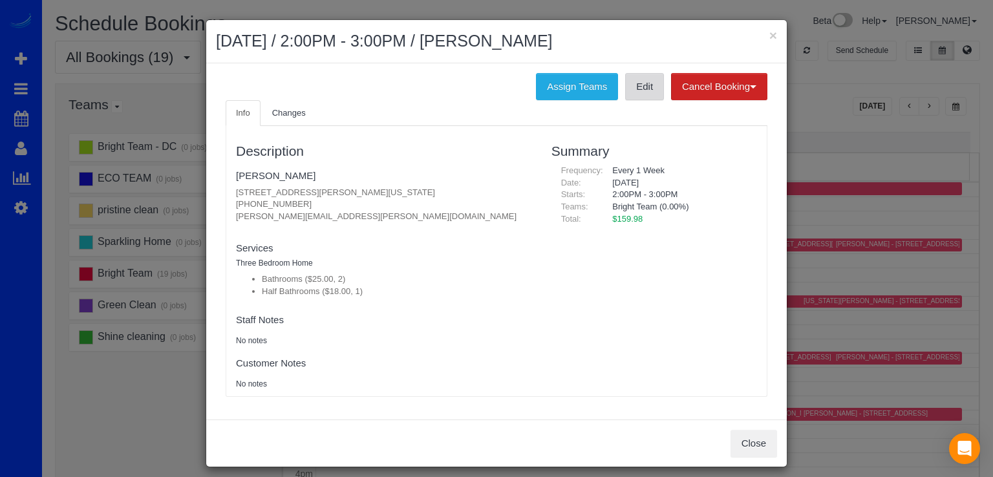
click at [628, 94] on link "Edit" at bounding box center [644, 86] width 39 height 27
click at [772, 29] on button "×" at bounding box center [773, 35] width 8 height 14
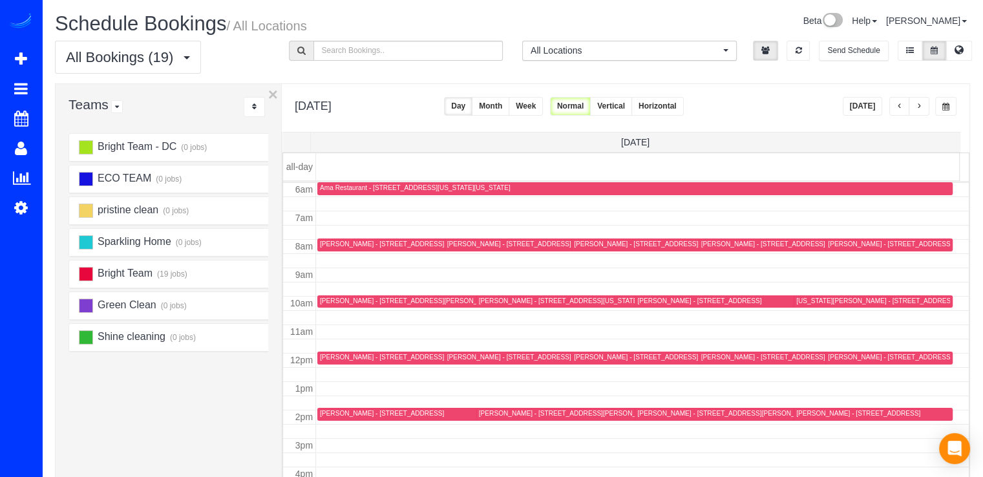
click at [916, 103] on button "button" at bounding box center [919, 106] width 21 height 19
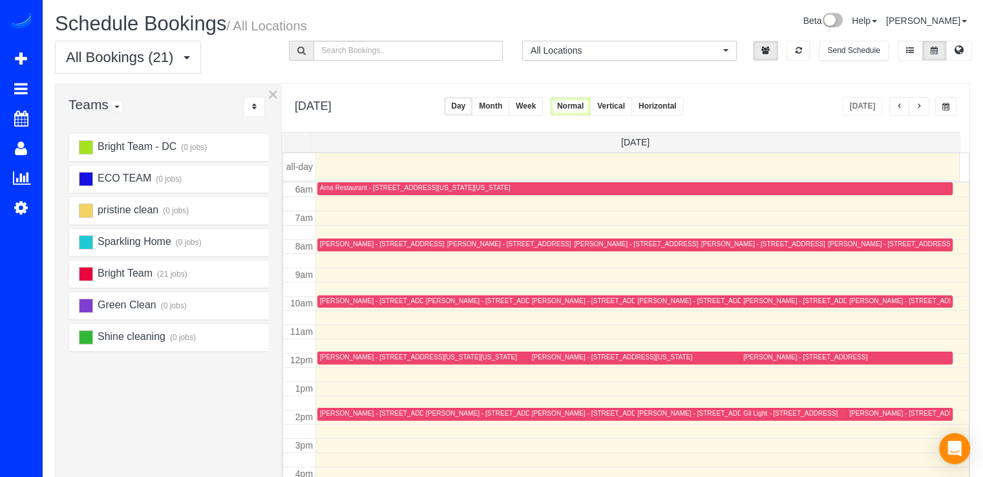
click at [897, 107] on span "button" at bounding box center [900, 107] width 6 height 8
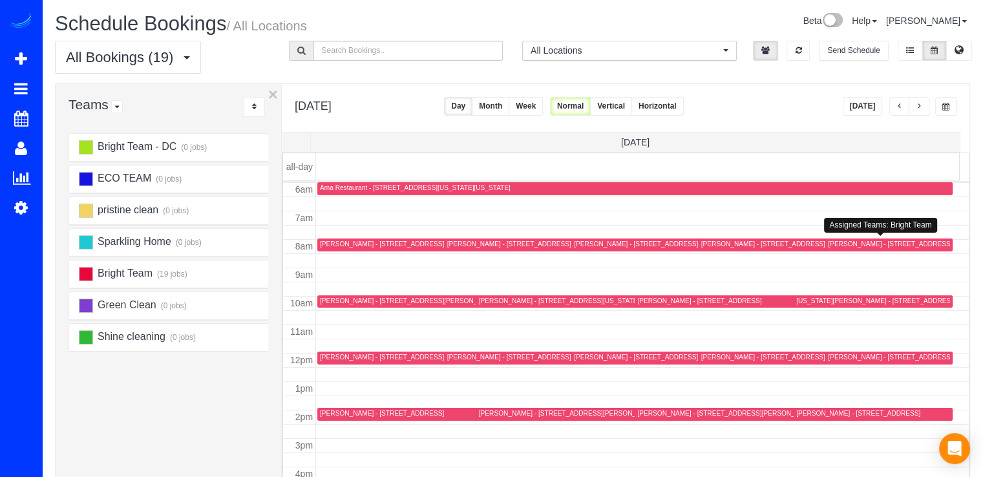
click at [831, 240] on div "Susanne Anderson - 19017 St Albert Dr, Brookville, MD 20833" at bounding box center [917, 244] width 178 height 8
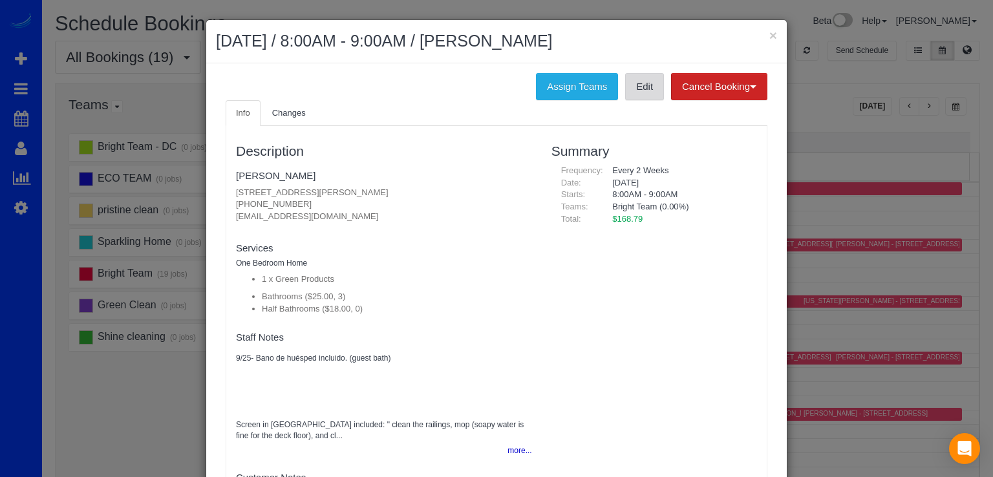
click at [625, 98] on link "Edit" at bounding box center [644, 86] width 39 height 27
click at [763, 34] on h2 "September 25, 2025 / 8:00AM - 9:00AM / Susanne Anderson" at bounding box center [496, 41] width 561 height 23
click at [769, 32] on button "×" at bounding box center [773, 35] width 8 height 14
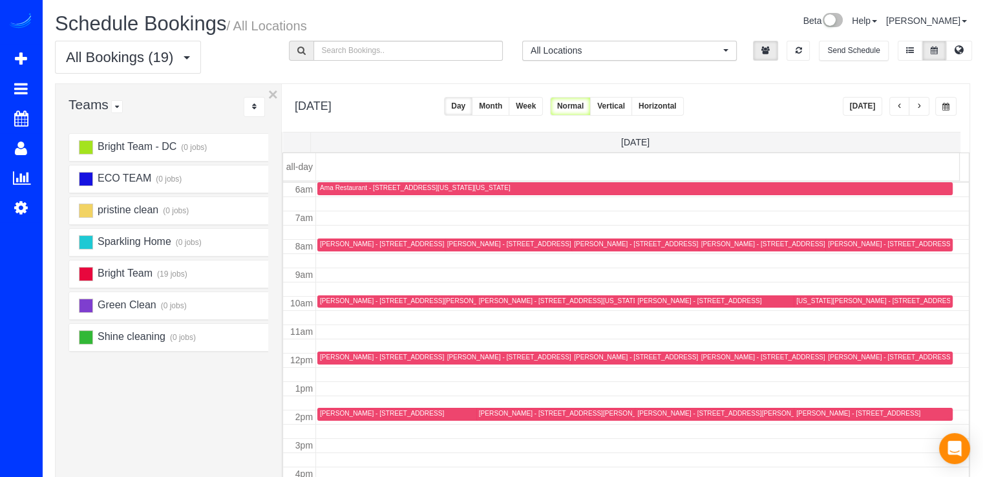
click at [332, 299] on div "Royela Joyce - 3506 Dunlop St, Chevy Chase, MD 20815" at bounding box center [409, 301] width 178 height 8
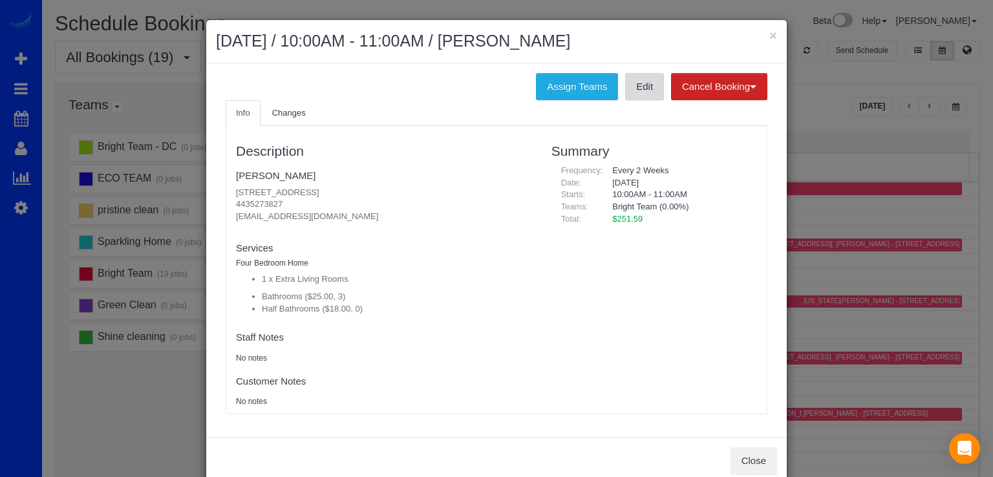
click at [648, 90] on link "Edit" at bounding box center [644, 86] width 39 height 27
click at [761, 30] on h2 "September 25, 2025 / 10:00AM - 11:00AM / Royela Joyce" at bounding box center [496, 41] width 561 height 23
click at [762, 31] on h2 "September 25, 2025 / 10:00AM - 11:00AM / Royela Joyce" at bounding box center [496, 41] width 561 height 23
click at [769, 36] on button "×" at bounding box center [773, 35] width 8 height 14
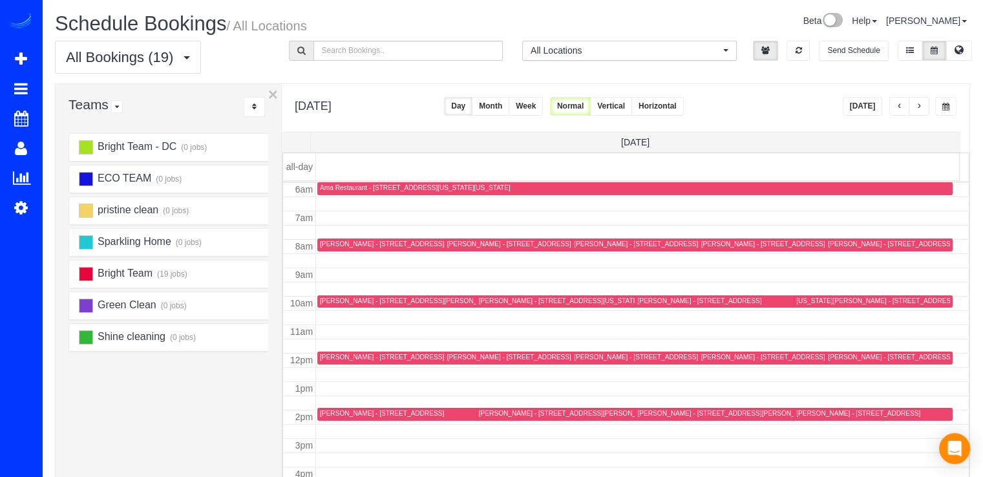
click at [835, 353] on div "Ty Sharp - 1025 1st St Se, Apt 702, Washington, DC 20003" at bounding box center [908, 357] width 160 height 8
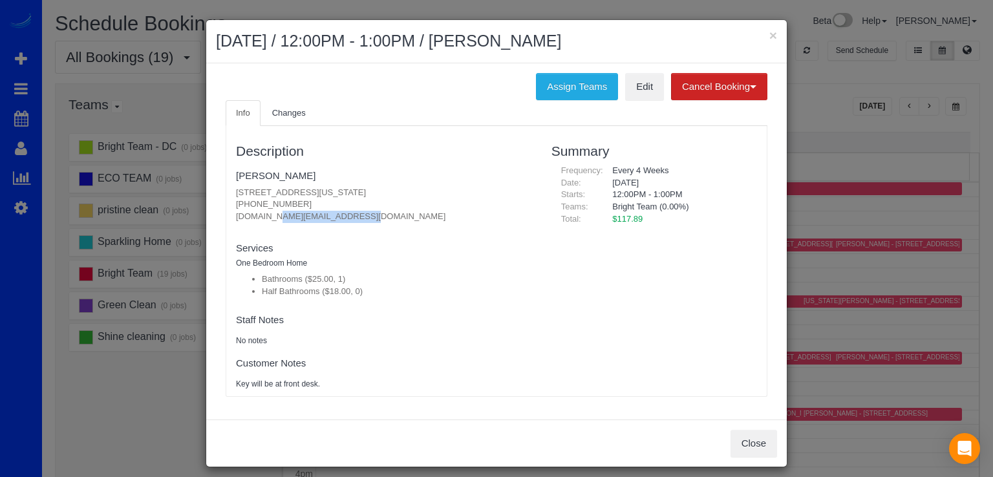
drag, startPoint x: 223, startPoint y: 217, endPoint x: 345, endPoint y: 213, distance: 121.6
click at [345, 213] on div "Description Ty Sharp 1025 1st St Se, Apt 702, Washington, DC 20003 (859) 329-98…" at bounding box center [384, 261] width 316 height 257
click at [644, 93] on link "Edit" at bounding box center [644, 86] width 39 height 27
click at [769, 34] on button "×" at bounding box center [773, 35] width 8 height 14
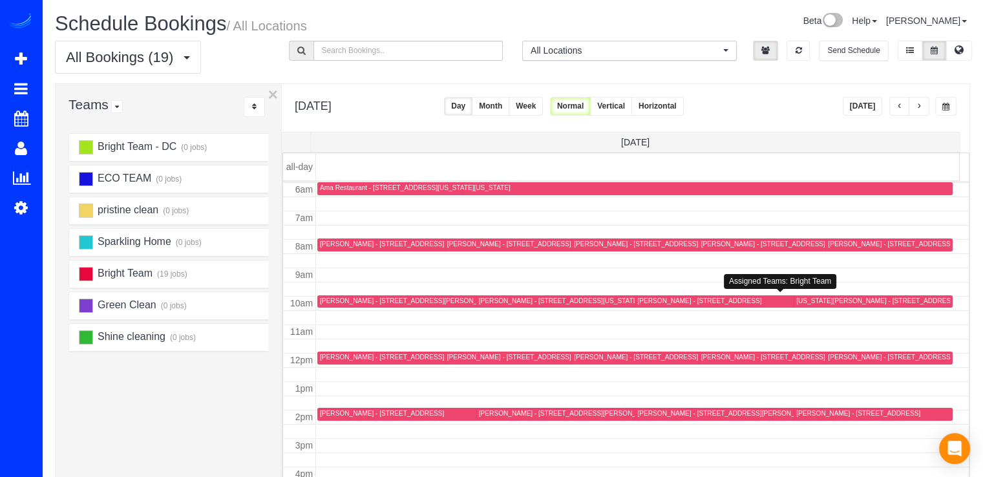
click at [647, 305] on div "Trisha Ritzenmberg - 15 Burning Tree Ct, Bethesda, MD 20817" at bounding box center [786, 302] width 299 height 10
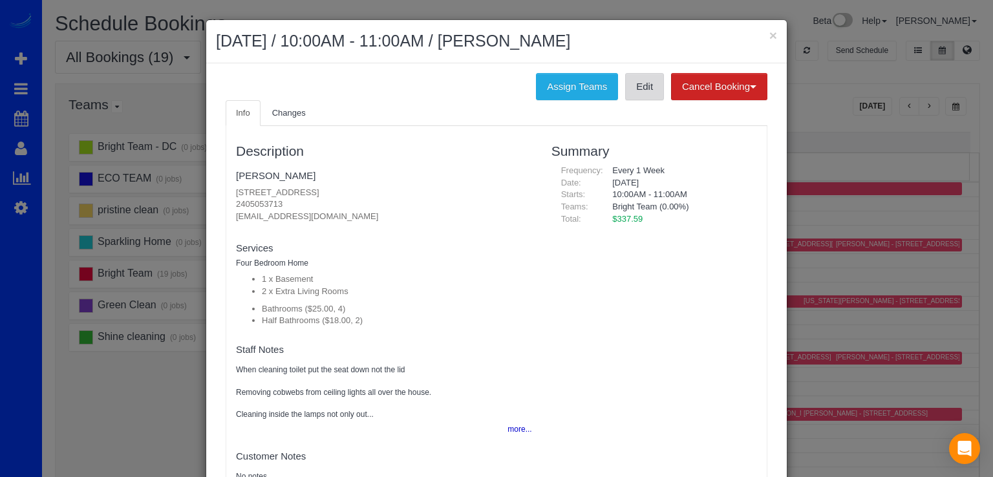
click at [637, 92] on link "Edit" at bounding box center [644, 86] width 39 height 27
click at [769, 37] on button "×" at bounding box center [773, 35] width 8 height 14
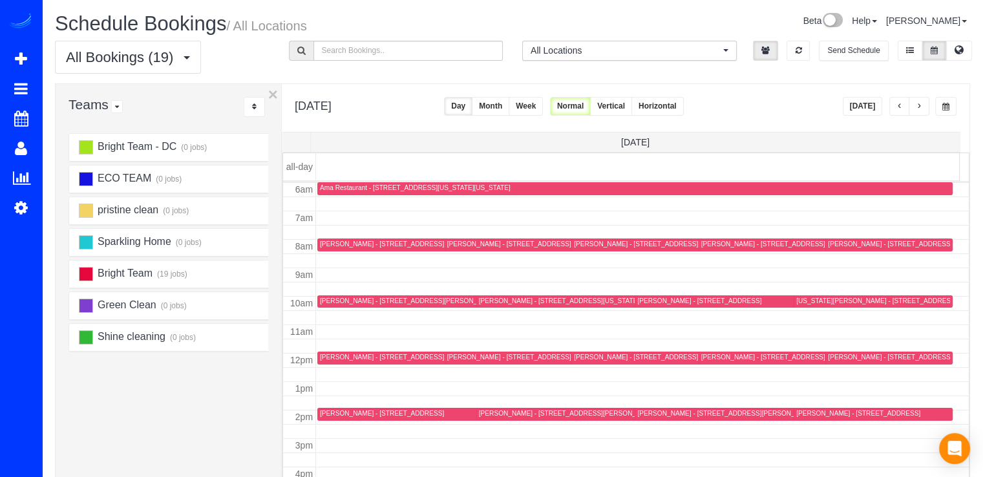
click at [809, 412] on div "Melanie Yanez - 9436 Rosehill Dr, Bethesda, MD 20817" at bounding box center [859, 413] width 124 height 8
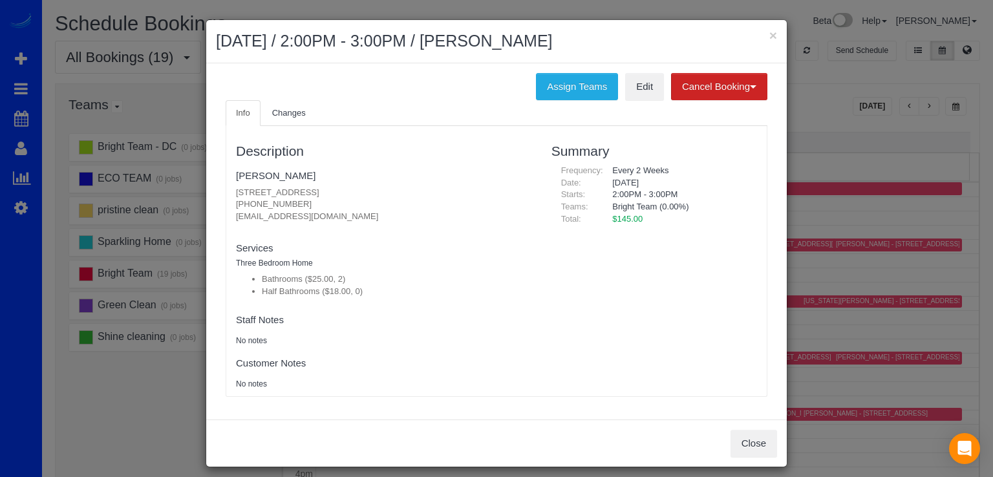
click at [638, 100] on ul "Info Changes" at bounding box center [497, 113] width 542 height 27
click at [641, 93] on link "Edit" at bounding box center [644, 86] width 39 height 27
drag, startPoint x: 773, startPoint y: 37, endPoint x: 766, endPoint y: 36, distance: 7.1
click at [770, 37] on div "× September 25, 2025 / 2:00PM - 3:00PM / Melanie Yanez" at bounding box center [496, 41] width 581 height 43
click at [756, 32] on h2 "September 25, 2025 / 2:00PM - 3:00PM / Melanie Yanez" at bounding box center [496, 41] width 561 height 23
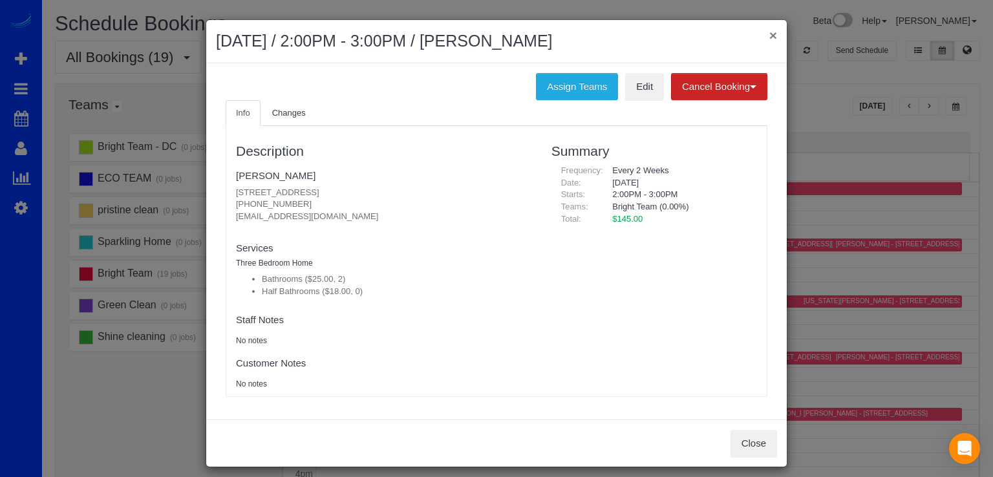
click at [769, 32] on button "×" at bounding box center [773, 35] width 8 height 14
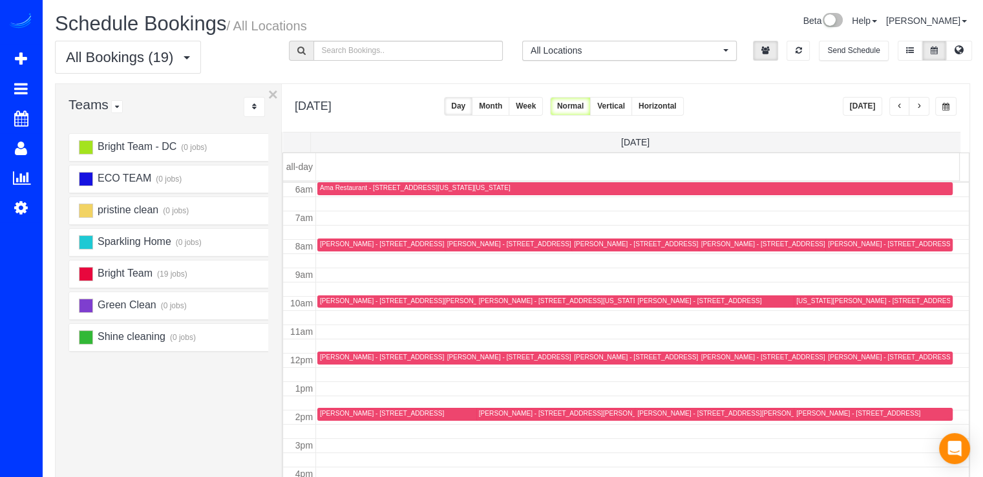
click at [918, 111] on button "button" at bounding box center [919, 106] width 21 height 19
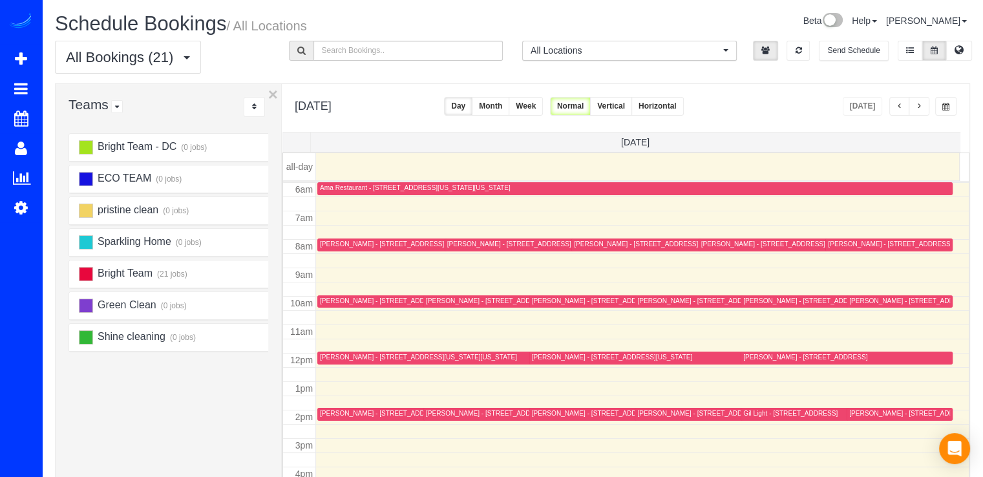
click at [336, 242] on div "Abigail Dalton - 809 Gist Avenue, Silver Spring, MD 20910" at bounding box center [409, 244] width 178 height 8
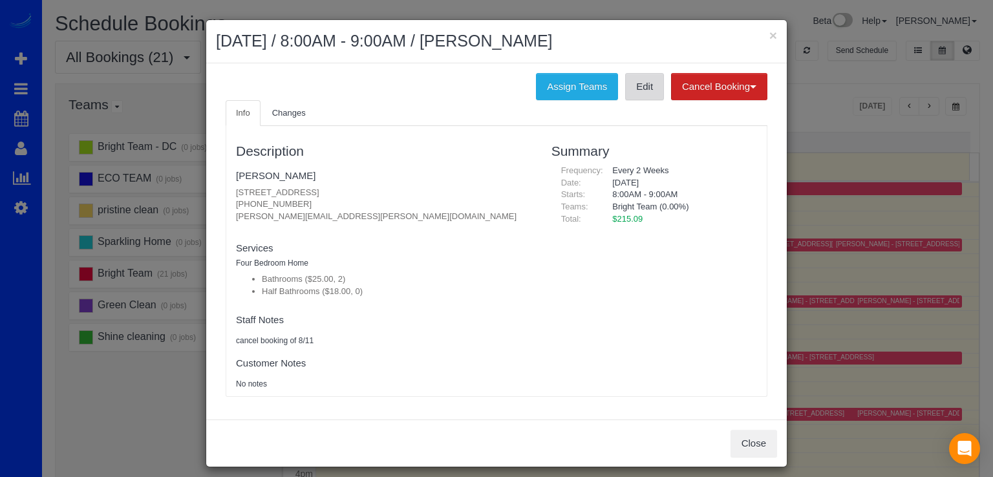
click at [637, 91] on link "Edit" at bounding box center [644, 86] width 39 height 27
drag, startPoint x: 797, startPoint y: 34, endPoint x: 787, endPoint y: 34, distance: 9.1
click at [792, 34] on div "× September 26, 2025 / 8:00AM - 9:00AM / Abigail Dalton Assign Teams Edit Cance…" at bounding box center [496, 238] width 993 height 477
click at [771, 32] on button "×" at bounding box center [773, 35] width 8 height 14
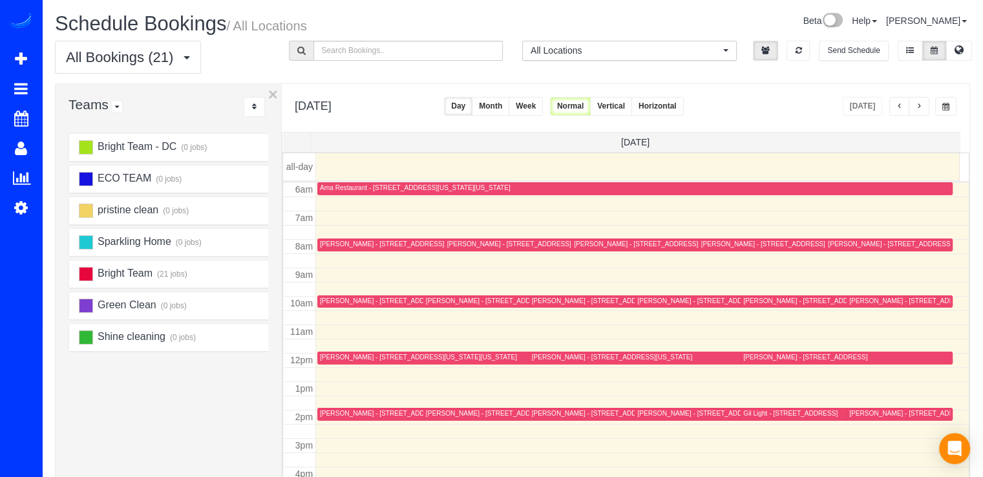
click at [862, 304] on div "Talia Miranda - 5720 Oregon Ave Nw, Washington,, DC 20015" at bounding box center [900, 302] width 101 height 10
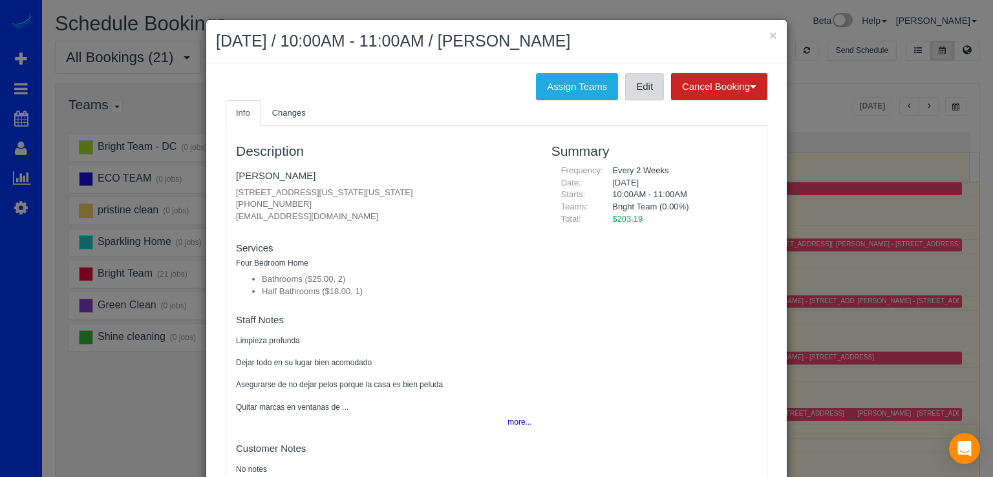
click at [642, 96] on link "Edit" at bounding box center [644, 86] width 39 height 27
click at [771, 33] on button "×" at bounding box center [773, 35] width 8 height 14
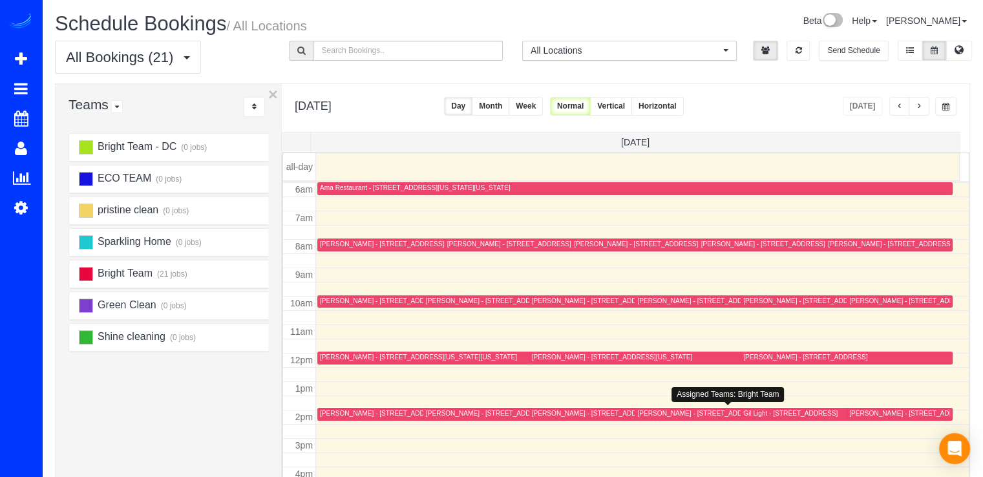
click at [654, 414] on div "Cora Brooks - 10213 Daphney House Way, Rockville, MD 20850" at bounding box center [726, 413] width 178 height 8
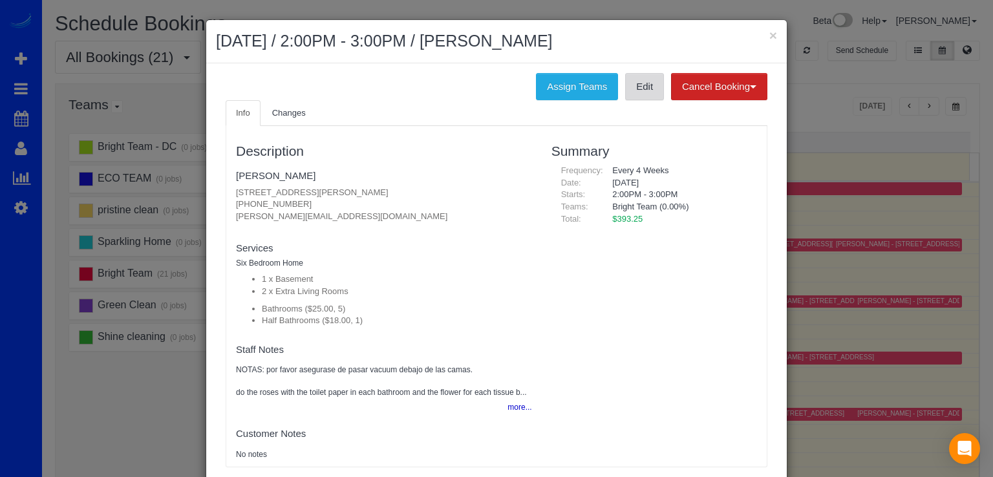
click at [628, 87] on link "Edit" at bounding box center [644, 86] width 39 height 27
click at [769, 34] on button "×" at bounding box center [773, 35] width 8 height 14
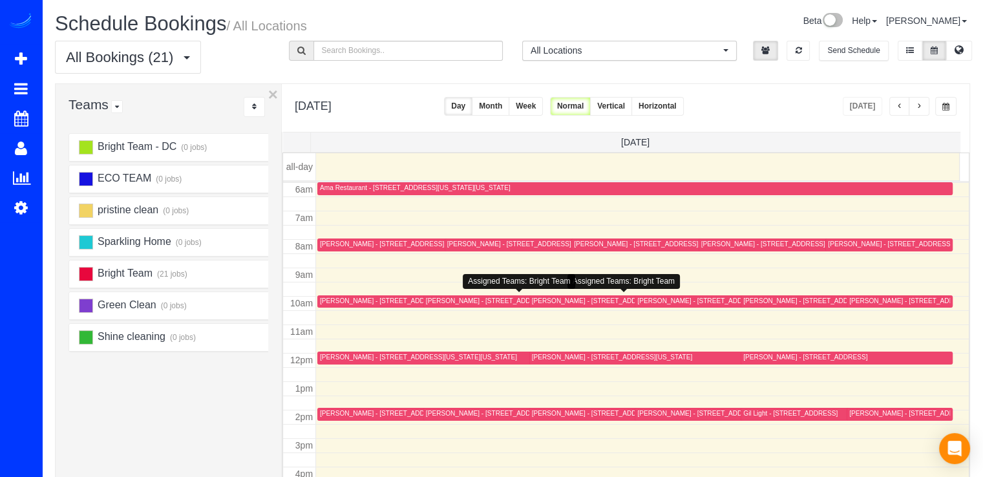
click at [451, 297] on div "Christina Puppi - 2445 N Sycamore Street, Arlington, VA 22207" at bounding box center [488, 301] width 124 height 8
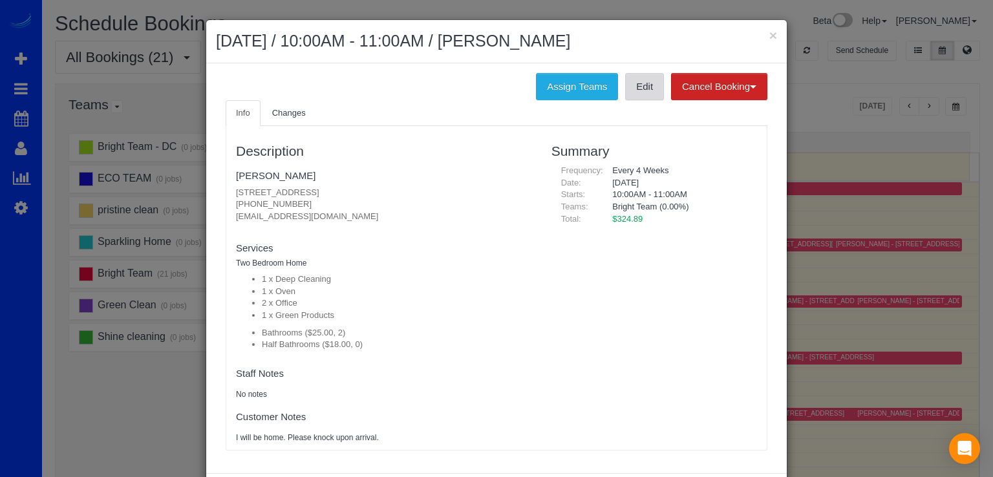
click at [650, 91] on link "Edit" at bounding box center [644, 86] width 39 height 27
click at [769, 34] on button "×" at bounding box center [773, 35] width 8 height 14
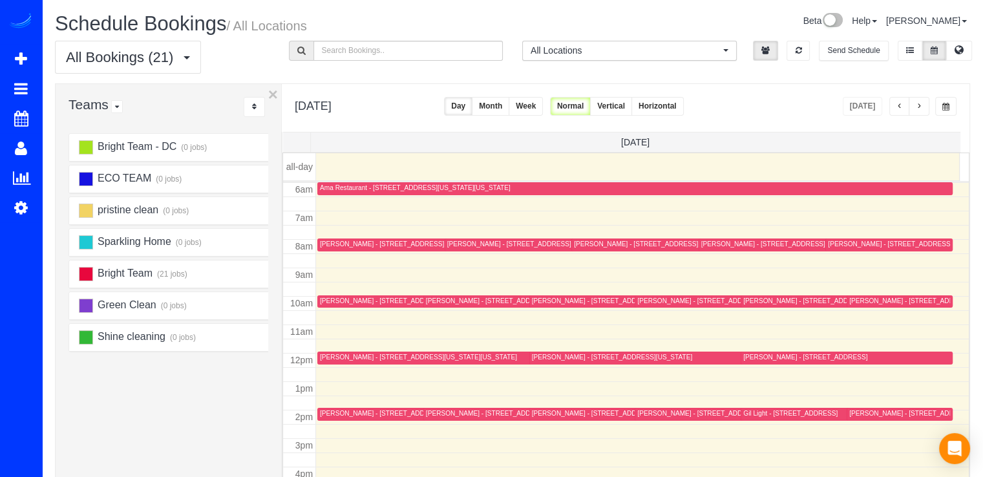
click at [461, 412] on div "Caitlin Masters - 817 Quackenbos Nw, Washington, DC 20011" at bounding box center [533, 413] width 215 height 8
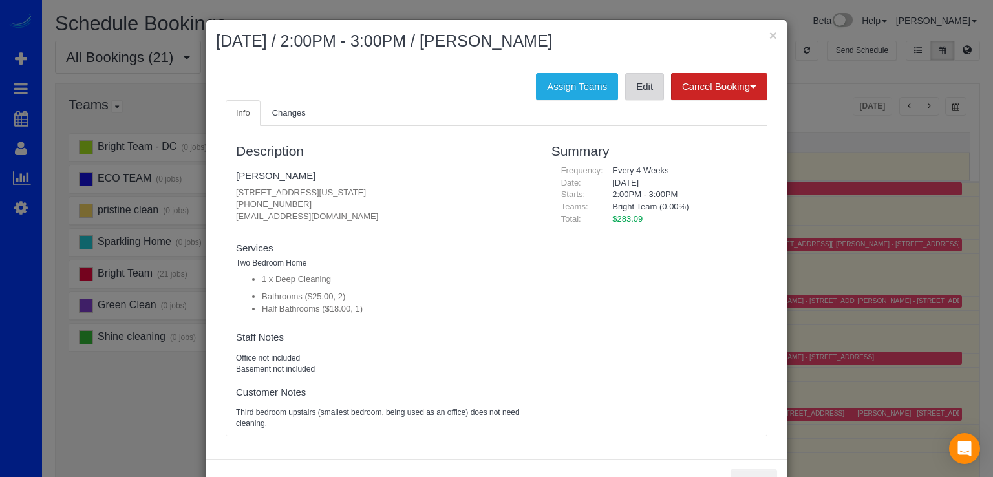
click at [632, 85] on link "Edit" at bounding box center [644, 86] width 39 height 27
click at [769, 37] on button "×" at bounding box center [773, 35] width 8 height 14
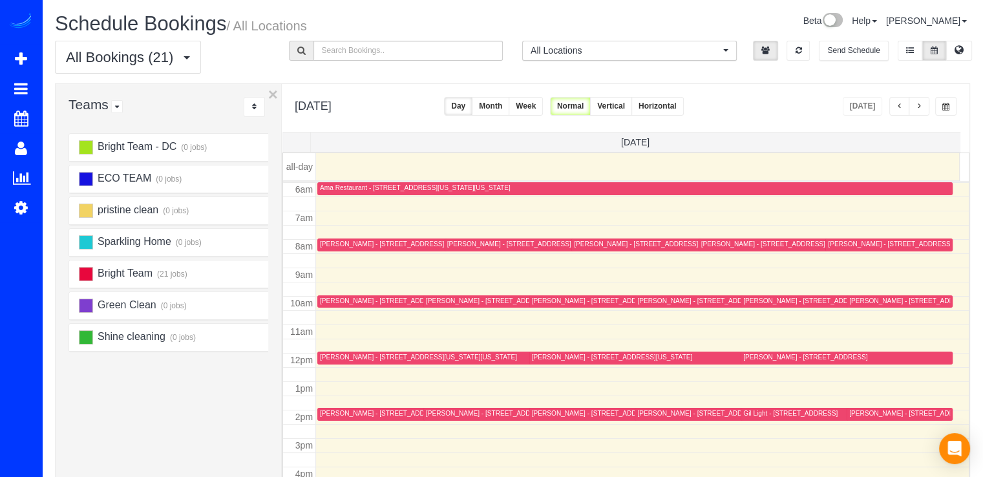
click at [750, 415] on div "Gil Light - 5114 Saratoga Ave,, Bethesda, MD 20816" at bounding box center [791, 413] width 94 height 8
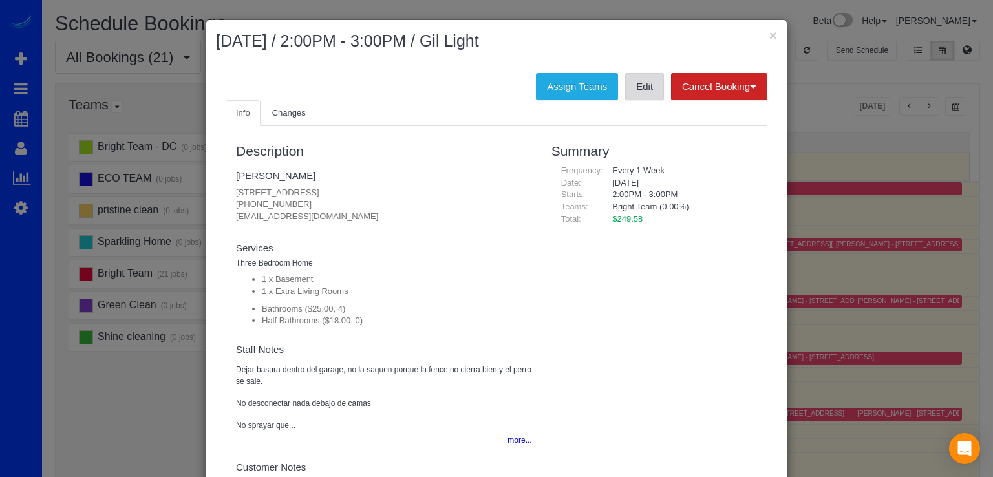
click at [629, 77] on link "Edit" at bounding box center [644, 86] width 39 height 27
click at [771, 37] on button "×" at bounding box center [773, 35] width 8 height 14
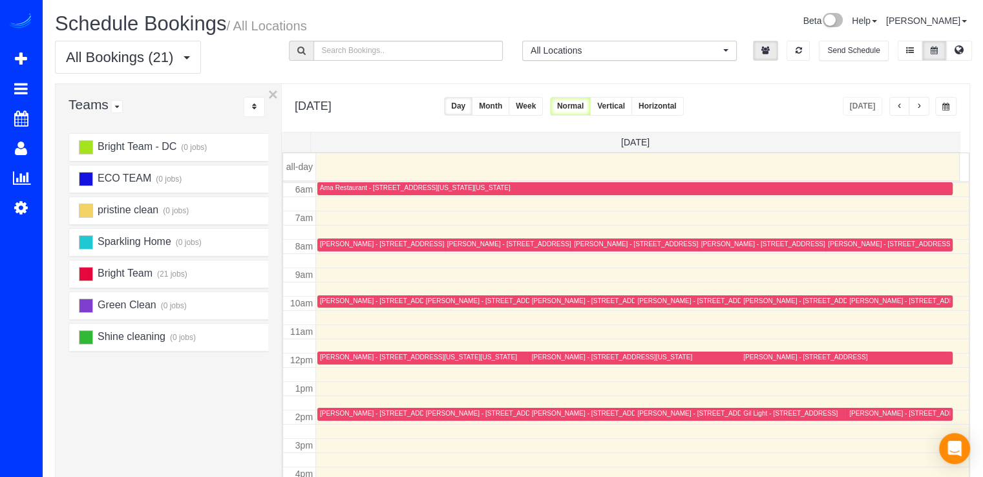
click at [545, 297] on div "Jeremy Bauer-Wolf - 481 Ridge Street Nw, Washington, DC 20001" at bounding box center [612, 301] width 160 height 8
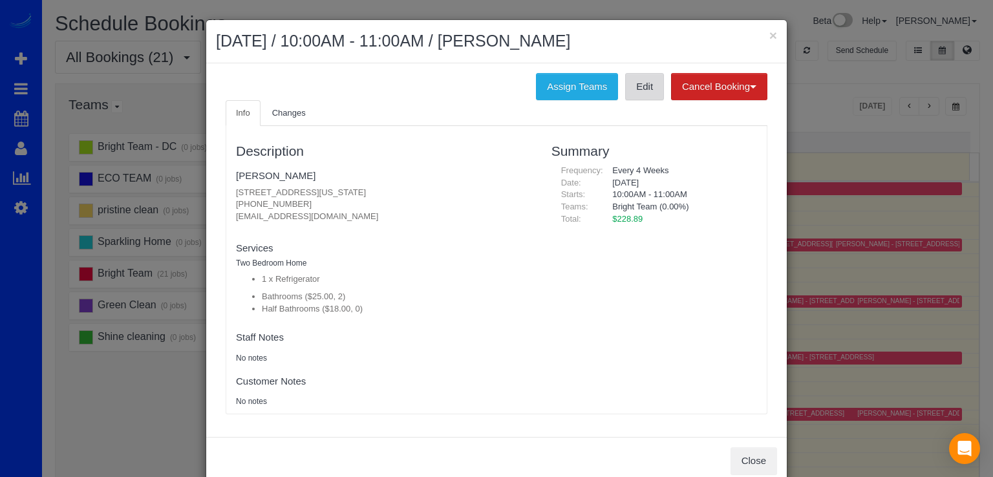
click at [630, 88] on link "Edit" at bounding box center [644, 86] width 39 height 27
click at [769, 32] on button "×" at bounding box center [773, 35] width 8 height 14
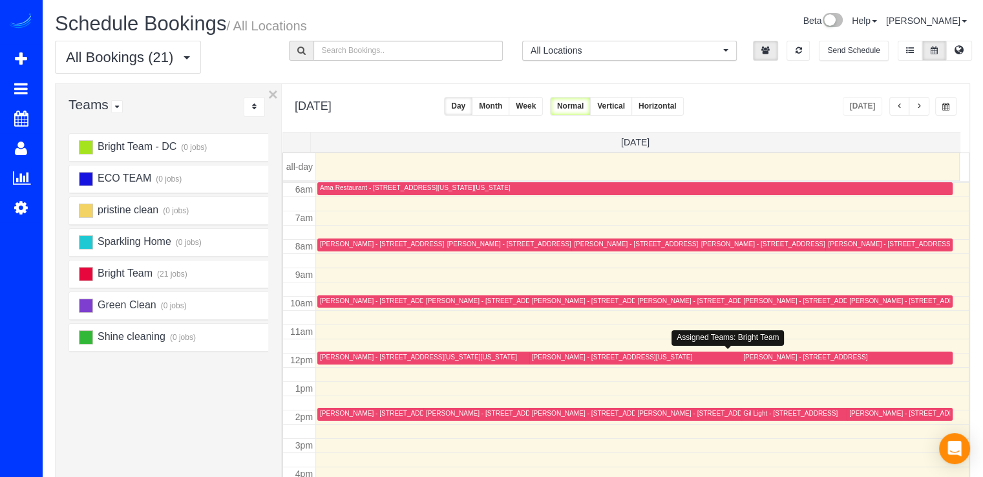
click at [541, 359] on div "Jess Feinberg - 1350 Main Dr Nw, Washington, DC 20012" at bounding box center [612, 357] width 160 height 8
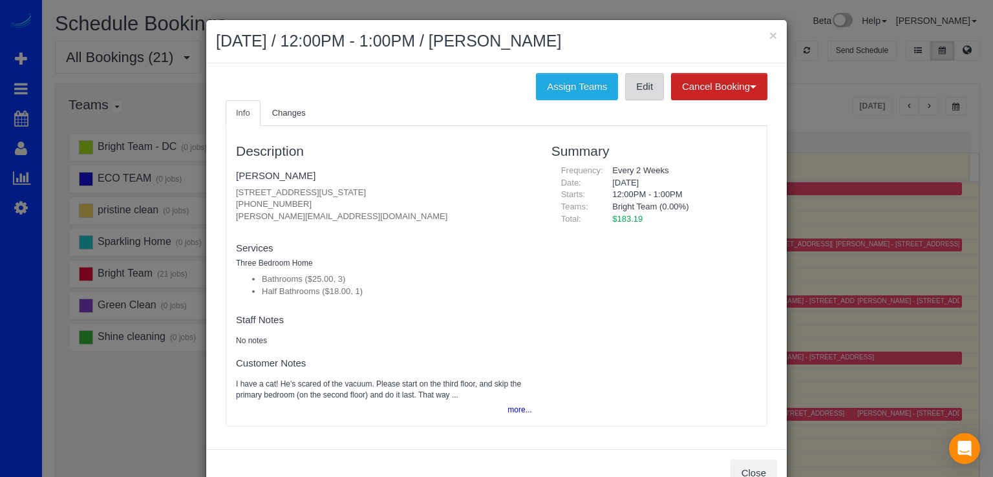
click at [635, 92] on link "Edit" at bounding box center [644, 86] width 39 height 27
click at [769, 32] on button "×" at bounding box center [773, 35] width 8 height 14
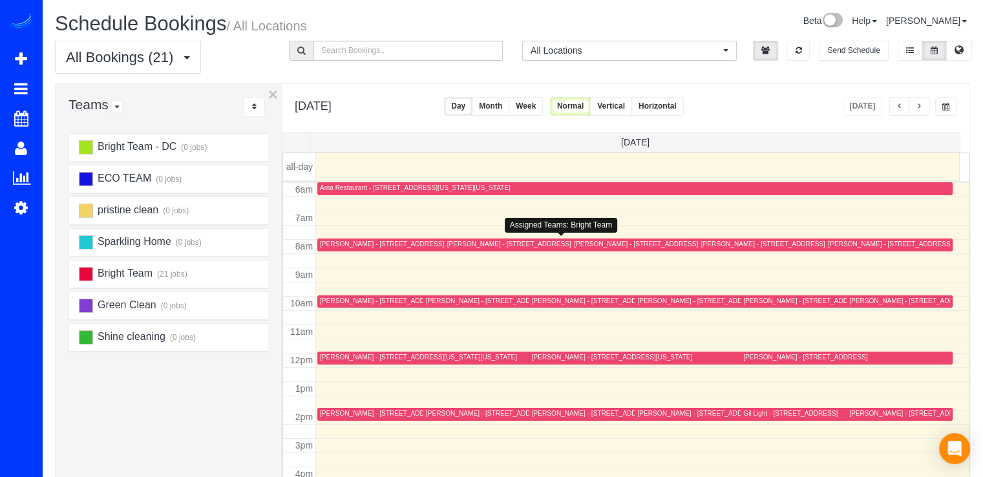
click at [464, 245] on div "Carolyn Bernstein - 6719 Selkirk Dr., Bethesda, MD 20817" at bounding box center [509, 244] width 124 height 8
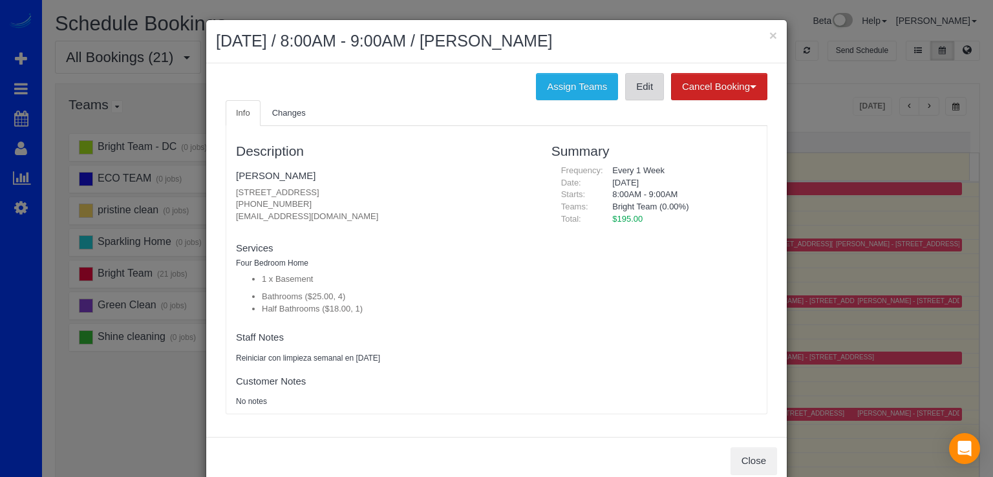
click at [646, 82] on link "Edit" at bounding box center [644, 86] width 39 height 27
click at [769, 34] on button "×" at bounding box center [773, 35] width 8 height 14
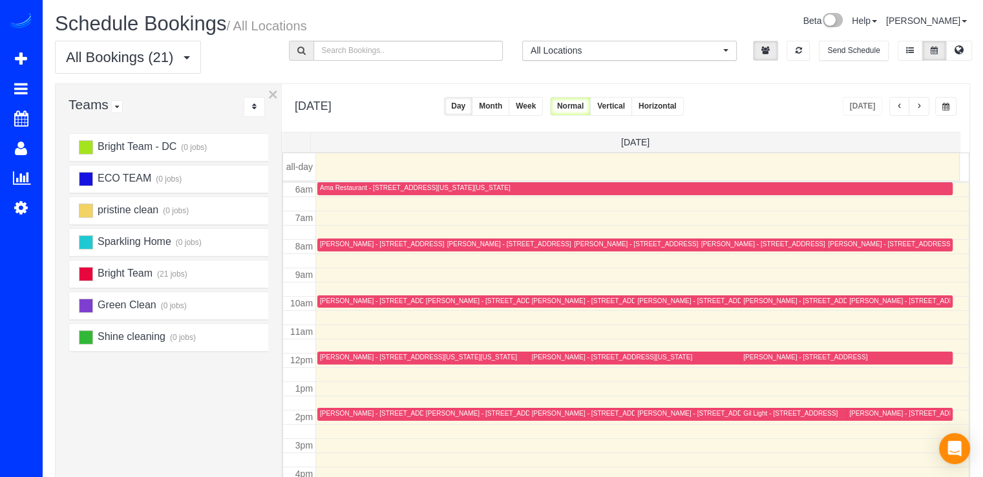
click at [444, 414] on div "Caitlin Masters - 817 Quackenbos Nw, Washington, DC 20011" at bounding box center [533, 413] width 215 height 8
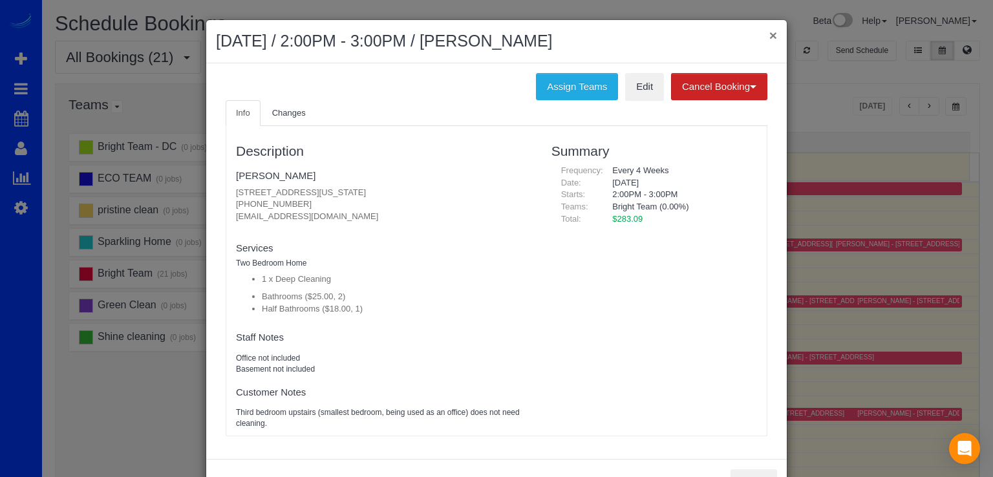
click at [769, 34] on button "×" at bounding box center [773, 35] width 8 height 14
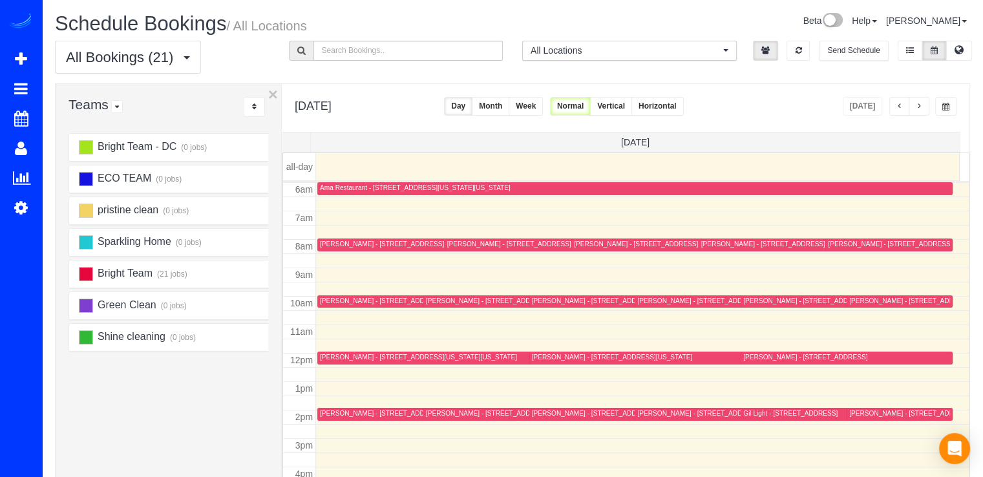
click at [744, 299] on div "Nancy Gross - 5647 Bent Branch Rd, Bethesda, MD 20816" at bounding box center [806, 301] width 124 height 8
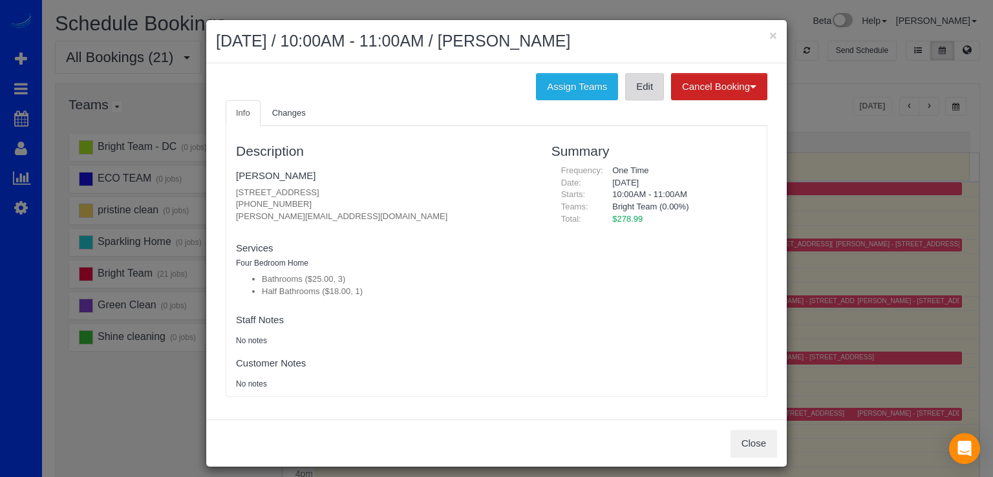
click at [630, 91] on link "Edit" at bounding box center [644, 86] width 39 height 27
click at [769, 32] on button "×" at bounding box center [773, 35] width 8 height 14
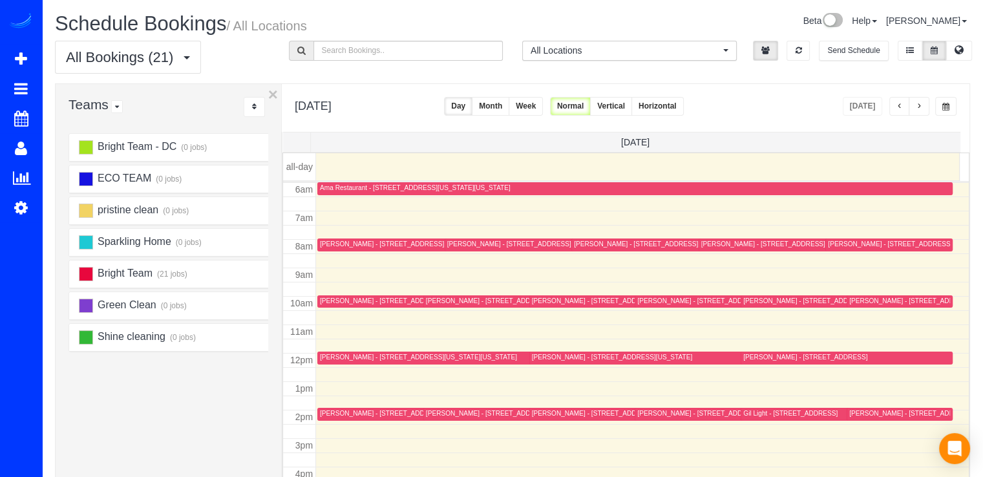
click at [851, 414] on div "Irmina Tan - 11308 Brandy Hall Ln.,, North Potomac, MD 20878" at bounding box center [939, 413] width 178 height 8
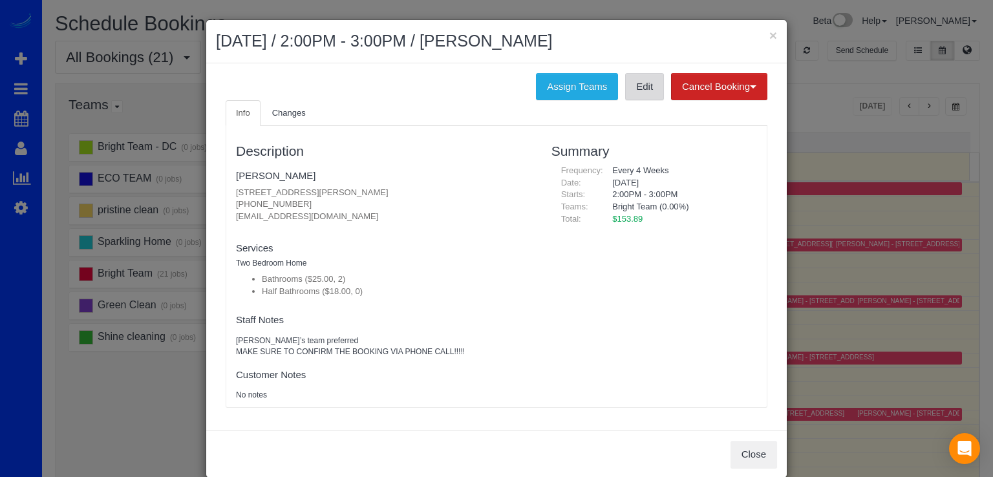
click at [644, 90] on link "Edit" at bounding box center [644, 86] width 39 height 27
click at [769, 36] on button "×" at bounding box center [773, 35] width 8 height 14
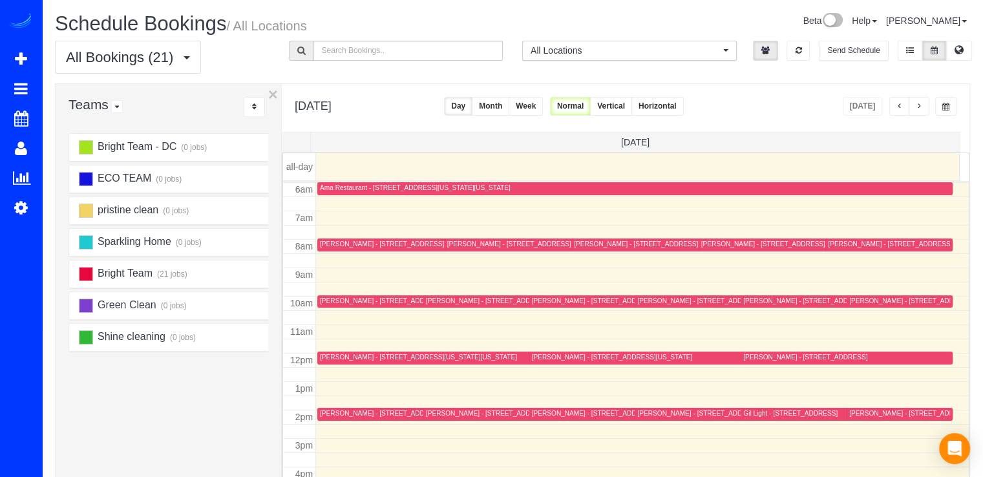
click at [853, 414] on div "Irmina Tan - 11308 Brandy Hall Ln.,, North Potomac, MD 20878" at bounding box center [939, 413] width 178 height 8
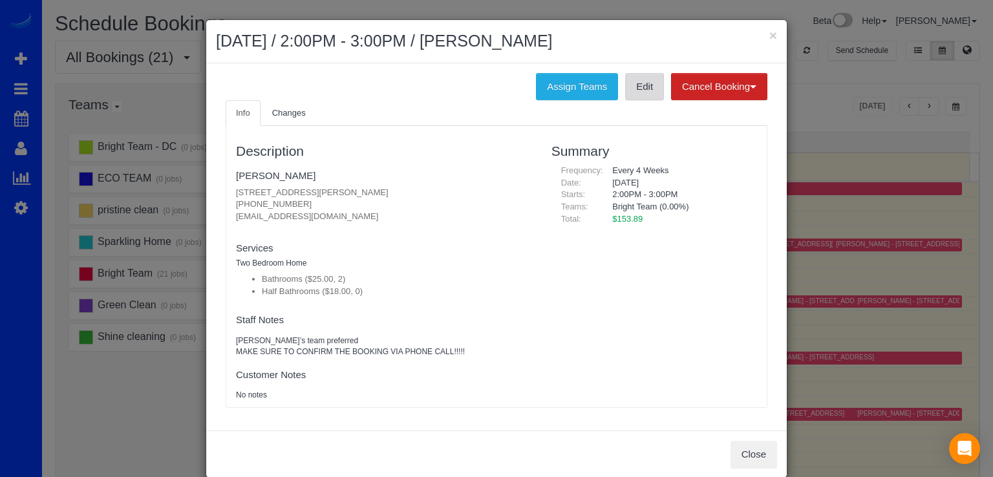
click at [627, 96] on link "Edit" at bounding box center [644, 86] width 39 height 27
click at [771, 34] on button "×" at bounding box center [773, 35] width 8 height 14
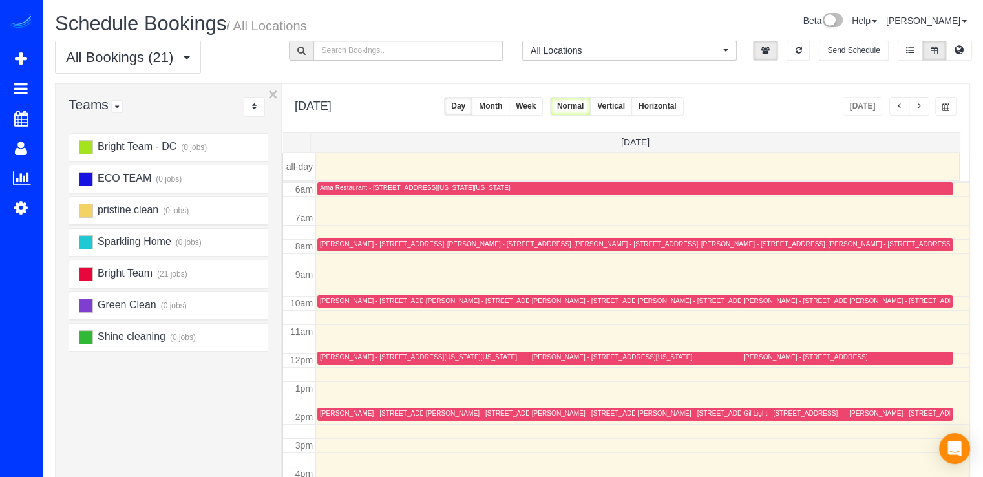
click at [835, 244] on div "Sydney Gertzog - 2125 14th St Nw, Unit 623, Washington, DC 20009" at bounding box center [908, 244] width 160 height 8
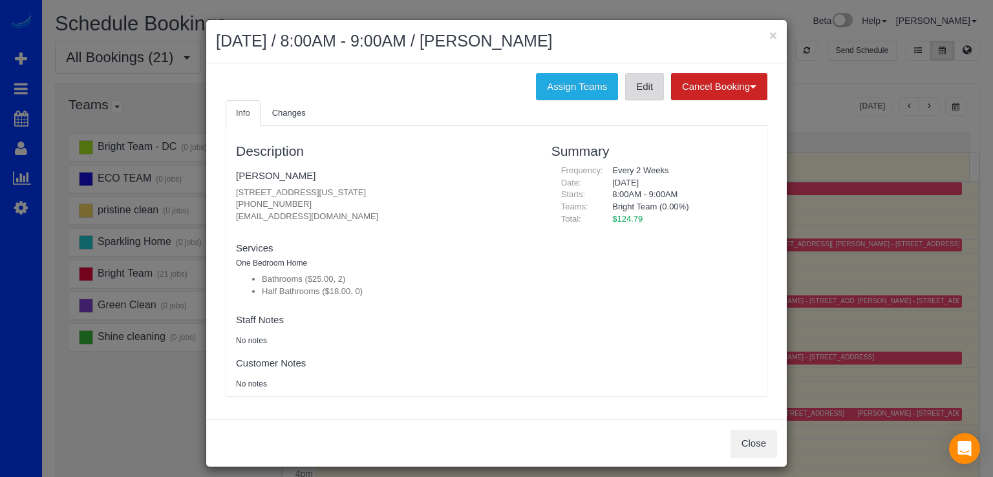
click at [640, 84] on link "Edit" at bounding box center [644, 86] width 39 height 27
click at [769, 30] on button "×" at bounding box center [773, 35] width 8 height 14
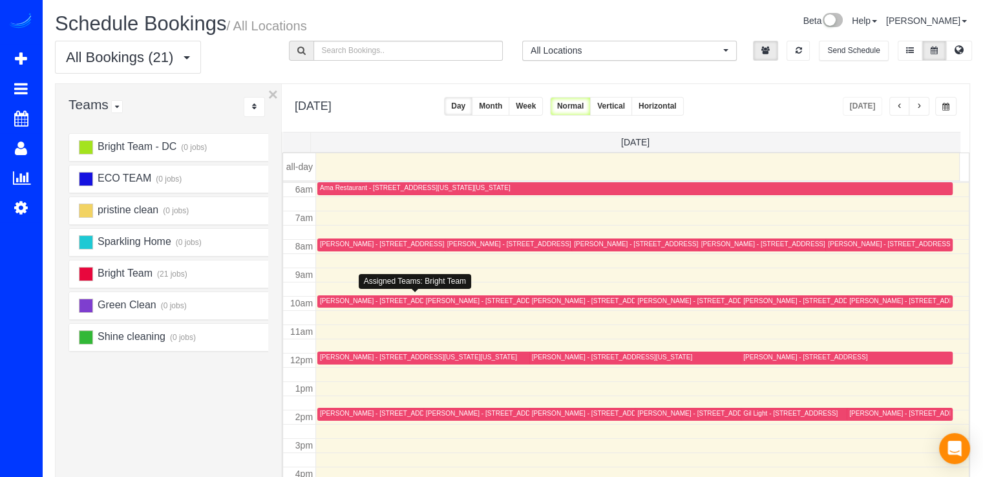
click at [347, 302] on div "Alexandra Bell - 1513 A St Ne, #2, Washington, DC 20002" at bounding box center [400, 301] width 160 height 8
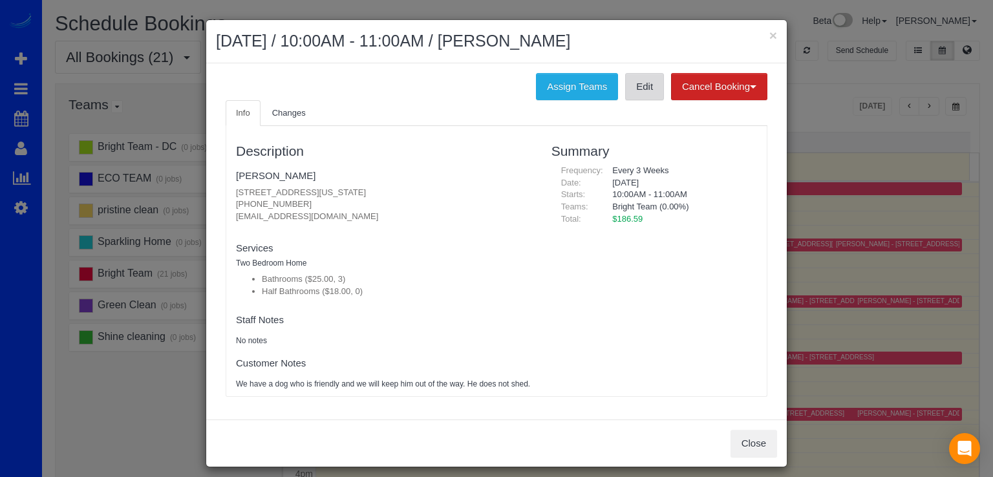
click at [647, 95] on link "Edit" at bounding box center [644, 86] width 39 height 27
click at [769, 32] on button "×" at bounding box center [773, 35] width 8 height 14
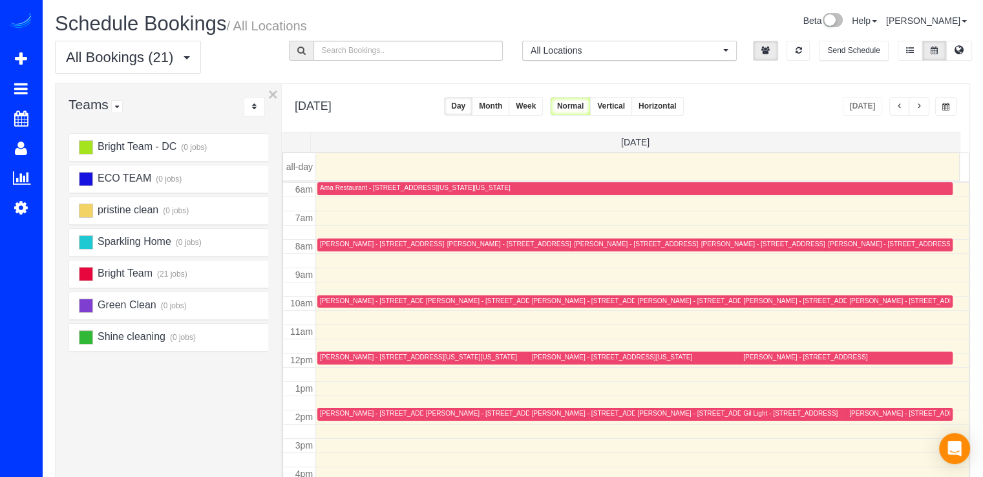
click at [332, 357] on div "Elyssa Feder - 4455 Connecticut Ave Nw, Apt 307, Washington, DC 20008" at bounding box center [418, 357] width 197 height 8
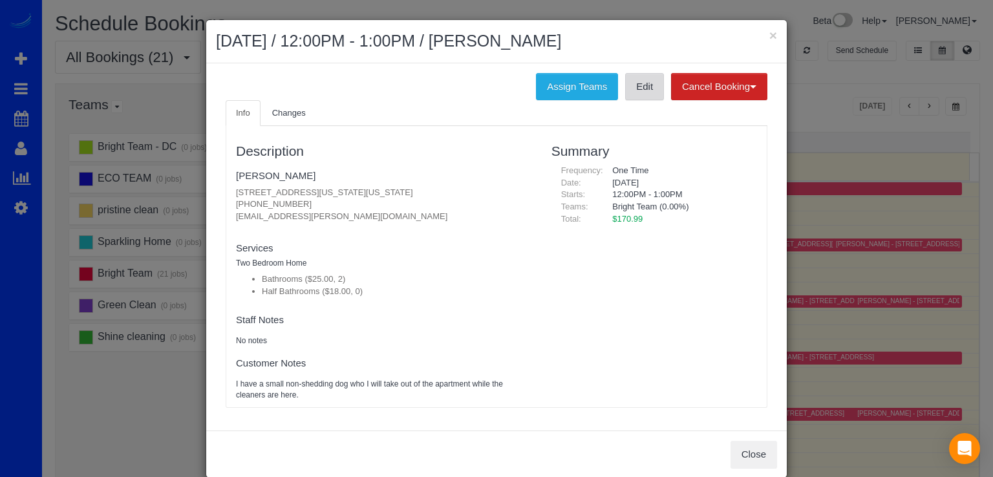
click at [636, 82] on link "Edit" at bounding box center [644, 86] width 39 height 27
click at [769, 34] on button "×" at bounding box center [773, 35] width 8 height 14
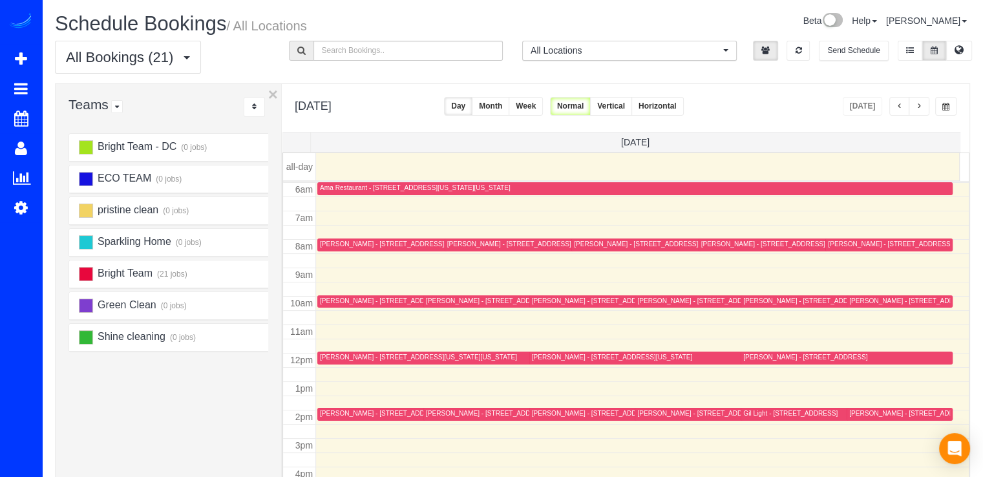
click at [544, 416] on div "Cody Knapp - 2011 15th Street Nw, 711, Washington, DC 20009" at bounding box center [612, 413] width 160 height 8
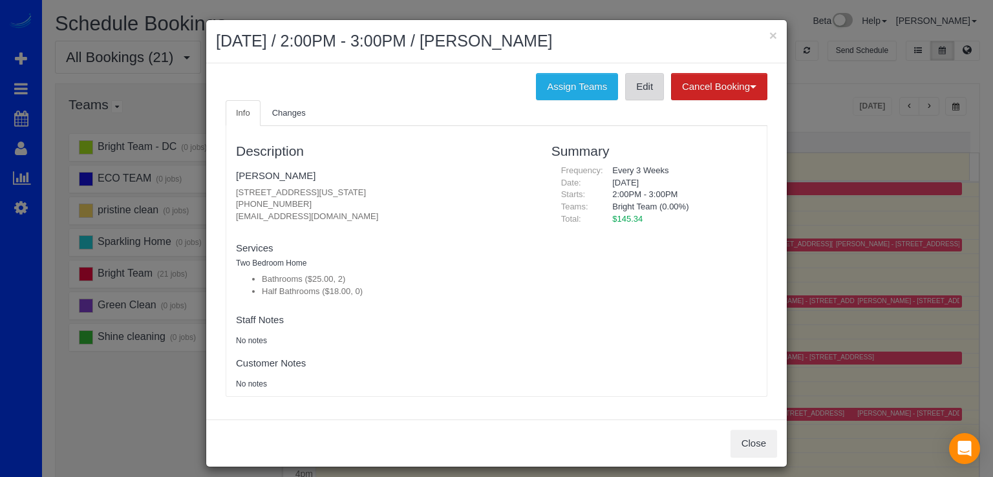
click at [629, 76] on link "Edit" at bounding box center [644, 86] width 39 height 27
click at [769, 35] on button "×" at bounding box center [773, 35] width 8 height 14
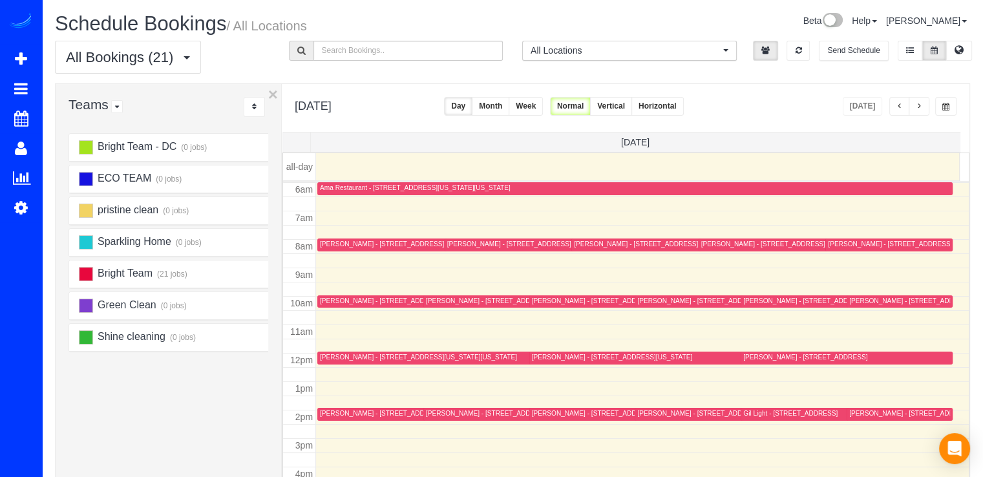
click at [589, 246] on div "Mallory Meaney - 1648 Beekman Place Nw #D, Washington, DC 20009" at bounding box center [681, 244] width 215 height 8
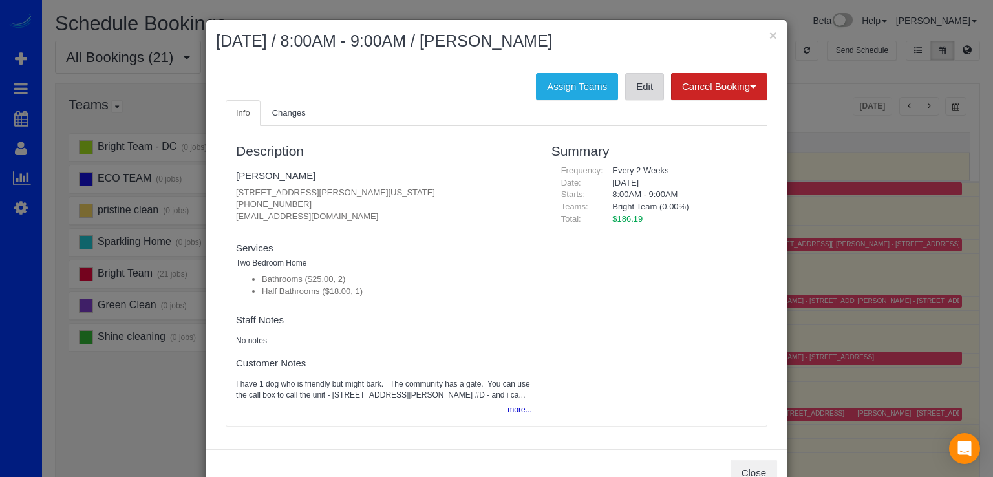
click at [650, 90] on link "Edit" at bounding box center [644, 86] width 39 height 27
click at [769, 36] on button "×" at bounding box center [773, 35] width 8 height 14
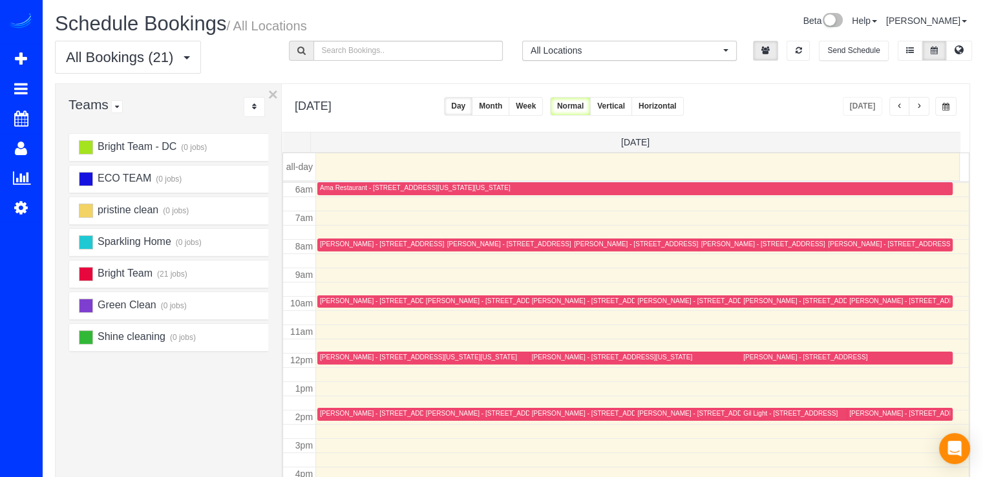
click at [643, 303] on div "Julie Rogers - 412 N St Nw, Washington, DC 20001-4610" at bounding box center [717, 301] width 160 height 8
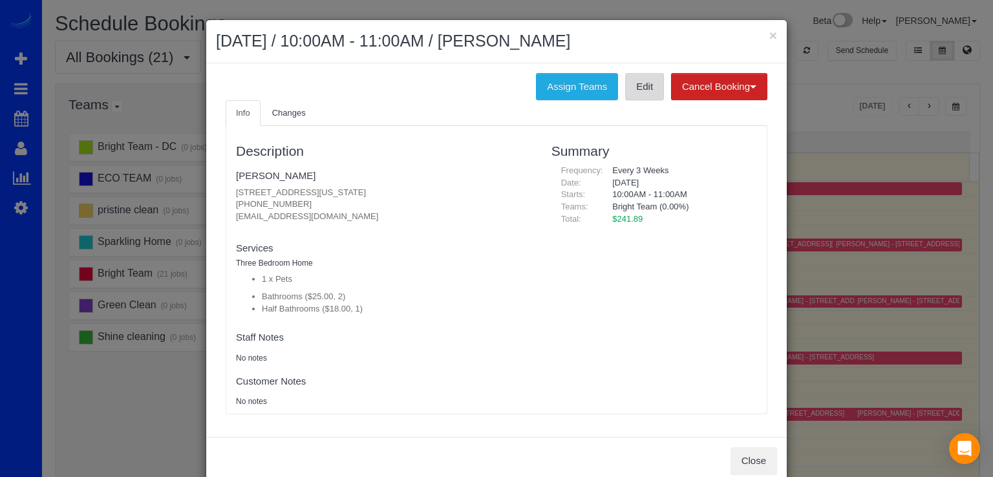
click at [639, 91] on link "Edit" at bounding box center [644, 86] width 39 height 27
click at [769, 34] on button "×" at bounding box center [773, 35] width 8 height 14
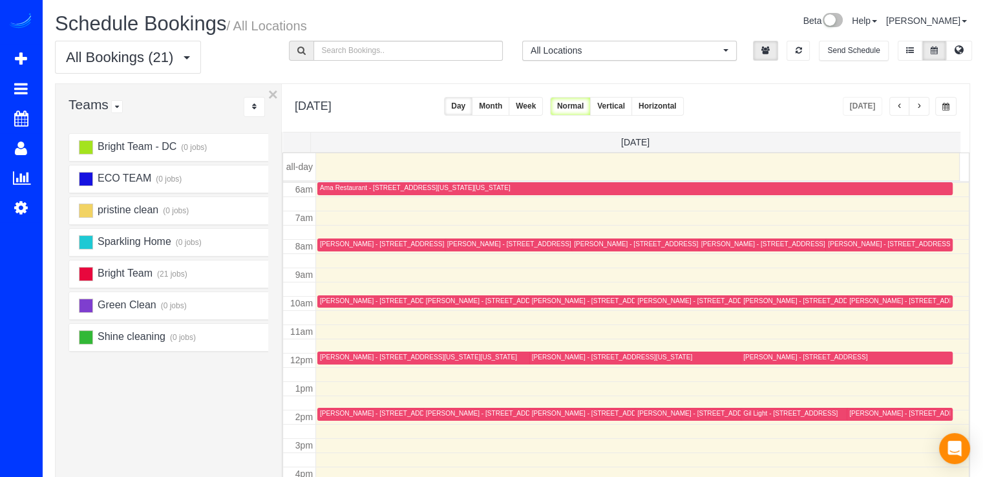
click at [758, 356] on div "Jessica Adams - 4812 Westway Dr, Bethesda, MD 20816" at bounding box center [806, 357] width 124 height 8
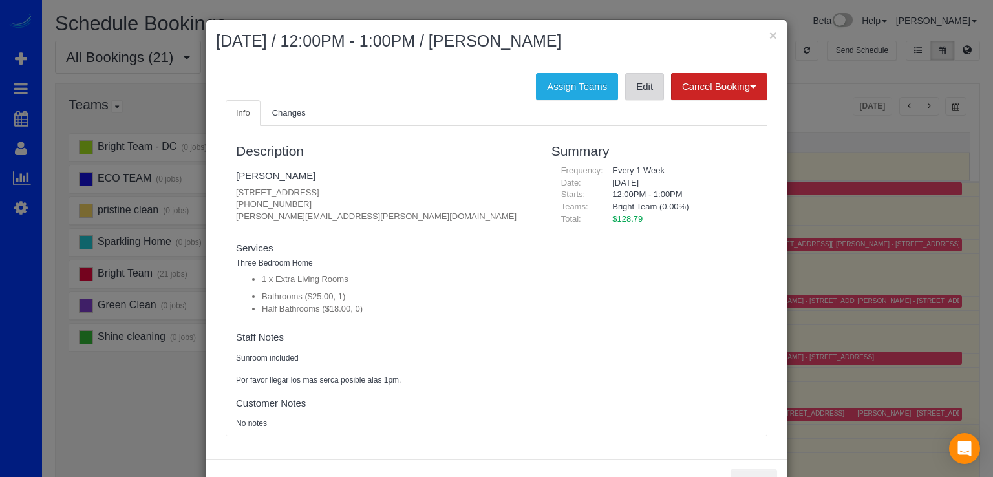
click at [651, 80] on link "Edit" at bounding box center [644, 86] width 39 height 27
click at [769, 36] on button "×" at bounding box center [773, 35] width 8 height 14
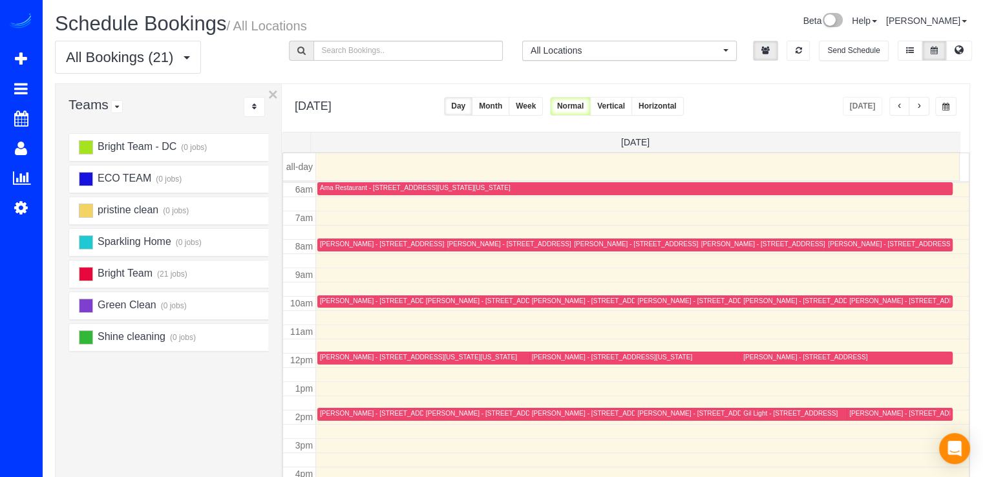
click at [323, 412] on div "Brian Bronson - 5401 Mcgrath Blvd Apt 1216, North Bethesda, MD 20852" at bounding box center [409, 413] width 178 height 8
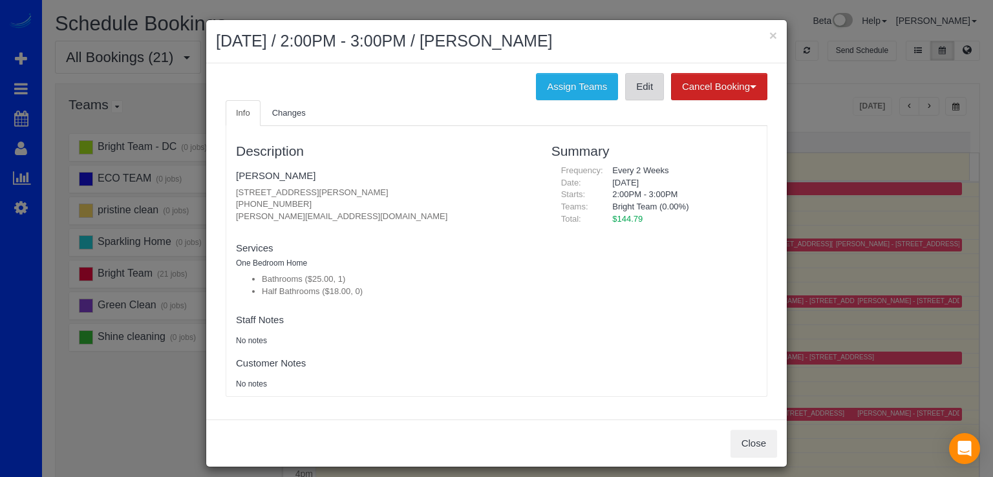
click at [636, 91] on link "Edit" at bounding box center [644, 86] width 39 height 27
click at [769, 32] on button "×" at bounding box center [773, 35] width 8 height 14
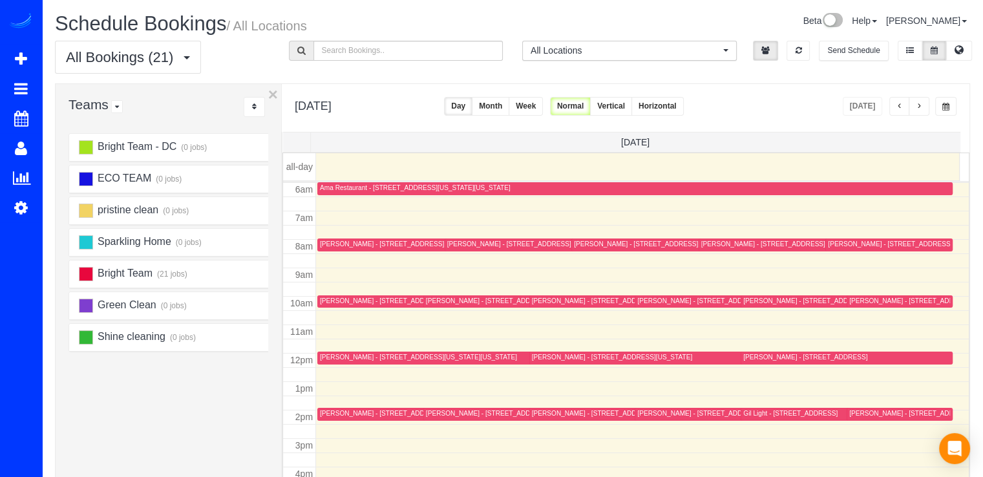
click at [895, 104] on button "button" at bounding box center [900, 106] width 21 height 19
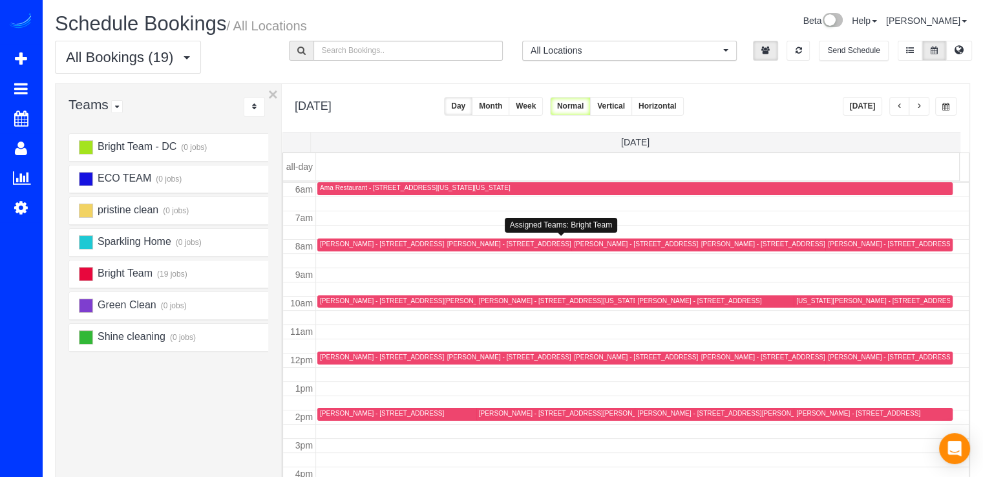
click at [466, 248] on div "Craig Brown - 13510 Redspire Dr, Silver Spring, MD 20906" at bounding box center [565, 245] width 236 height 10
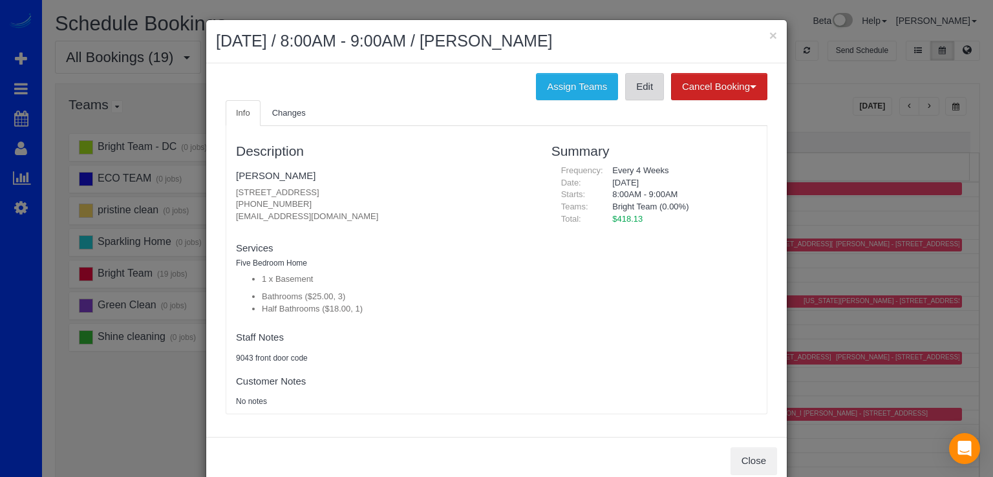
click at [643, 97] on link "Edit" at bounding box center [644, 86] width 39 height 27
click at [769, 31] on button "×" at bounding box center [773, 35] width 8 height 14
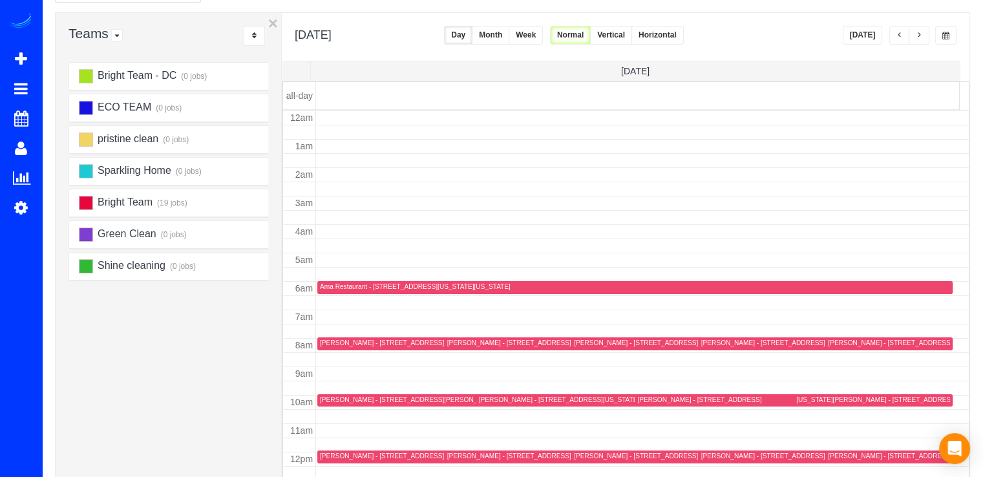
scroll to position [0, 0]
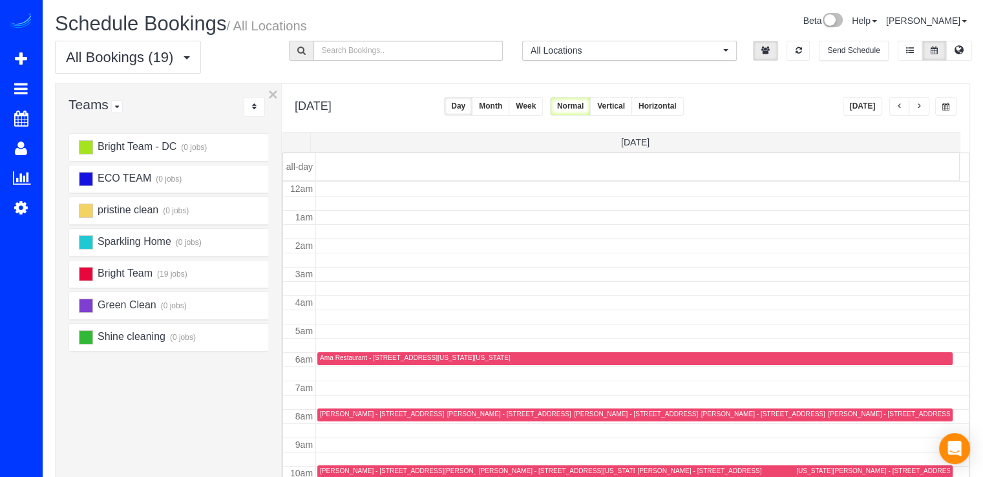
click at [865, 110] on button "[DATE]" at bounding box center [863, 106] width 40 height 19
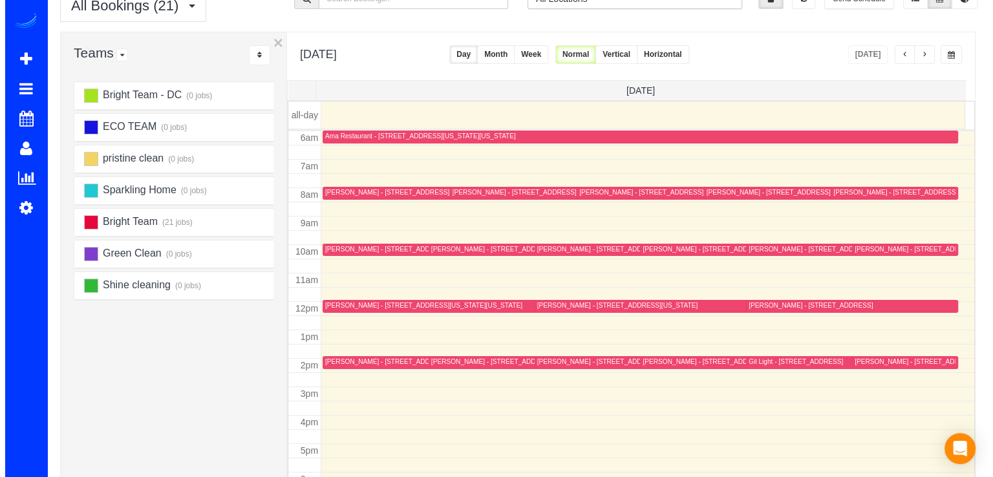
scroll to position [129, 0]
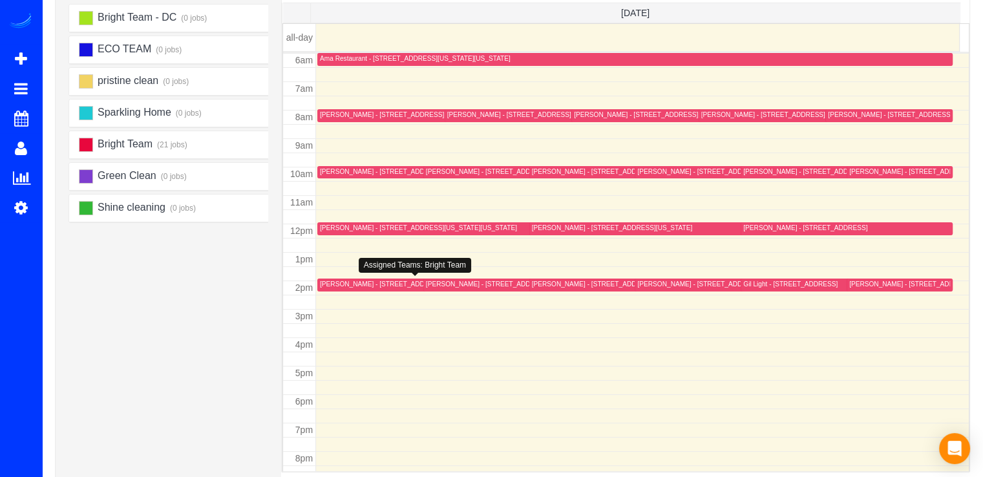
click at [326, 286] on div "Brian Bronson - 5401 Mcgrath Blvd Apt 1216, North Bethesda, MD 20852" at bounding box center [409, 284] width 178 height 8
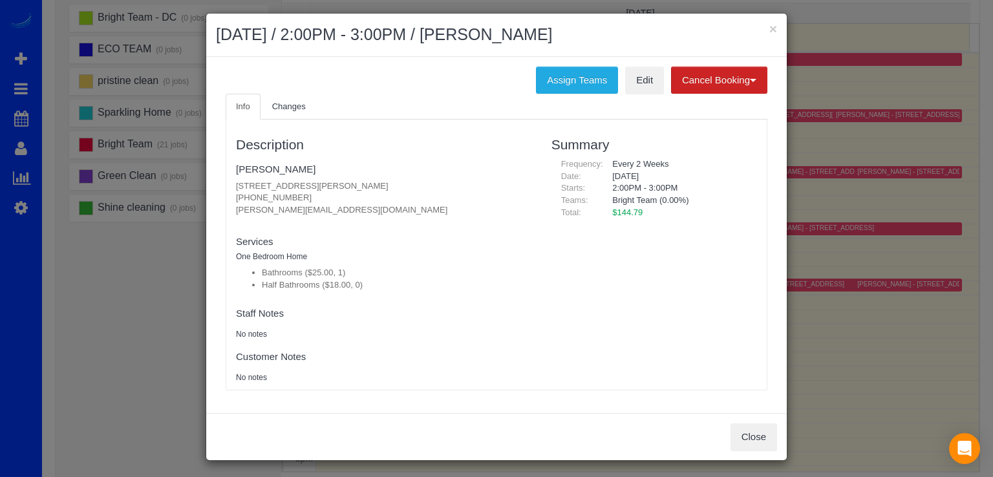
scroll to position [8, 0]
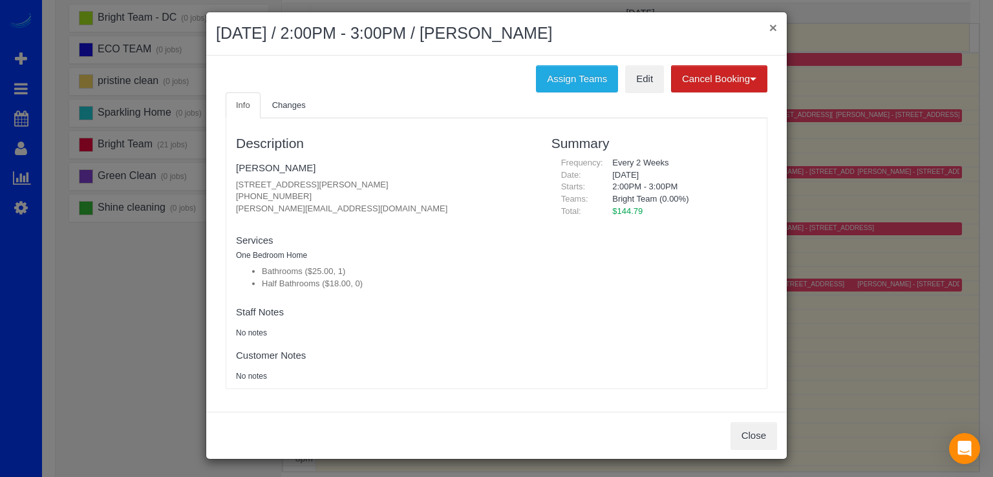
click at [769, 22] on button "×" at bounding box center [773, 28] width 8 height 14
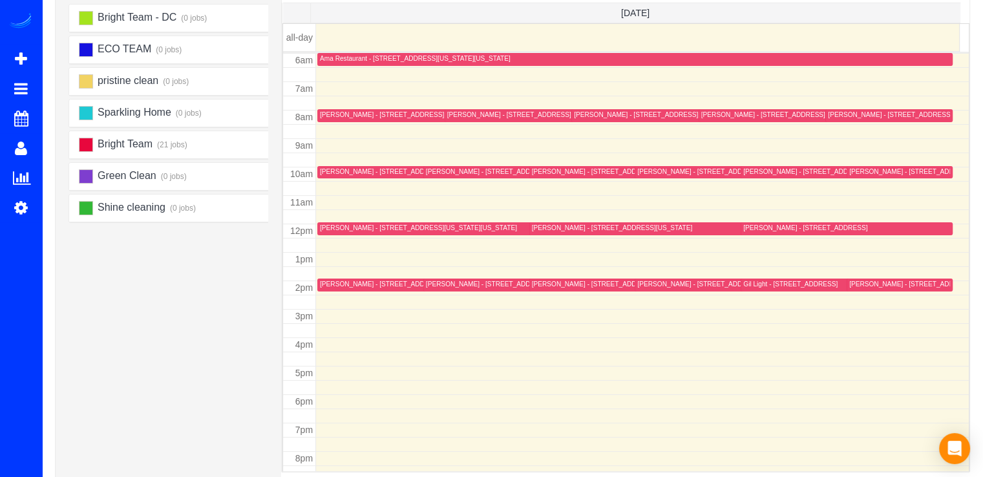
click at [344, 284] on div "Brian Bronson - 5401 Mcgrath Blvd Apt 1216, North Bethesda, MD 20852" at bounding box center [409, 284] width 178 height 8
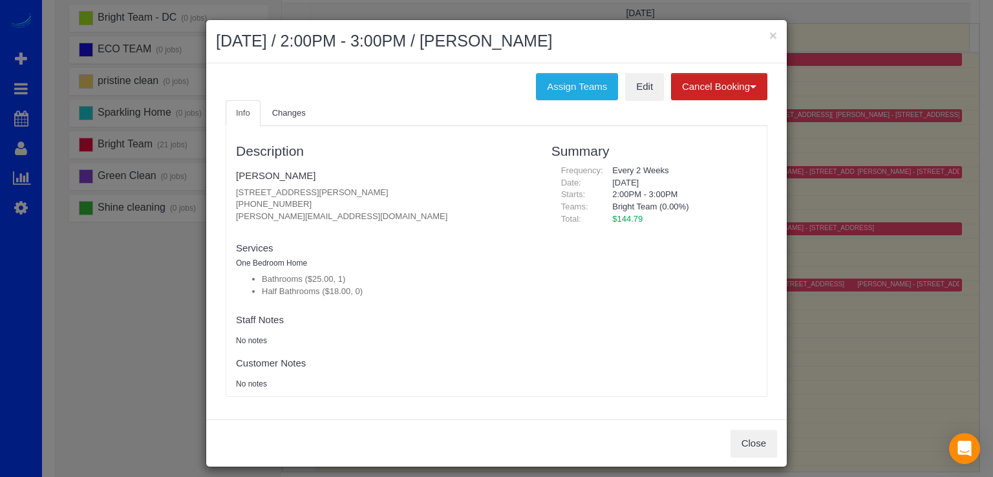
click at [763, 37] on h2 "September 26, 2025 / 2:00PM - 3:00PM / Brian Bronson" at bounding box center [496, 41] width 561 height 23
click at [769, 36] on button "×" at bounding box center [773, 35] width 8 height 14
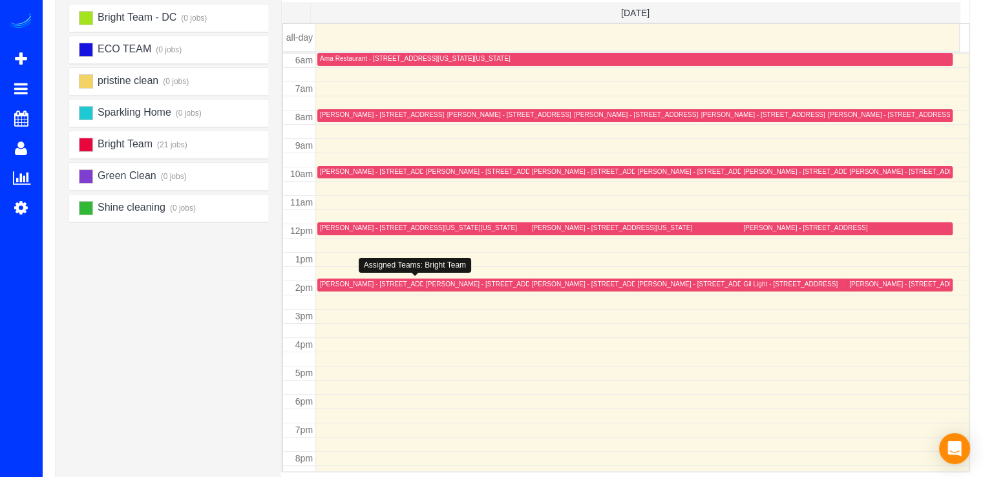
click at [346, 290] on div at bounding box center [416, 285] width 199 height 13
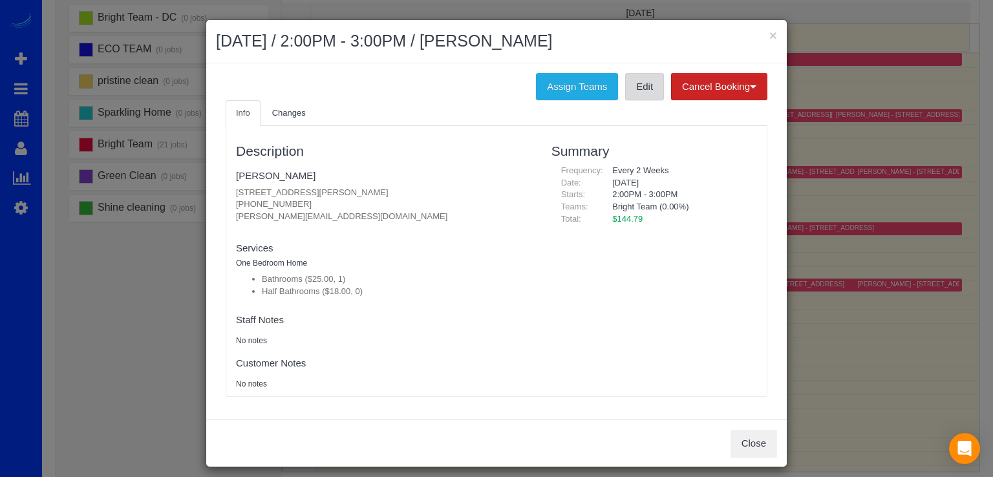
click at [647, 94] on link "Edit" at bounding box center [644, 86] width 39 height 27
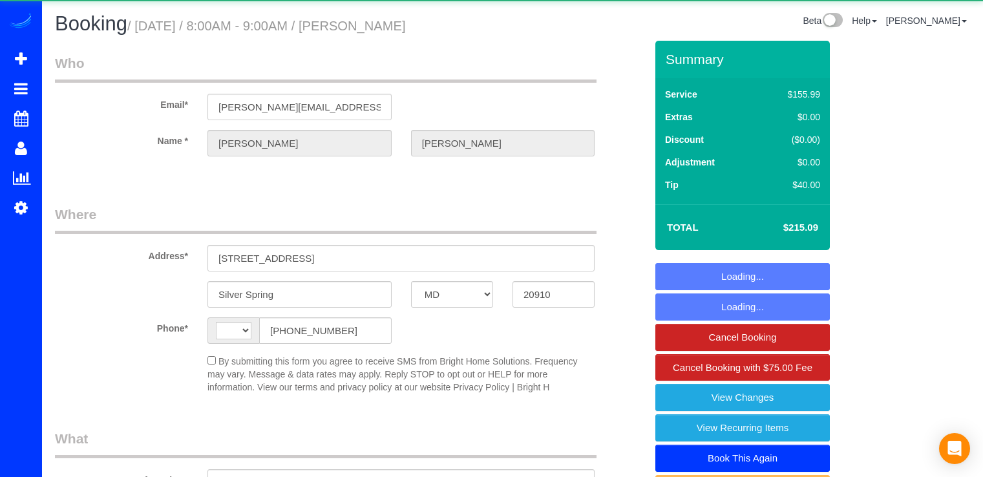
select select "MD"
select select "object:339"
select select "2"
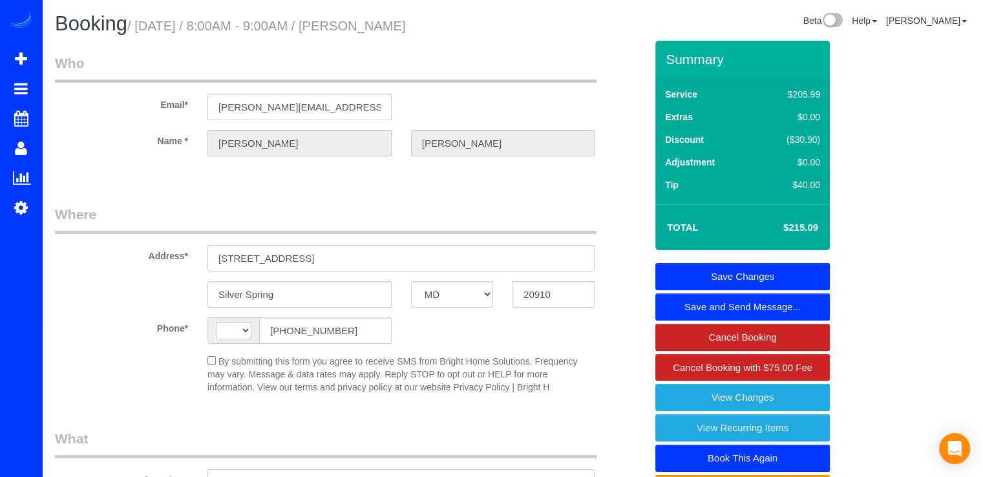
select select "string:fspay-0ae60ea0-1826-4113-bddb-24dc53ee7bf8"
select select "string:[GEOGRAPHIC_DATA]"
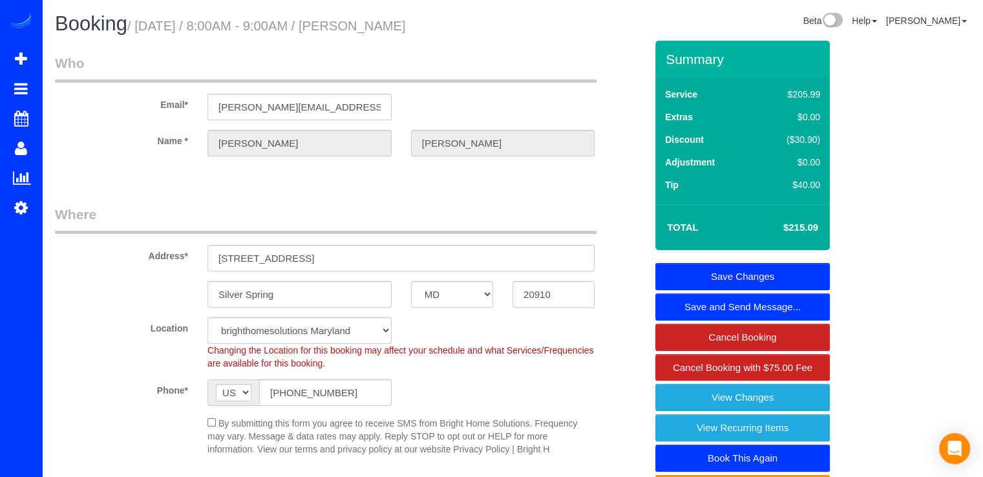
select select "spot1"
select select "2"
select select "object:823"
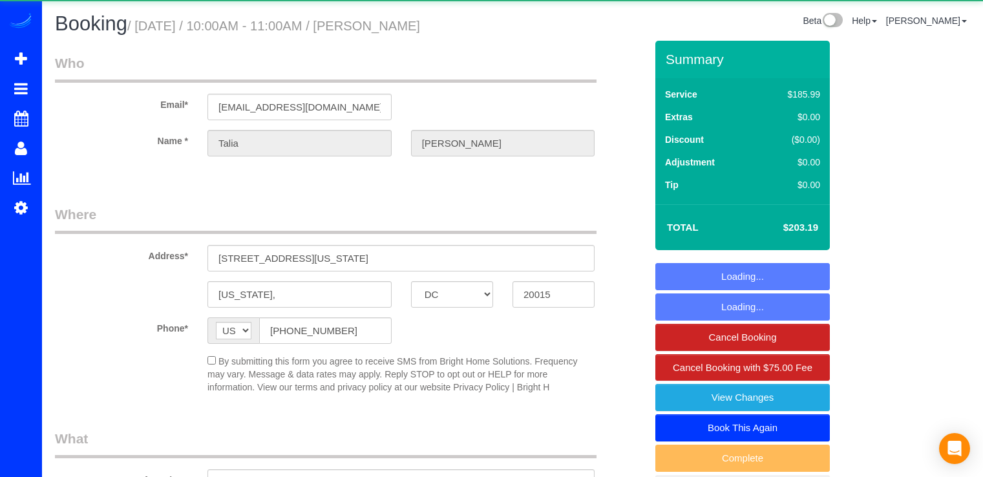
select select "DC"
select select "spot1"
select select "2"
select select "1"
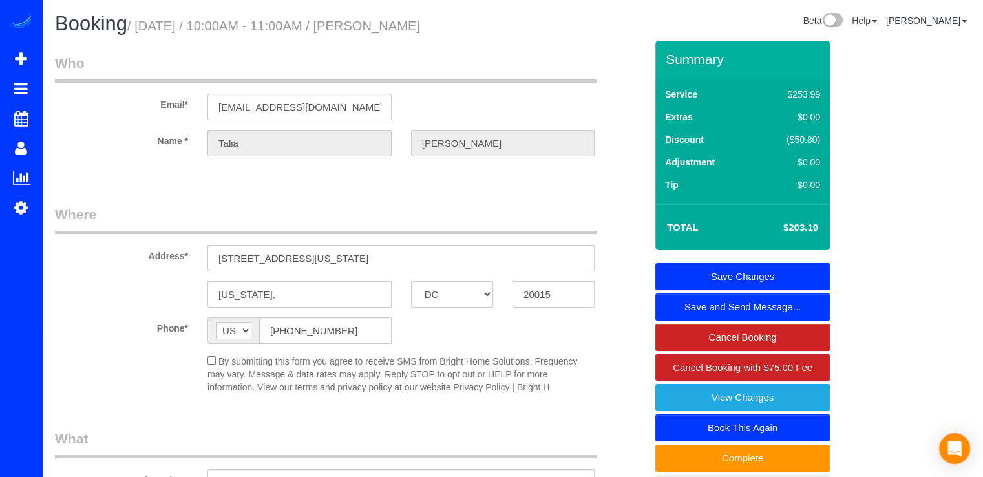
select select "string:fspay-bd199cd3-e985-4901-9e6b-2da06fe83461"
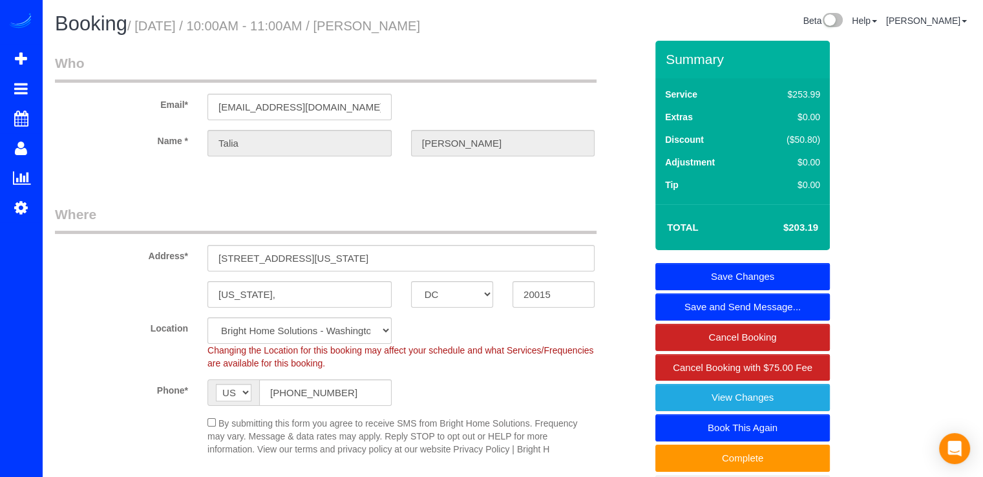
select select "2"
select select "1"
select select
select select "object:835"
select select "spot15"
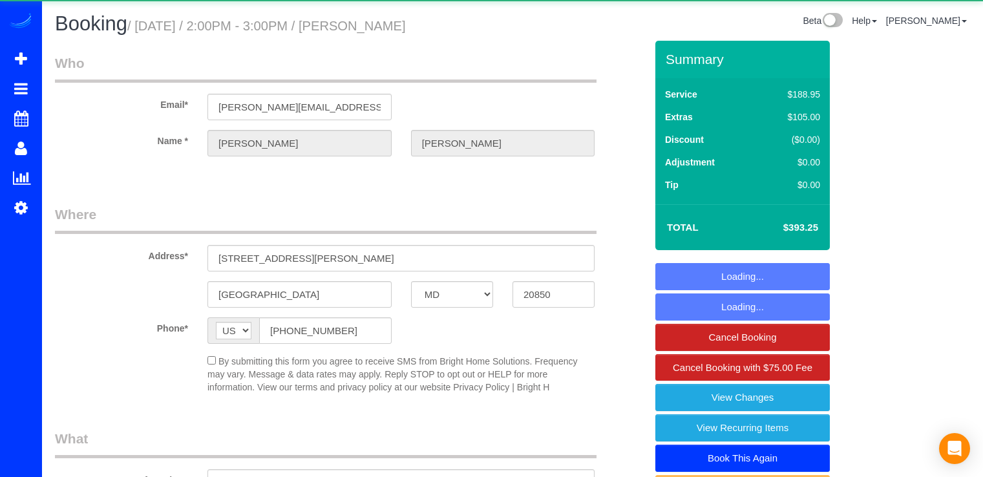
select select "MD"
select select "5"
select select "1"
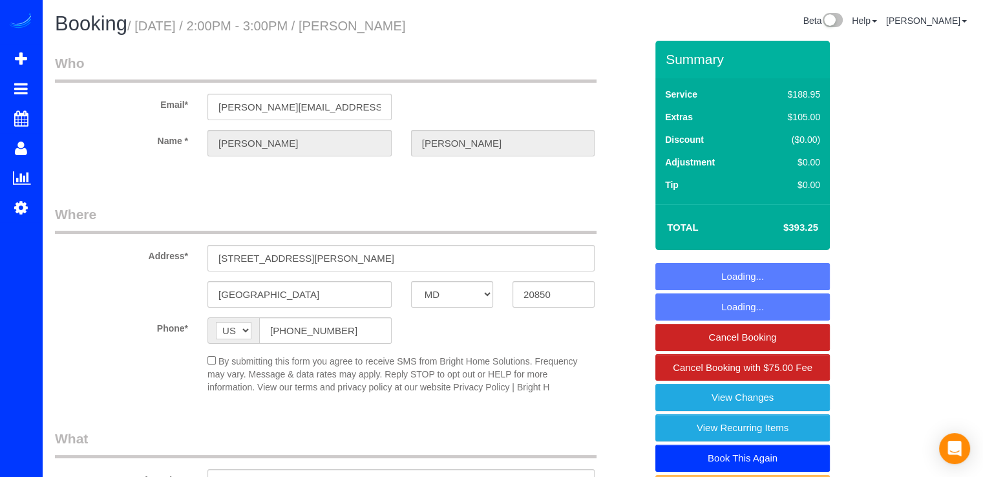
select select "object:722"
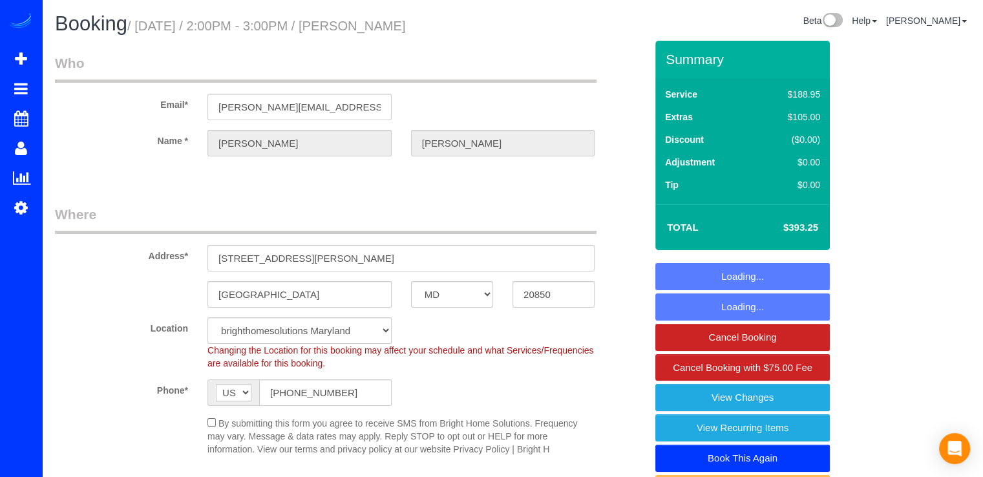
select select "spot1"
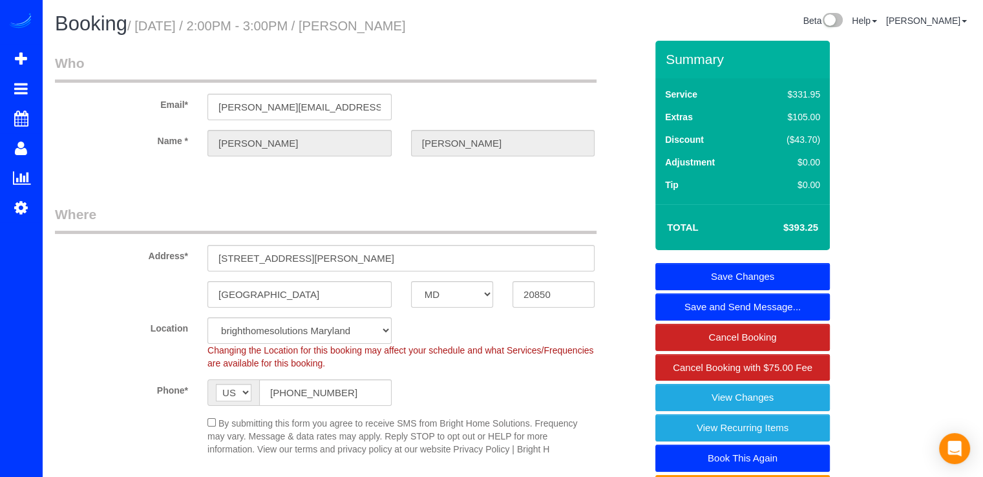
select select "5"
select select "1"
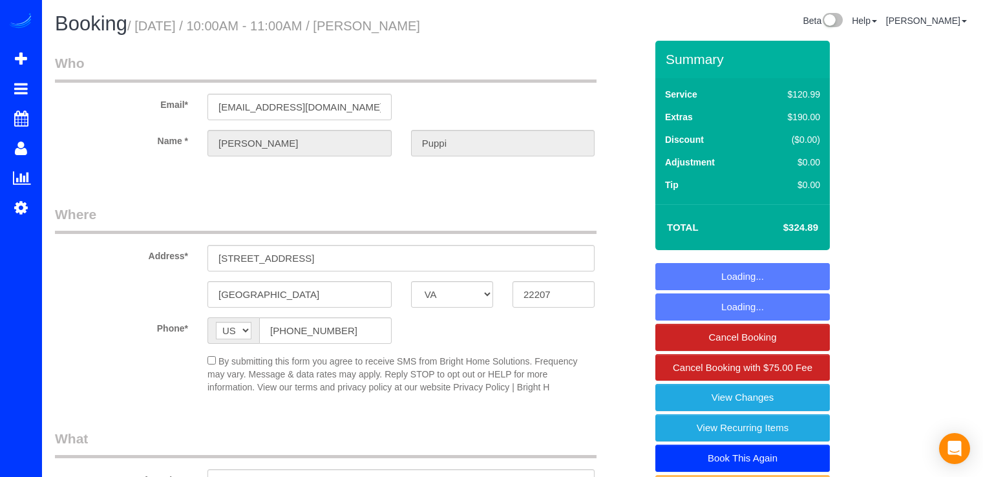
select select "VA"
select select "2"
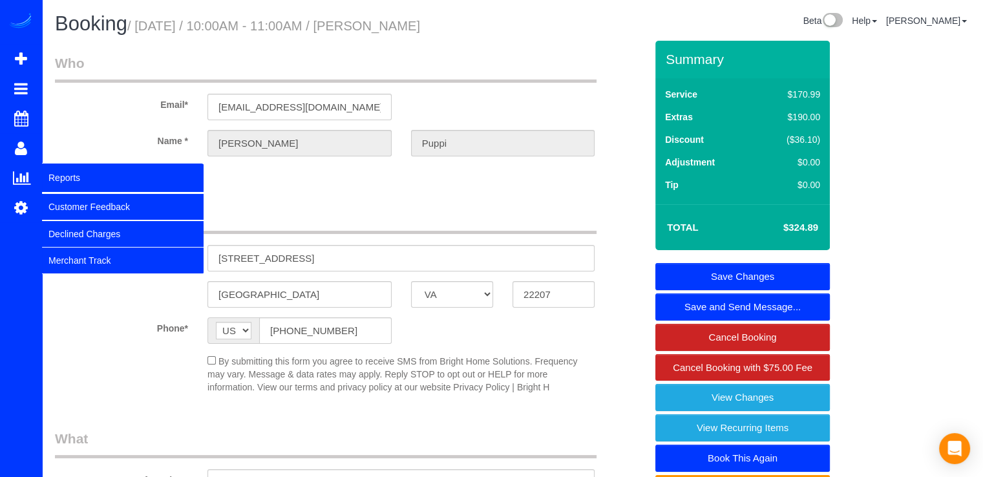
select select "object:762"
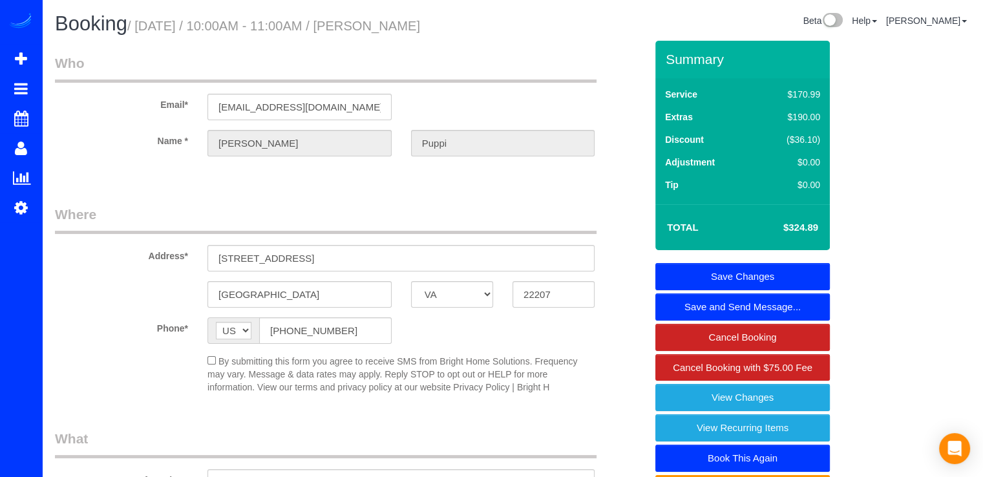
select select "spot1"
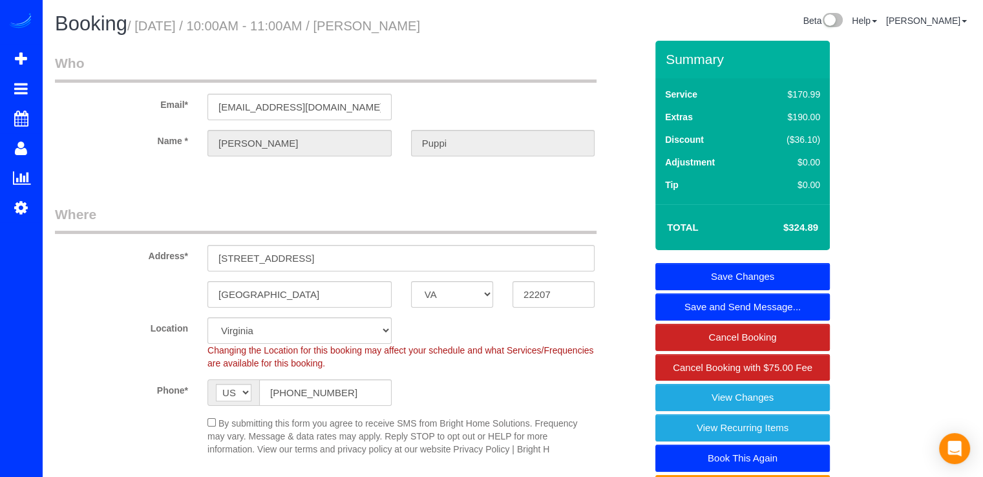
select select "object:790"
select select "2"
select select "spot15"
select select "string:fspay-910b3d4e-1658-4bf7-a1fd-c18db4c5ce31"
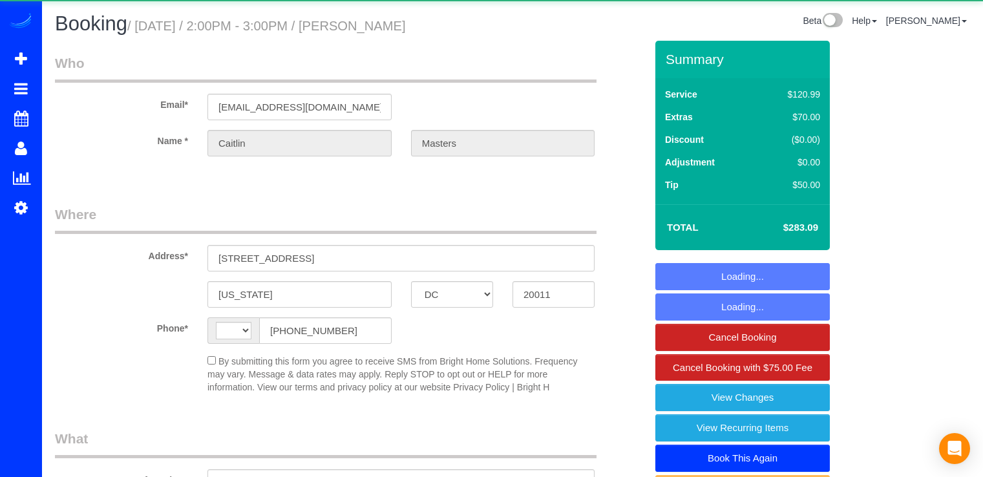
select select "DC"
select select "string:[GEOGRAPHIC_DATA]"
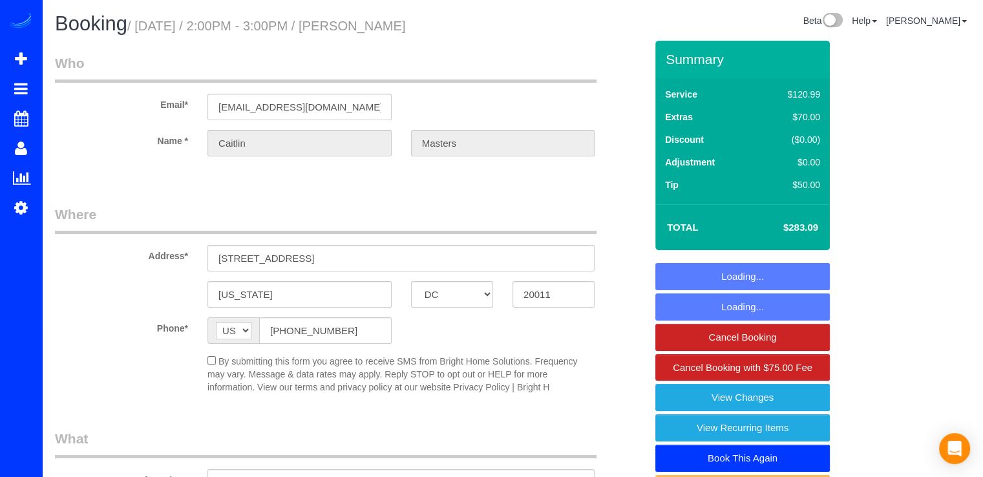
select select "object:593"
select select "string:fspay-07106f44-014f-4937-9eb9-0a617830d87d"
select select "2"
select select "1"
select select "spot1"
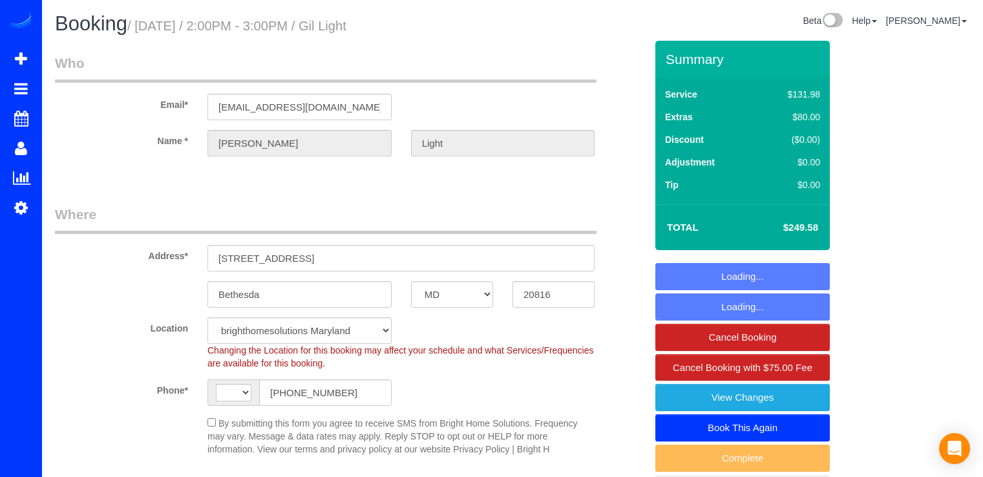
select select "MD"
select select "string:[GEOGRAPHIC_DATA]"
select select "object:627"
select select "spot1"
select select "object:783"
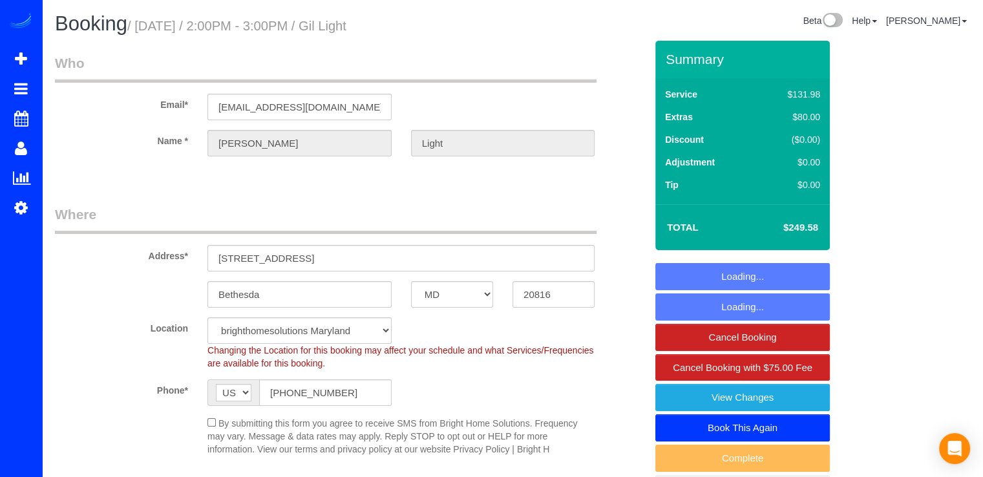
select select "4"
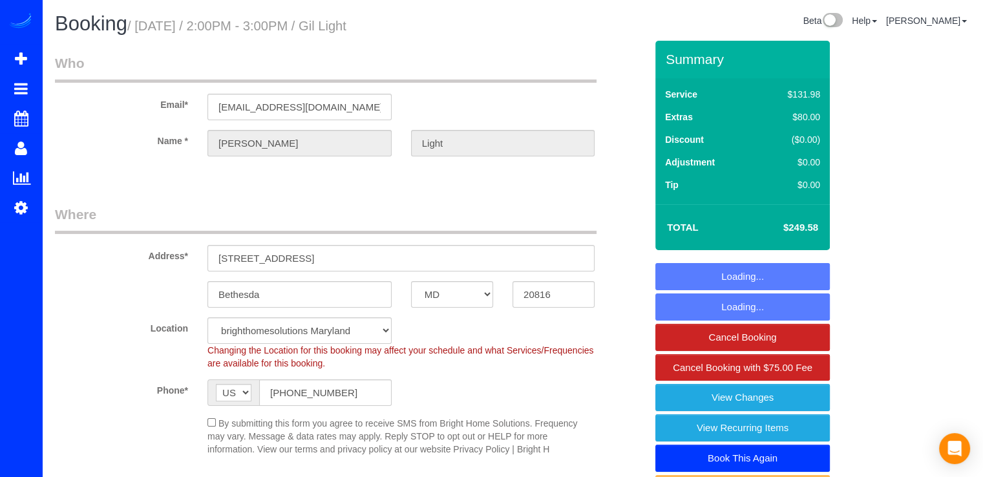
select select "4"
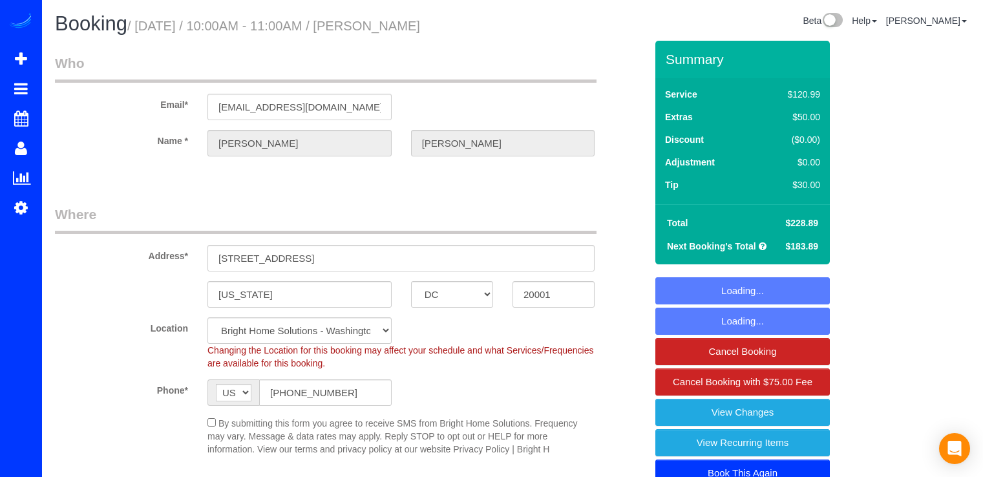
select select "DC"
select select "spot1"
select select "string:fspay-09d7b9e2-ca15-400d-ad0b-4620f2ecbc9f"
select select "object:638"
select select "2"
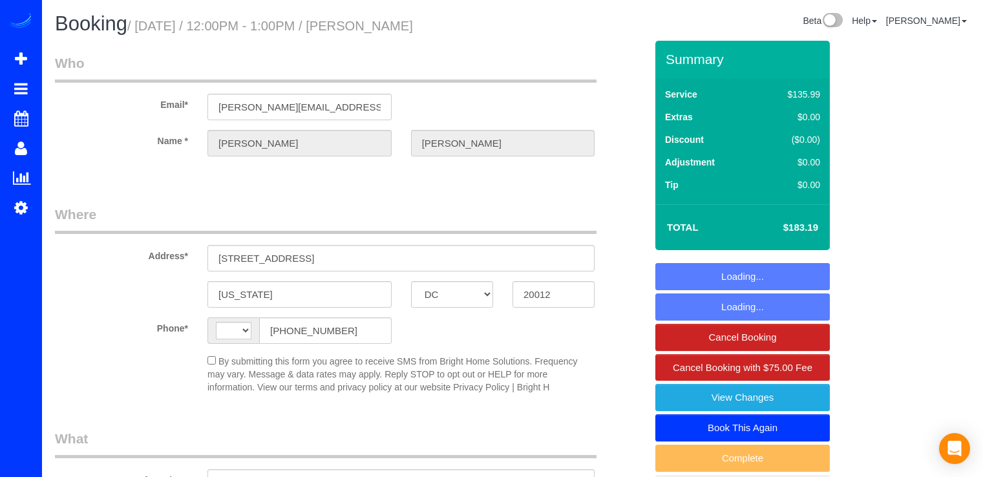
select select "DC"
select select "3"
select select "1"
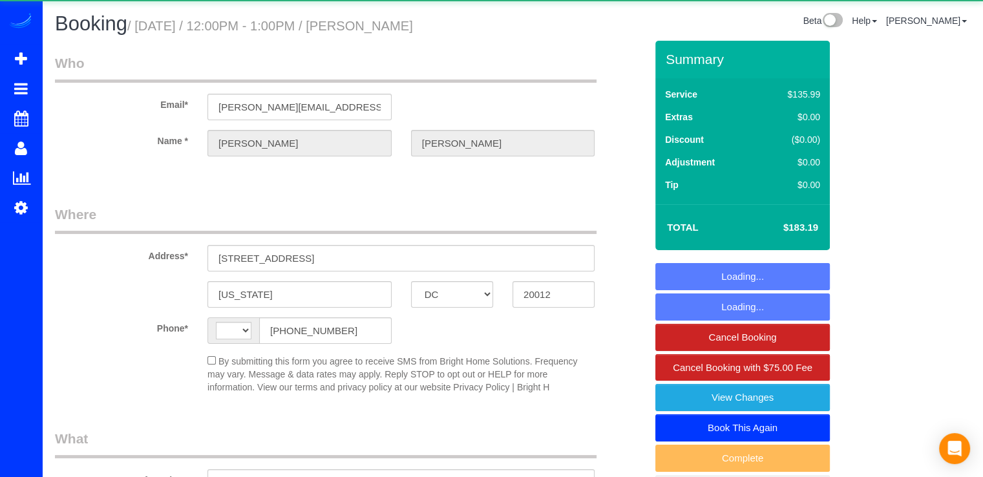
select select "string:[GEOGRAPHIC_DATA]"
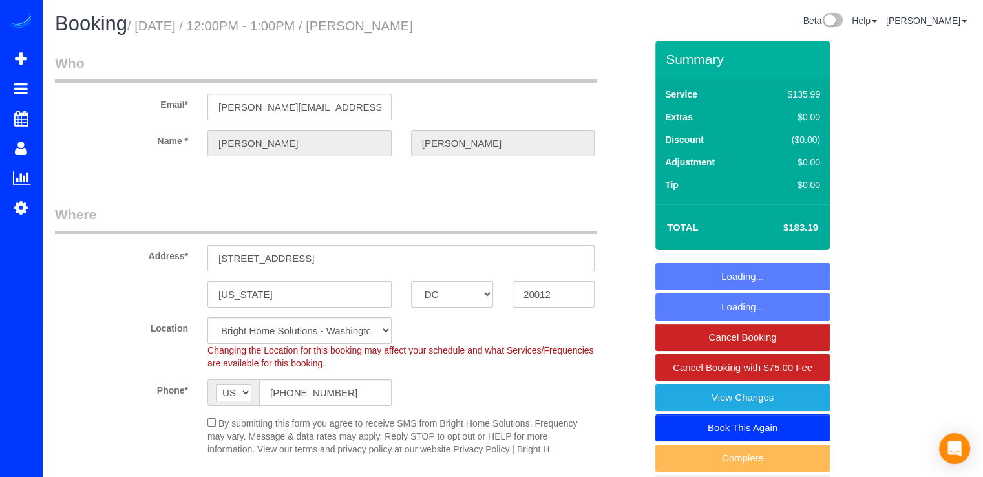
select select "object:724"
select select "spot1"
select select "3"
select select "1"
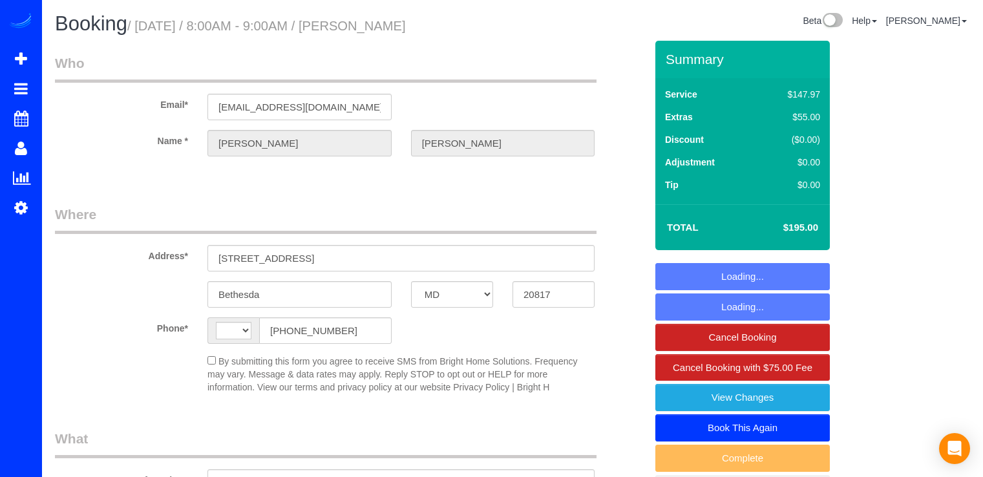
select select "MD"
select select "string:fspay-76161064-4896-45fd-a41f-0d2b17cb7dd2"
select select "string:[GEOGRAPHIC_DATA]"
select select "spot1"
select select "object:823"
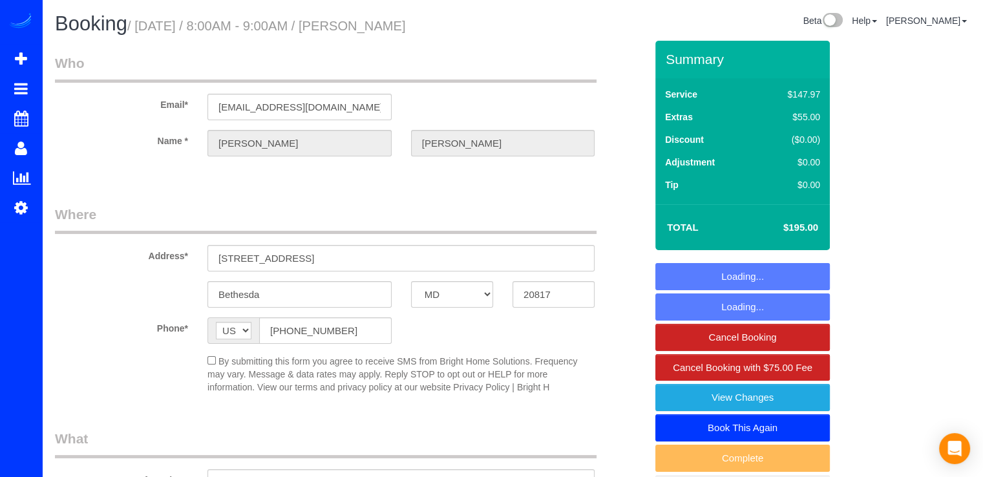
select select "4"
select select "1"
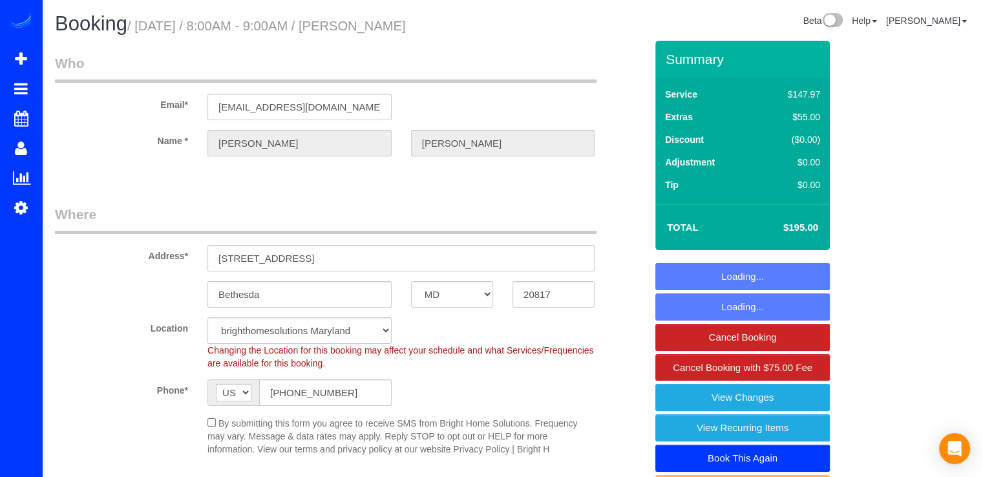
select select "spot16"
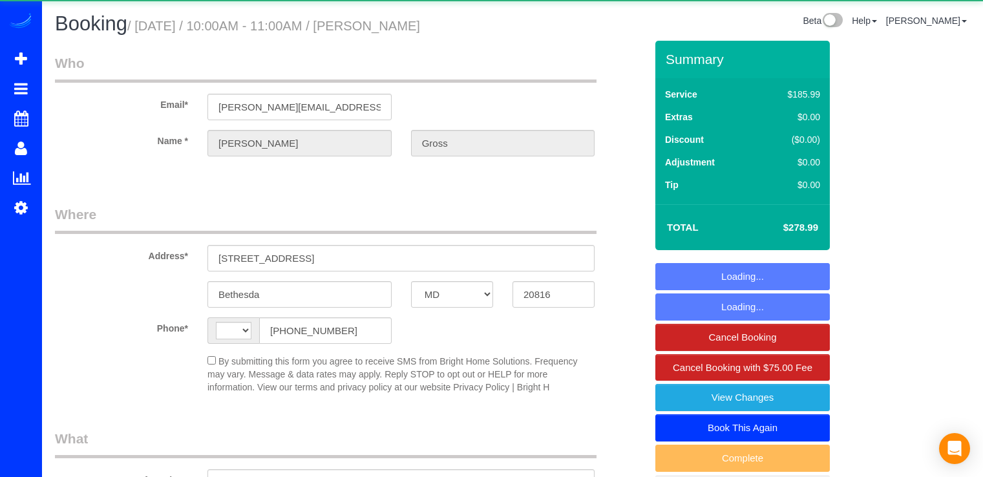
select select "MD"
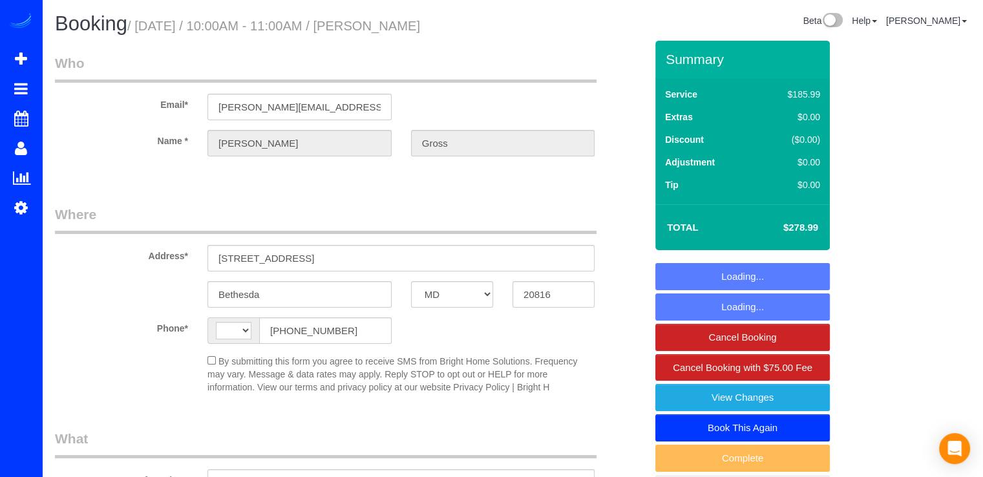
select select "string:[GEOGRAPHIC_DATA]"
select select "string:fspay-c07b02bd-3abc-4cbb-91e4-f8f6214506ec"
select select "object:634"
select select "spot1"
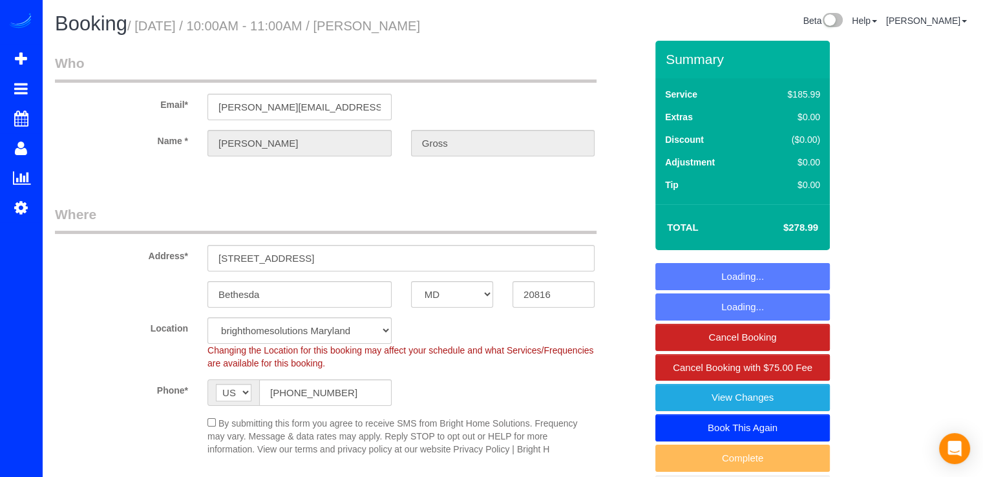
select select
select select "3"
select select "1"
select select "spot16"
select select "3"
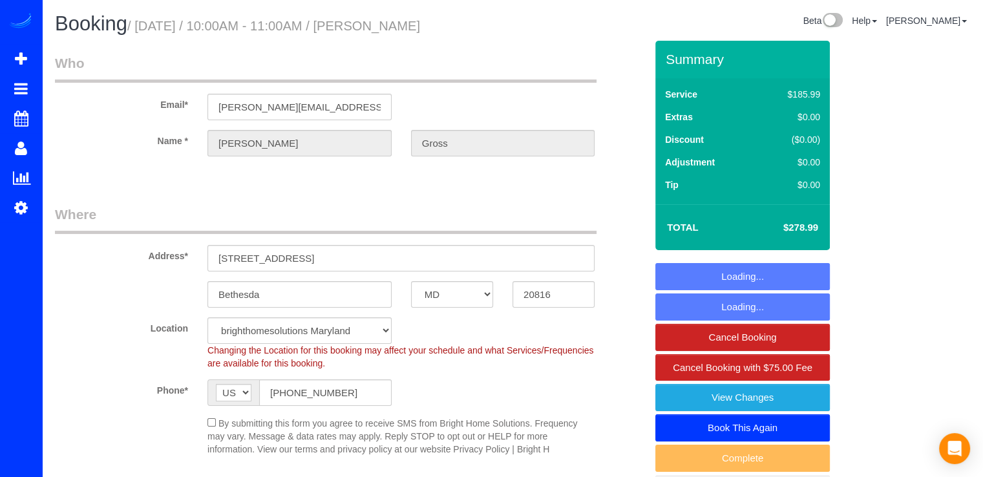
select select "1"
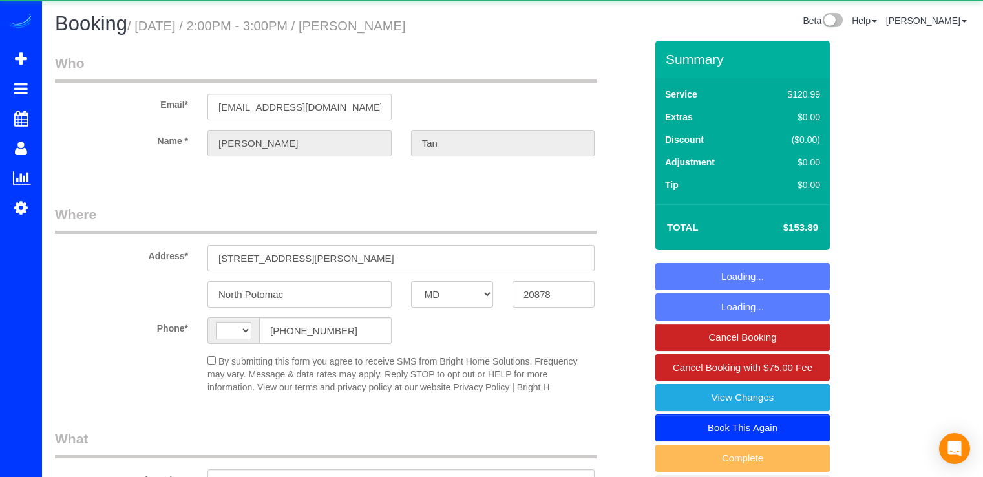
select select "MD"
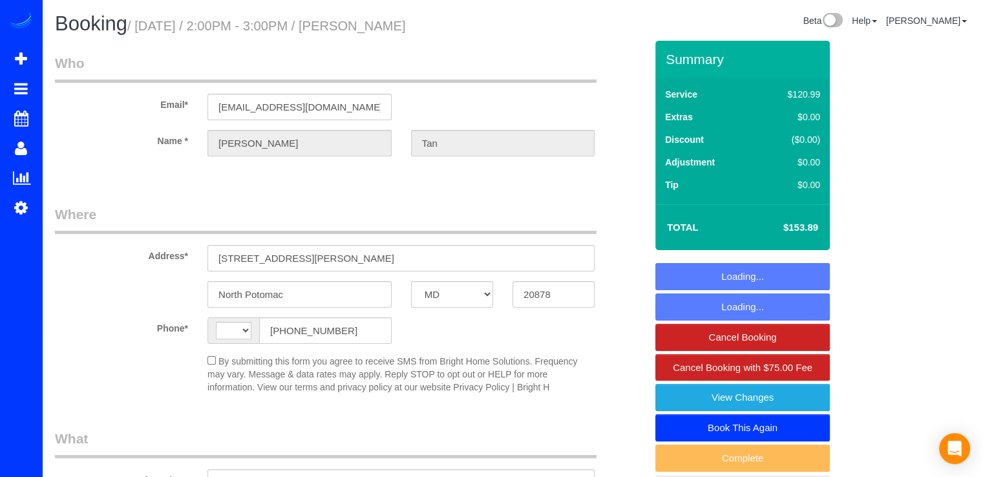
select select "string:[GEOGRAPHIC_DATA]"
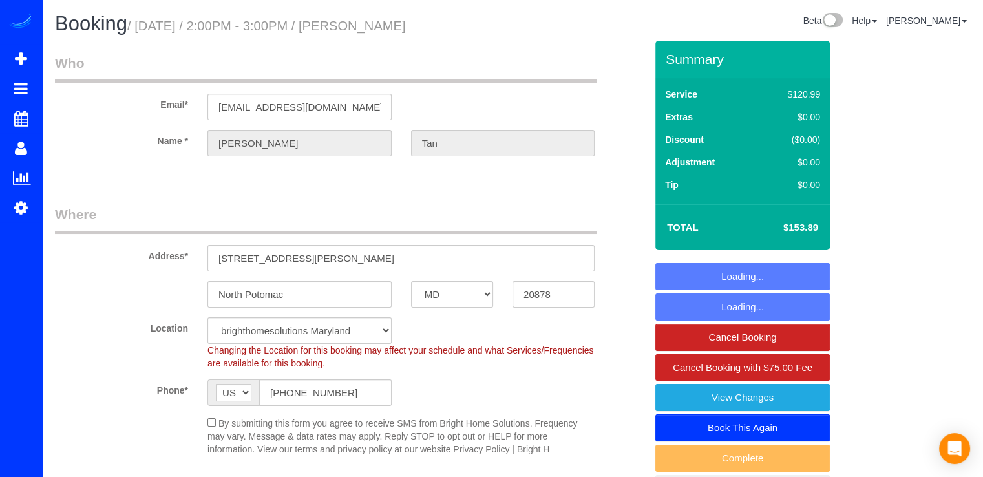
select select "2"
select select "spot1"
select select "object:797"
select select "2"
select select "MD"
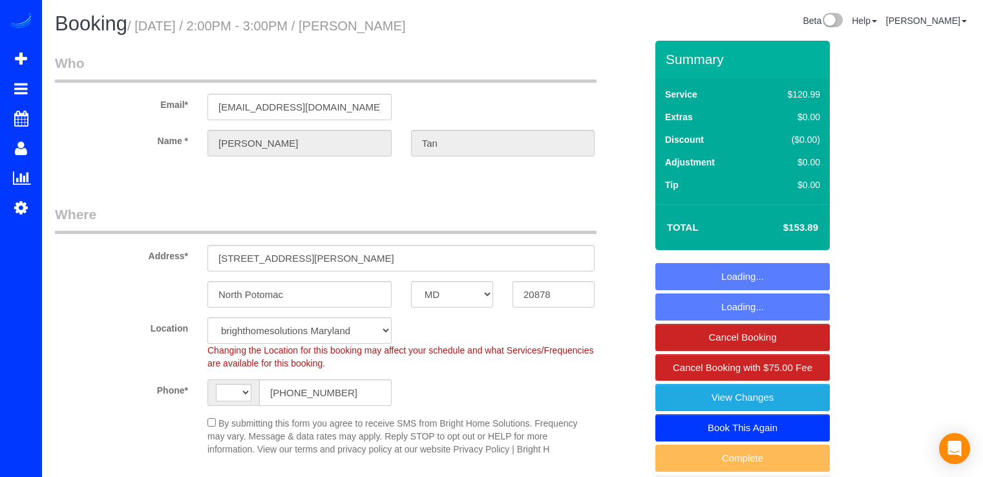
select select "spot1"
select select "spot16"
select select "string:[GEOGRAPHIC_DATA]"
select select "object:796"
select select "2"
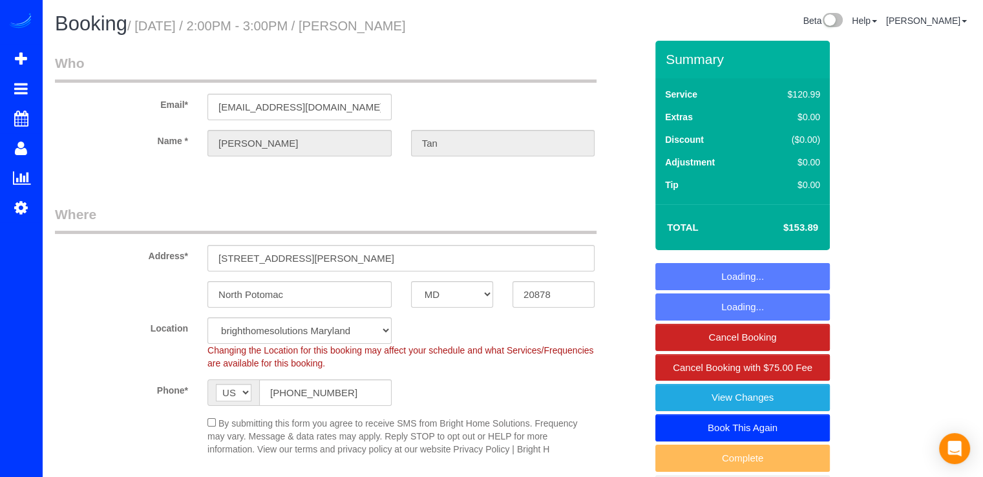
select select "string:fspay-5f8f4f46-8007-4d63-8888-d5ea0523ec2a"
select select "object:843"
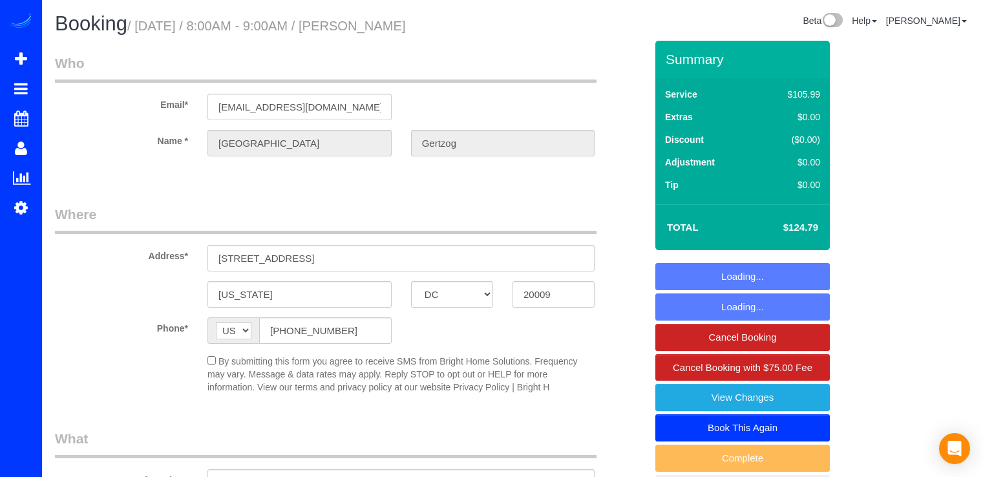
select select "DC"
select select "spot1"
select select "string:fspay-ab71db7e-79fa-482e-a669-ddeb2a2cb282"
select select "2"
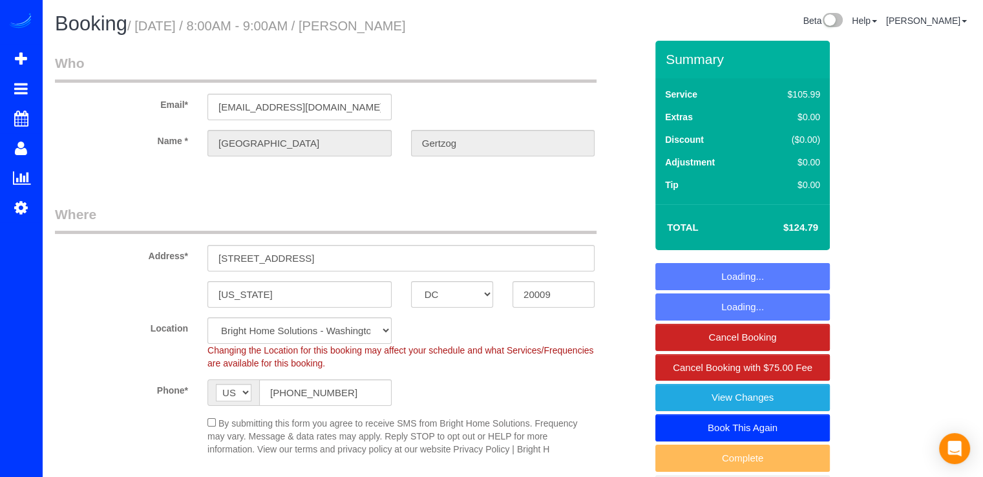
select select "object:766"
select select "spot15"
select select "2"
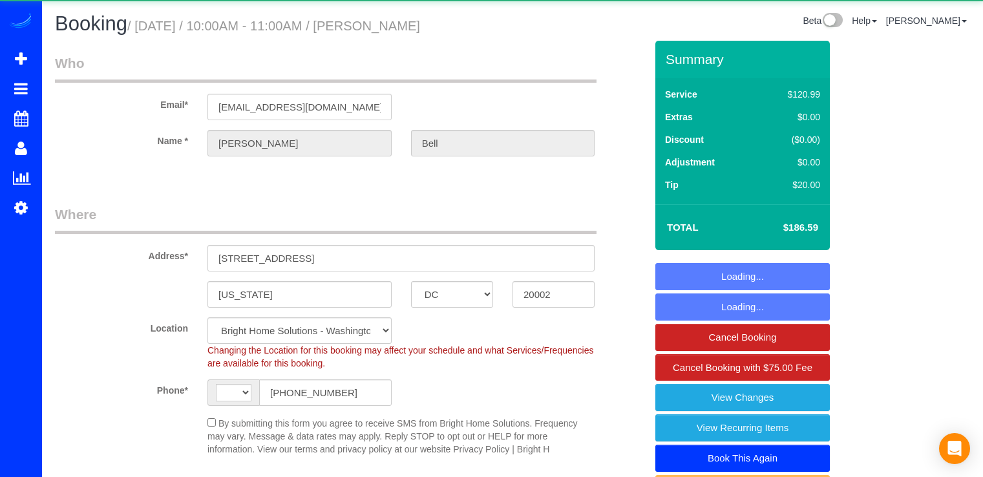
select select "DC"
select select "spot1"
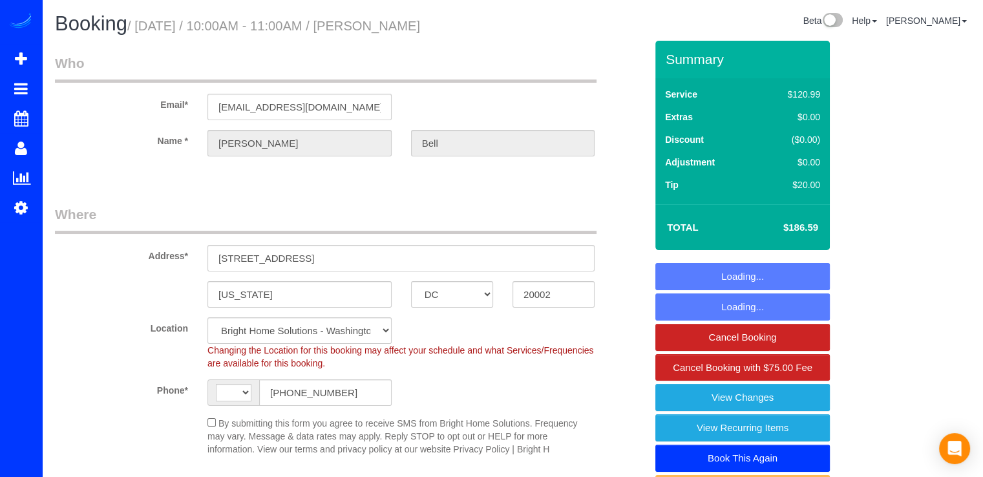
select select "3"
select select "string:[GEOGRAPHIC_DATA]"
select select "object:768"
select select "3"
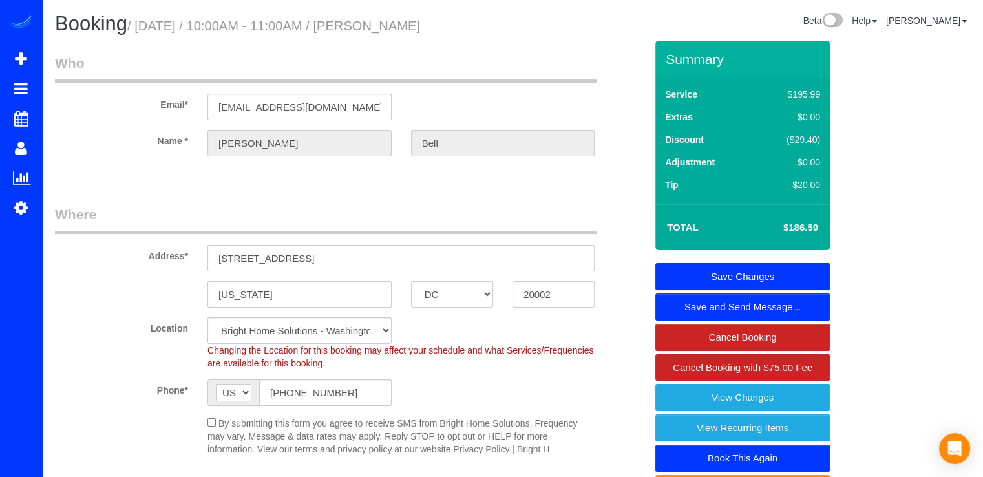
select select "object:826"
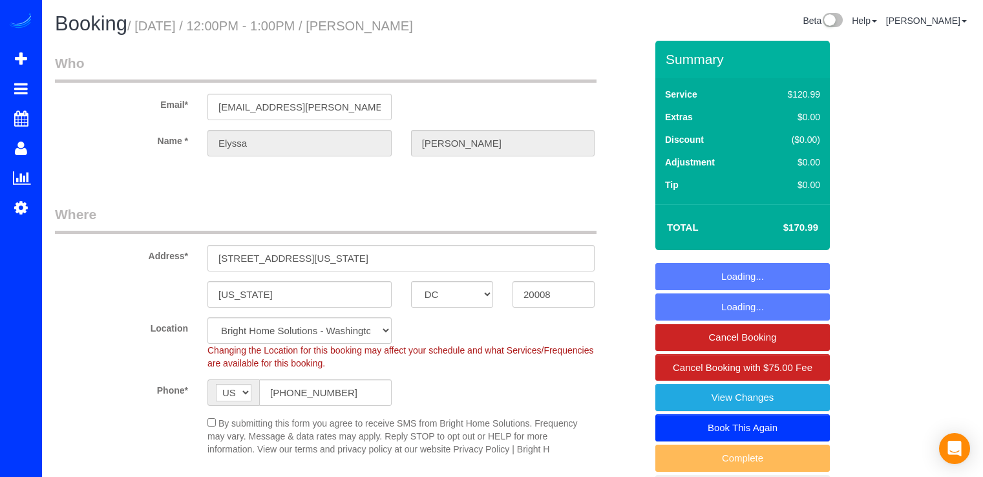
select select "DC"
select select "string:fspay-c525296a-1775-4816-affe-d77b0318ba1f"
select select "object:782"
select select "2"
select select "spot1"
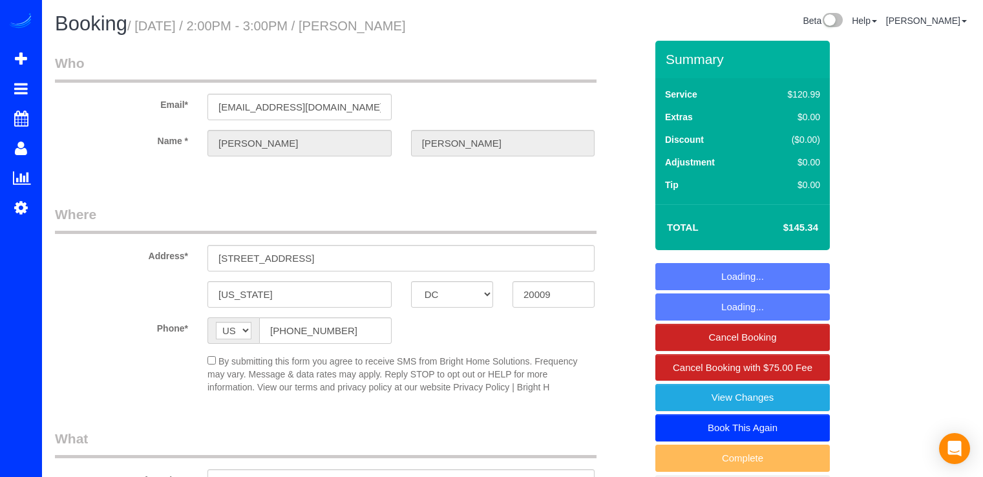
select select "DC"
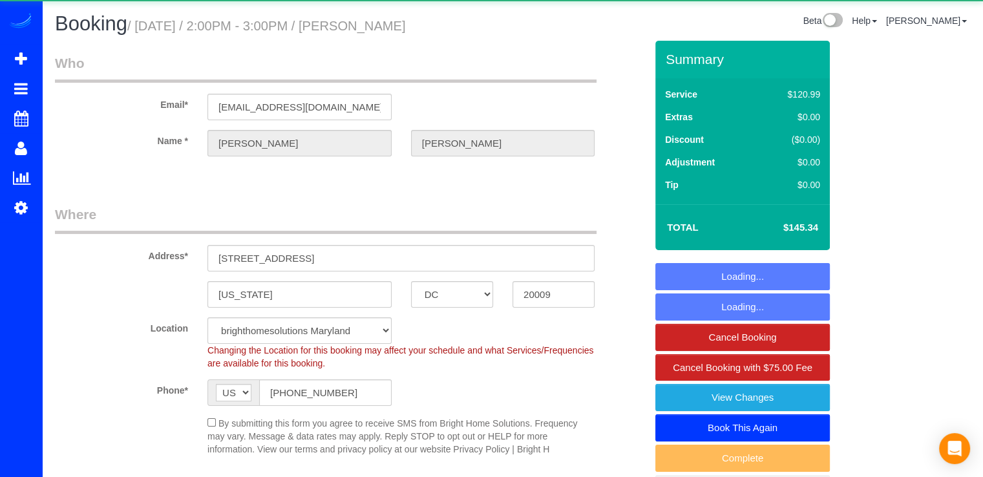
select select "object:629"
select select "2"
select select "spot1"
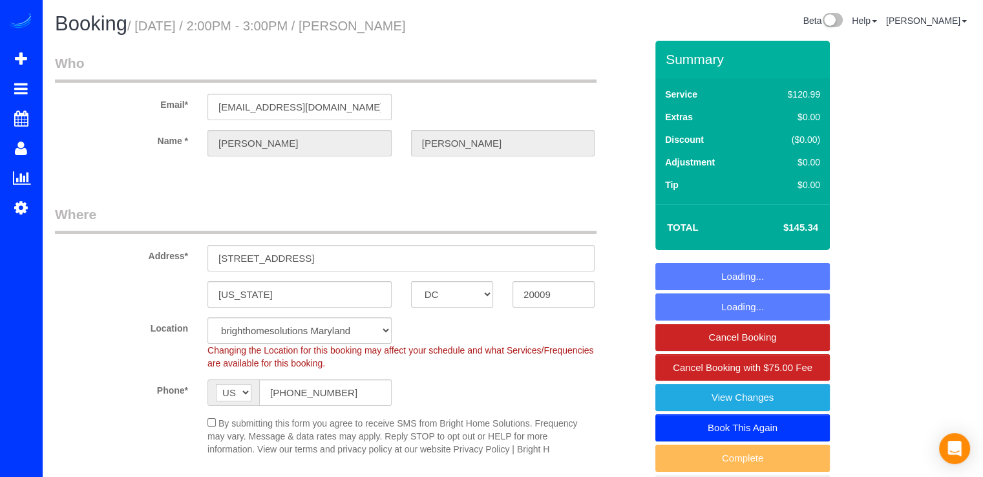
select select "string:fspay-d37f11bc-0311-4e4b-82ec-71b9fed6bff6"
select select "2"
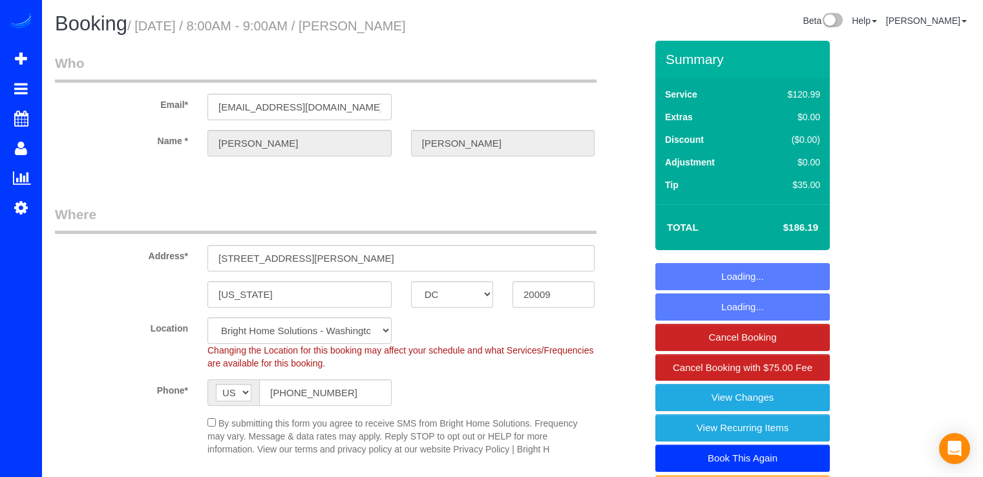
select select "DC"
select select "spot15"
select select "2"
select select "1"
select select "DC"
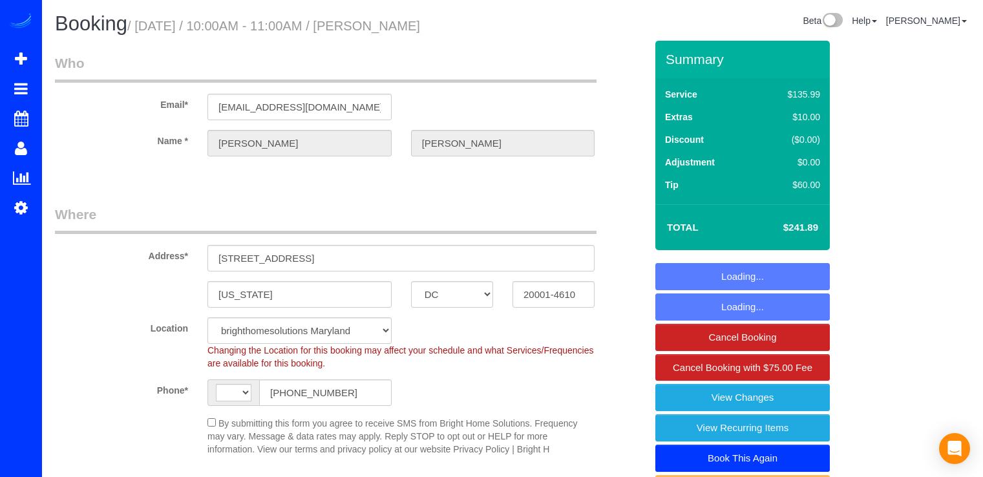
select select "object:389"
select select "spot16"
select select "string:[GEOGRAPHIC_DATA]"
select select "2"
select select "1"
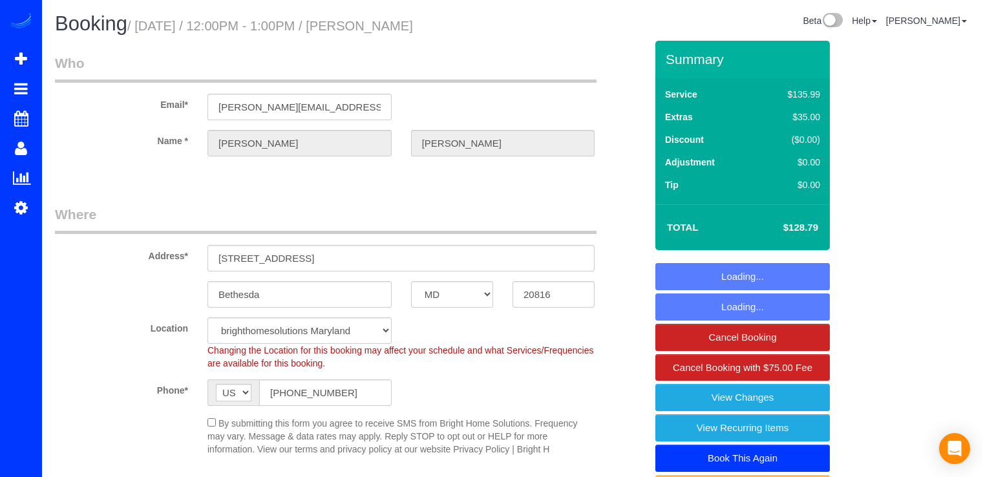
select select "MD"
select select "object:854"
select select "spot1"
select select "MD"
select select "string:fspay-dddeec4e-e715-4386-89fd-f55a2b446339"
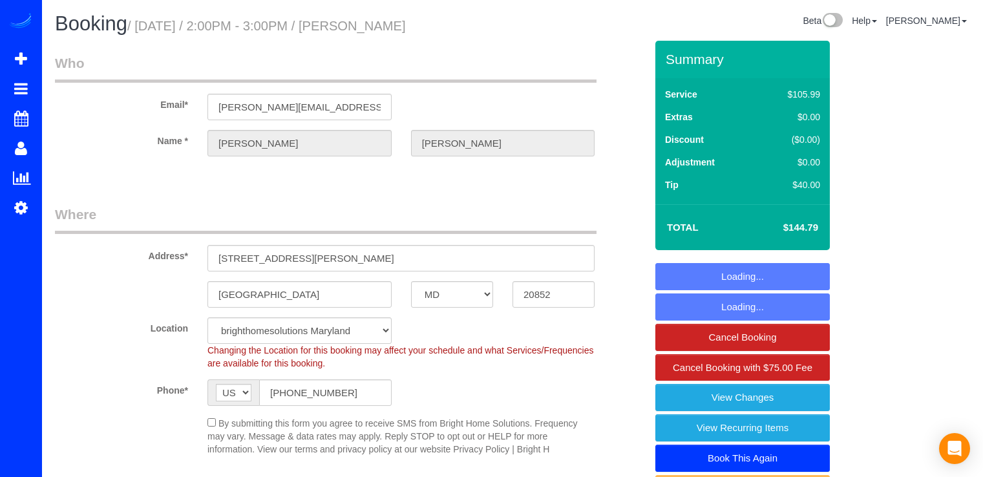
select select "object:847"
select select "spot1"
select select "object:853"
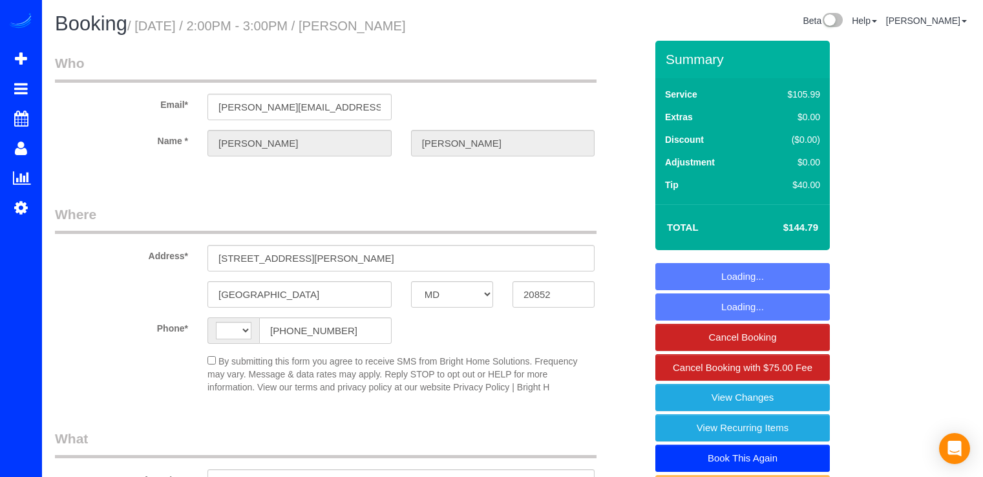
select select "MD"
select select "spot1"
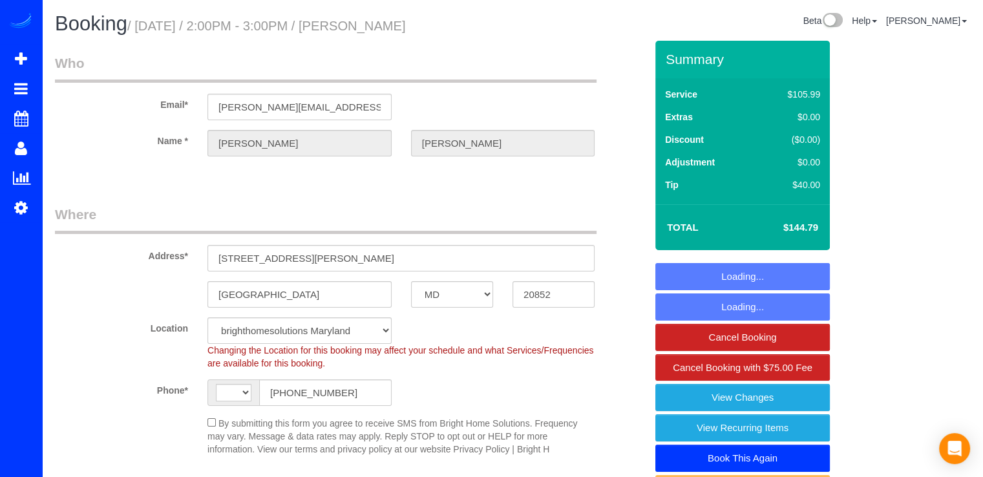
select select "string:US"
select select "object:766"
select select "string:fspay-dddeec4e-e715-4386-89fd-f55a2b446339"
select select "spot16"
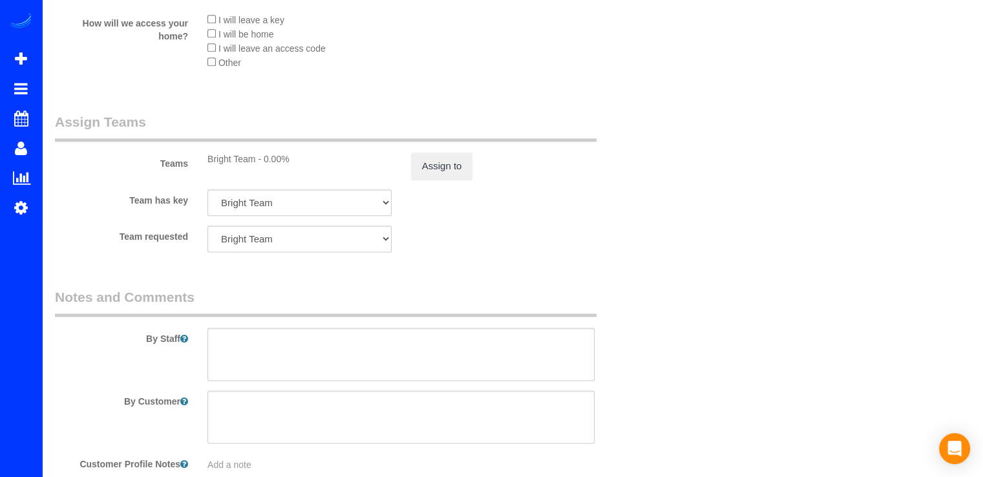
scroll to position [1746, 0]
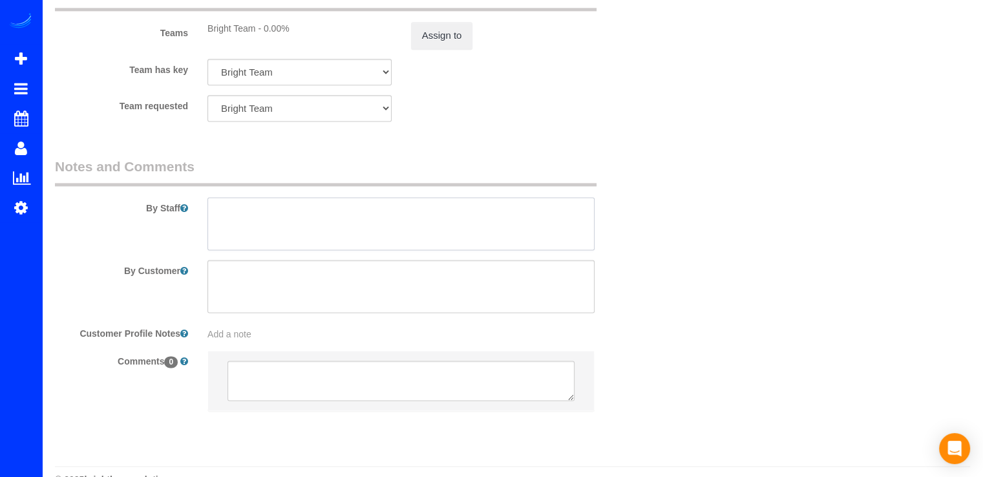
click at [231, 206] on textarea at bounding box center [401, 223] width 387 height 53
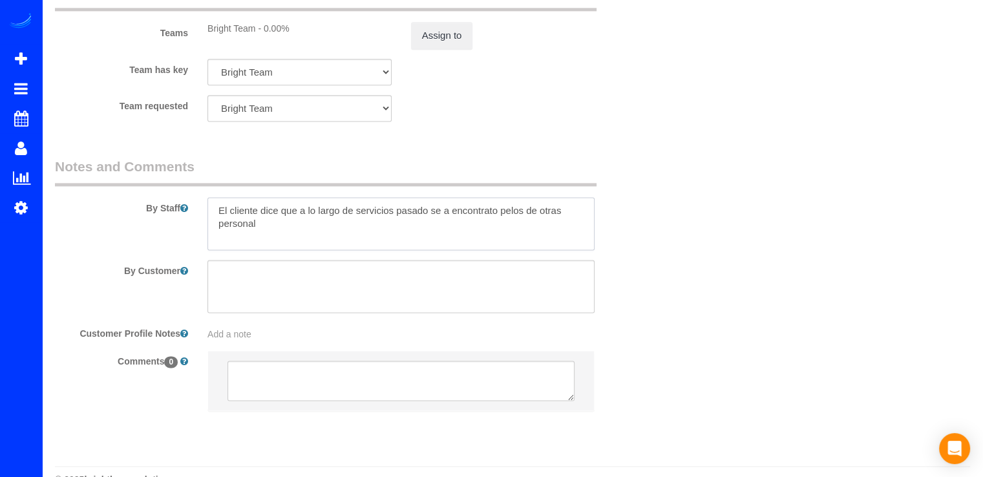
click at [500, 217] on textarea at bounding box center [401, 223] width 387 height 53
click at [263, 226] on textarea at bounding box center [401, 223] width 387 height 53
drag, startPoint x: 328, startPoint y: 252, endPoint x: 211, endPoint y: 223, distance: 121.1
click at [215, 220] on textarea at bounding box center [401, 223] width 387 height 53
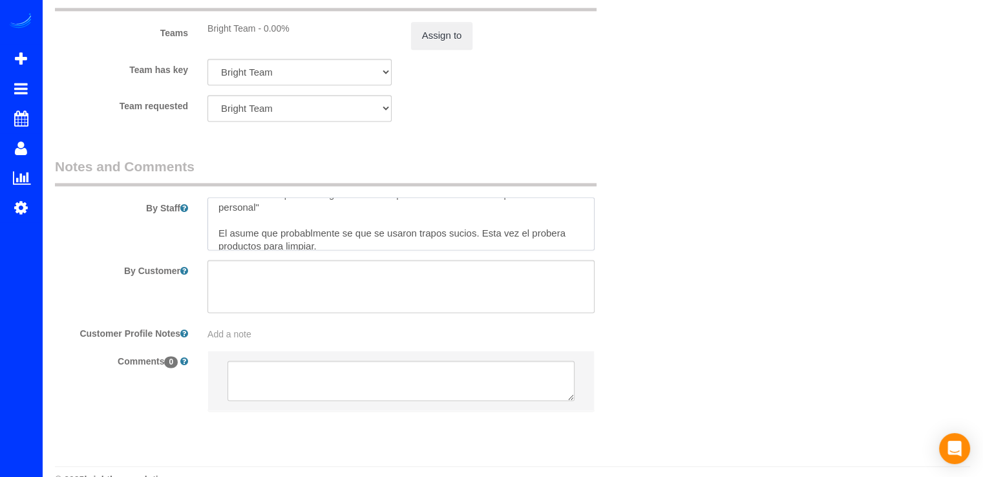
scroll to position [25, 0]
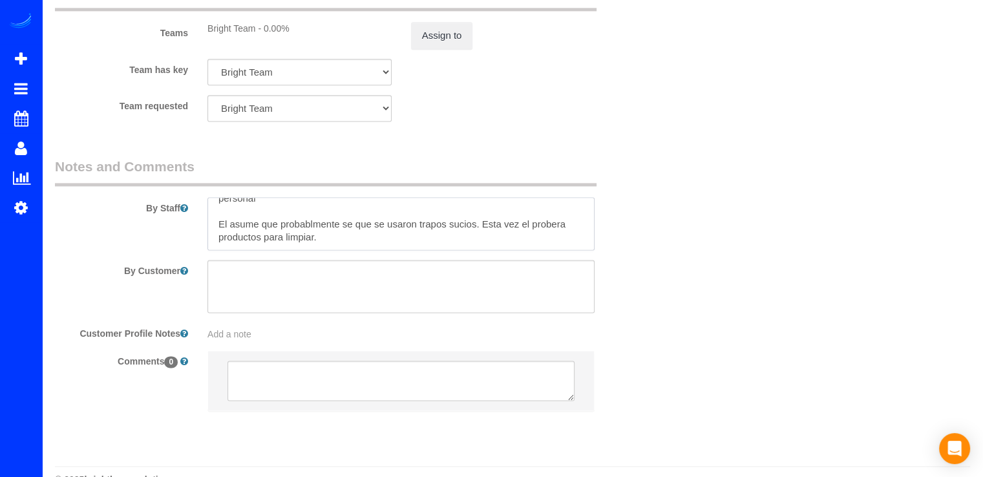
paste textarea "comenta que a lo largo de servicios pasados ha encontrado “pelos de otras perso…"
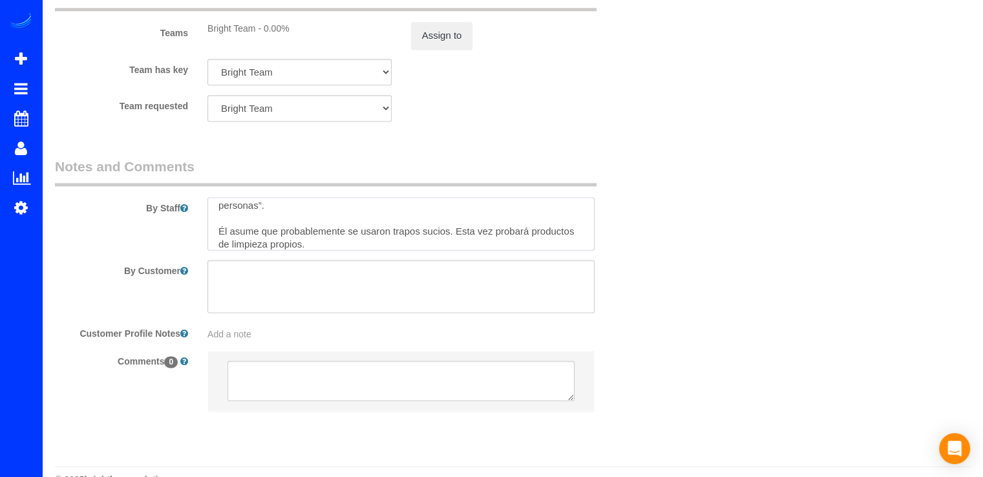
click at [529, 236] on textarea at bounding box center [401, 223] width 387 height 53
click at [347, 248] on textarea at bounding box center [401, 223] width 387 height 53
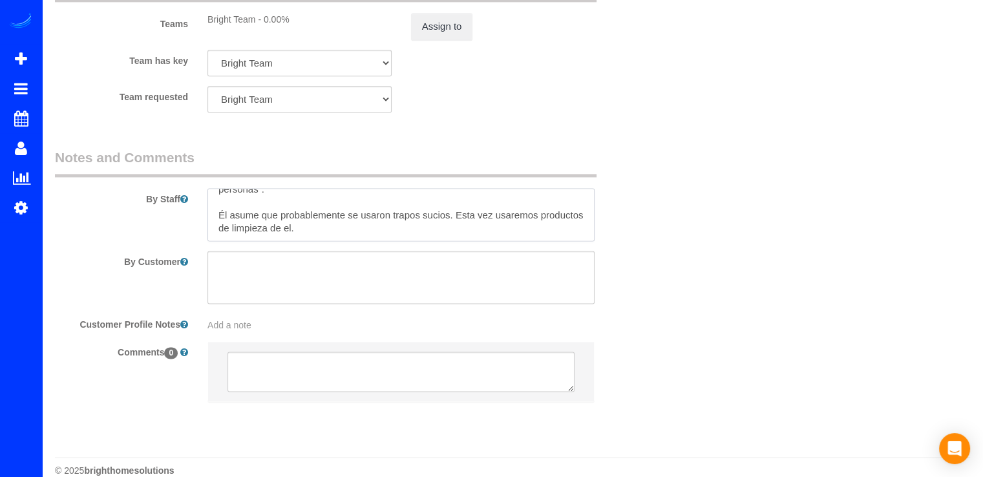
scroll to position [1777, 0]
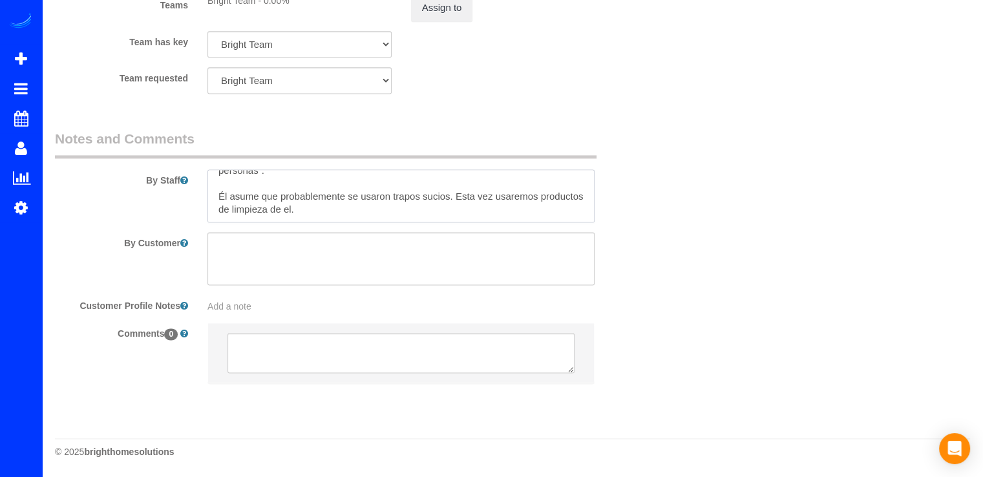
click at [261, 211] on textarea at bounding box center [401, 195] width 387 height 53
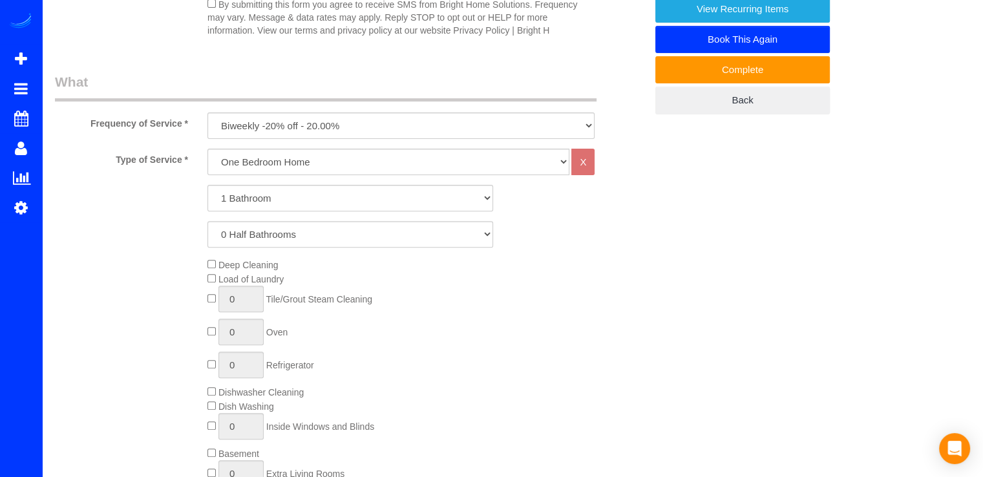
scroll to position [0, 0]
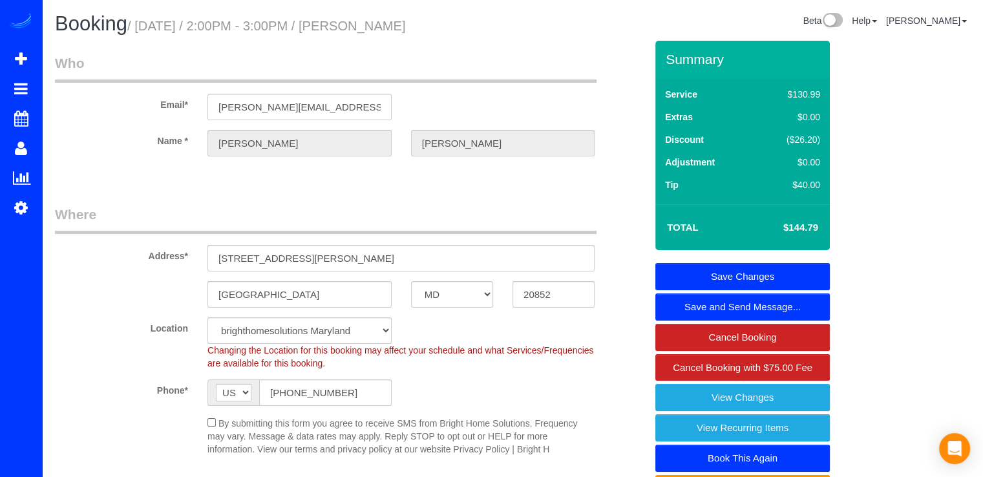
type textarea "El cliente comenta que a lo largo de servicios pasados ha encontrado “pelos de …"
click at [754, 267] on link "Save Changes" at bounding box center [743, 276] width 175 height 27
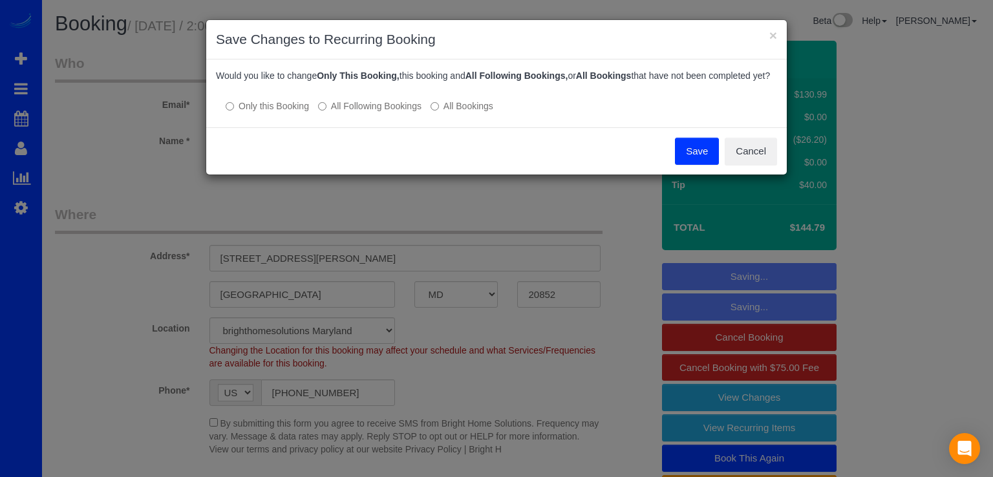
click at [686, 164] on button "Save" at bounding box center [697, 151] width 44 height 27
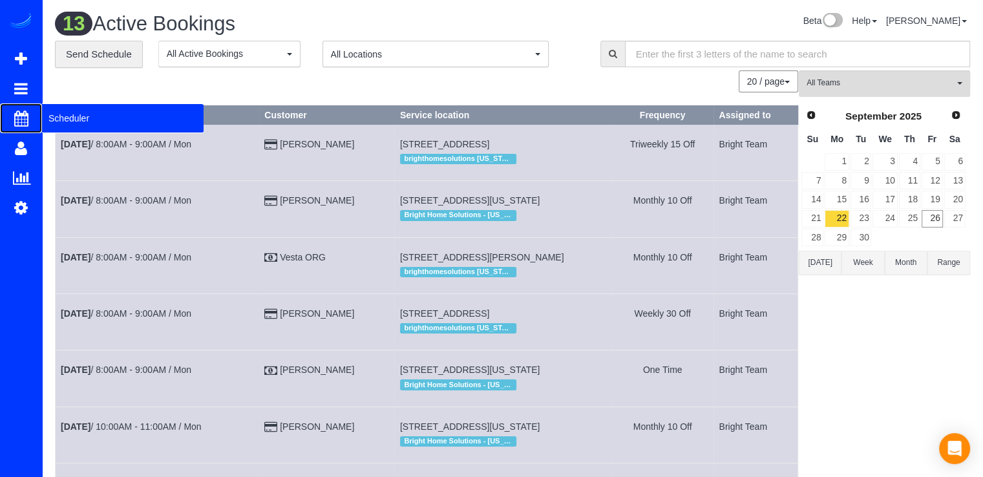
click at [54, 118] on span "Scheduler" at bounding box center [123, 118] width 162 height 30
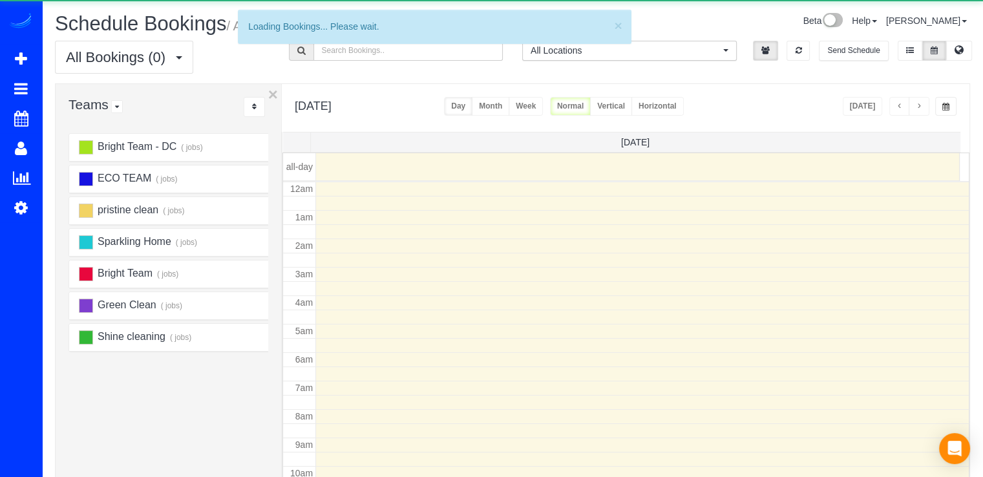
scroll to position [170, 0]
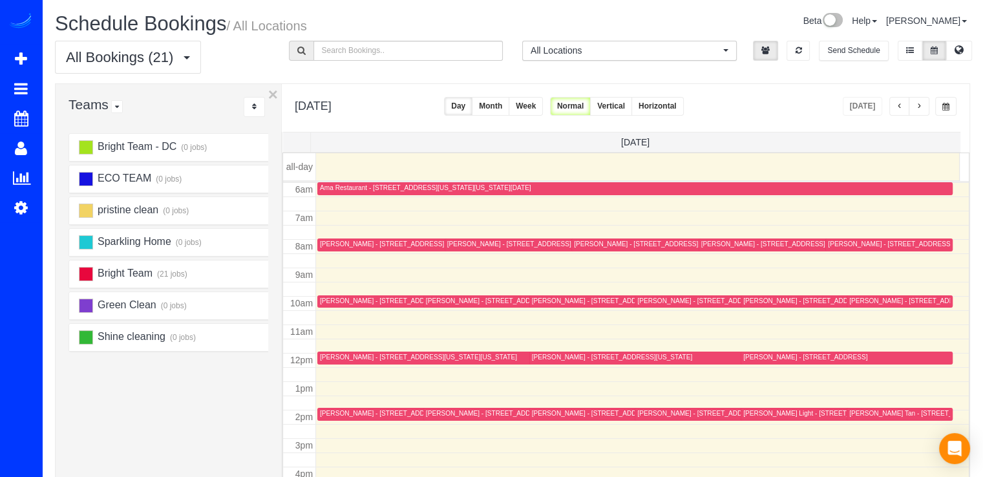
click at [923, 105] on span "button" at bounding box center [919, 107] width 6 height 8
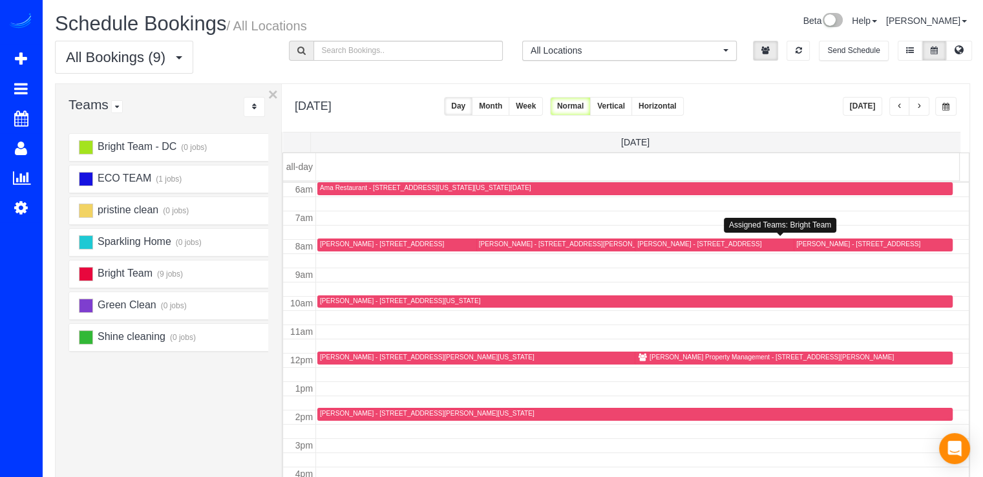
click at [498, 245] on div "Monica Tarzy - 5704 Brewer House Cir Unit T4, Rockville, MD 20852" at bounding box center [568, 244] width 178 height 8
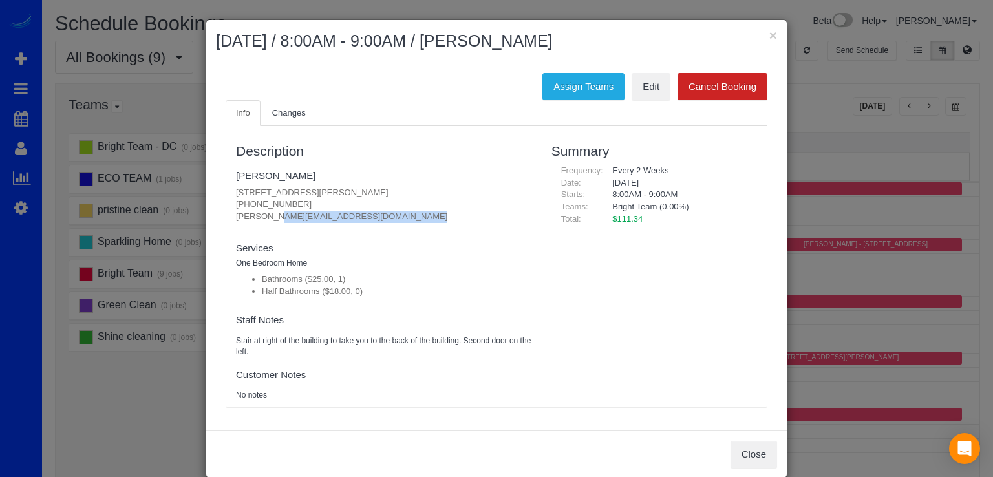
drag, startPoint x: 226, startPoint y: 212, endPoint x: 360, endPoint y: 228, distance: 134.7
click at [360, 228] on div "Description Monica Tarzy 5704 Brewer House Cir Unit T4, Rockville, MD 20852 (30…" at bounding box center [384, 267] width 316 height 268
copy fieldset "monica_f_tarzy@mcpsmd.org new customer"
click at [268, 177] on link "[PERSON_NAME]" at bounding box center [276, 175] width 80 height 11
click at [647, 94] on link "Edit" at bounding box center [651, 86] width 39 height 27
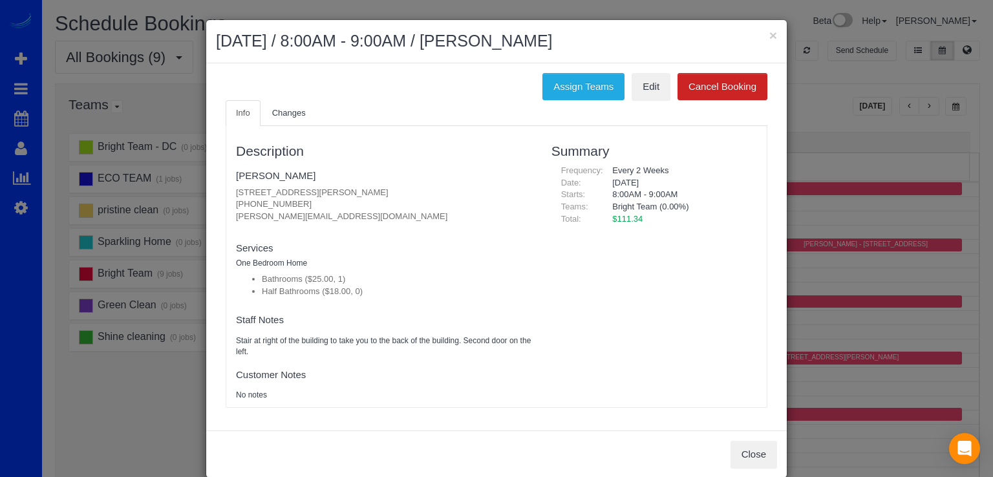
click at [762, 34] on h2 "September 27, 2025 / 8:00AM - 9:00AM / Monica Tarzy" at bounding box center [496, 41] width 561 height 23
click at [763, 34] on h2 "September 27, 2025 / 8:00AM - 9:00AM / Monica Tarzy" at bounding box center [496, 41] width 561 height 23
click at [769, 32] on button "×" at bounding box center [773, 35] width 8 height 14
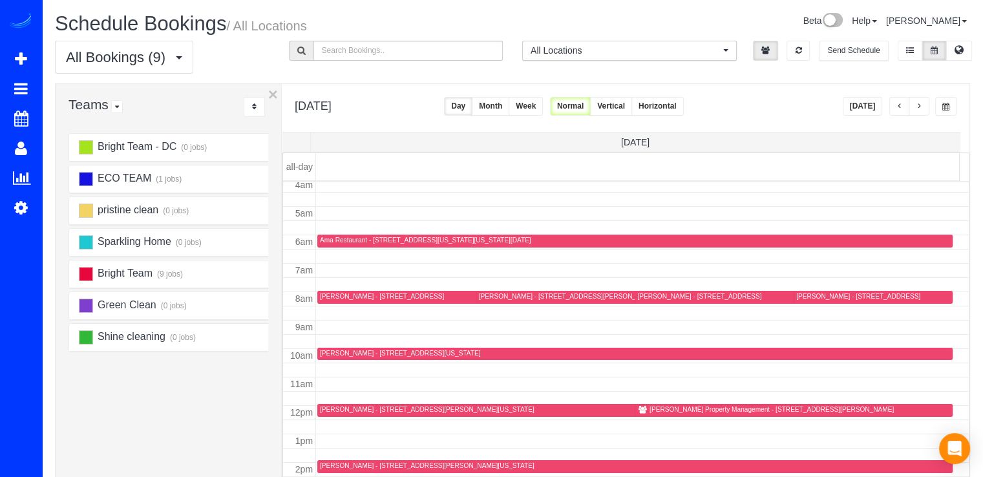
scroll to position [41, 0]
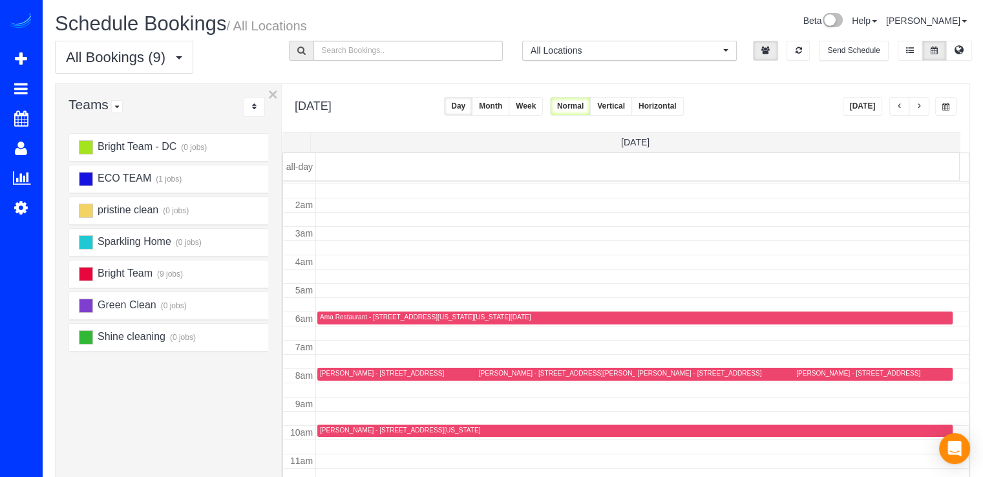
click at [902, 103] on span "button" at bounding box center [900, 107] width 6 height 8
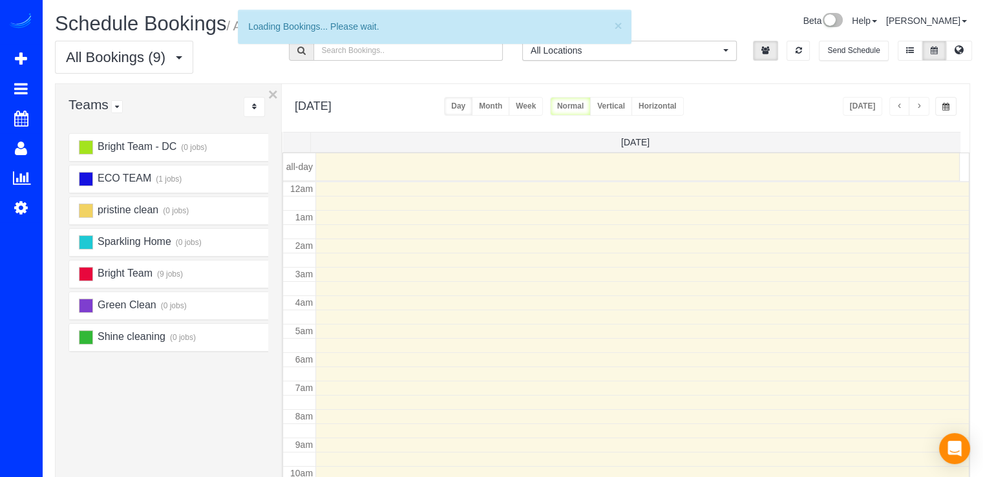
scroll to position [170, 0]
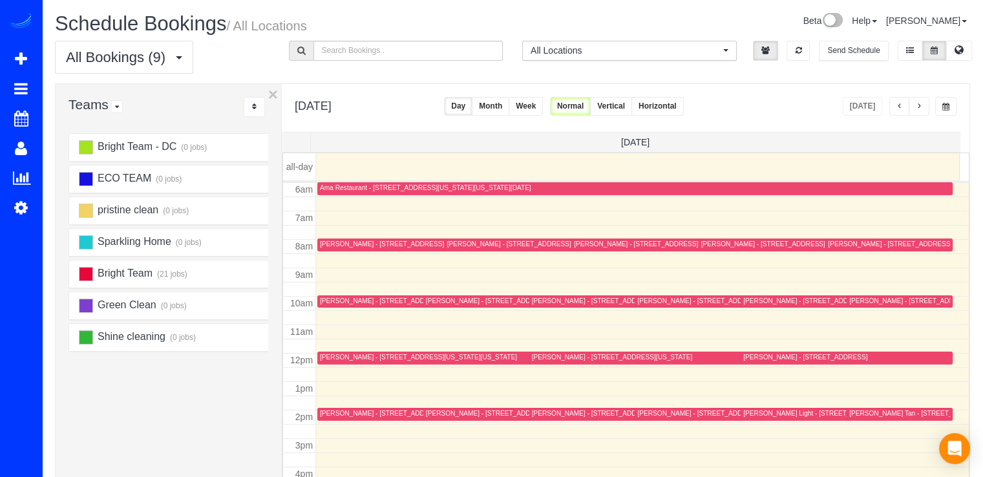
click at [913, 103] on button "button" at bounding box center [919, 106] width 21 height 19
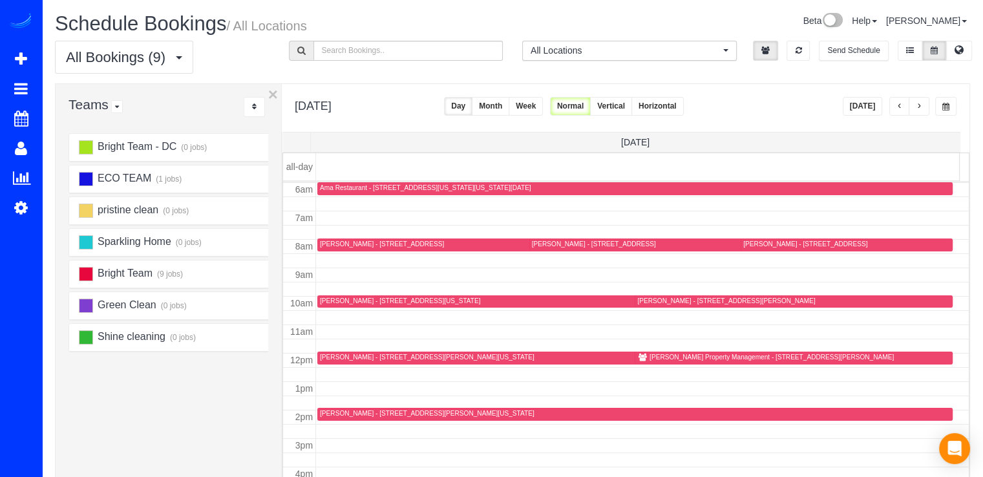
drag, startPoint x: 659, startPoint y: 274, endPoint x: 683, endPoint y: 269, distance: 23.8
click at [683, 269] on td at bounding box center [643, 275] width 654 height 14
click at [652, 353] on div "Richey Property Management - 5123 Travis Edward Way, Unit H, Centreville, VA 20…" at bounding box center [772, 357] width 244 height 8
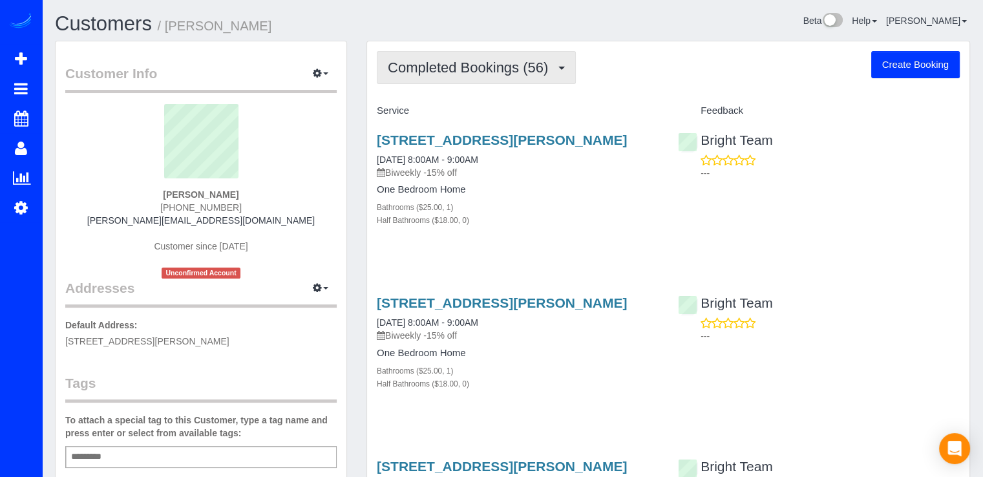
click at [454, 73] on span "Completed Bookings (56)" at bounding box center [471, 67] width 167 height 16
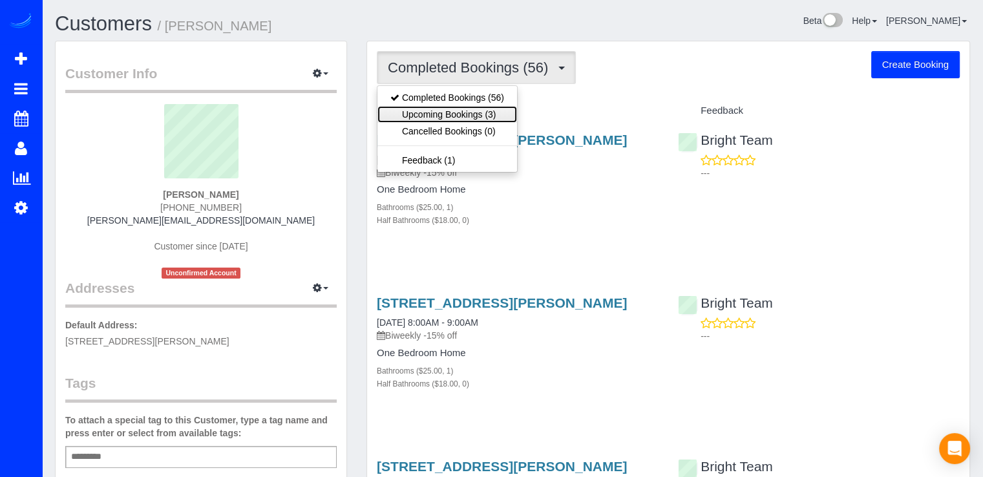
click at [467, 114] on link "Upcoming Bookings (3)" at bounding box center [448, 114] width 140 height 17
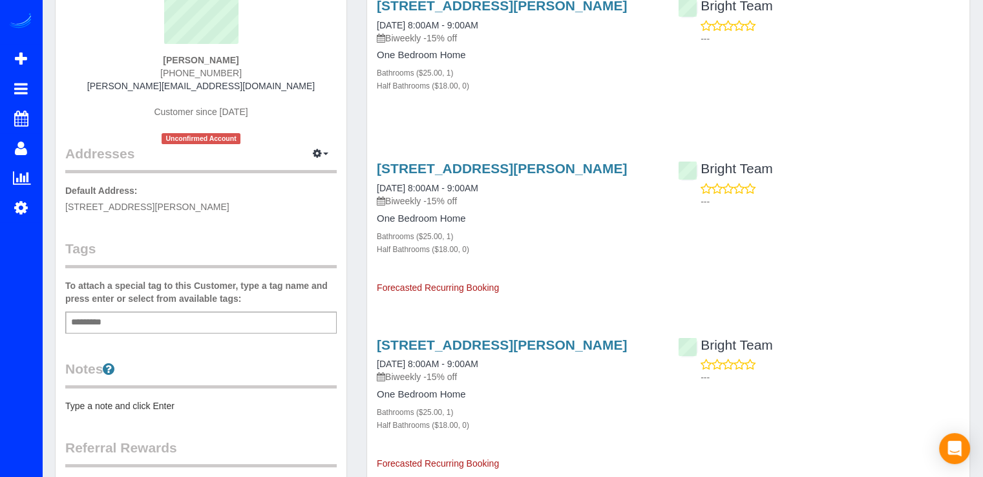
scroll to position [65, 0]
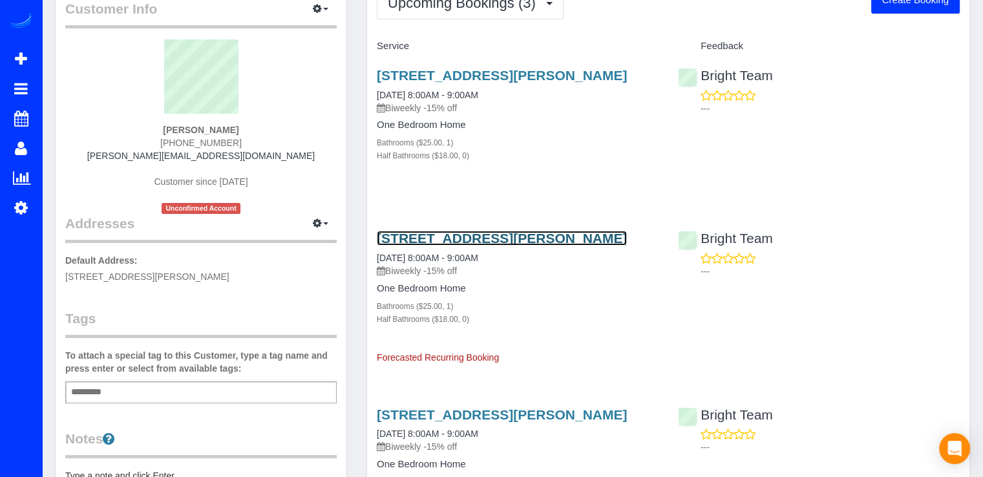
click at [434, 246] on link "[STREET_ADDRESS][PERSON_NAME]" at bounding box center [502, 238] width 250 height 15
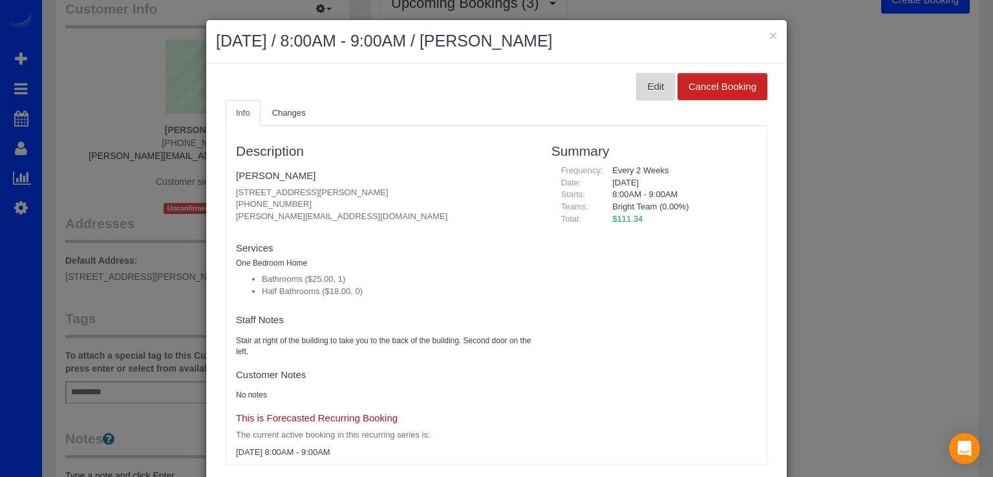
click at [645, 84] on button "Edit" at bounding box center [655, 86] width 39 height 27
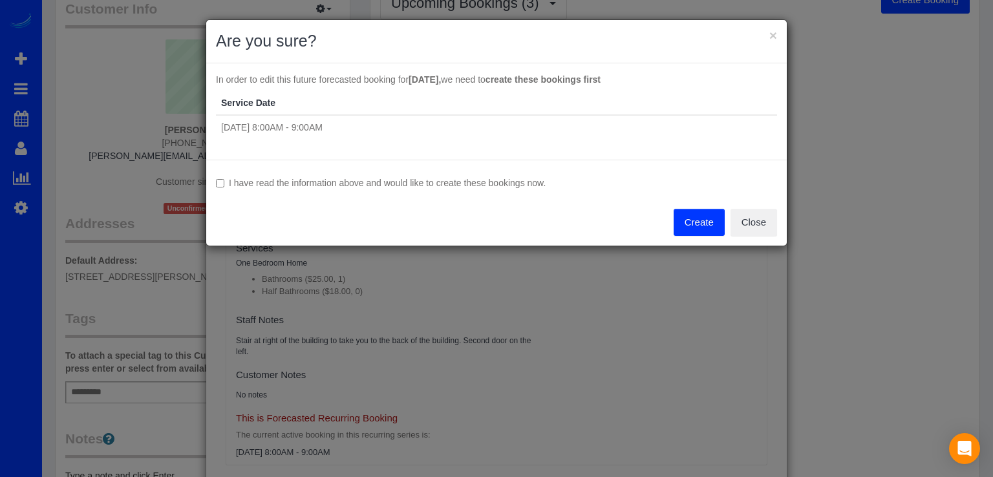
click at [718, 226] on button "Create" at bounding box center [699, 222] width 51 height 27
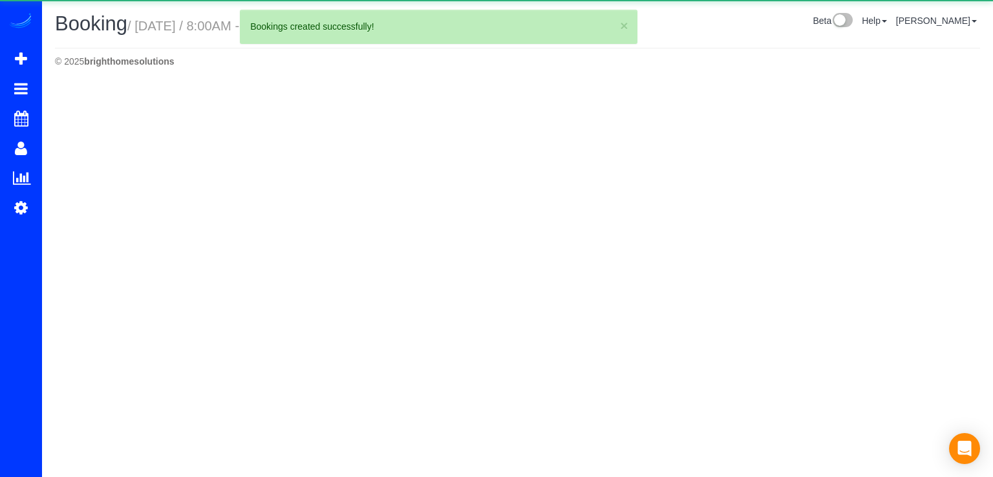
select select "MD"
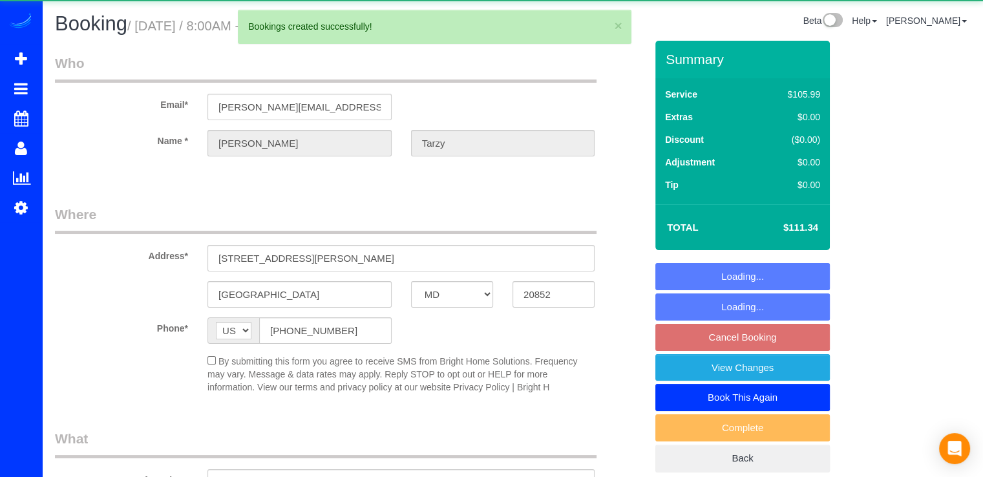
select select "object:1906"
select select "string:fspay-6b9c653b-eb35-4f32-86b5-ab4e11bcbdce"
select select "spot1"
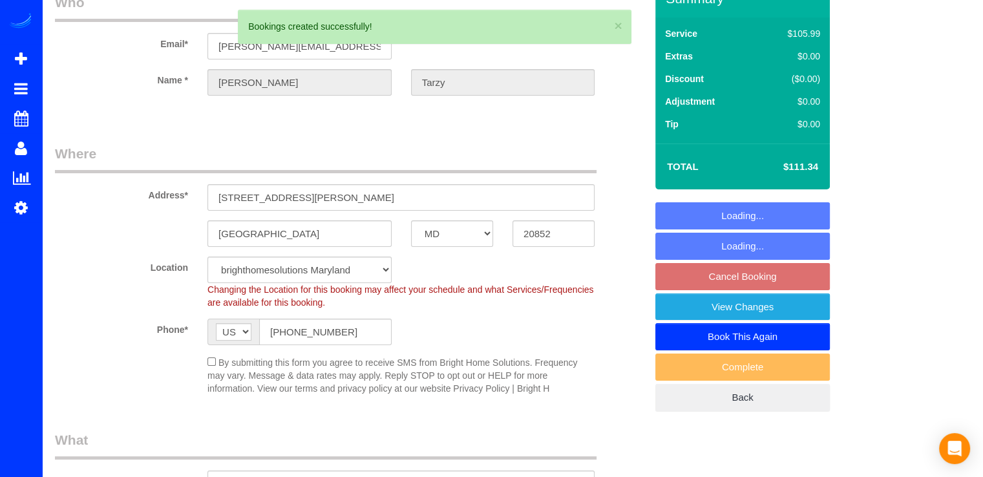
select select "object:2163"
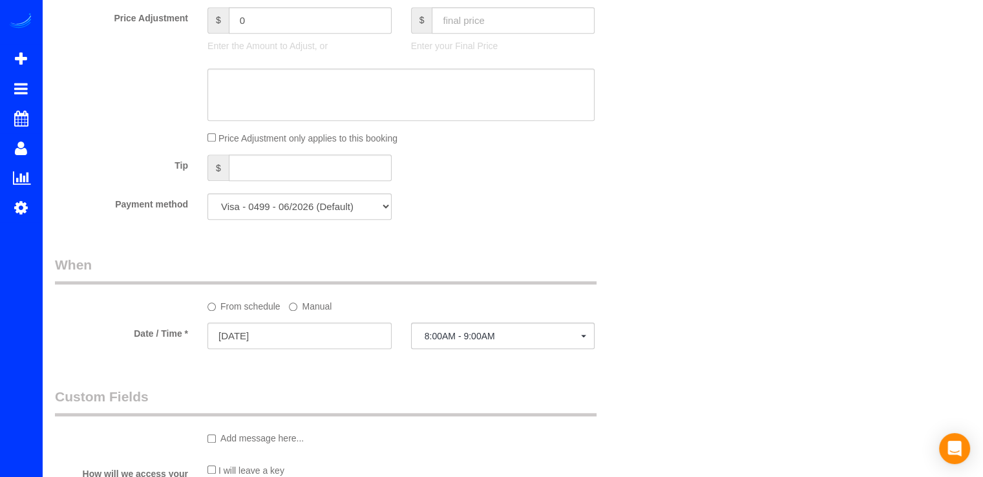
scroll to position [1164, 0]
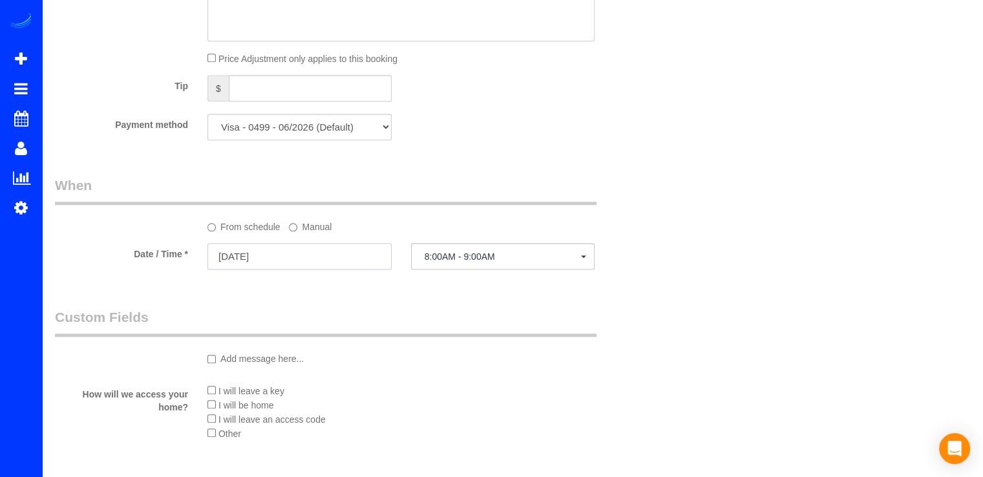
click at [290, 270] on input "[DATE]" at bounding box center [300, 256] width 184 height 27
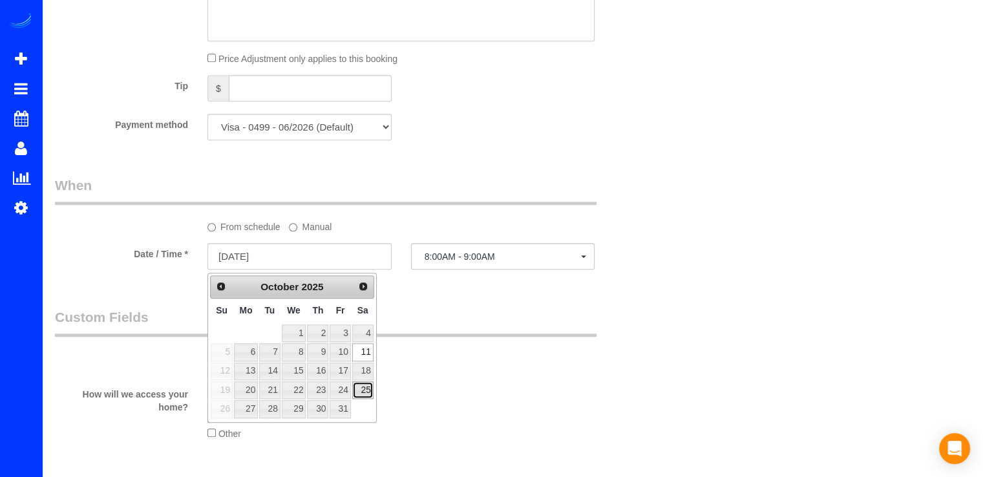
click at [366, 389] on link "25" at bounding box center [362, 389] width 21 height 17
type input "[DATE]"
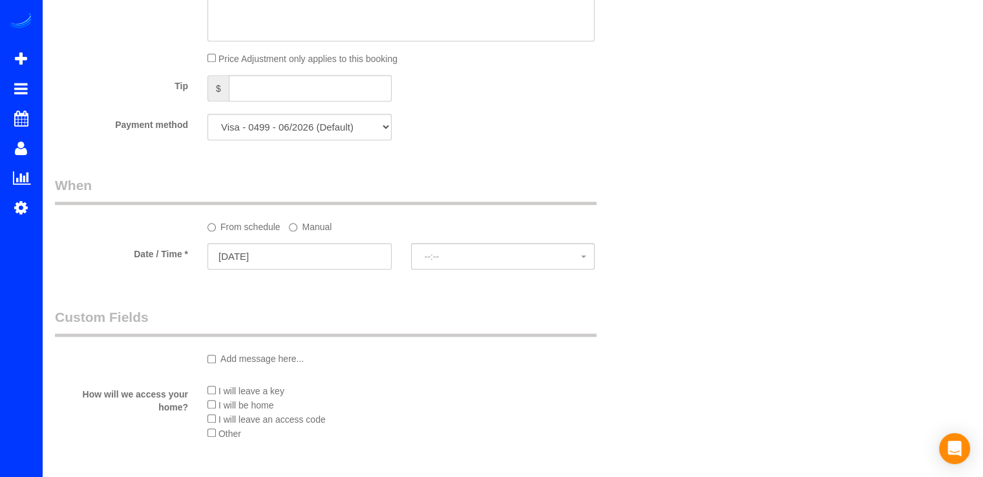
select select "spot21"
click at [543, 268] on button "10:00AM - 11:00AM" at bounding box center [503, 256] width 184 height 27
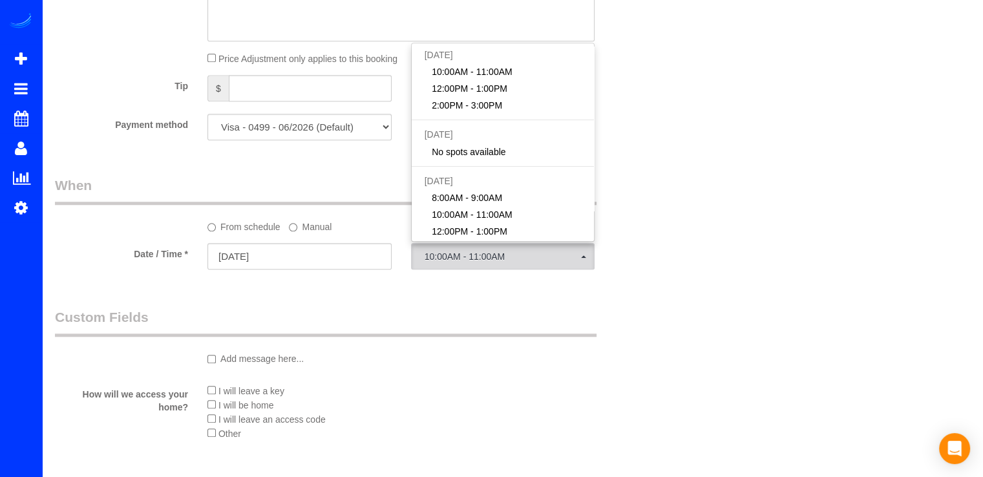
click at [303, 233] on label "Manual" at bounding box center [310, 224] width 43 height 17
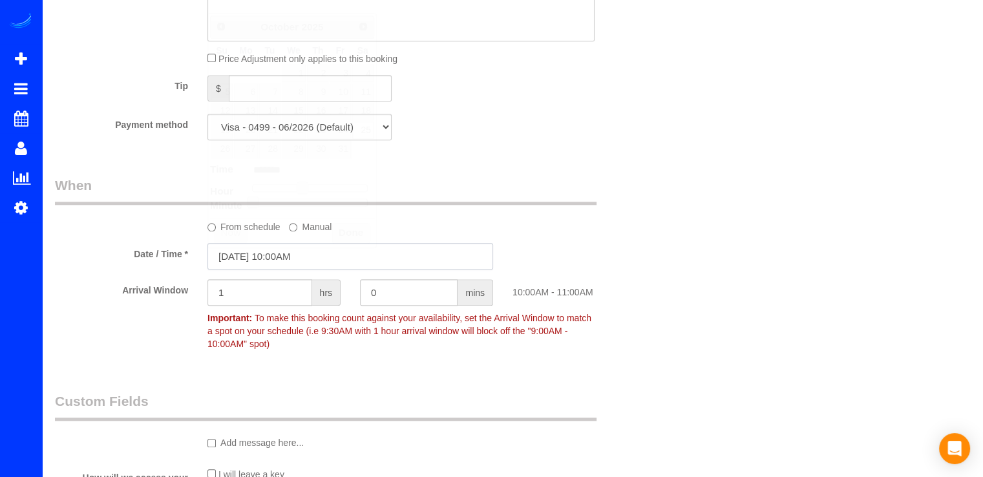
click at [292, 255] on input "[DATE] 10:00AM" at bounding box center [351, 256] width 286 height 27
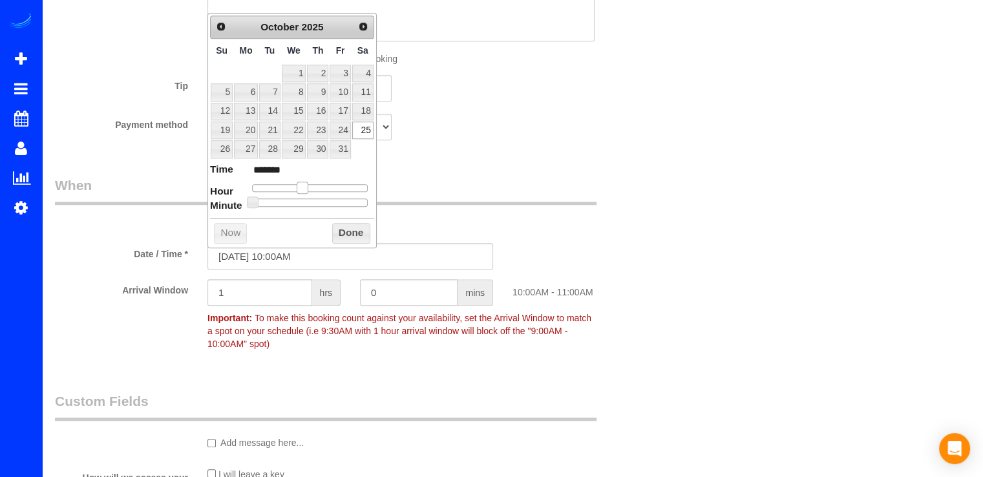
type input "[DATE] 9:00AM"
type input "******"
type input "[DATE] 8:00AM"
type input "******"
drag, startPoint x: 300, startPoint y: 185, endPoint x: 290, endPoint y: 187, distance: 10.0
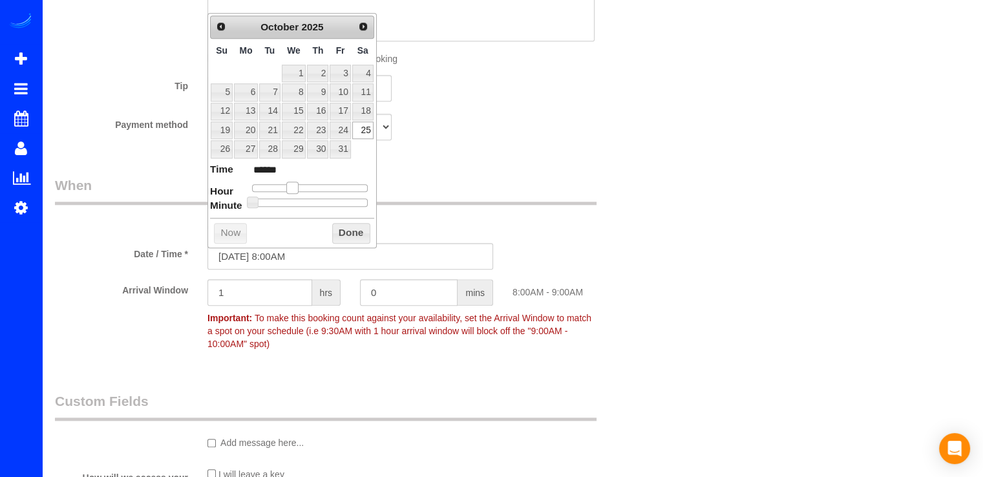
click at [290, 187] on span at bounding box center [292, 188] width 12 height 12
click at [343, 227] on button "Done" at bounding box center [351, 233] width 38 height 21
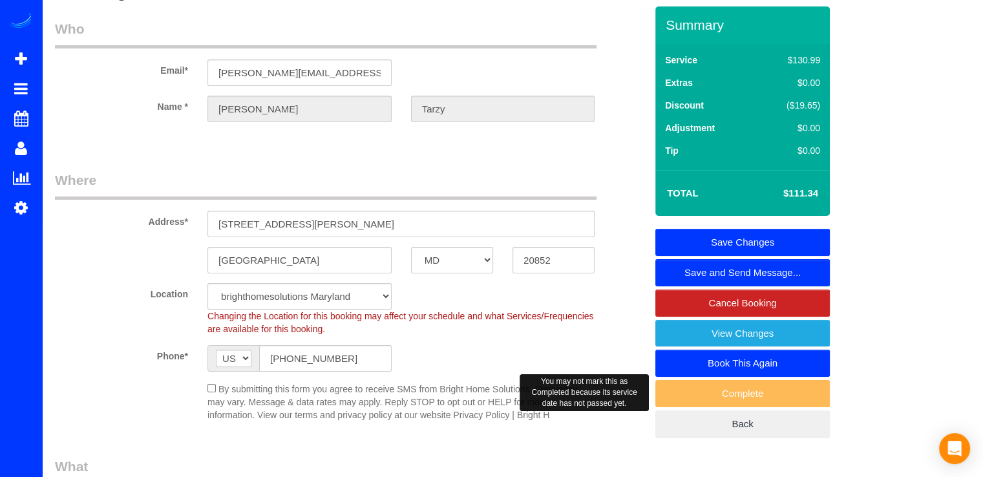
scroll to position [0, 0]
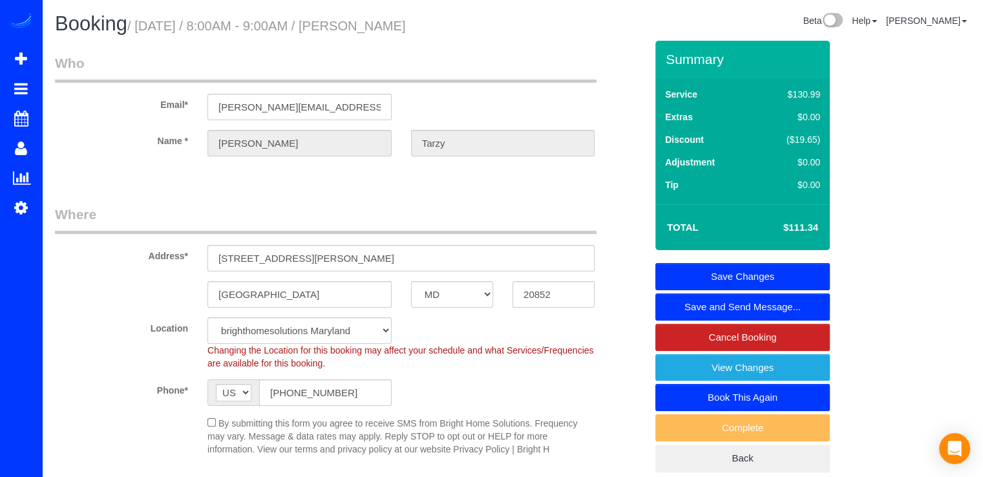
click at [734, 277] on link "Save Changes" at bounding box center [743, 276] width 175 height 27
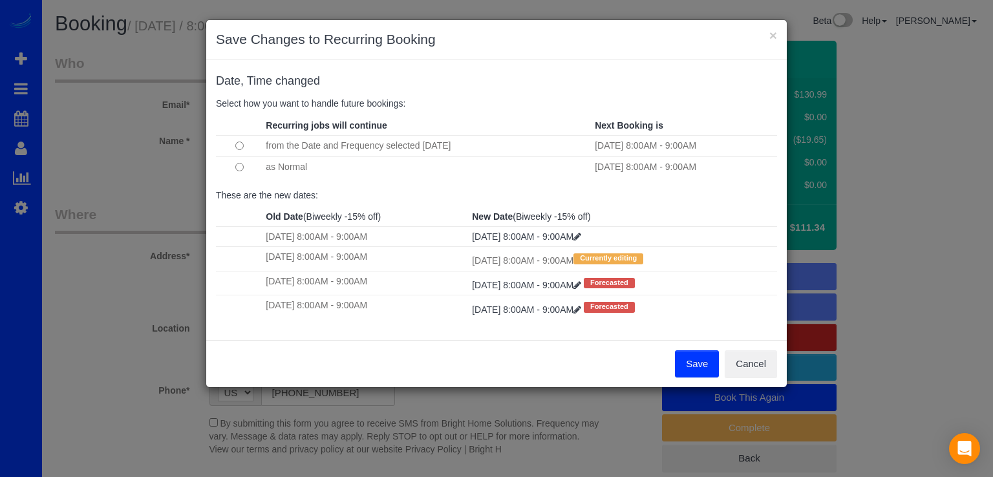
click at [696, 364] on button "Save" at bounding box center [697, 363] width 44 height 27
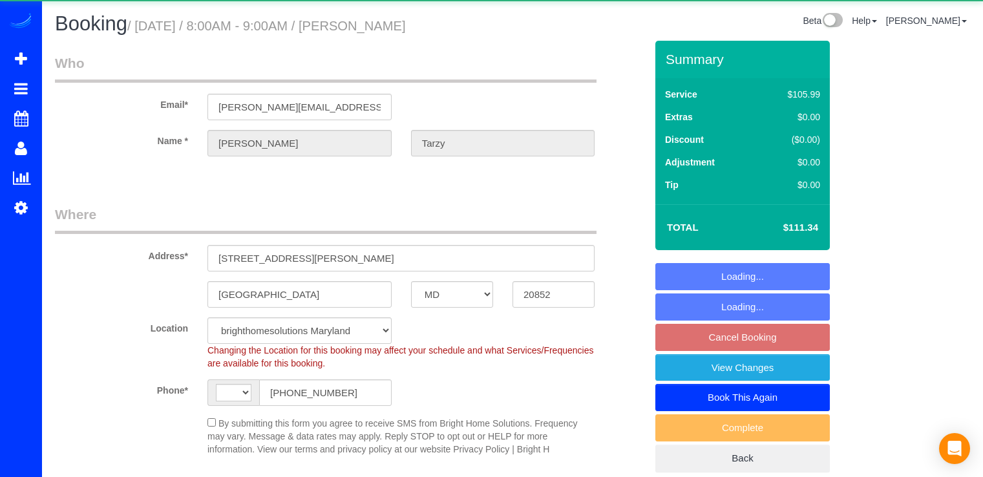
select select "MD"
select select "string:[GEOGRAPHIC_DATA]"
select select "object:668"
select select "string:fspay-6b9c653b-eb35-4f32-86b5-ab4e11bcbdce"
select select "spot1"
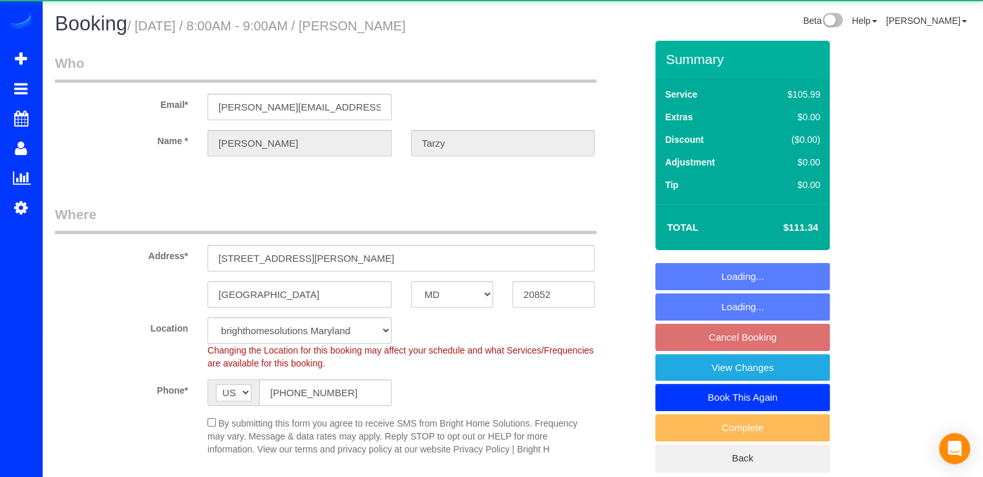
select select "object:840"
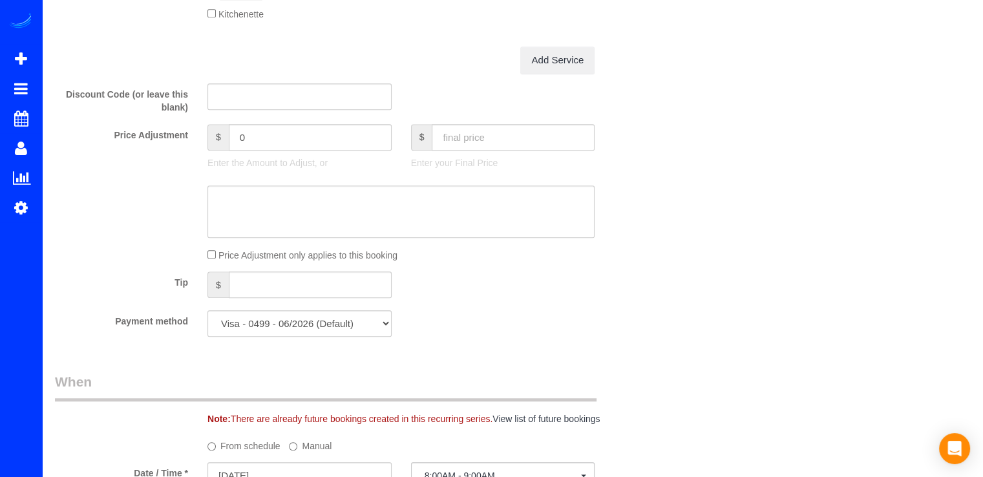
scroll to position [1099, 0]
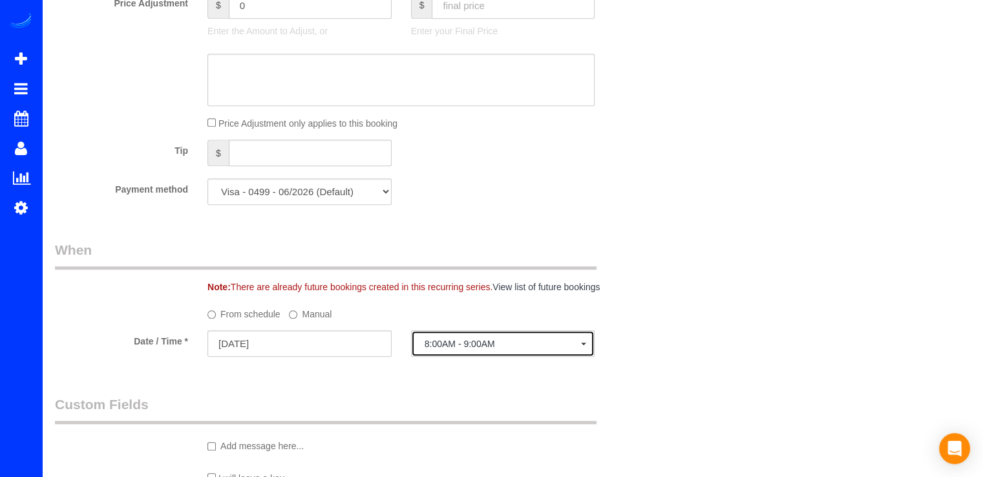
click at [458, 343] on span "8:00AM - 9:00AM" at bounding box center [503, 344] width 157 height 10
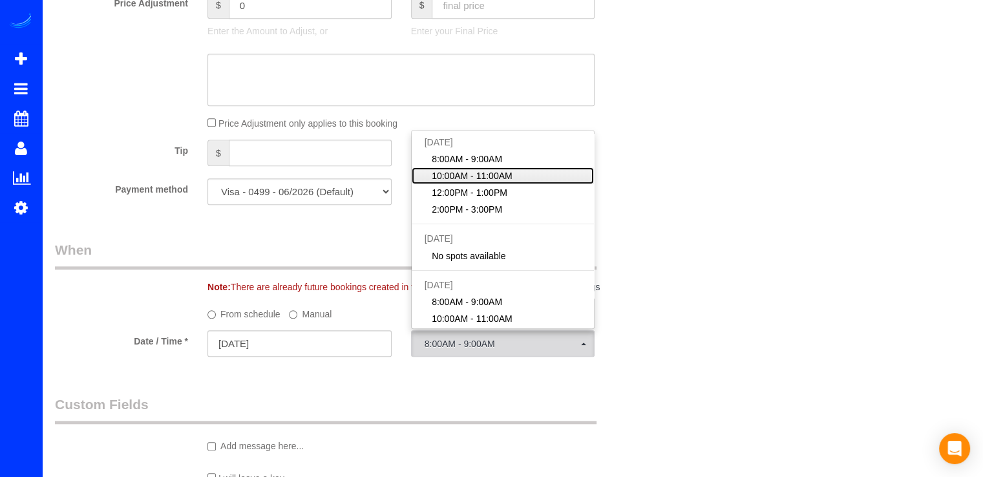
click at [483, 179] on span "10:00AM - 11:00AM" at bounding box center [472, 175] width 81 height 13
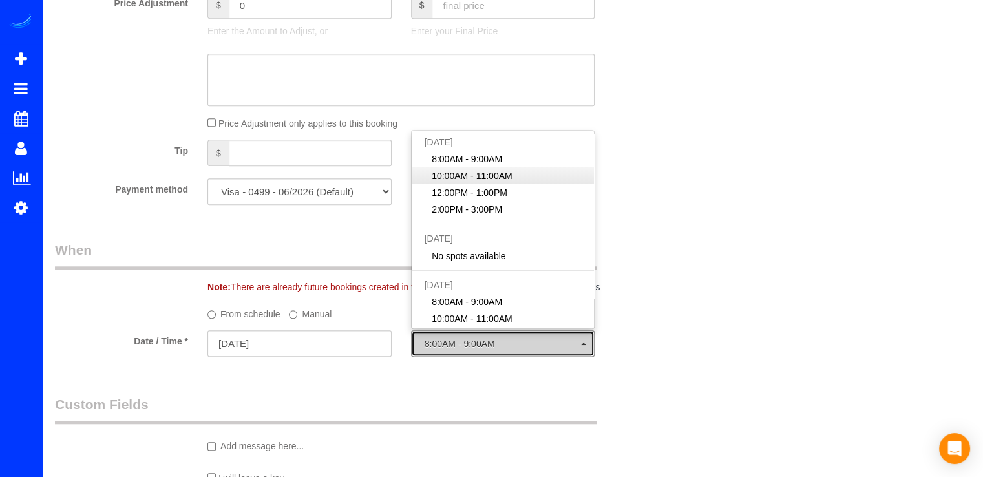
select select "spot2"
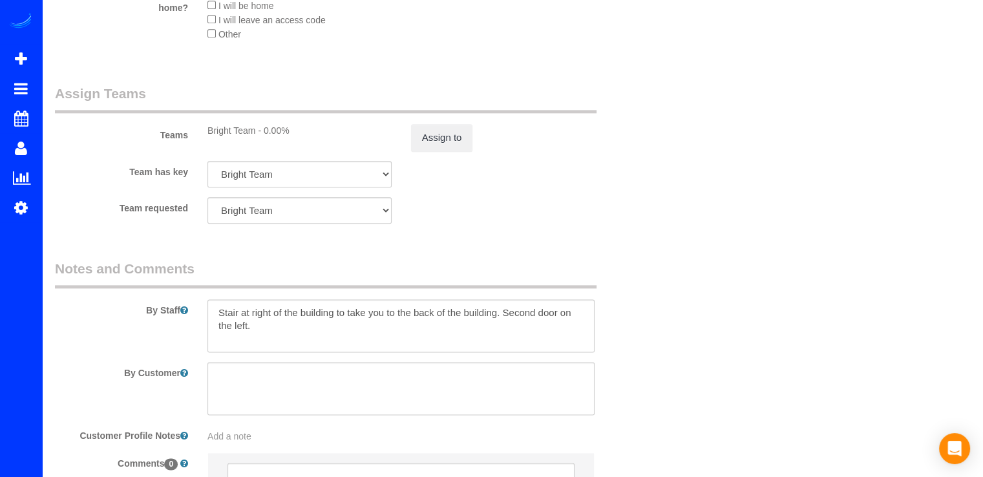
scroll to position [1616, 0]
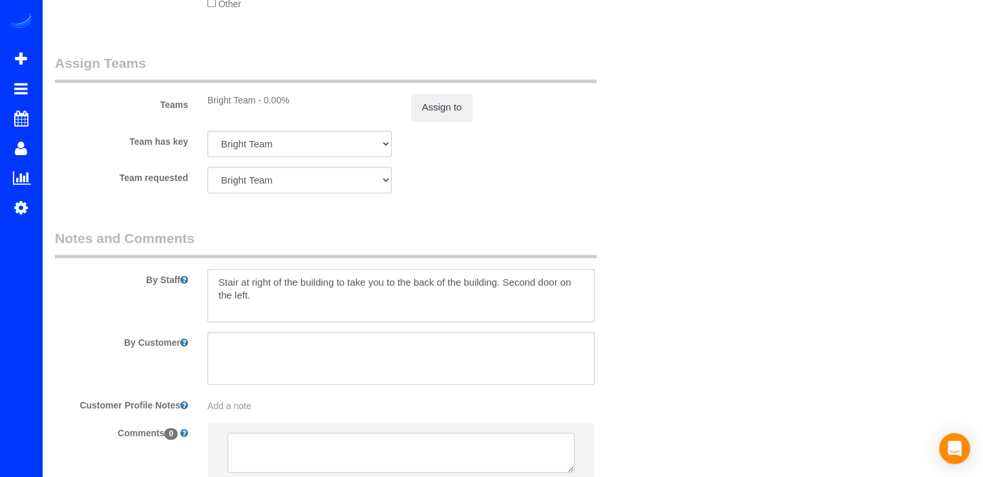
click at [217, 283] on textarea at bounding box center [401, 295] width 387 height 53
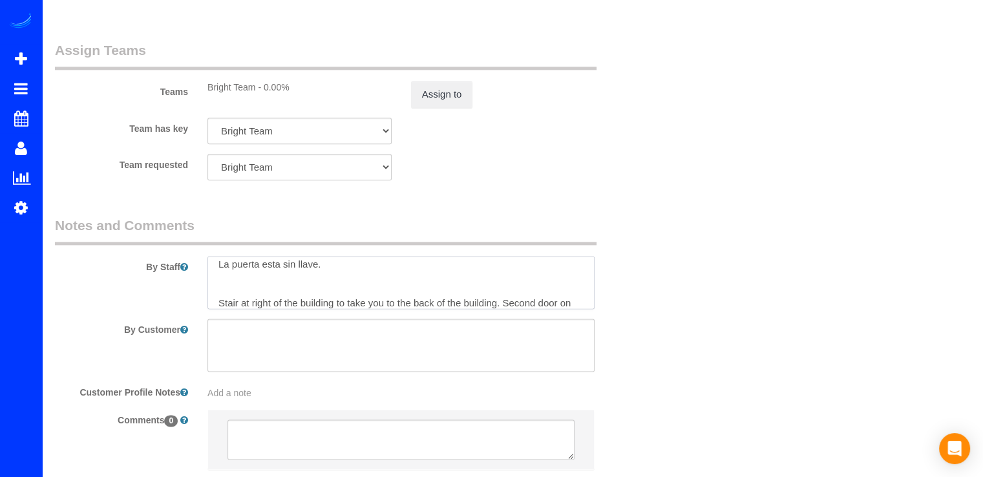
scroll to position [1681, 0]
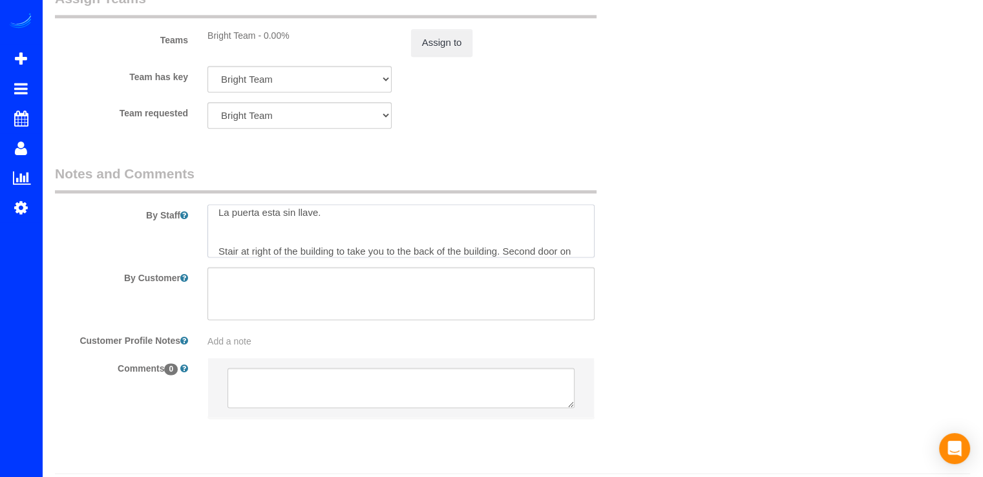
click at [281, 216] on textarea at bounding box center [401, 230] width 387 height 53
click at [217, 212] on textarea at bounding box center [401, 230] width 387 height 53
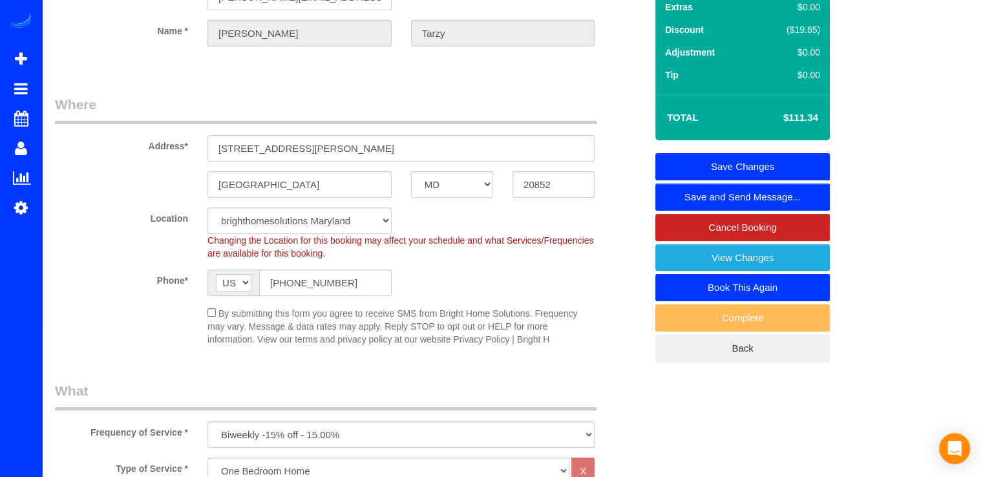
scroll to position [0, 0]
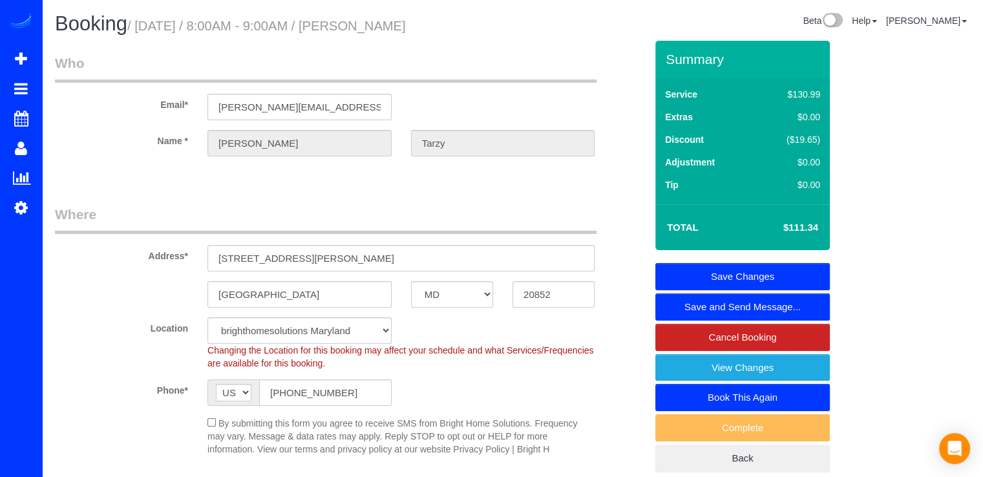
type textarea "La clienta no estara en casa, la puerta estara sin llave. Stair at right of the…"
click at [755, 268] on link "Save Changes" at bounding box center [743, 276] width 175 height 27
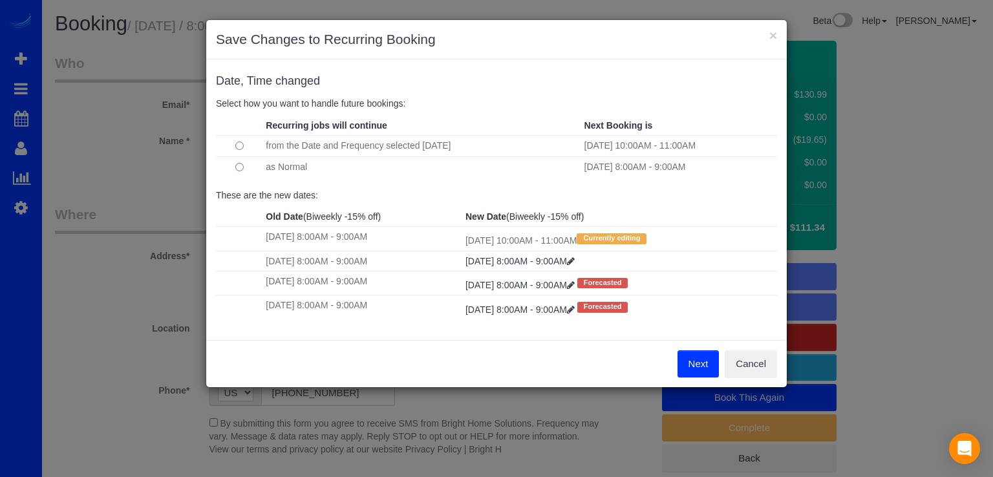
click at [697, 363] on button "Next" at bounding box center [699, 363] width 42 height 27
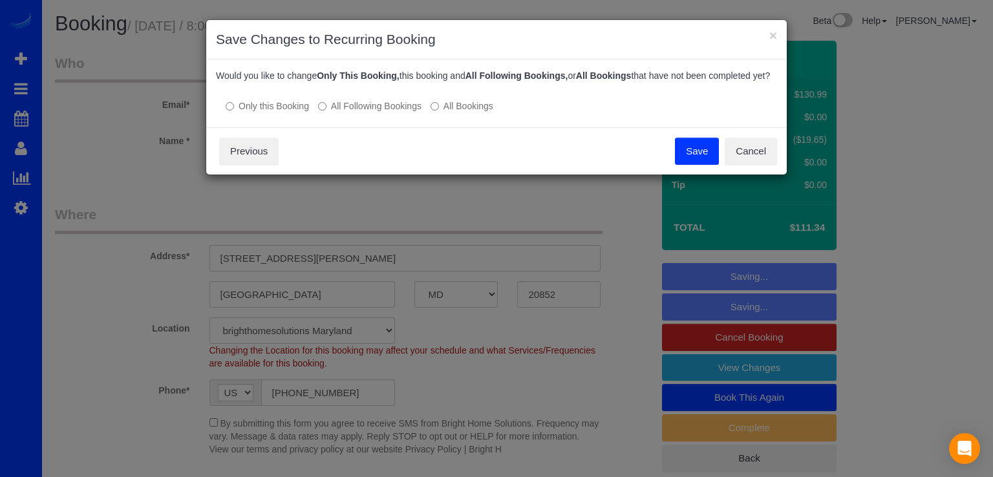
click at [684, 165] on button "Save" at bounding box center [697, 151] width 44 height 27
